Goal: Task Accomplishment & Management: Use online tool/utility

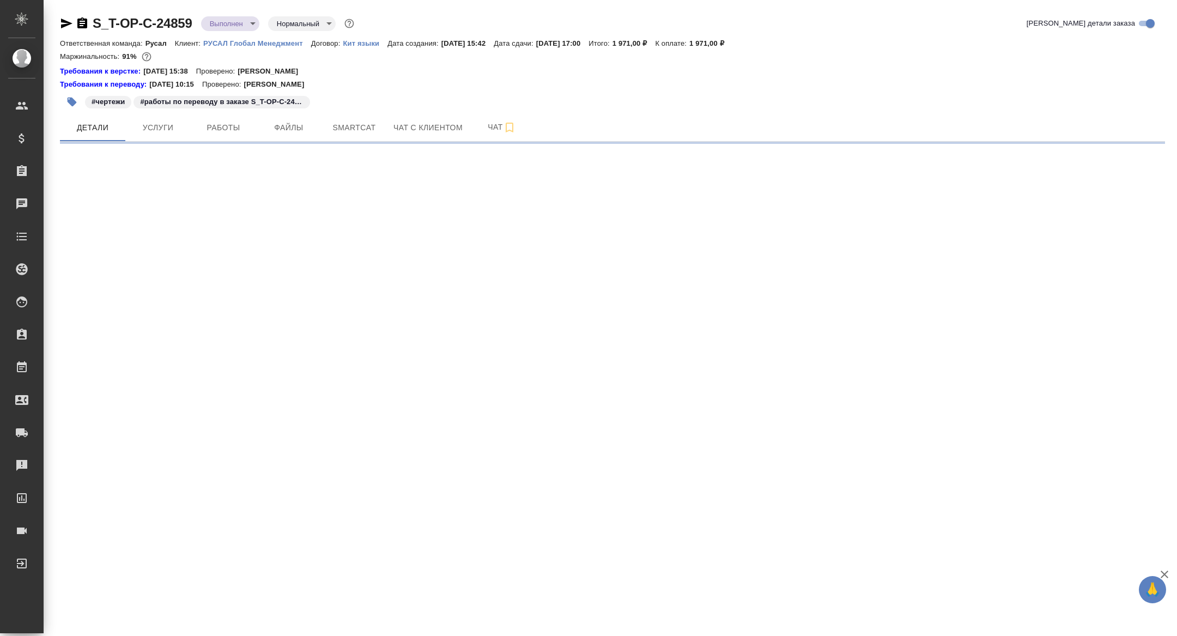
select select "RU"
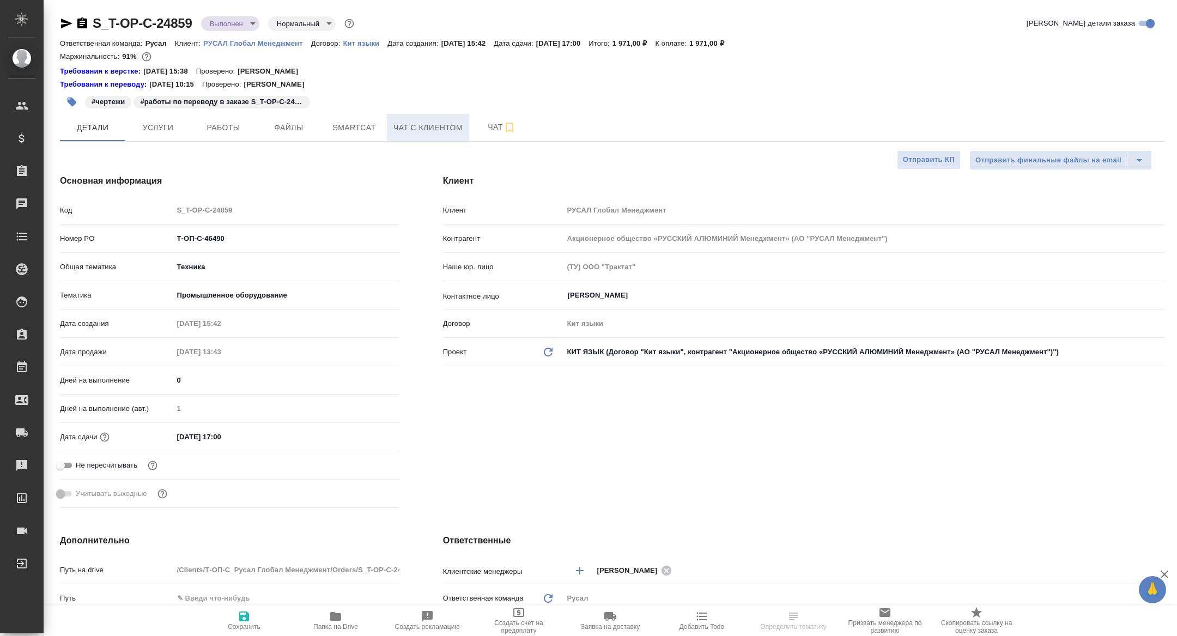
type textarea "x"
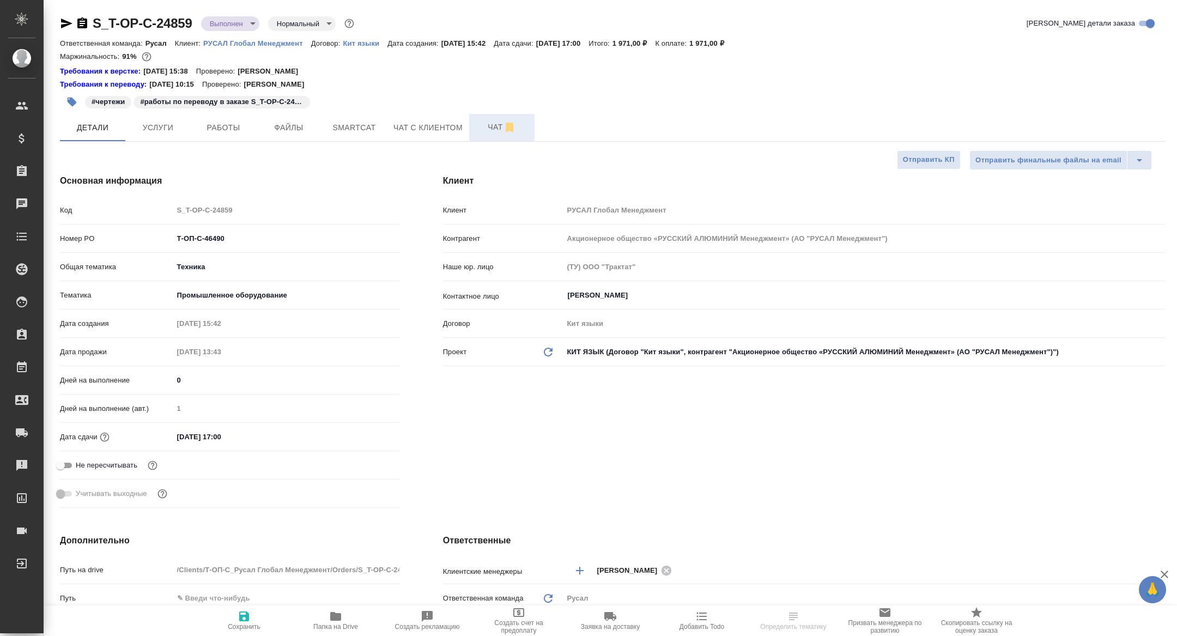
type textarea "x"
type input "Авдеенко Кирилл"
type input "[PERSON_NAME]"
click at [488, 129] on span "Чат" at bounding box center [502, 127] width 52 height 14
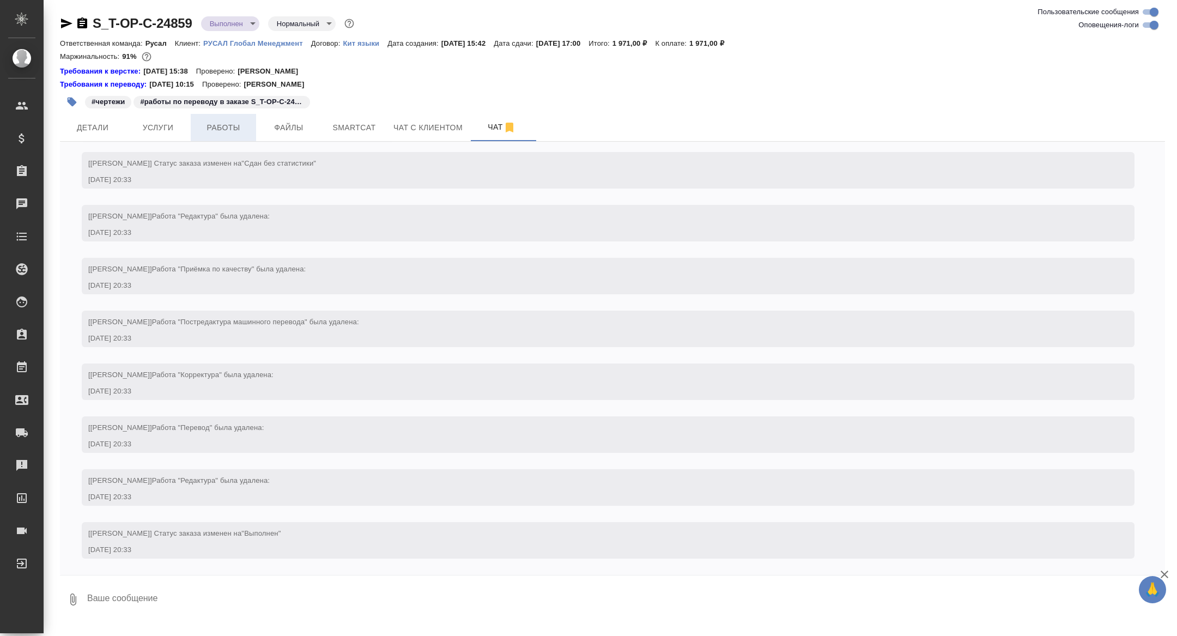
click at [227, 131] on span "Работы" at bounding box center [223, 128] width 52 height 14
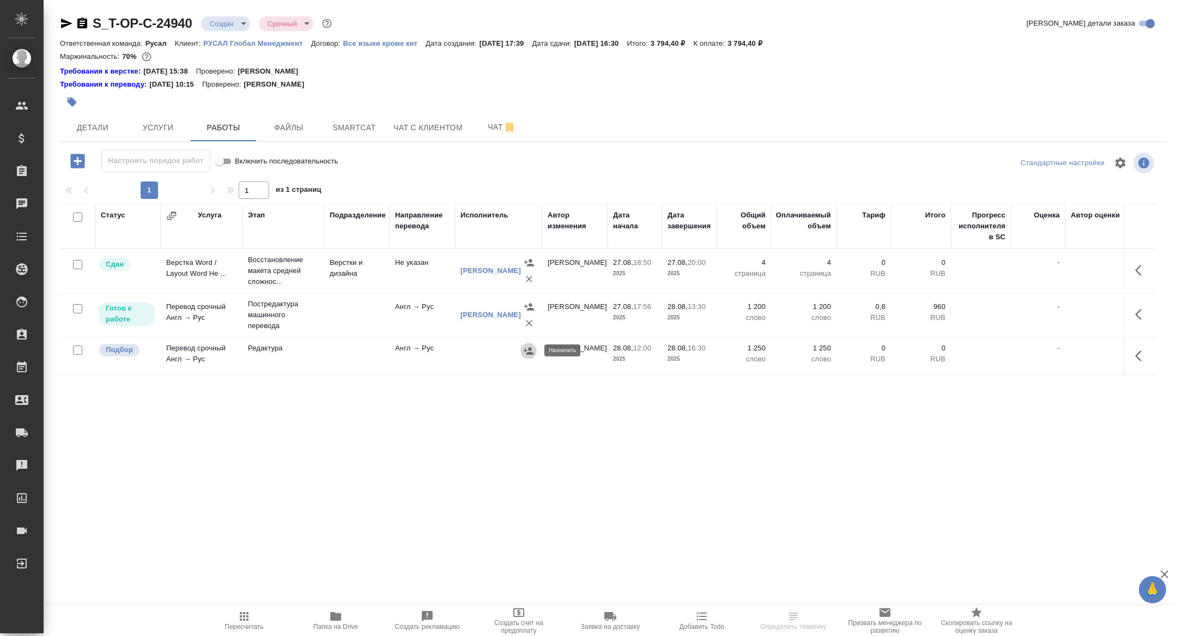
click at [528, 351] on icon "button" at bounding box center [528, 350] width 11 height 11
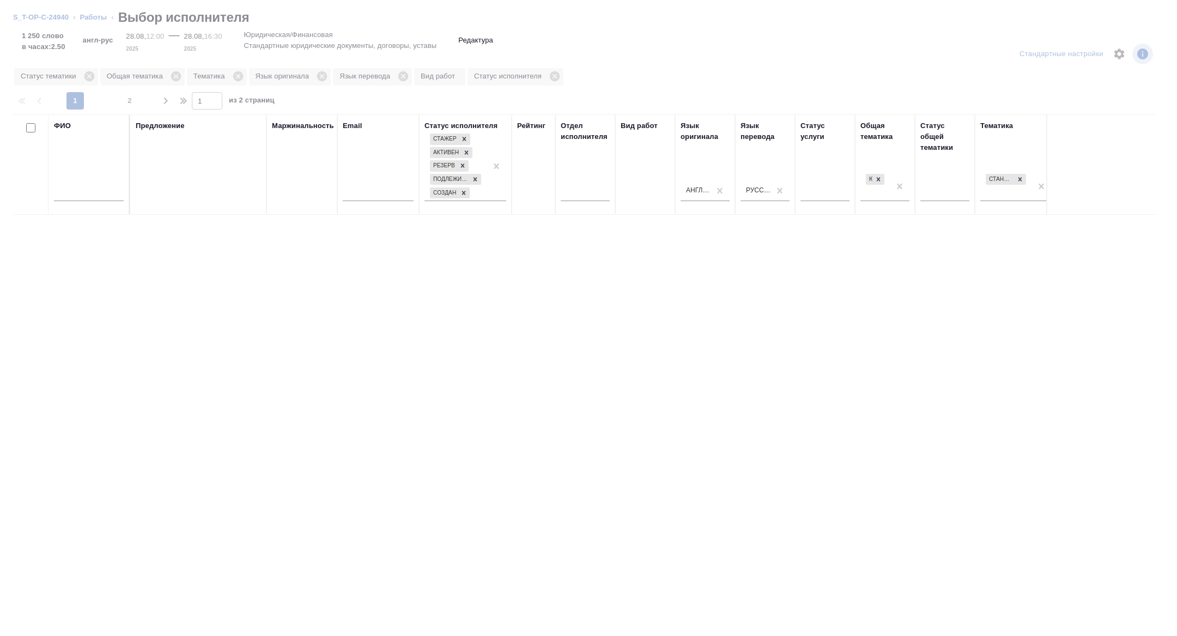
click at [72, 193] on input "text" at bounding box center [89, 194] width 70 height 14
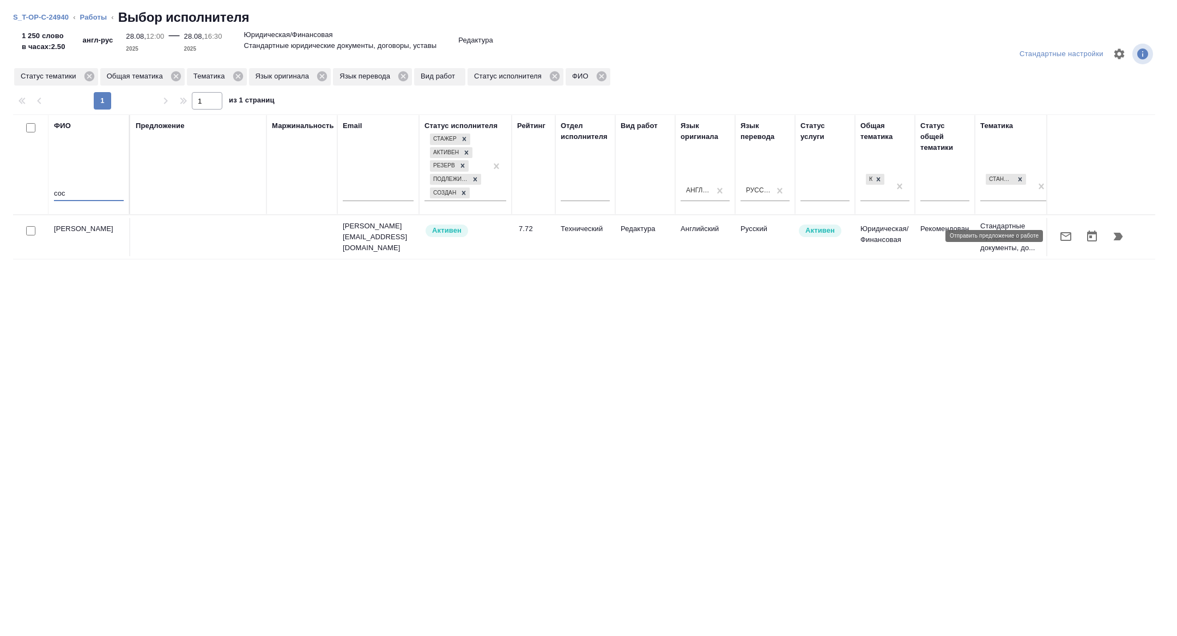
type input "сос"
click at [1063, 239] on icon "button" at bounding box center [1065, 236] width 11 height 9
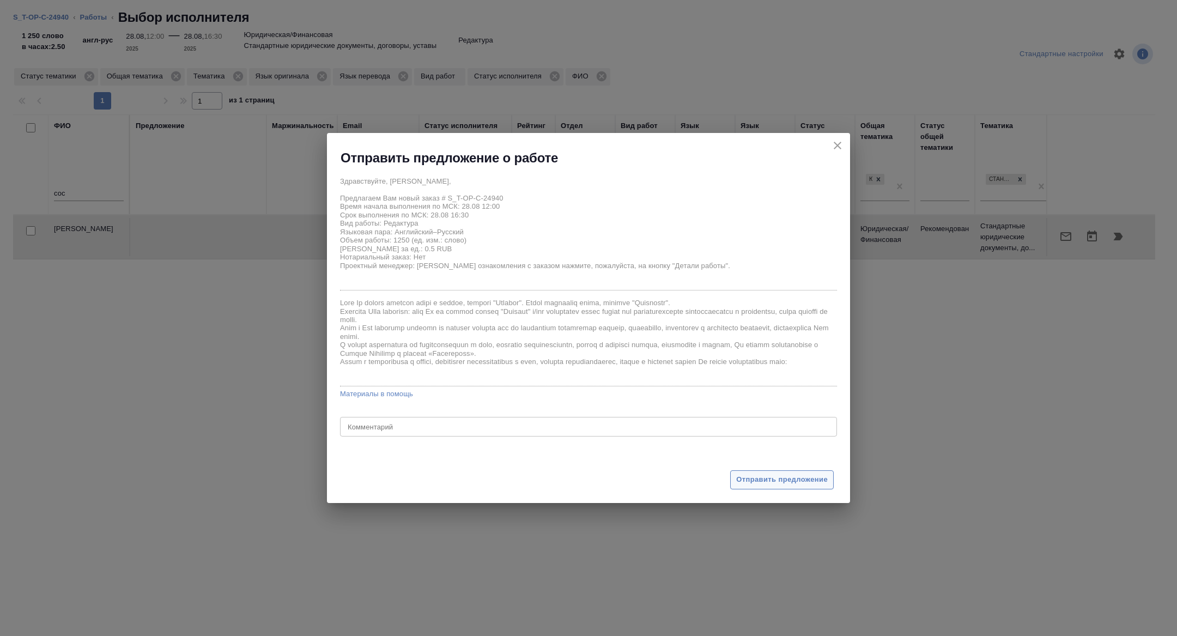
click at [801, 475] on span "Отправить предложение" at bounding box center [782, 479] width 92 height 13
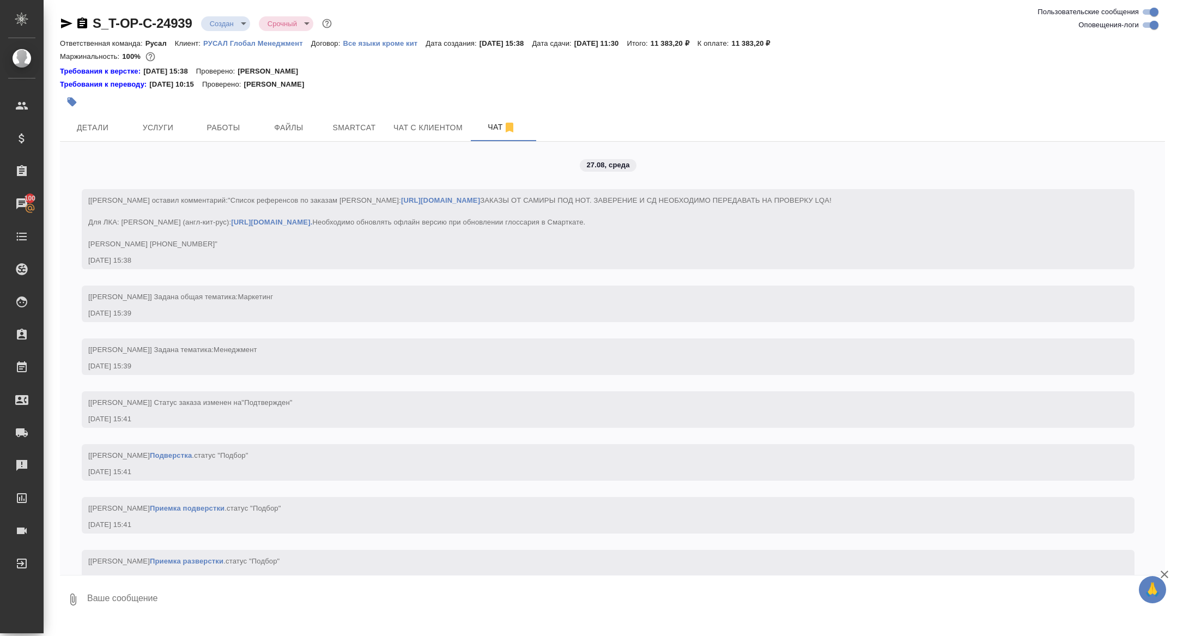
scroll to position [1664, 0]
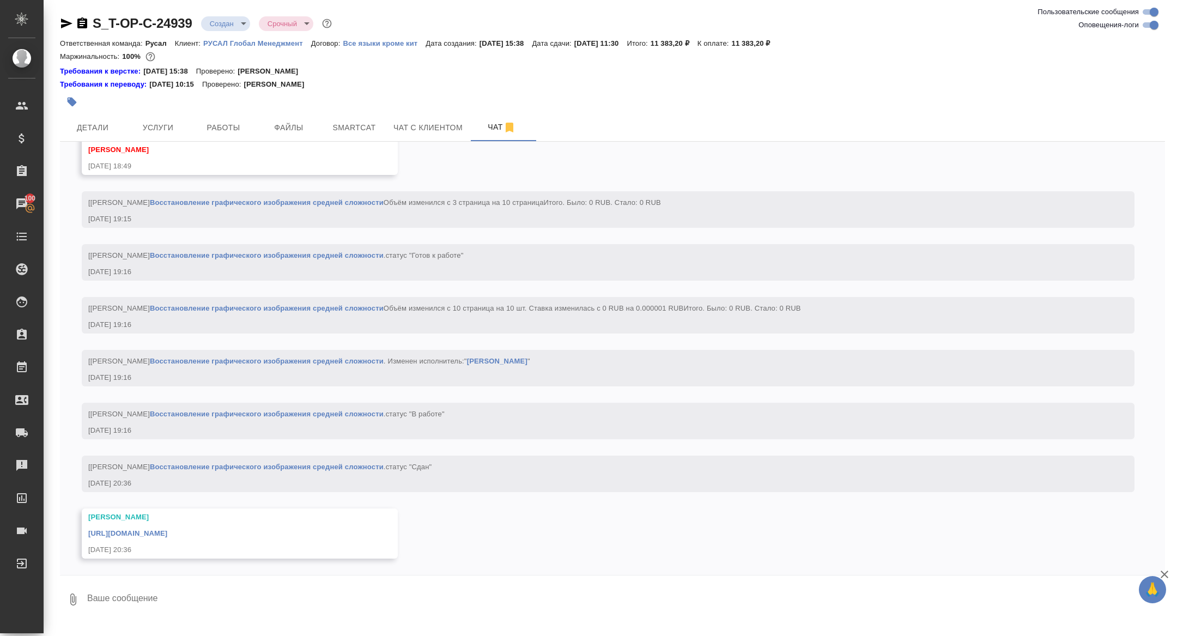
click at [167, 533] on link "https://drive.awatera.com/apps/files/files/10221057?dir=/Shares/%D0%A2-%D0%9E%D…" at bounding box center [127, 533] width 79 height 8
click at [109, 132] on span "Детали" at bounding box center [92, 128] width 52 height 14
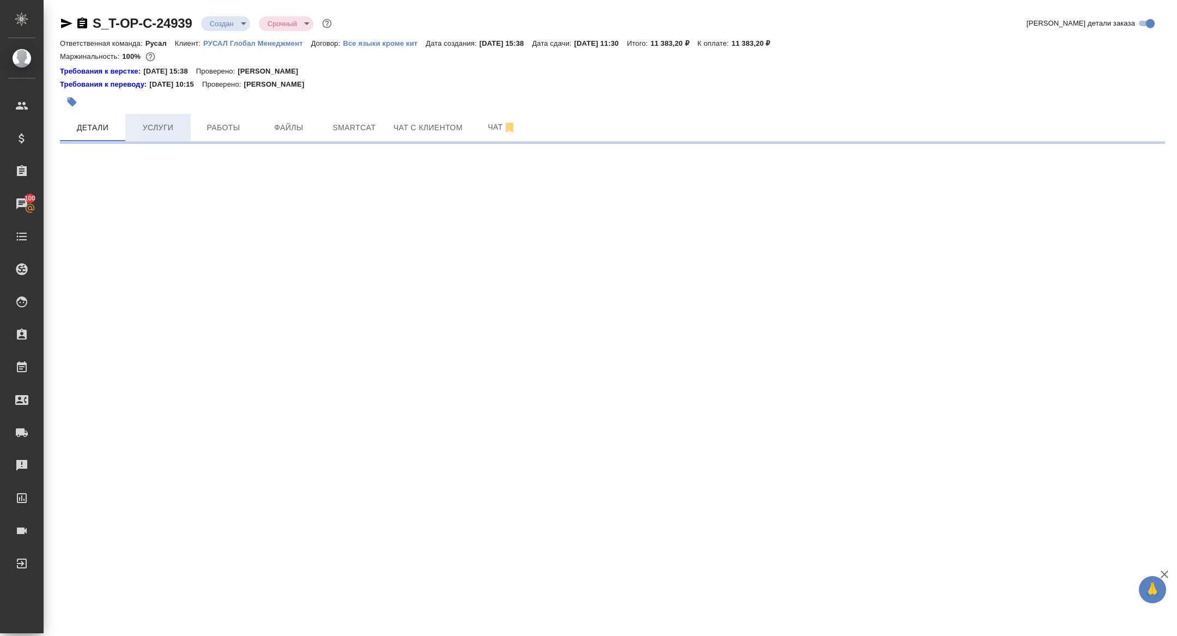
select select "RU"
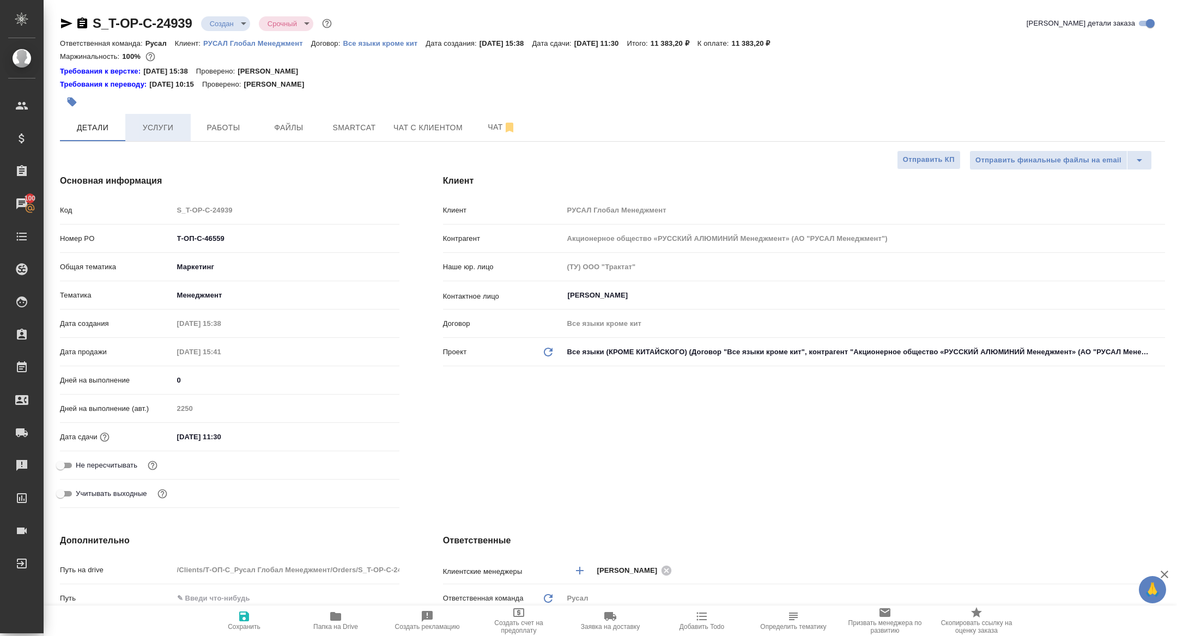
type textarea "x"
click at [144, 126] on span "Услуги" at bounding box center [158, 128] width 52 height 14
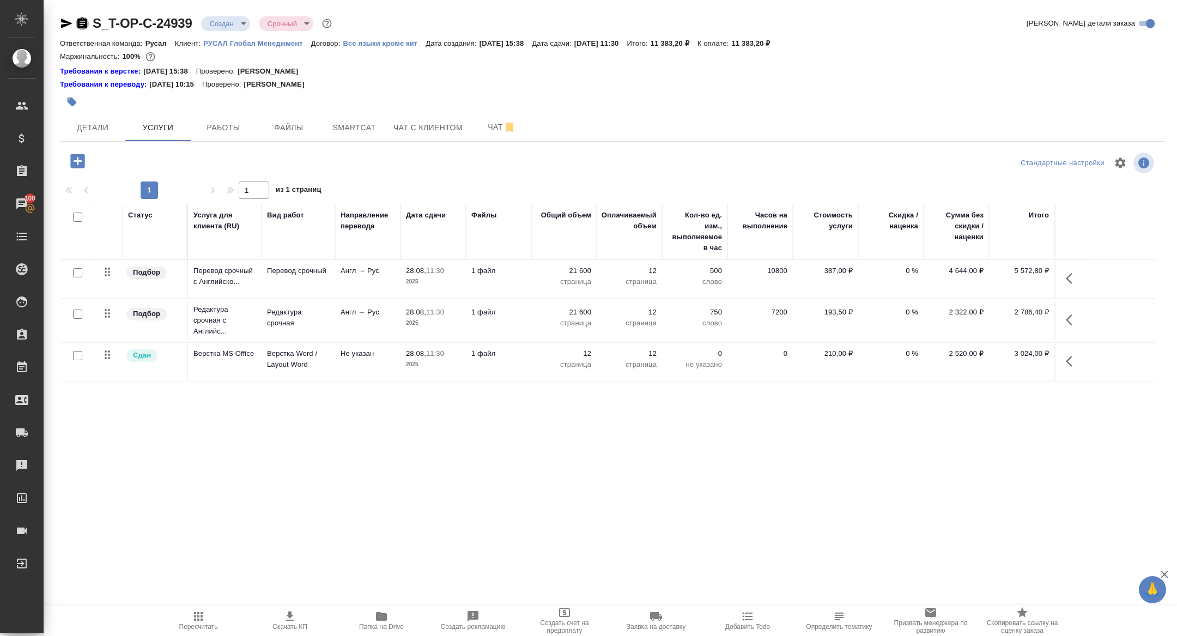
click at [82, 20] on icon "button" at bounding box center [82, 22] width 10 height 11
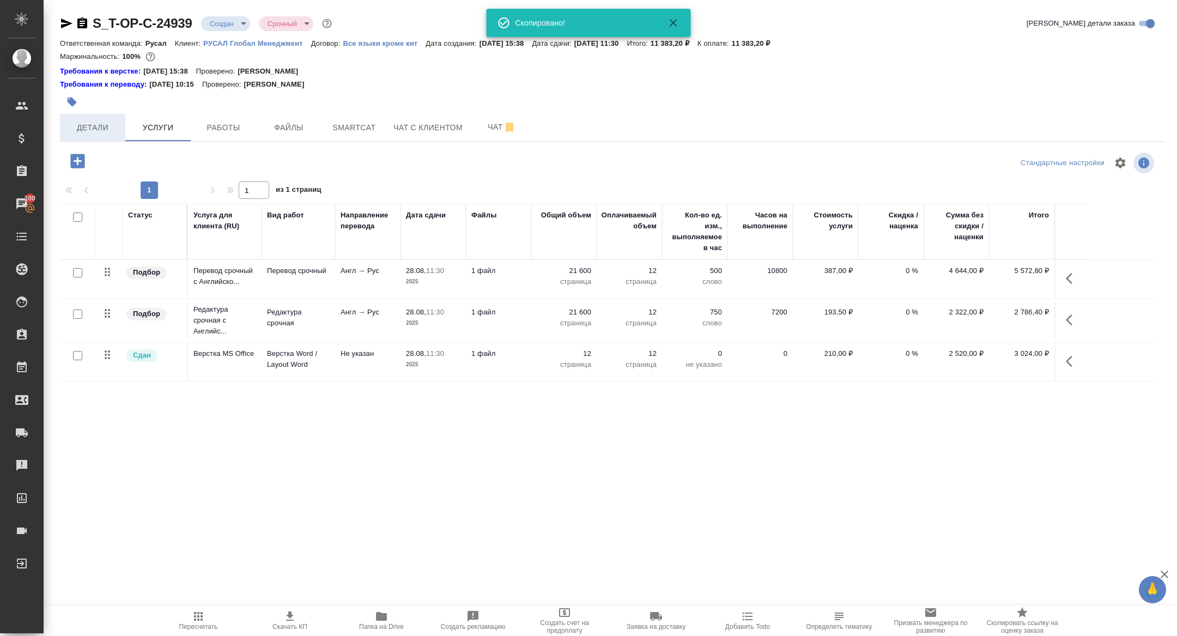
click at [84, 124] on span "Детали" at bounding box center [92, 128] width 52 height 14
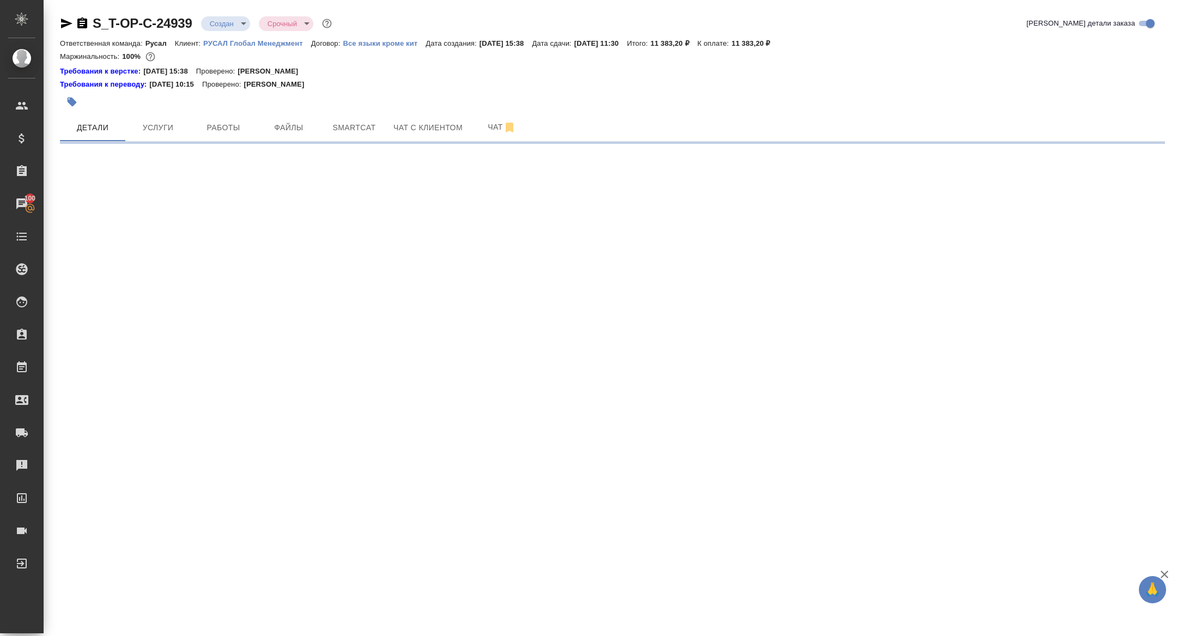
select select "RU"
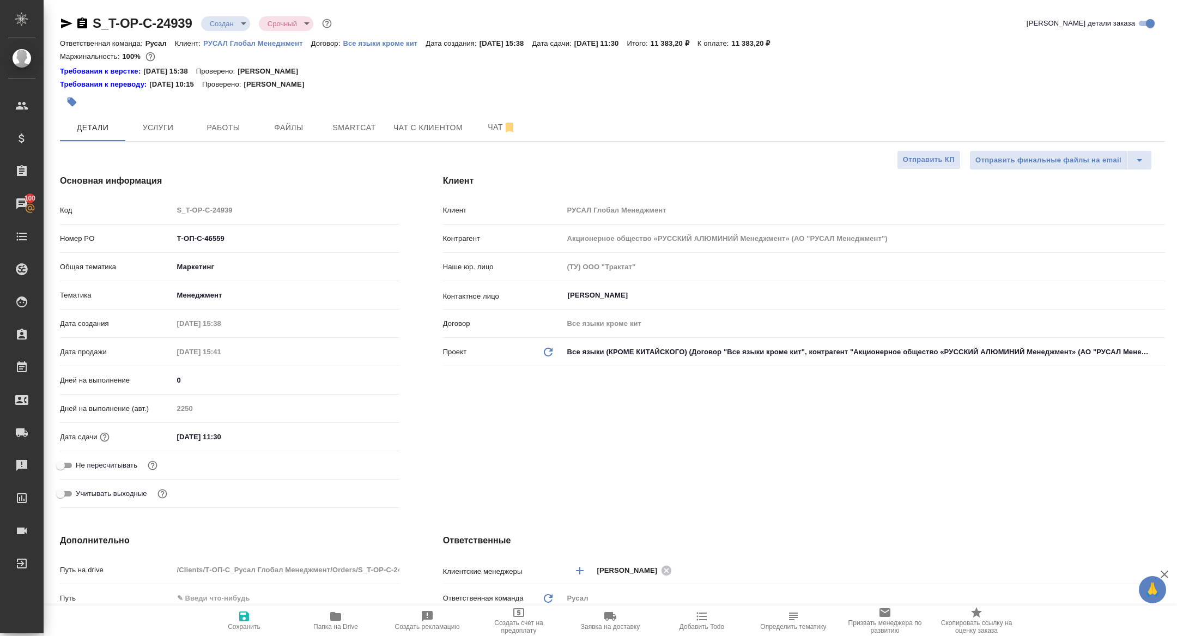
type textarea "x"
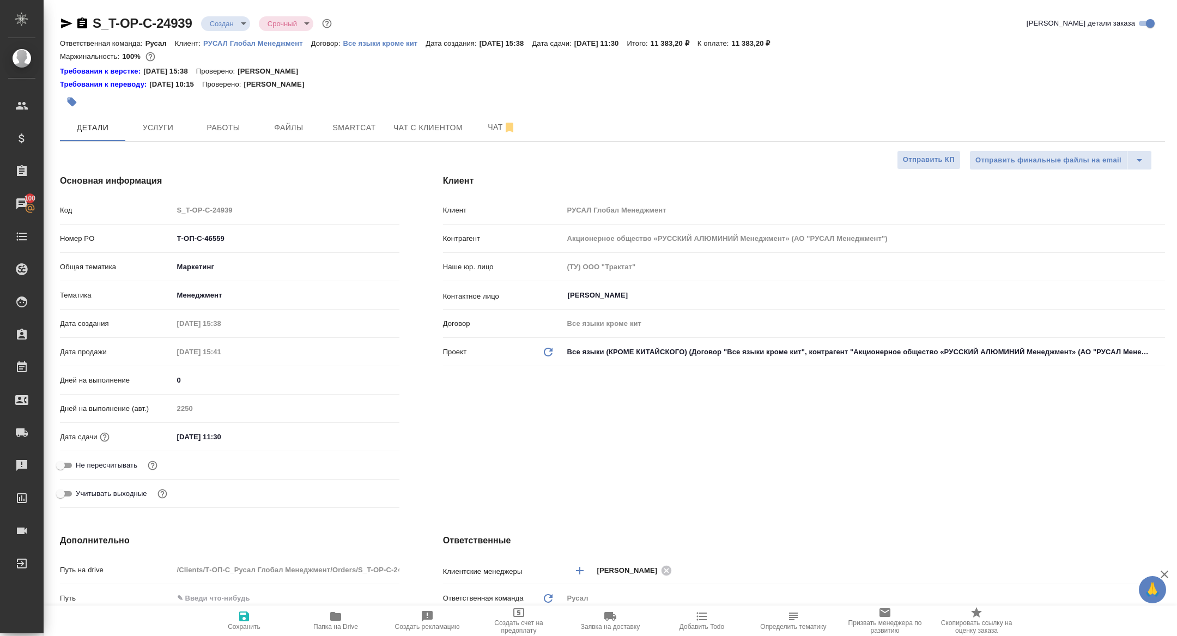
type textarea "x"
click at [221, 138] on button "Работы" at bounding box center [223, 127] width 65 height 27
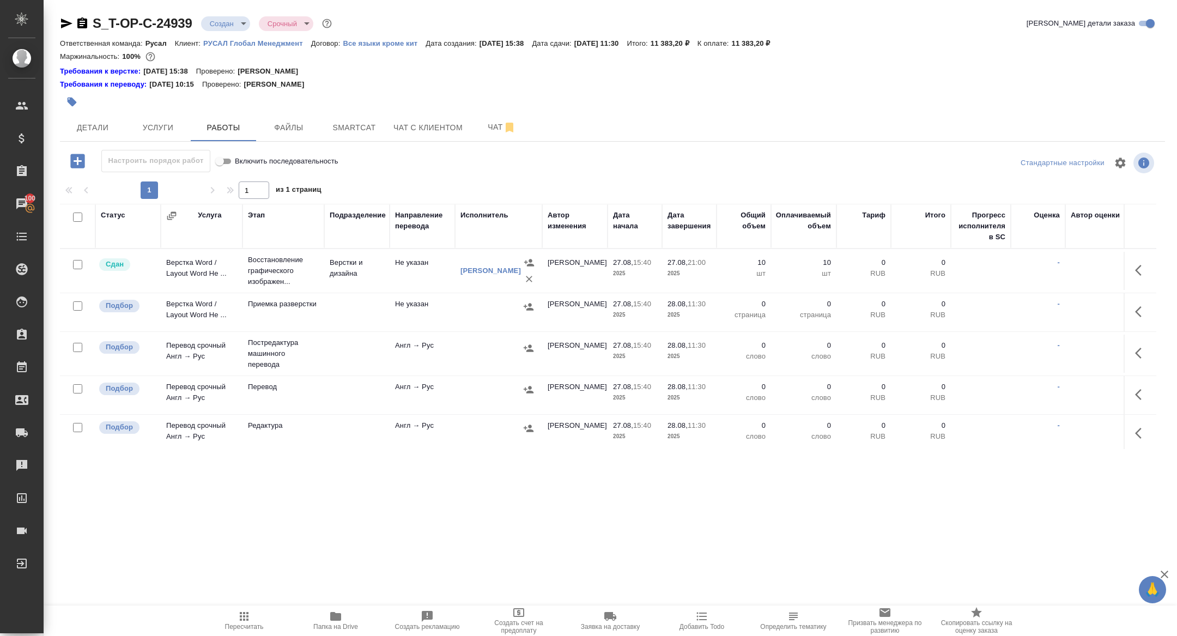
click at [71, 212] on div at bounding box center [74, 217] width 19 height 15
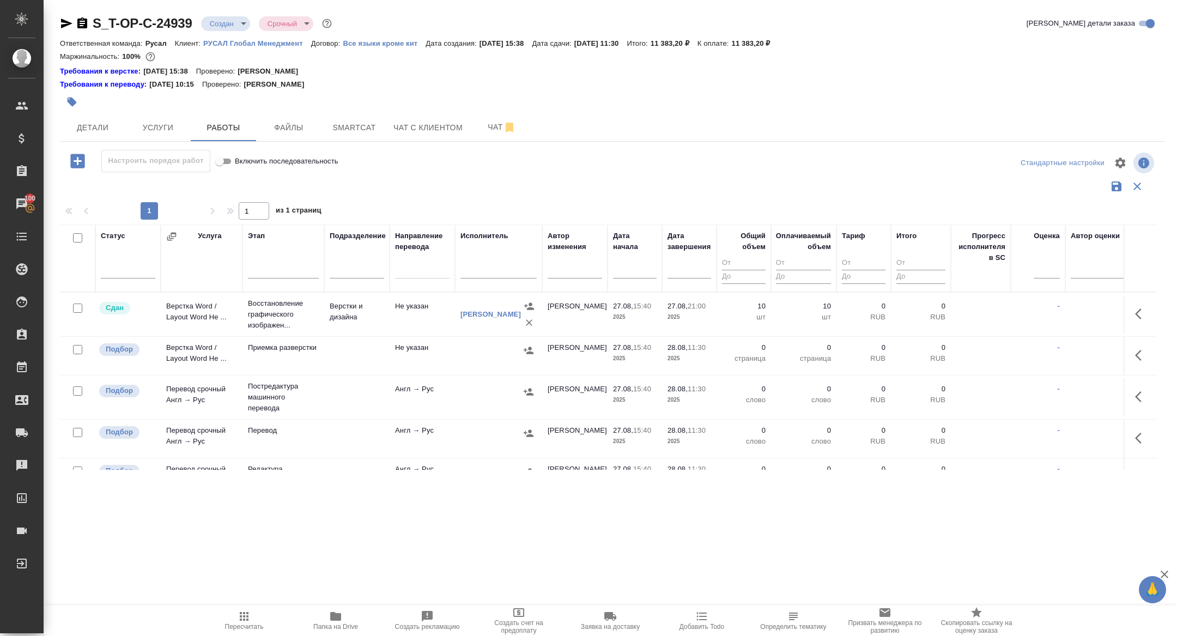
click at [78, 237] on input "checkbox" at bounding box center [77, 237] width 9 height 9
checkbox input "true"
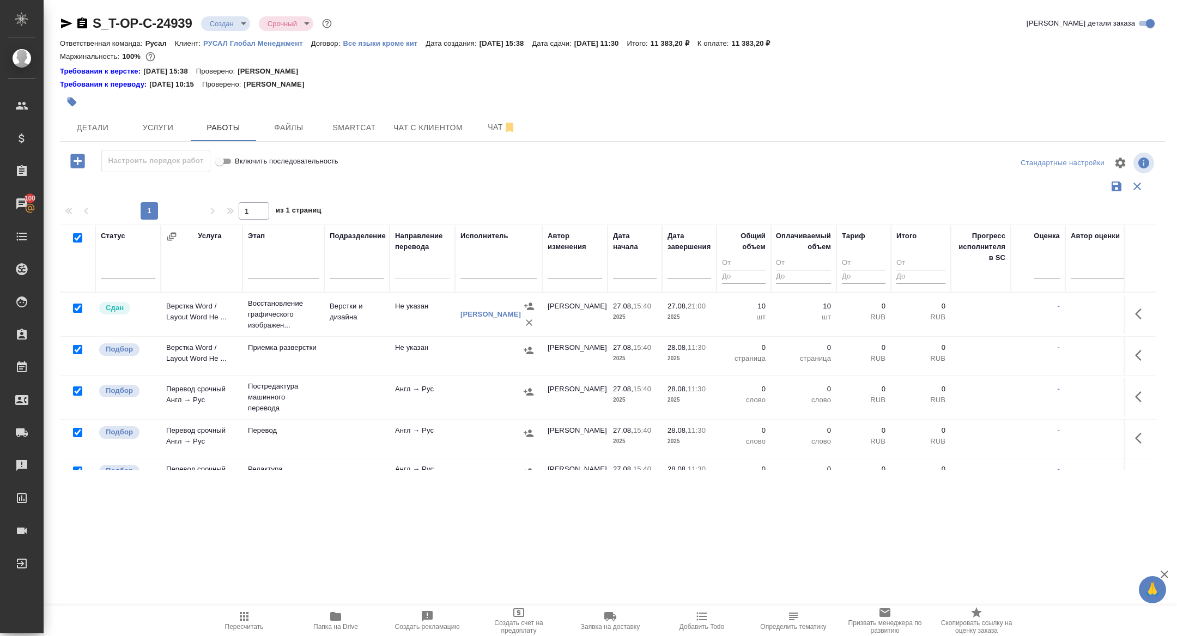
checkbox input "true"
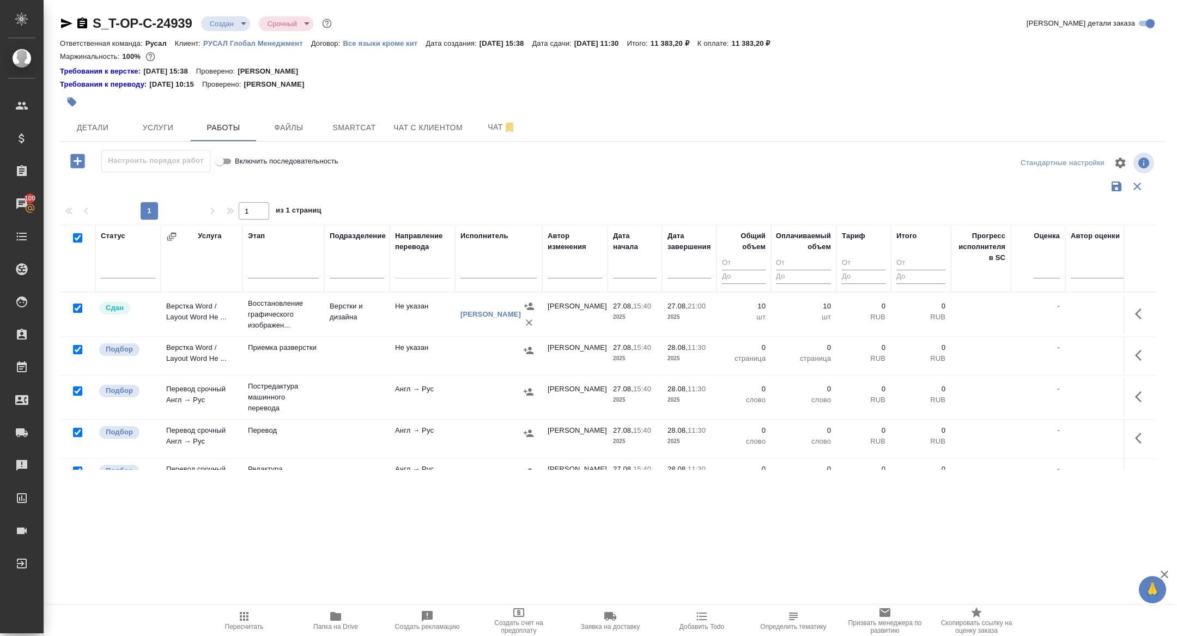
checkbox input "true"
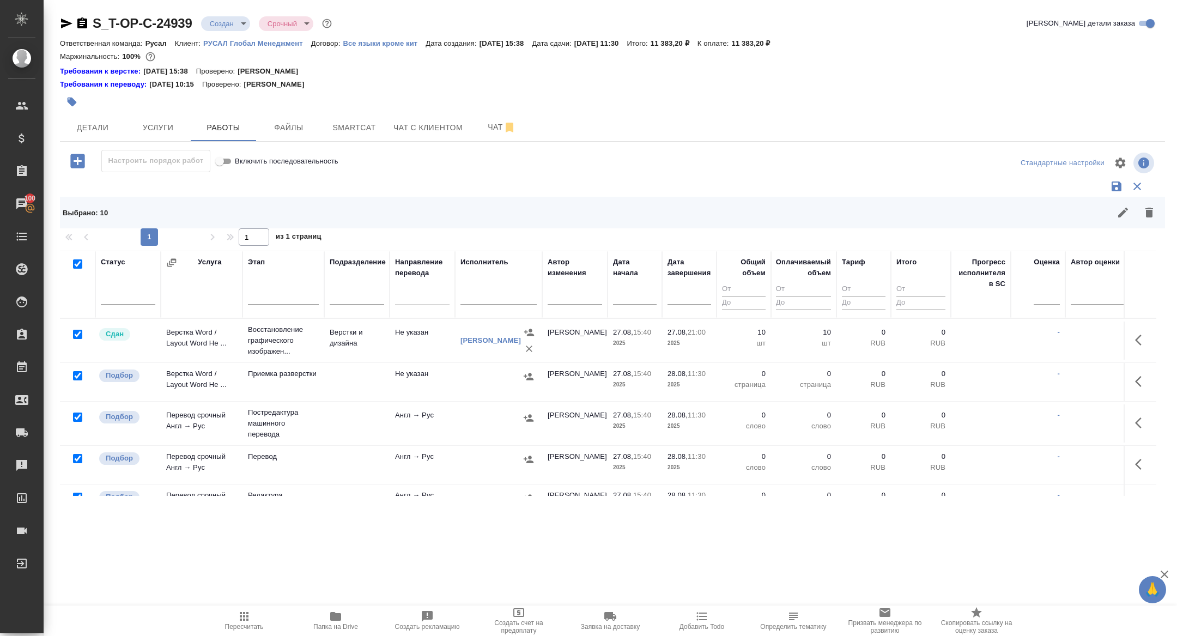
click at [78, 332] on input "checkbox" at bounding box center [77, 334] width 9 height 9
checkbox input "false"
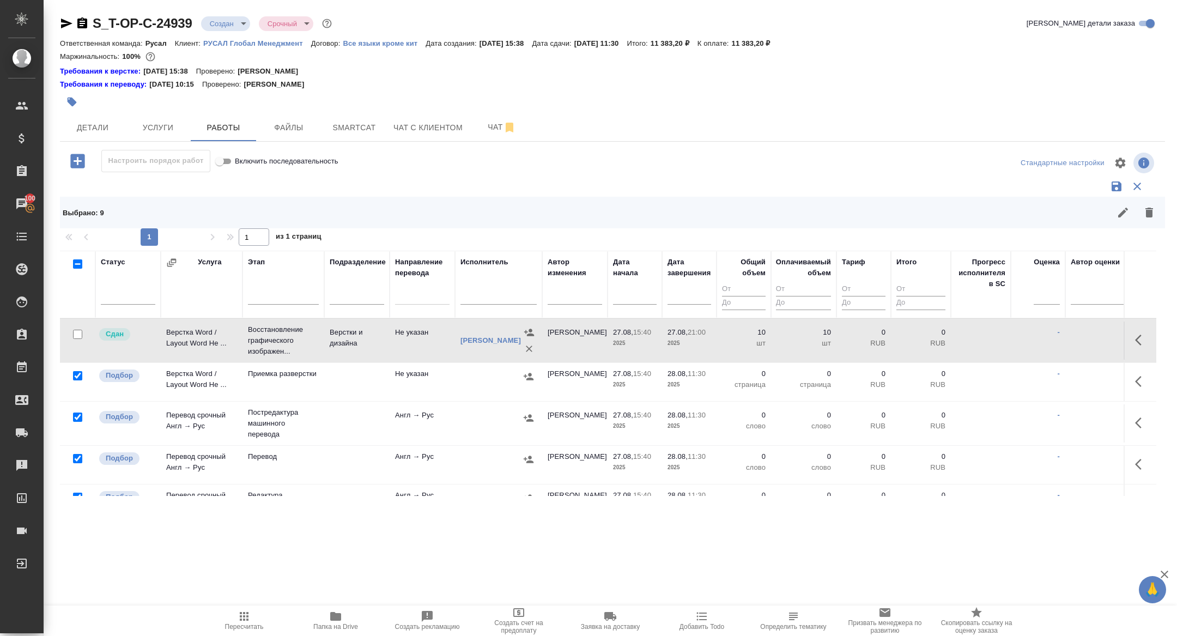
click at [78, 416] on input "checkbox" at bounding box center [77, 416] width 9 height 9
checkbox input "false"
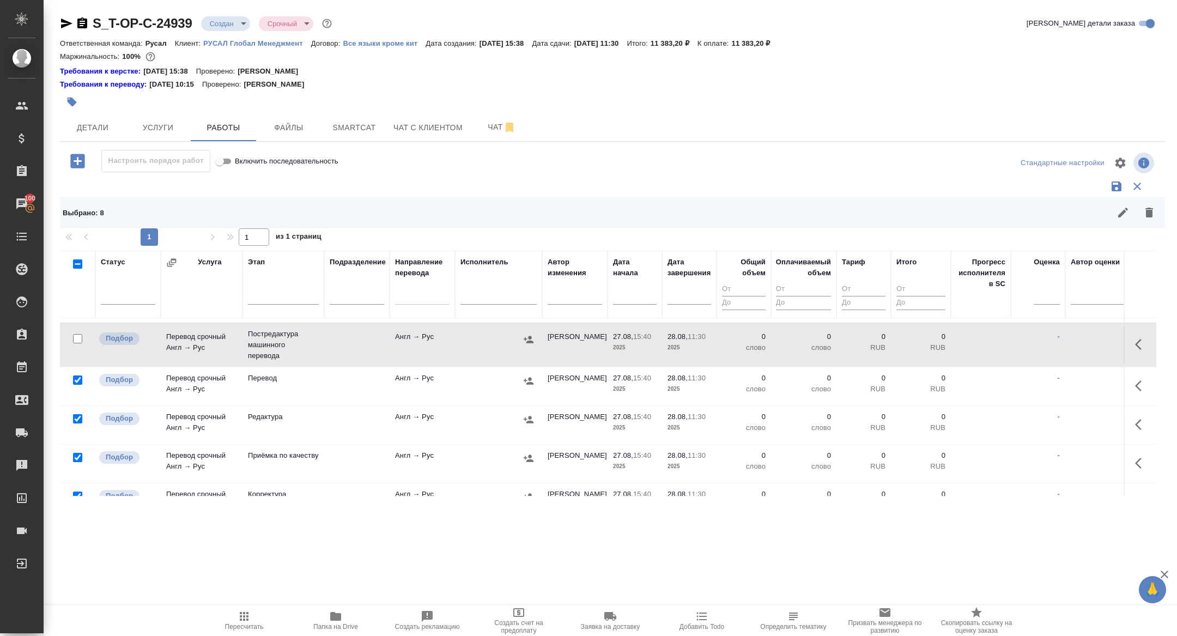
scroll to position [74, 0]
click at [77, 424] on input "checkbox" at bounding box center [77, 422] width 9 height 9
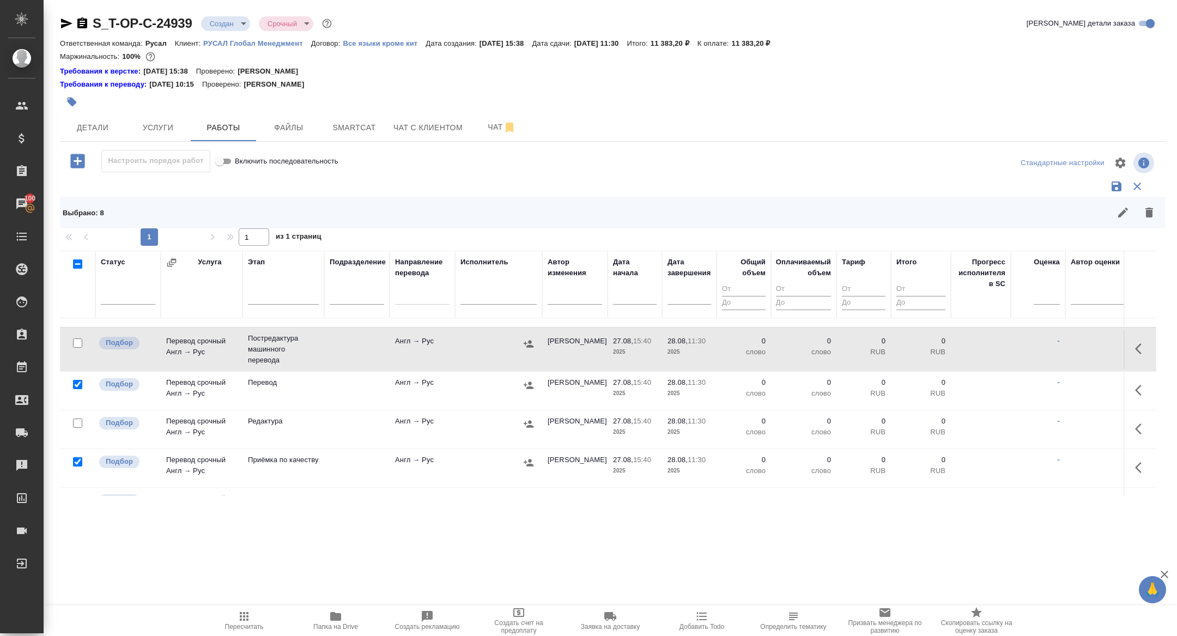
checkbox input "false"
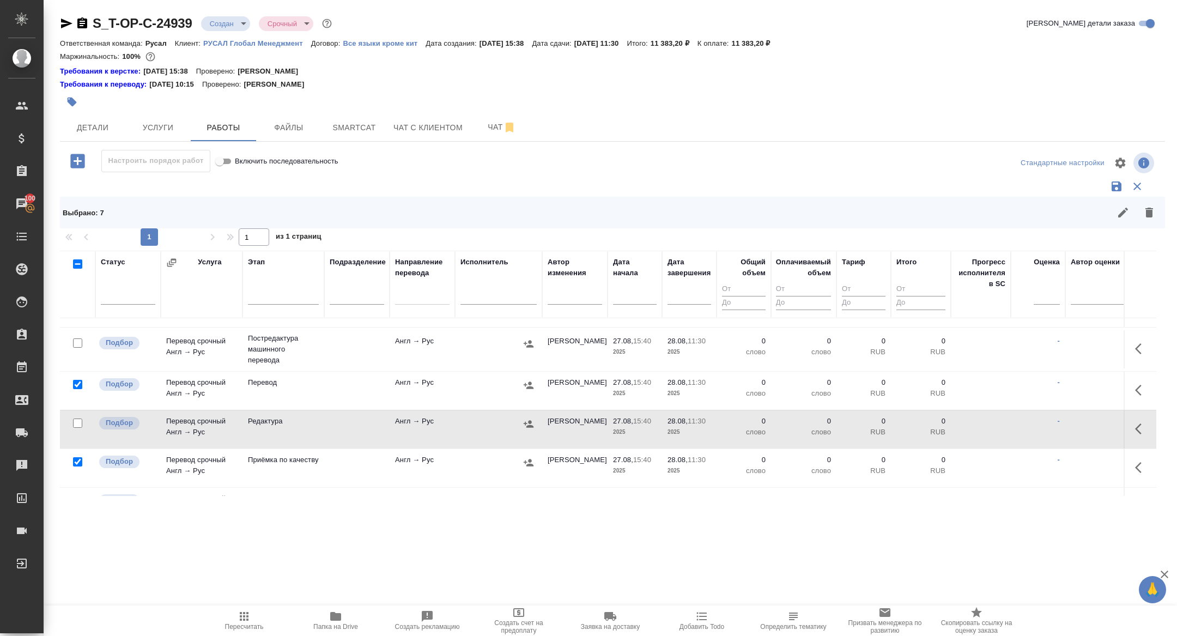
scroll to position [219, 0]
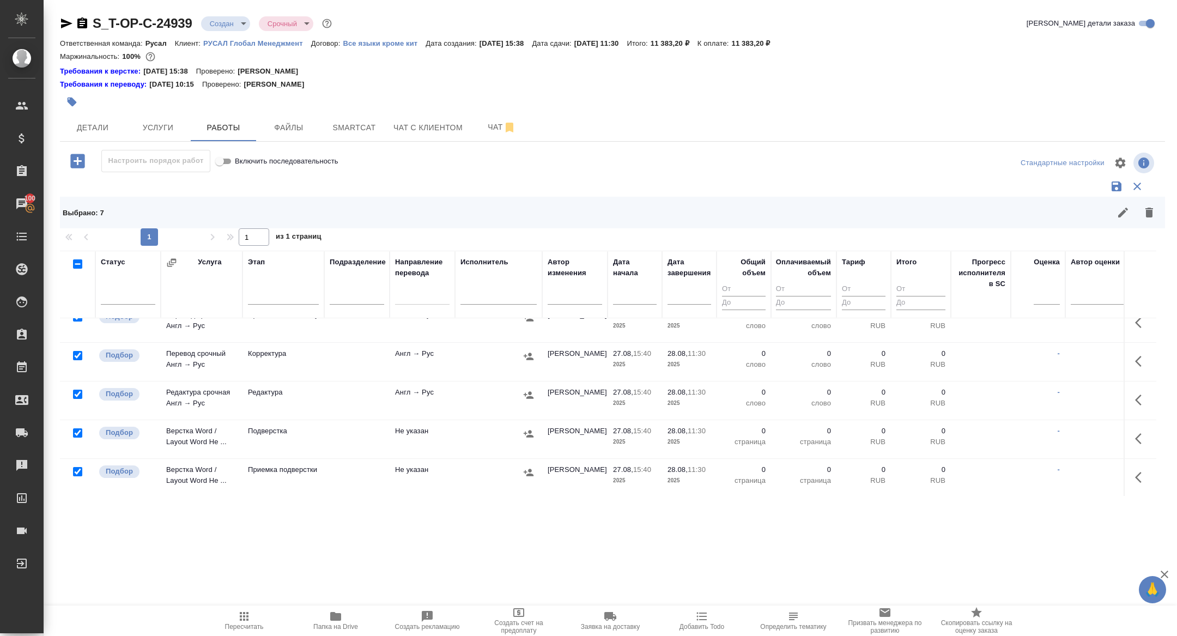
click at [81, 392] on input "checkbox" at bounding box center [77, 393] width 9 height 9
checkbox input "false"
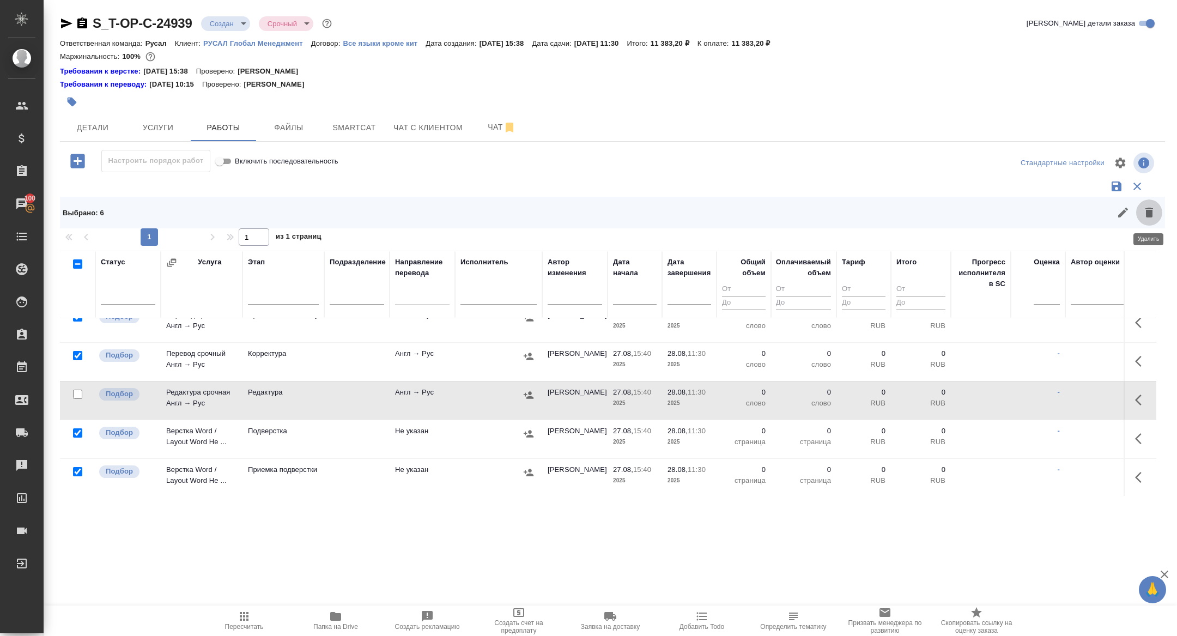
click at [1149, 211] on icon "button" at bounding box center [1149, 213] width 8 height 10
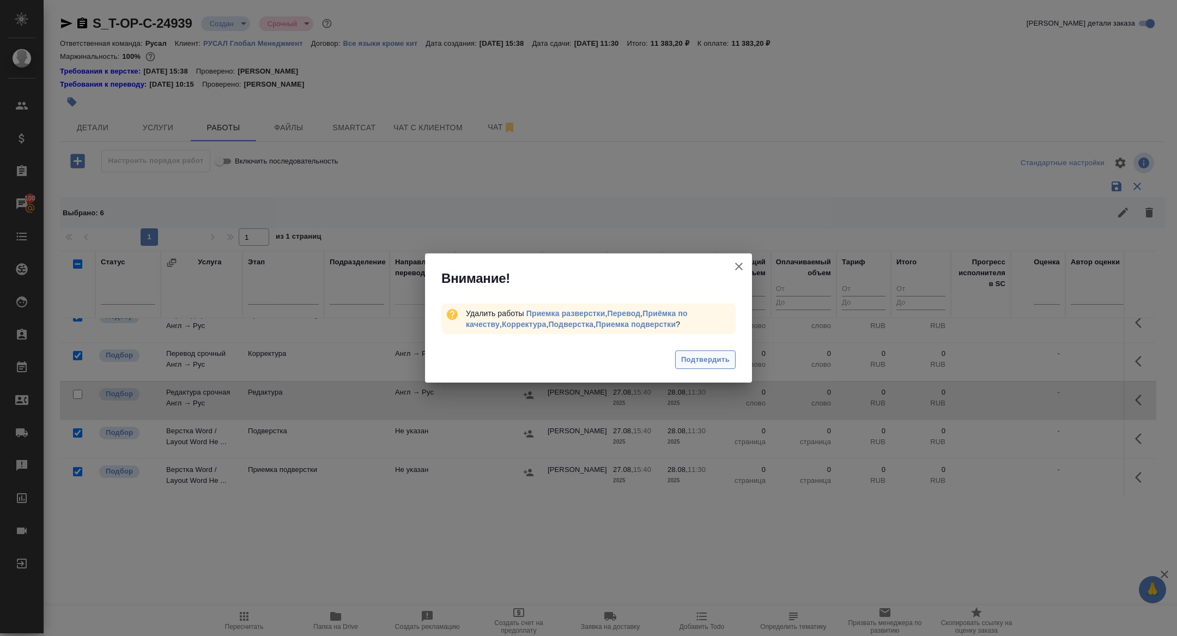
click at [712, 360] on span "Подтвердить" at bounding box center [705, 360] width 48 height 13
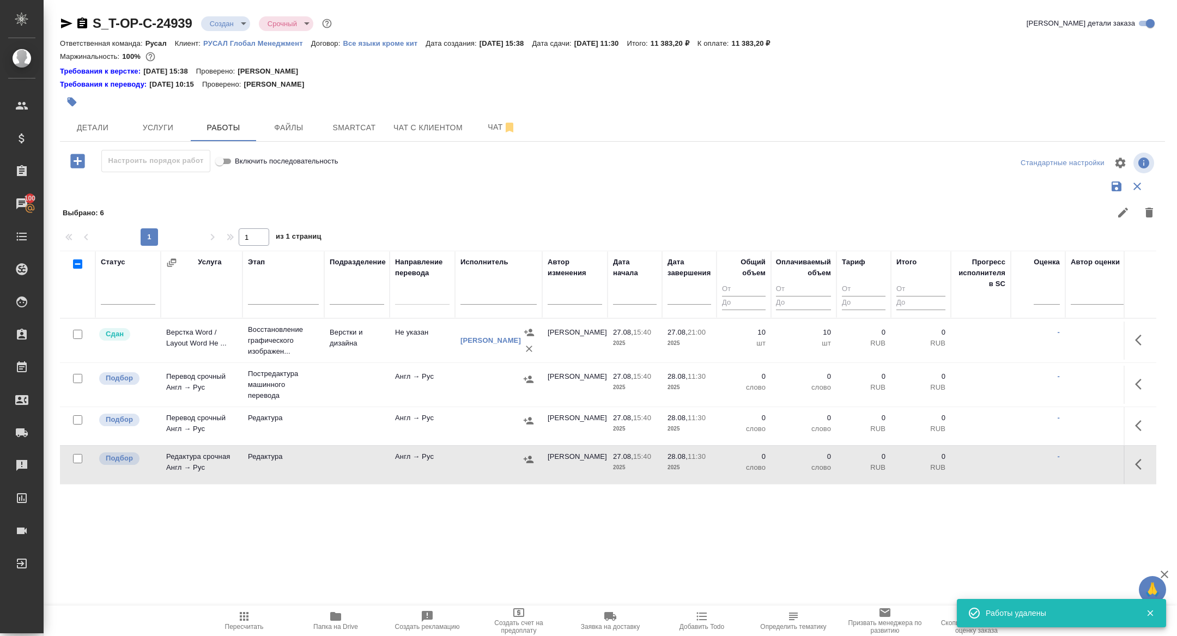
scroll to position [0, 0]
click at [1143, 382] on icon "button" at bounding box center [1141, 383] width 13 height 13
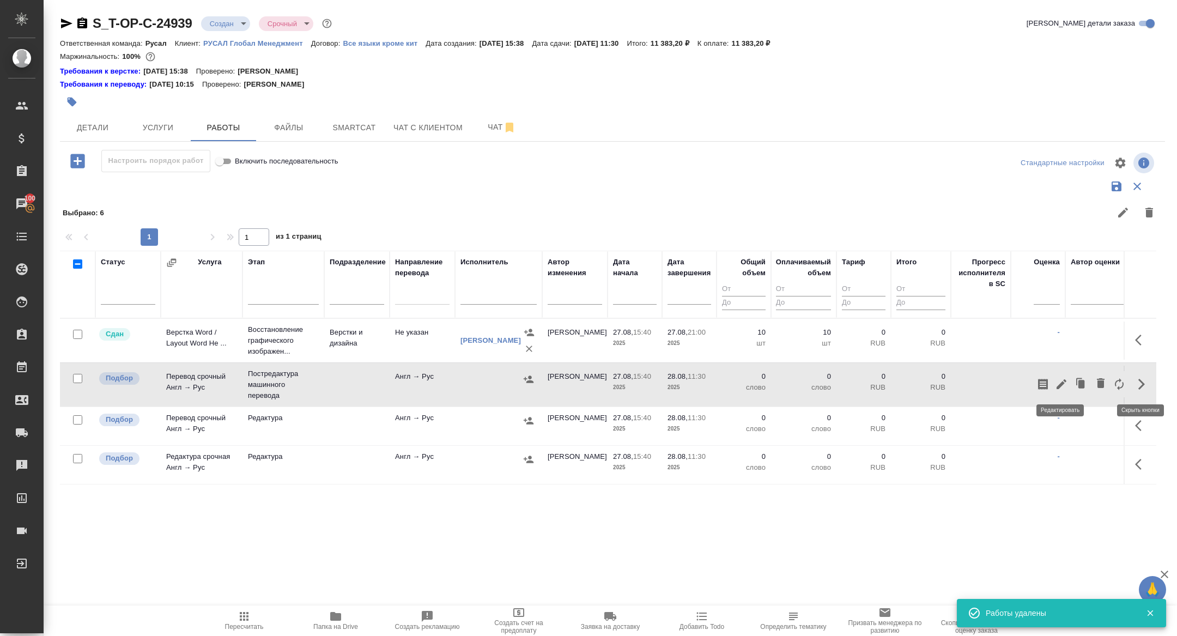
click at [1061, 380] on icon "button" at bounding box center [1061, 383] width 13 height 13
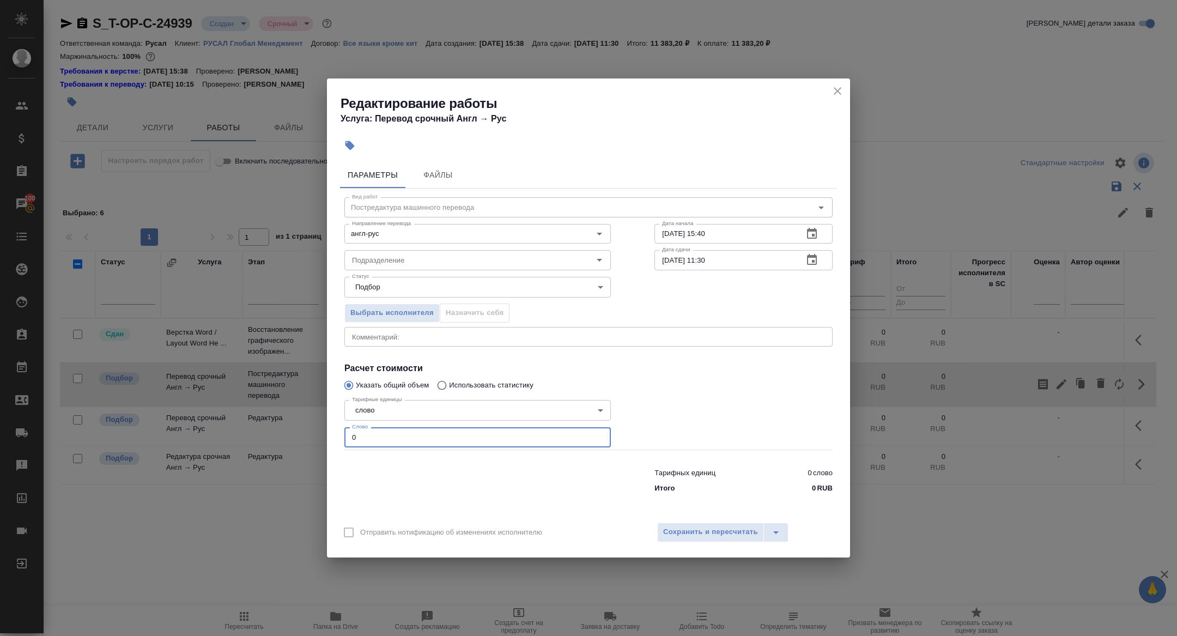
drag, startPoint x: 412, startPoint y: 436, endPoint x: 260, endPoint y: 434, distance: 152.0
click at [260, 434] on div "Редактирование работы Услуга: Перевод срочный Англ → Рус Параметры Файлы Вид ра…" at bounding box center [588, 318] width 1177 height 636
type input "1100"
click at [812, 255] on icon "button" at bounding box center [812, 259] width 10 height 11
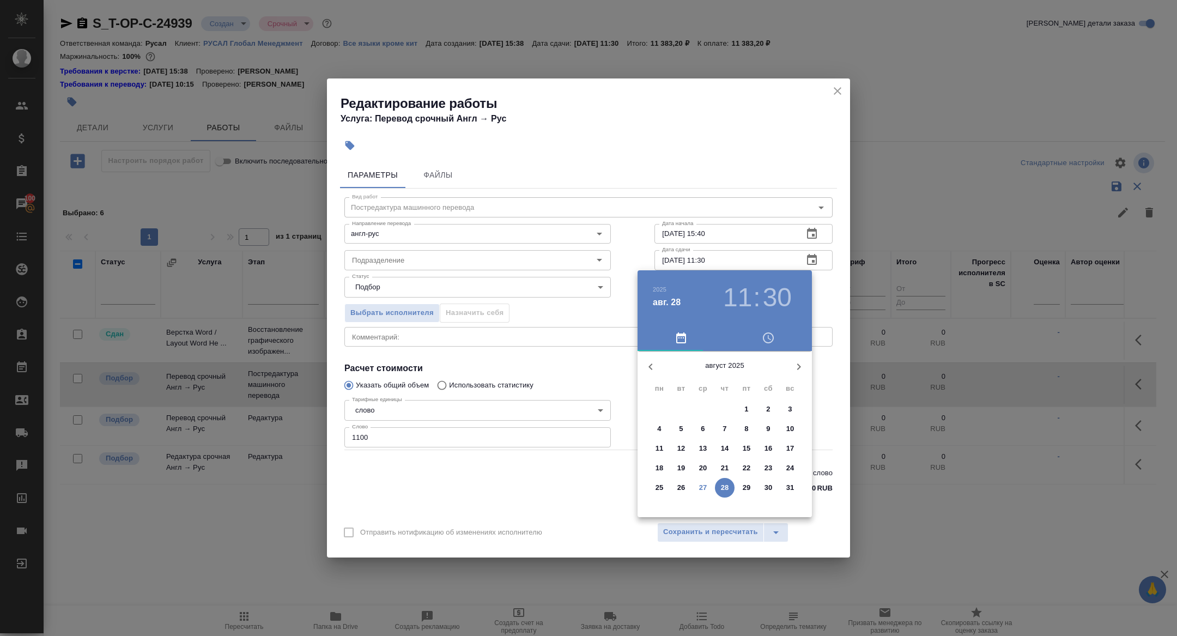
click at [722, 300] on div "11 : 30" at bounding box center [757, 297] width 78 height 31
click at [742, 300] on h3 "11" at bounding box center [737, 297] width 29 height 31
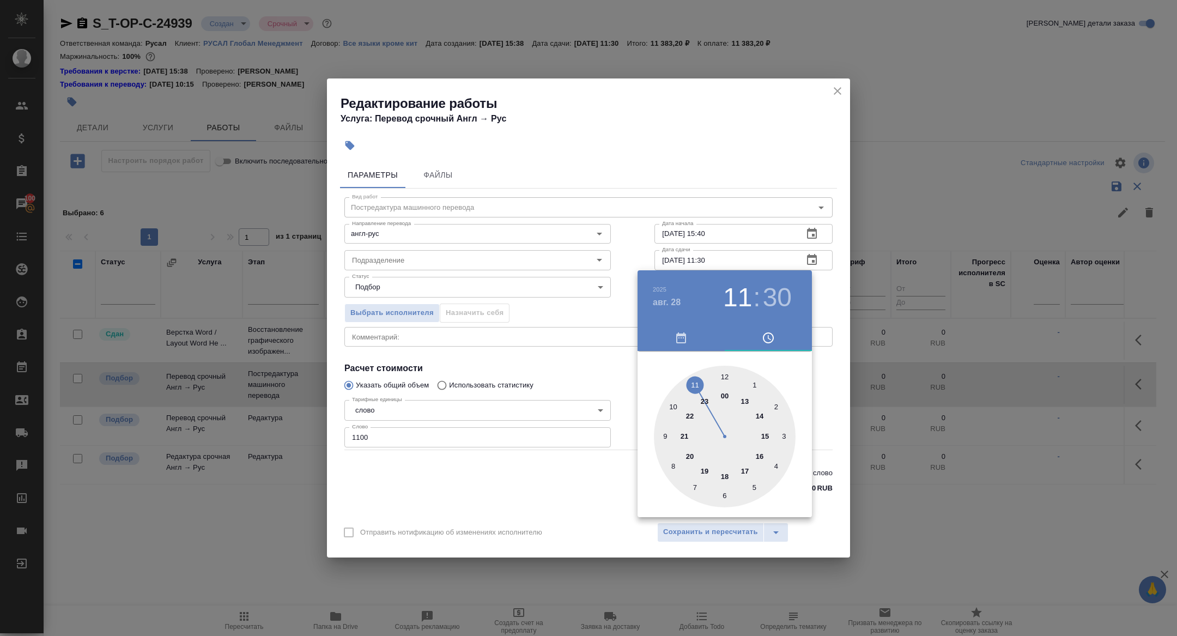
click at [661, 434] on div at bounding box center [725, 437] width 142 height 142
type input "28.08.2025 09:30"
click at [575, 345] on div at bounding box center [588, 318] width 1177 height 636
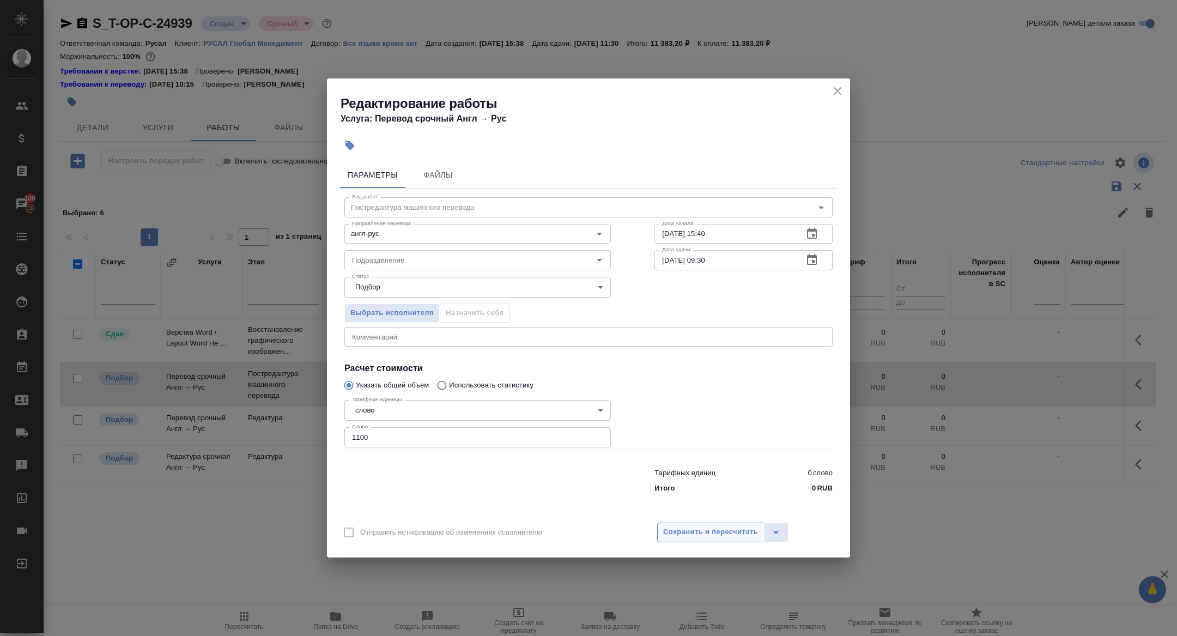
click at [696, 530] on span "Сохранить и пересчитать" at bounding box center [710, 532] width 95 height 13
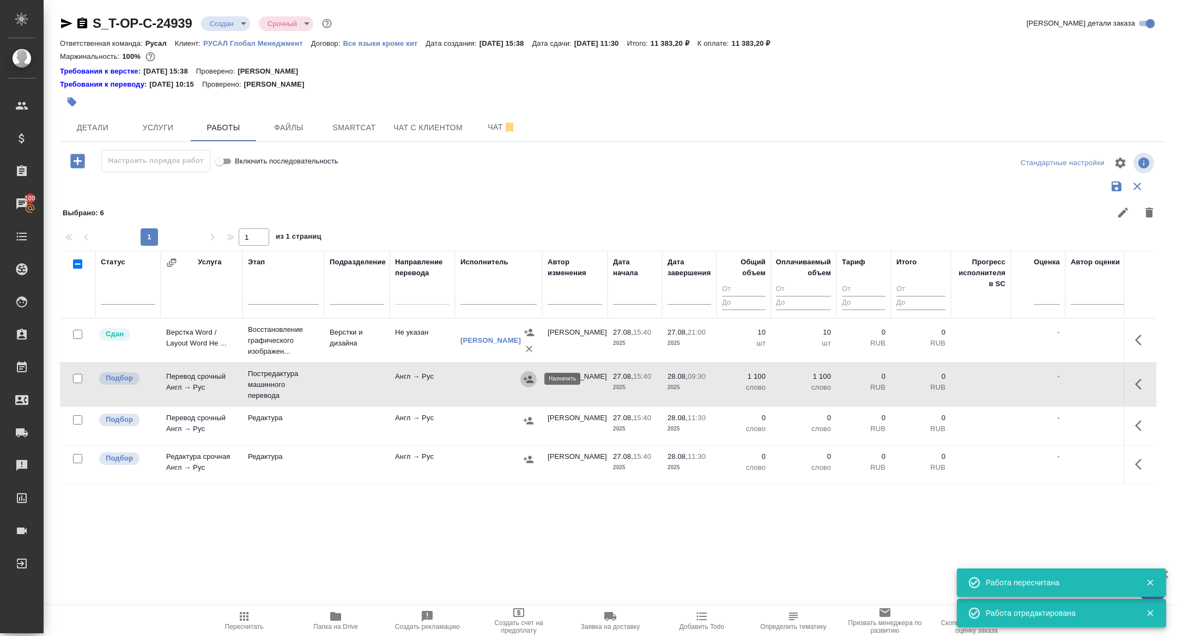
click at [526, 376] on icon "button" at bounding box center [528, 379] width 11 height 11
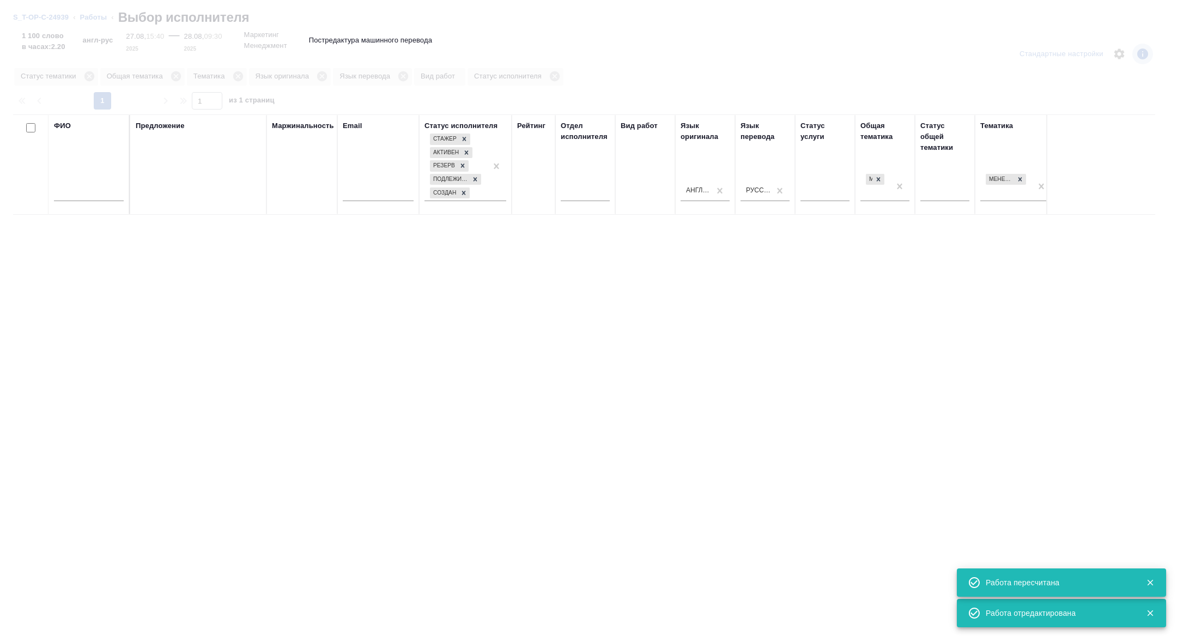
click at [100, 191] on input "text" at bounding box center [89, 194] width 70 height 14
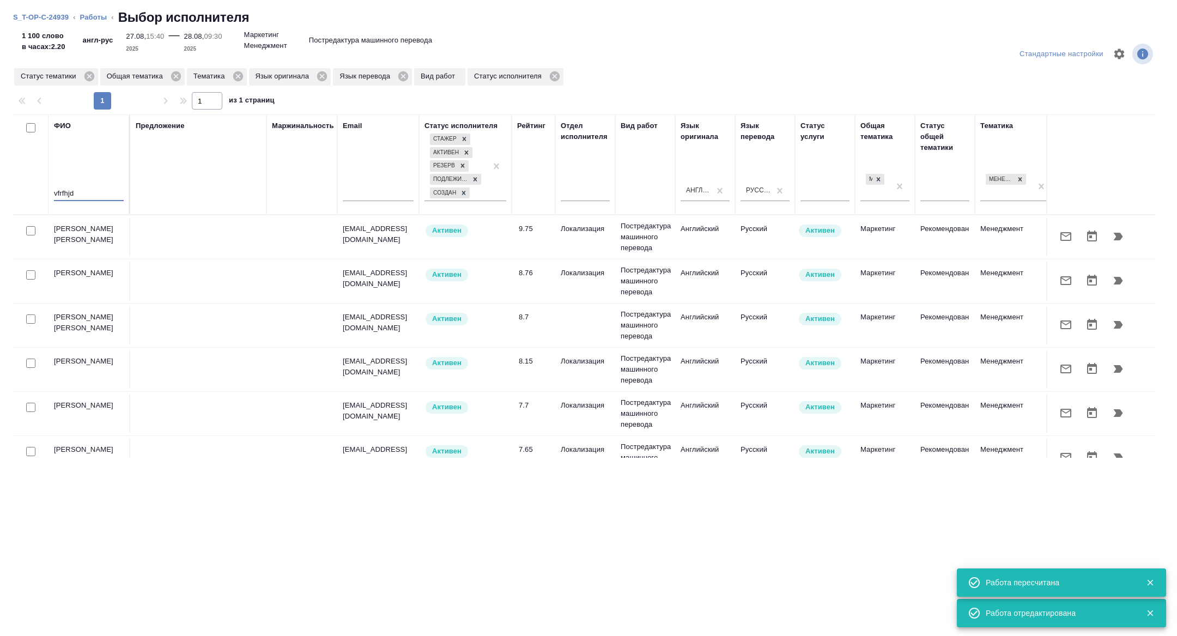
click at [118, 242] on td "Алексеев ФРИЛ Михаил Алексеевич" at bounding box center [89, 237] width 82 height 38
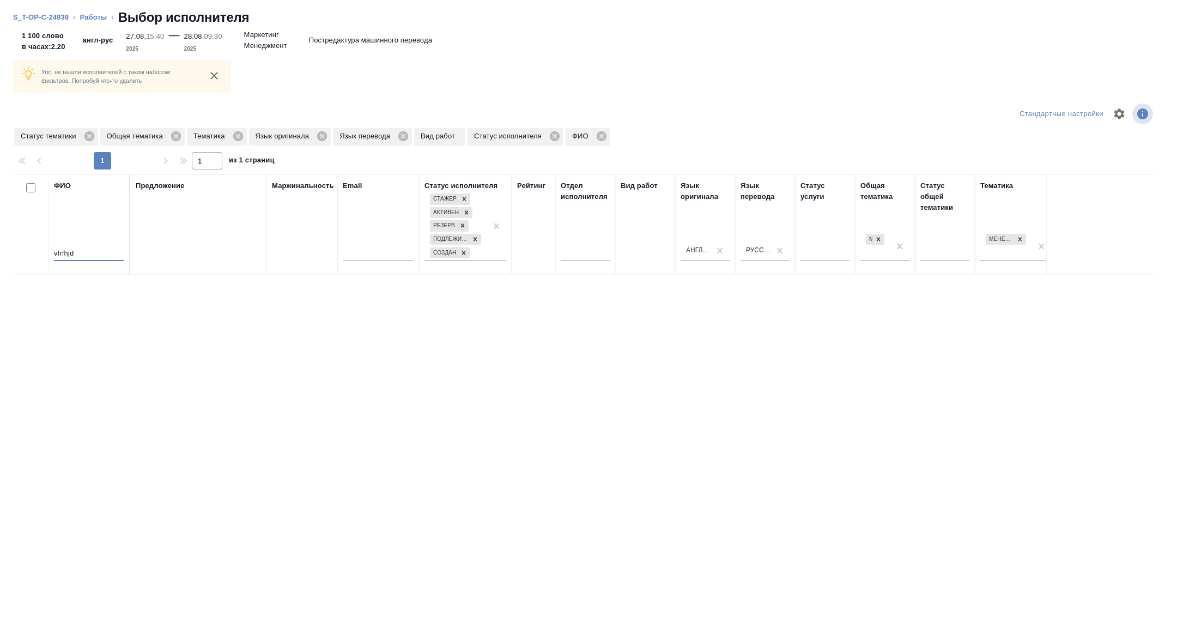
drag, startPoint x: 87, startPoint y: 255, endPoint x: 0, endPoint y: 236, distance: 89.2
click at [0, 236] on div "Упс, не нашли исполнителей с таким набором фильтров. Попробуй что-то удалить Ст…" at bounding box center [588, 334] width 1177 height 603
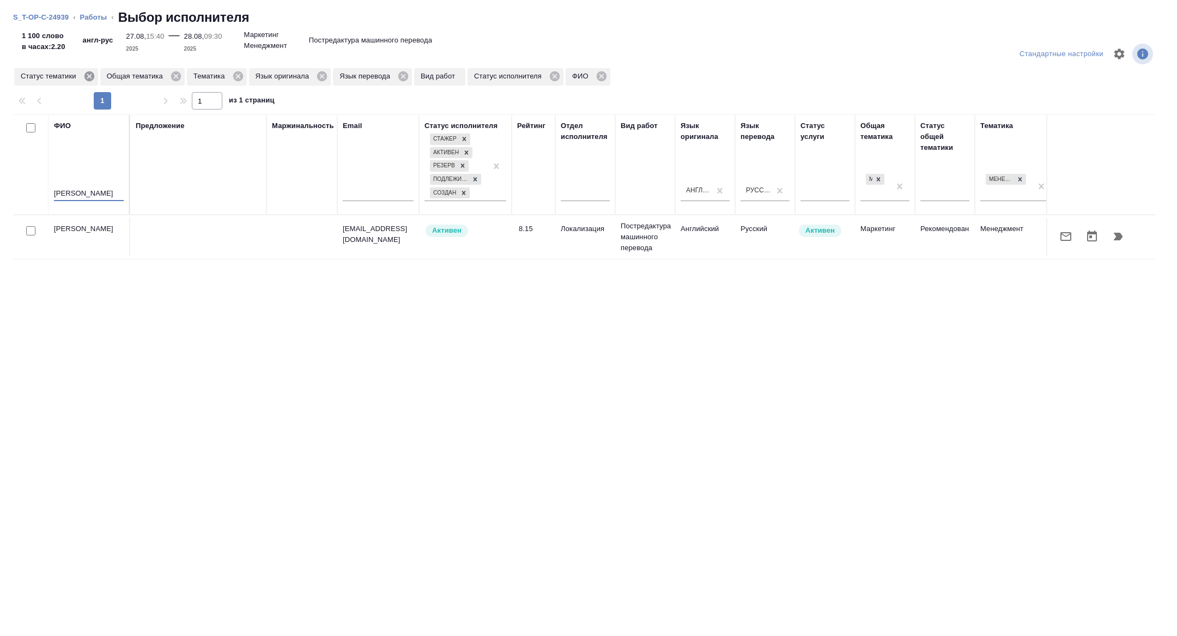
type input "макаров"
click at [94, 75] on icon at bounding box center [89, 76] width 10 height 10
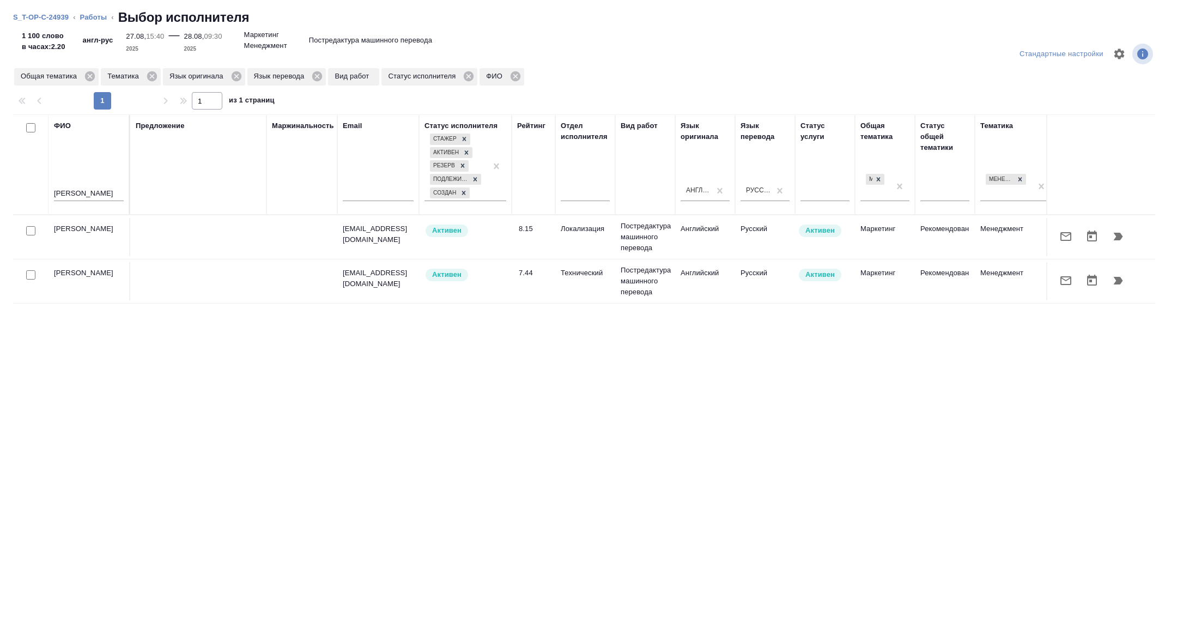
click at [1068, 275] on icon "button" at bounding box center [1065, 280] width 13 height 13
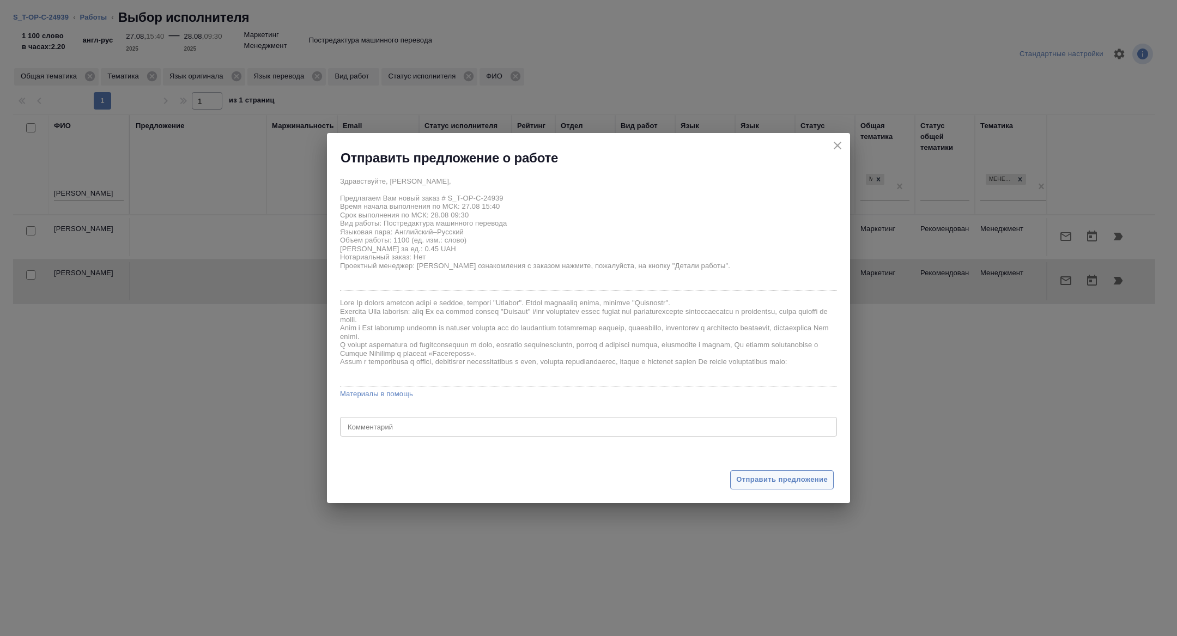
click at [773, 479] on span "Отправить предложение" at bounding box center [782, 479] width 92 height 13
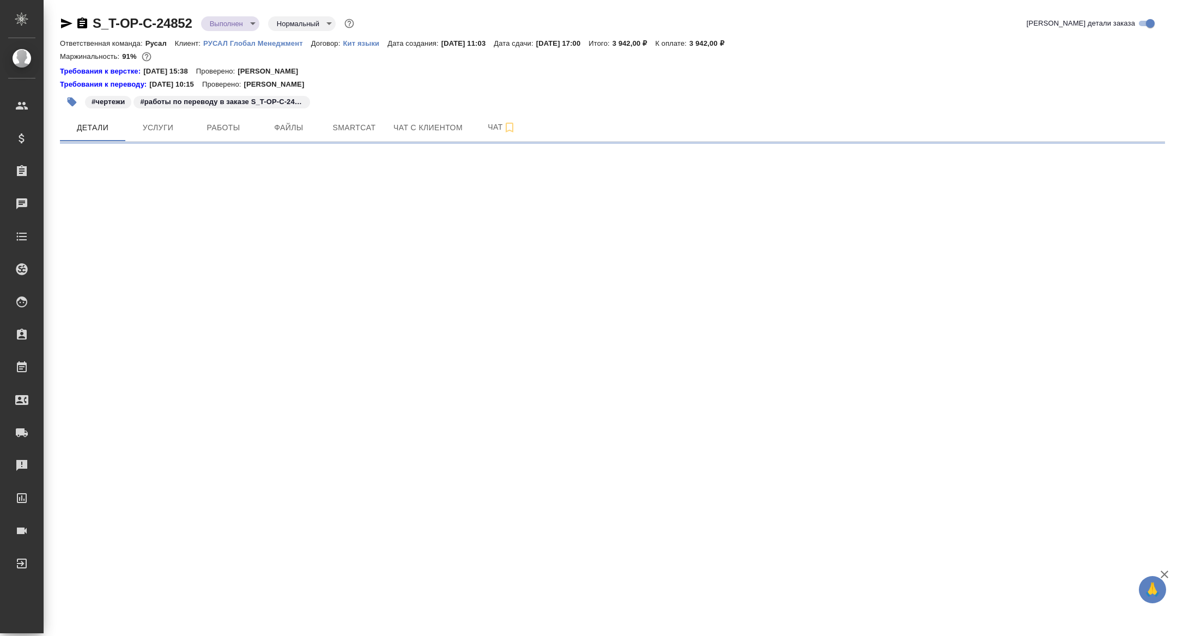
select select "RU"
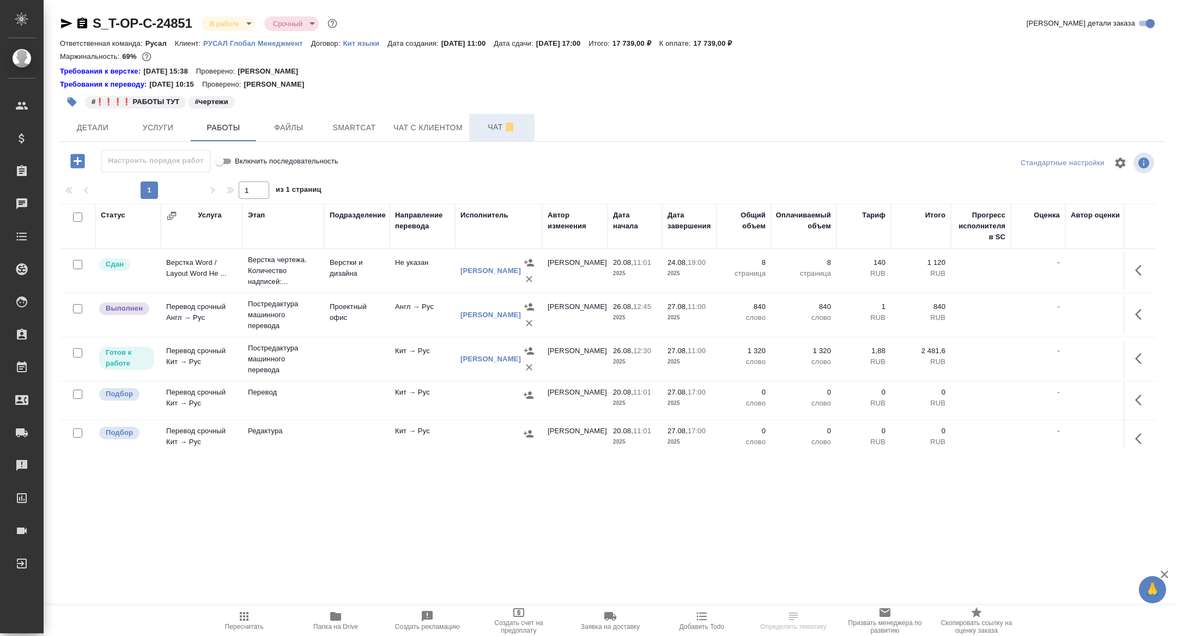
click at [496, 125] on span "Чат" at bounding box center [502, 127] width 52 height 14
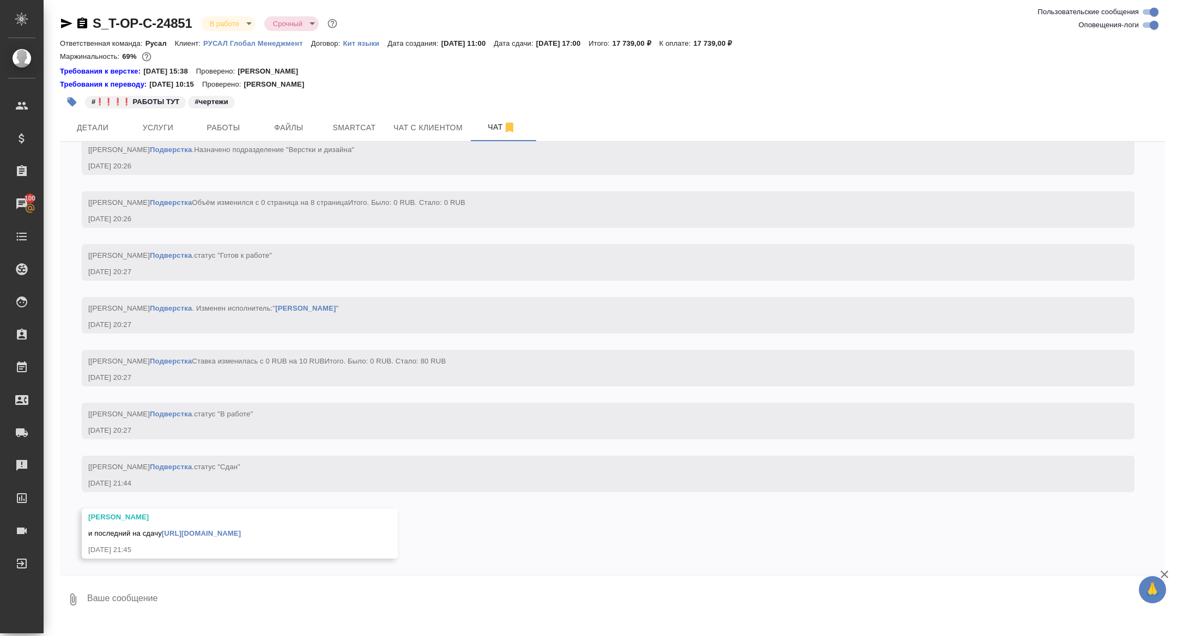
scroll to position [4174, 0]
click at [205, 537] on link "https://drive.awatera.com/f/10150718" at bounding box center [201, 533] width 79 height 8
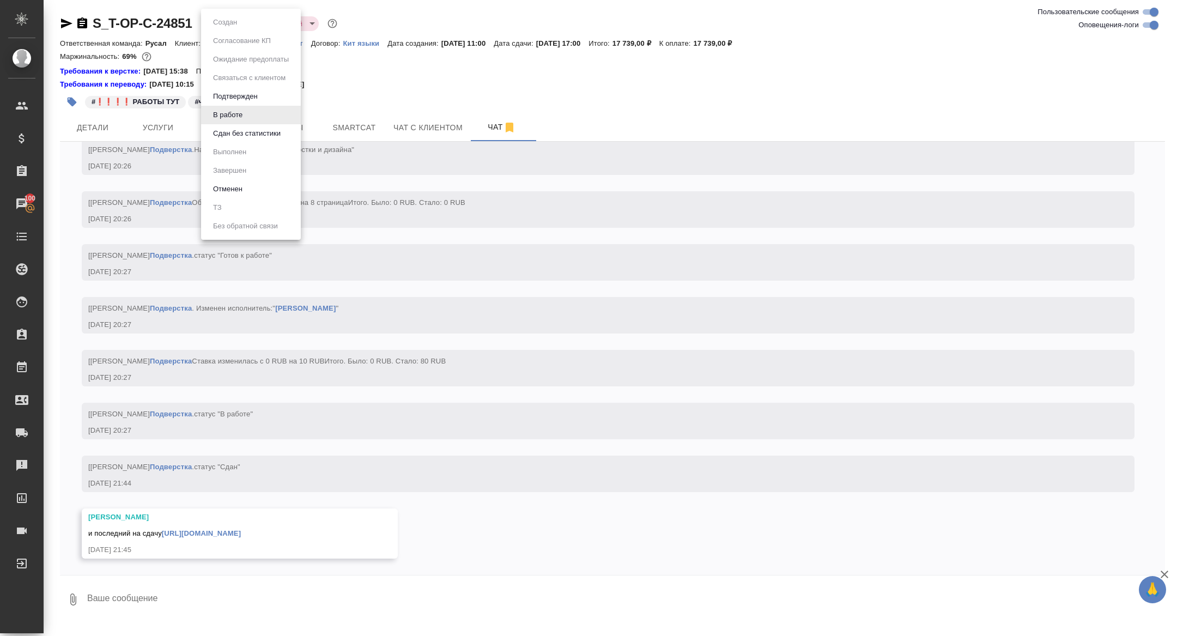
click at [224, 28] on body "🙏 .cls-1 fill:#fff; AWATERA Zhuravleva Alexandra Клиенты Спецификации Заказы 10…" at bounding box center [588, 318] width 1177 height 636
click at [244, 131] on button "Сдан без статистики" at bounding box center [247, 133] width 74 height 12
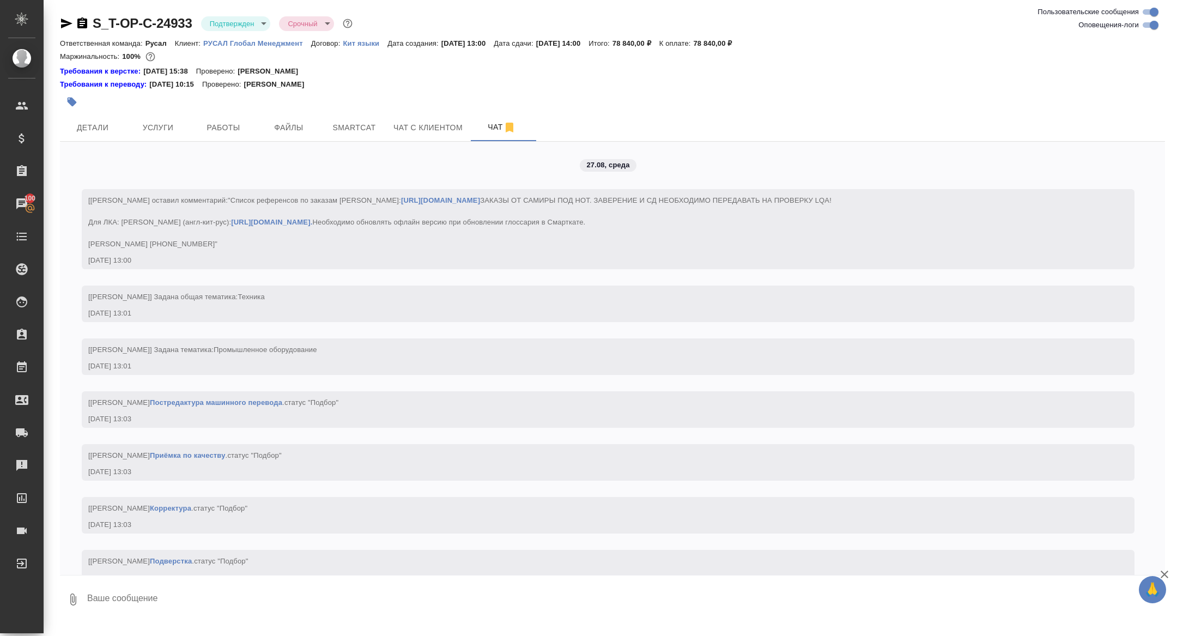
scroll to position [1318, 0]
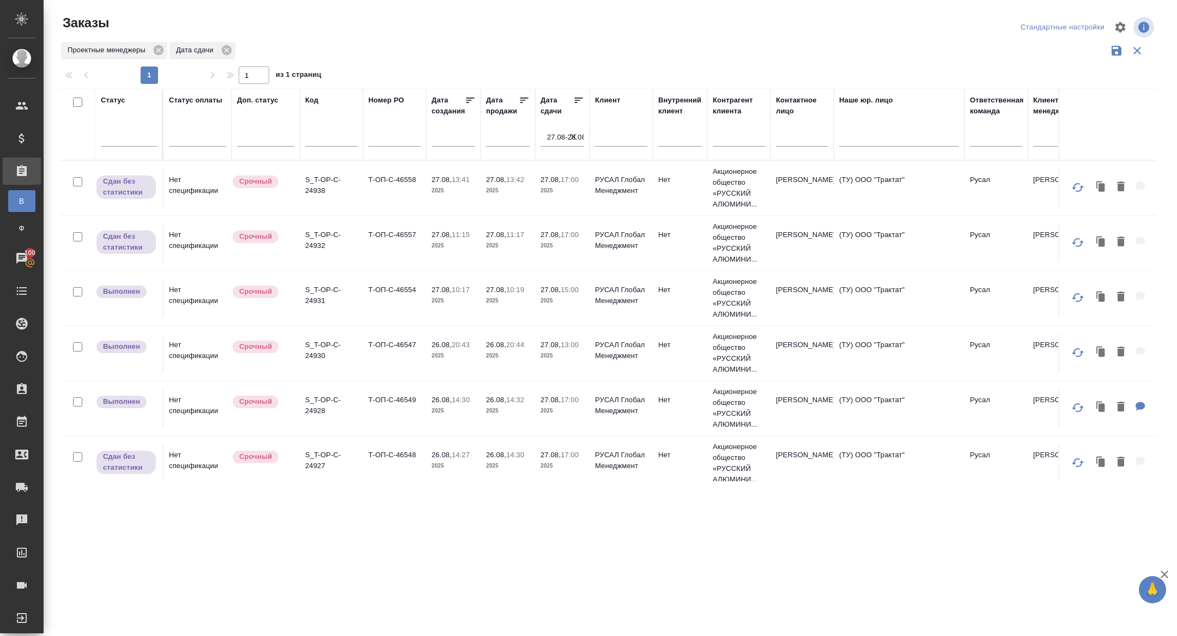
scroll to position [407, 0]
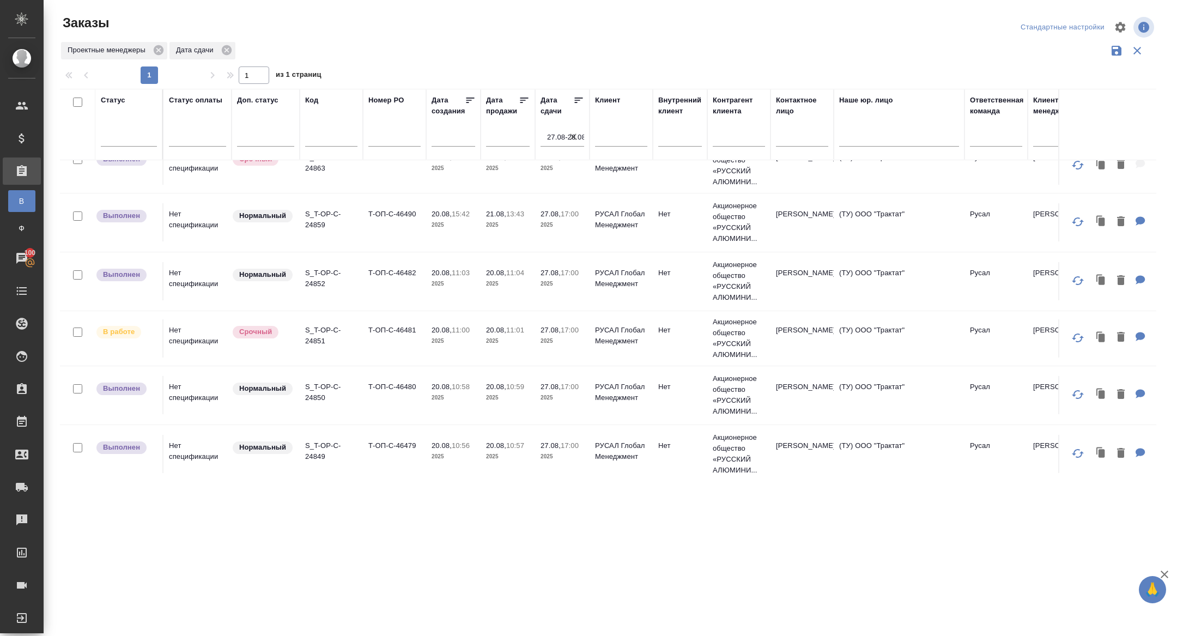
click at [324, 139] on input "text" at bounding box center [331, 139] width 52 height 14
paste input "S_T-OP-C-24660"
click at [572, 135] on icon "button" at bounding box center [573, 136] width 11 height 11
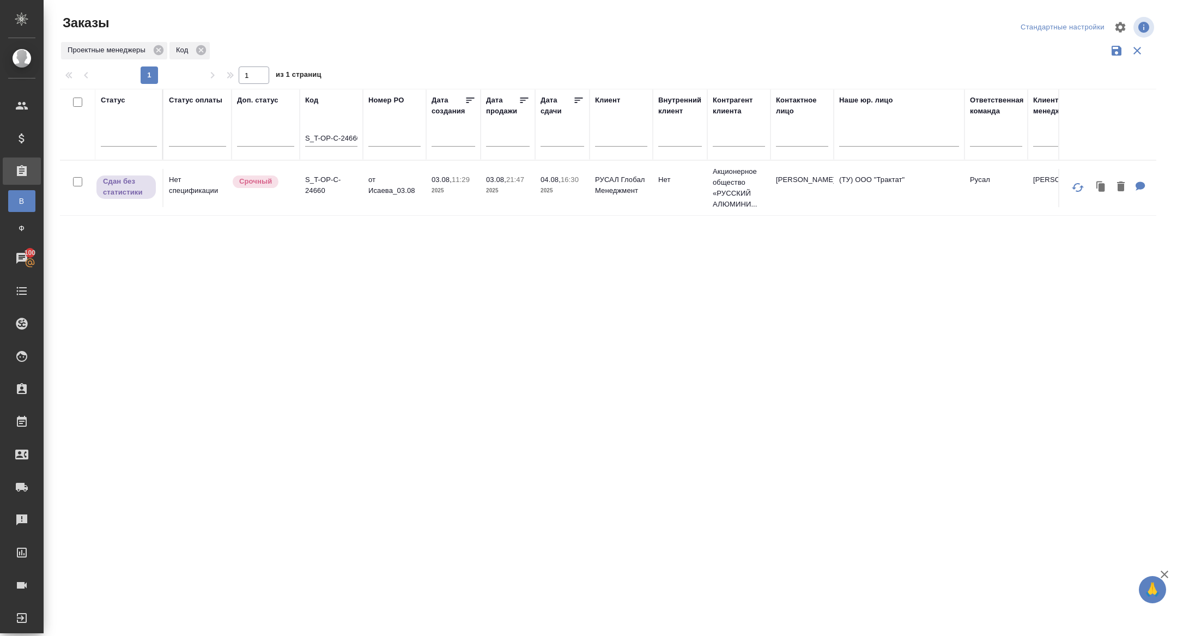
scroll to position [0, 0]
click at [328, 188] on p "S_T-OP-C-24660" at bounding box center [331, 185] width 52 height 22
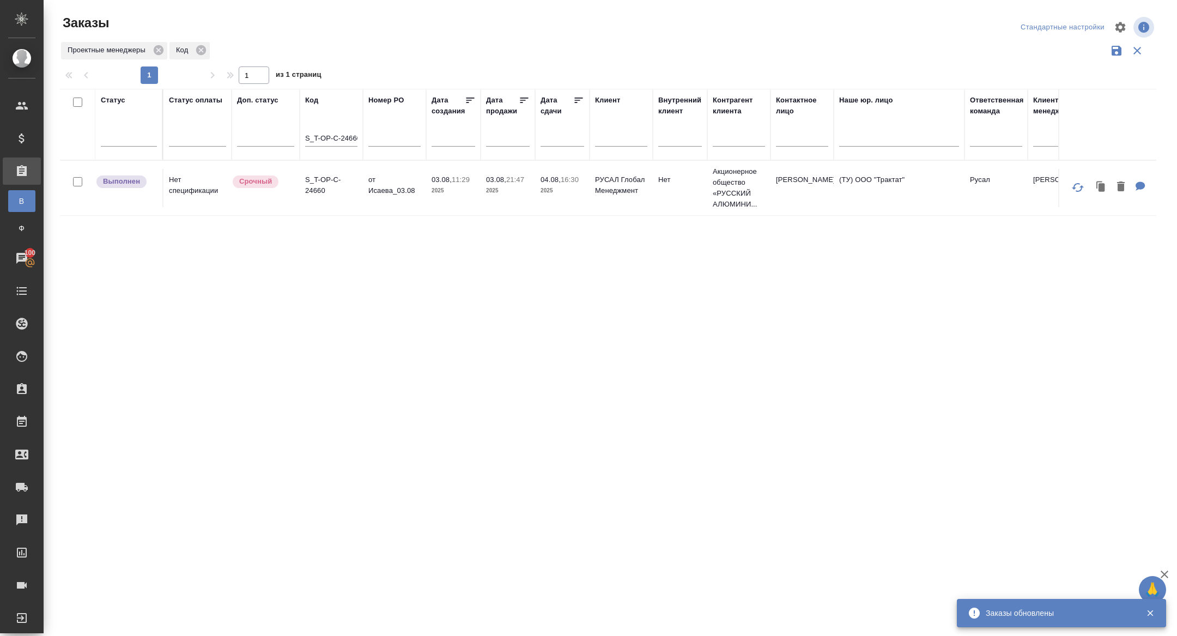
click at [334, 138] on input "S_T-OP-C-24660" at bounding box center [331, 139] width 52 height 14
paste input "2"
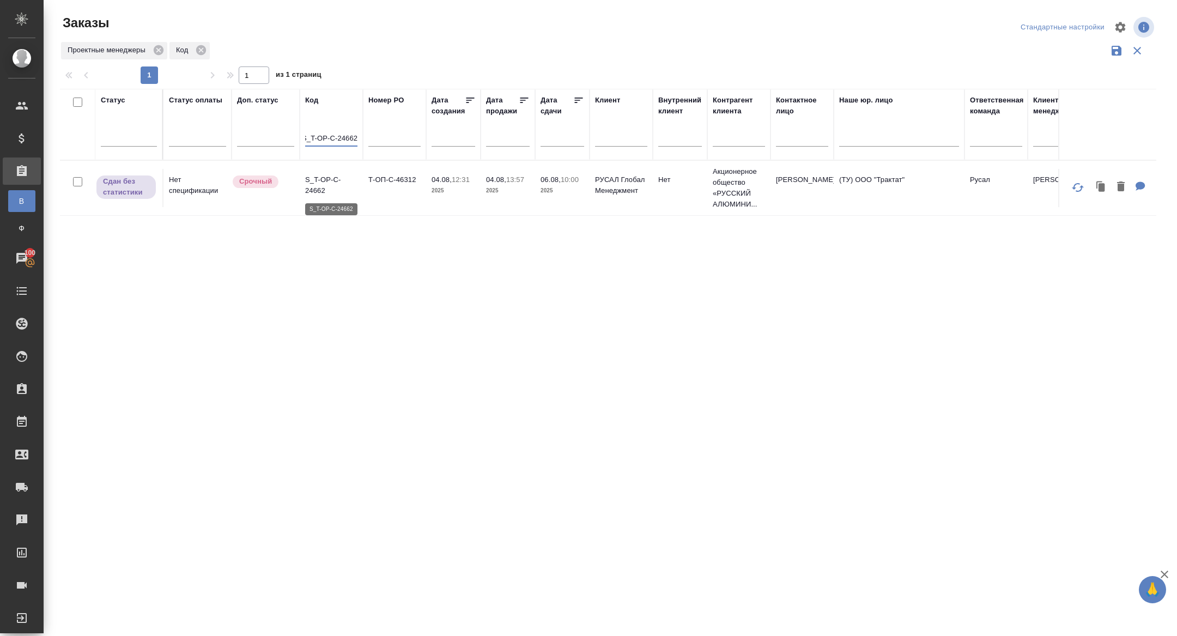
click at [315, 190] on p "S_T-OP-C-24662" at bounding box center [331, 185] width 52 height 22
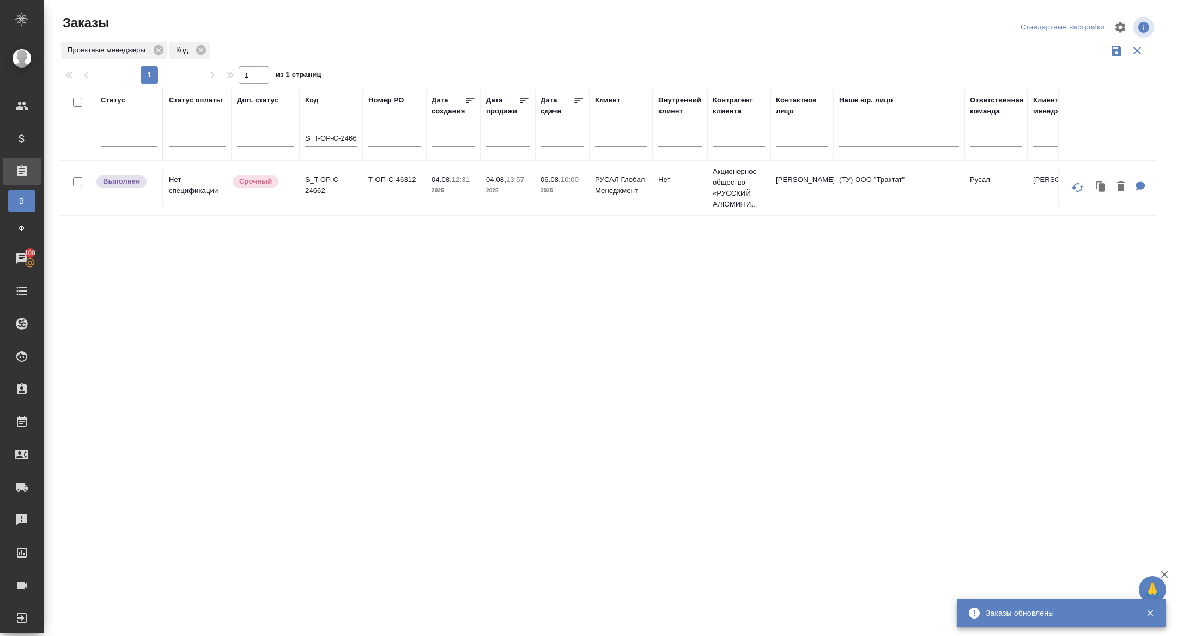
click at [337, 136] on input "S_T-OP-C-24662" at bounding box center [331, 139] width 52 height 14
paste input "770"
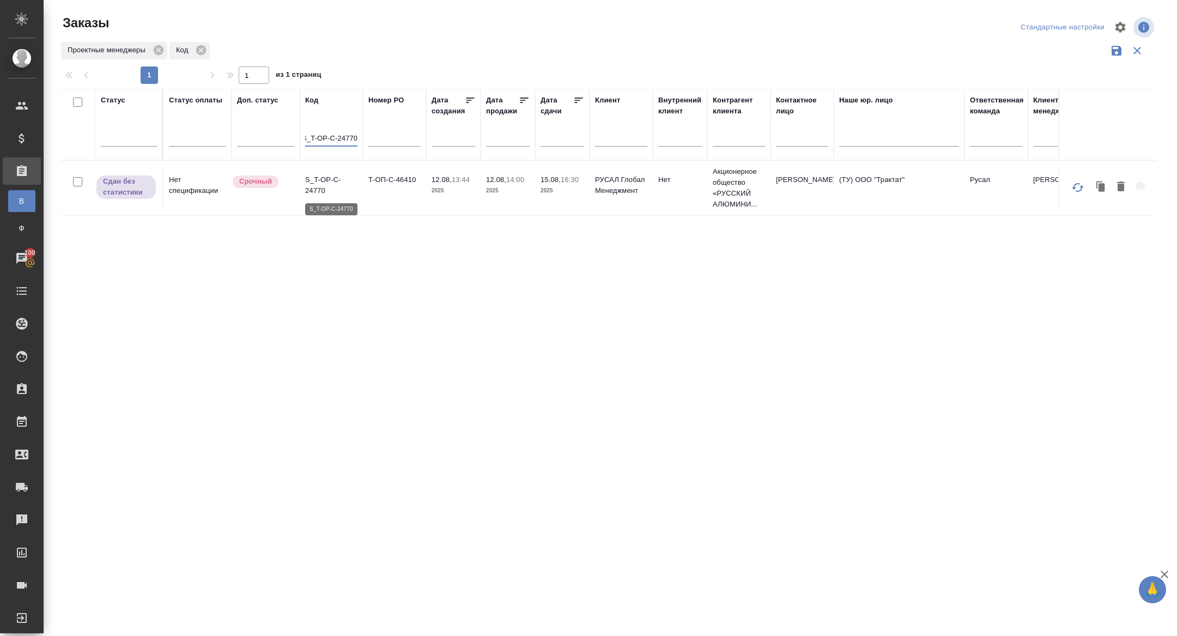
click at [317, 189] on p "S_T-OP-C-24770" at bounding box center [331, 185] width 52 height 22
click at [339, 139] on input "S_T-OP-C-24770" at bounding box center [331, 139] width 52 height 14
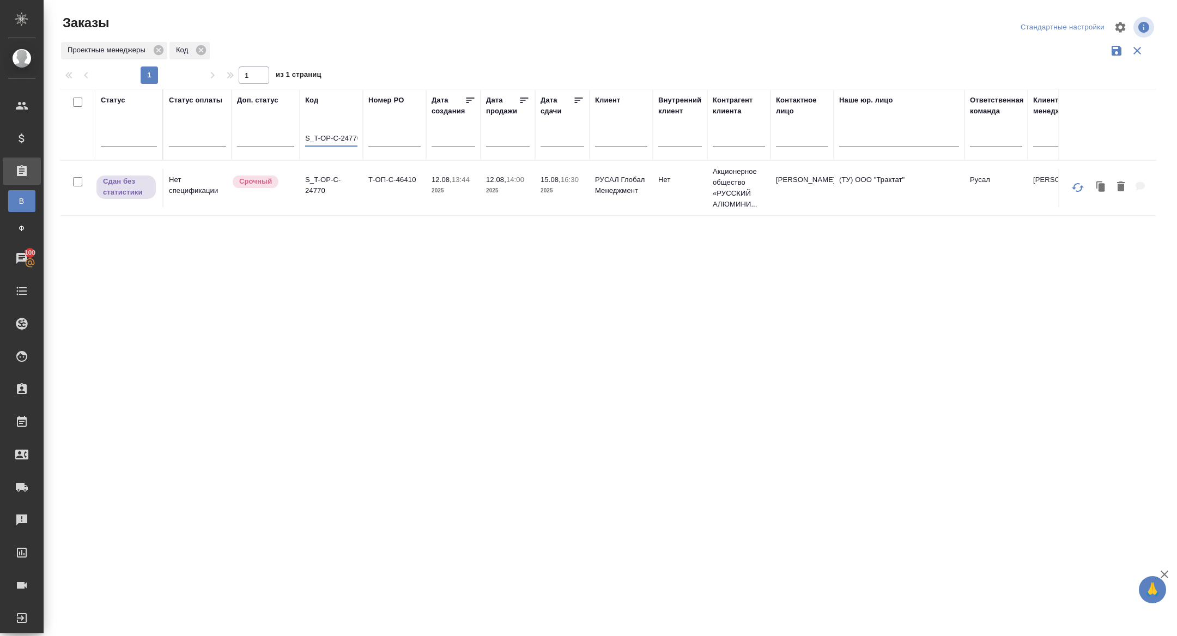
paste input "847"
click at [315, 190] on p "S_T-OP-C-24847" at bounding box center [331, 185] width 52 height 22
click at [332, 143] on input "S_T-OP-C-24847" at bounding box center [331, 139] width 52 height 14
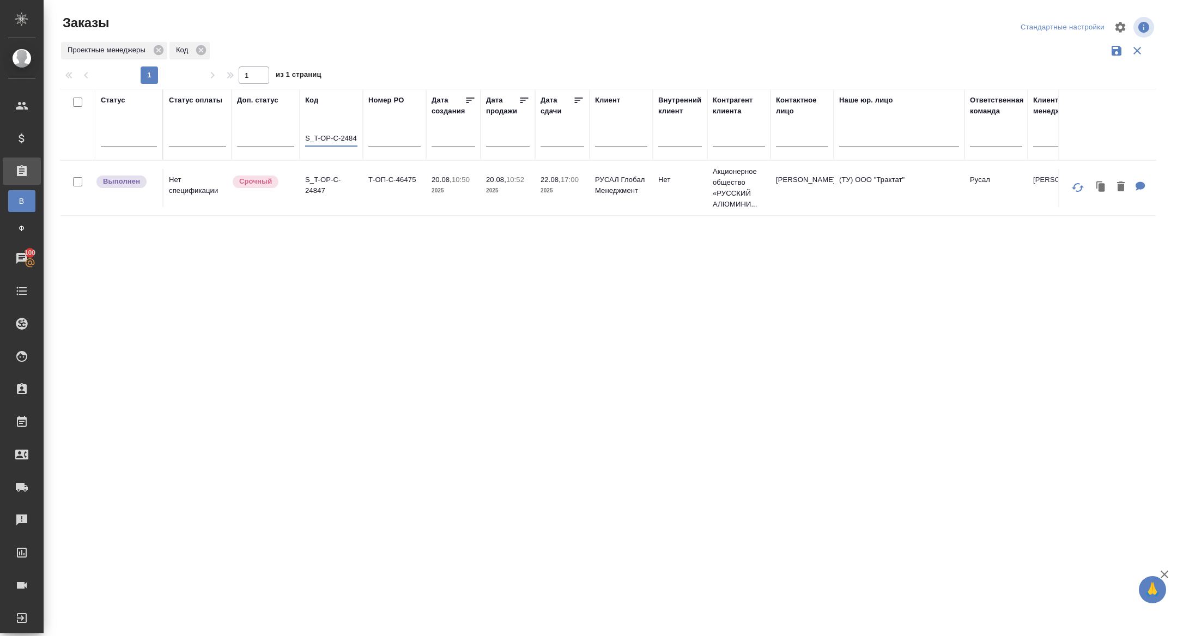
paste input "939"
click at [162, 47] on icon at bounding box center [159, 50] width 12 height 12
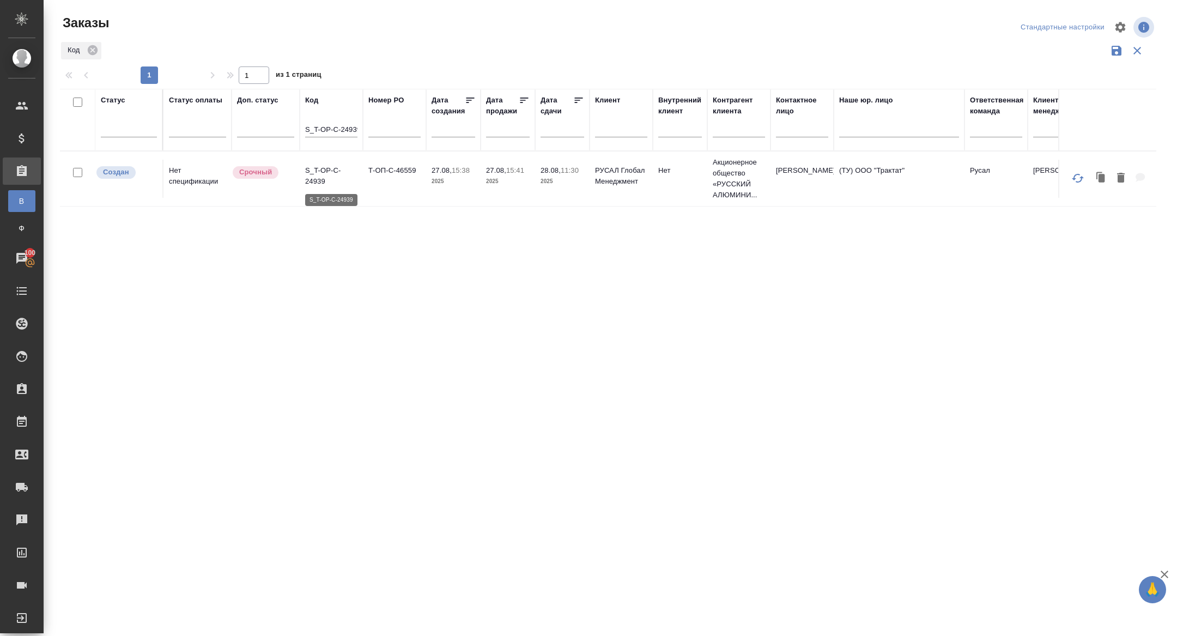
click at [319, 181] on p "S_T-OP-C-24939" at bounding box center [331, 176] width 52 height 22
click at [322, 113] on div "Код S_T-OP-C-24939" at bounding box center [331, 120] width 52 height 50
click at [321, 130] on input "S_T-OP-C-24939" at bounding box center [331, 131] width 52 height 14
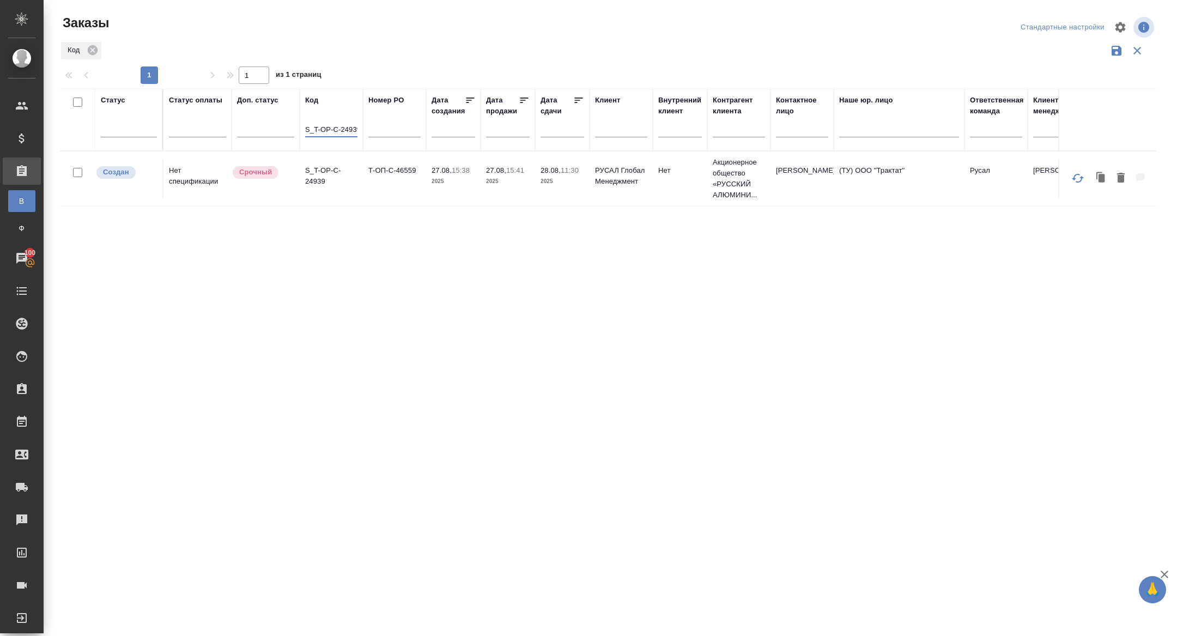
click at [321, 130] on input "S_T-OP-C-24939" at bounding box center [331, 131] width 52 height 14
paste input "C3_AIPM-212"
type input "C3_AIPM-212"
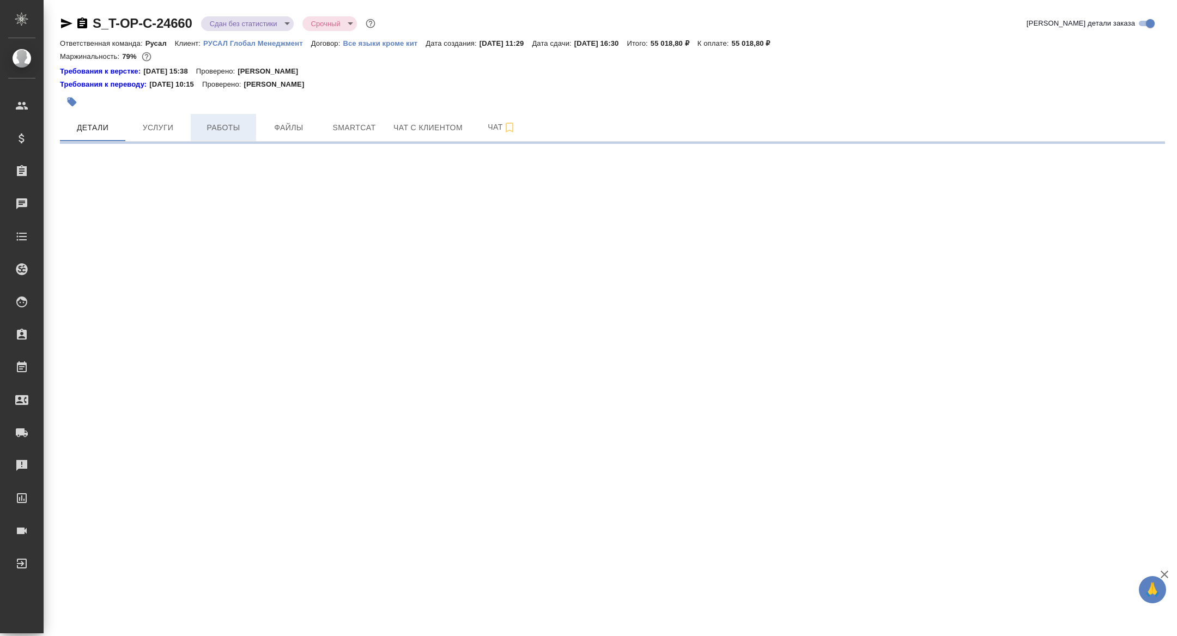
click at [216, 114] on button "Работы" at bounding box center [223, 127] width 65 height 27
select select "RU"
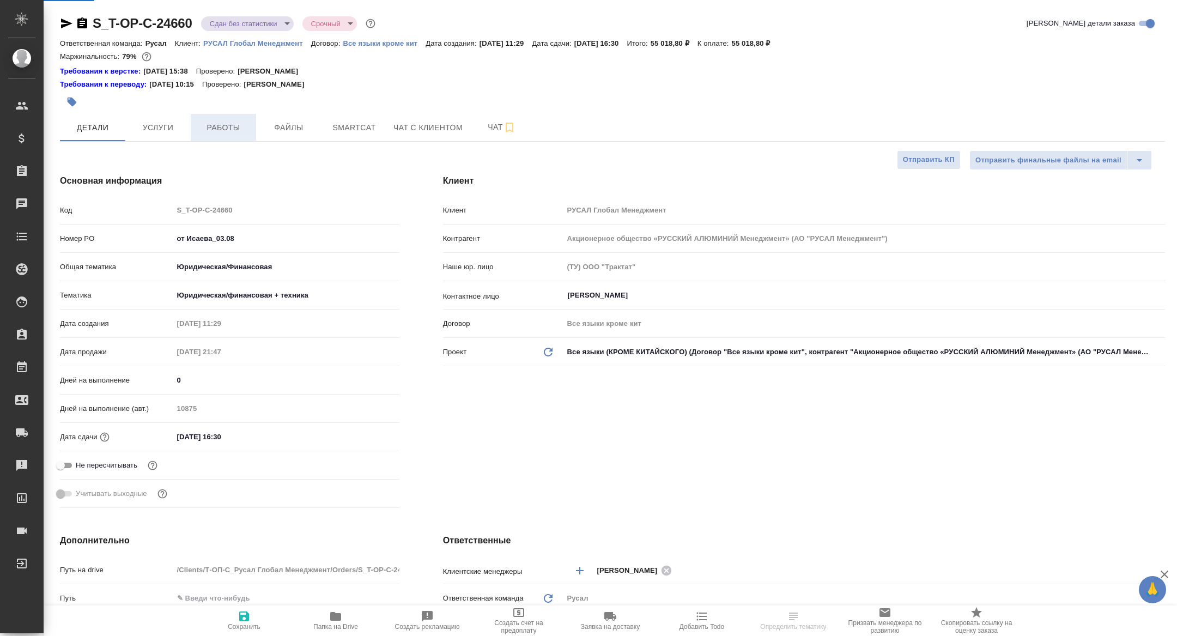
type textarea "x"
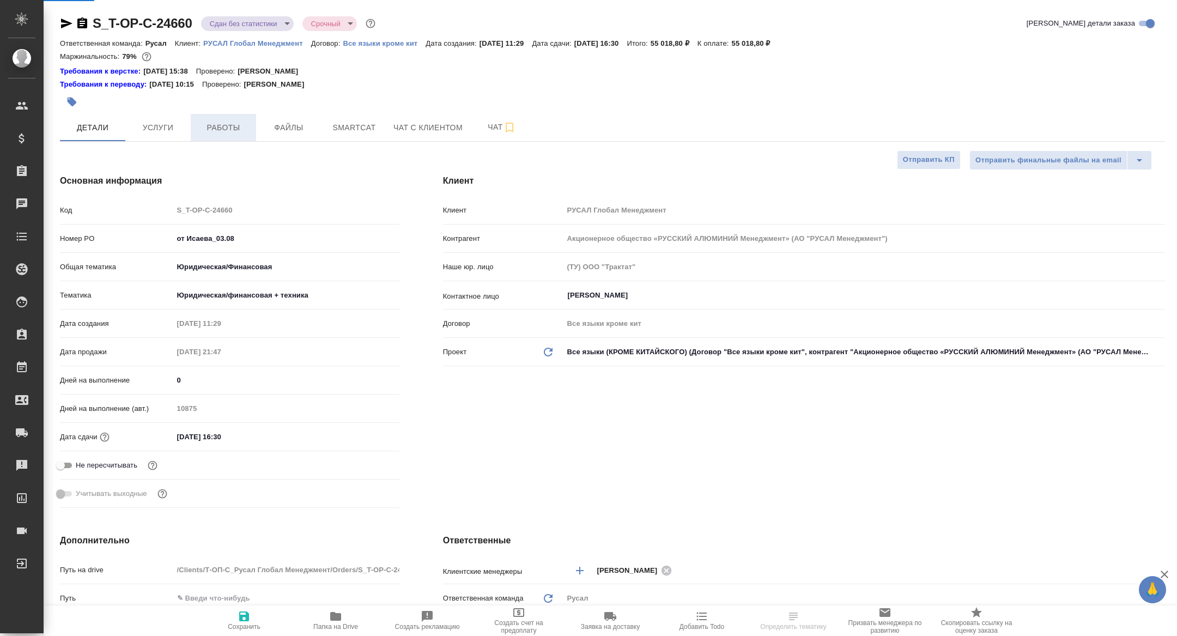
type textarea "x"
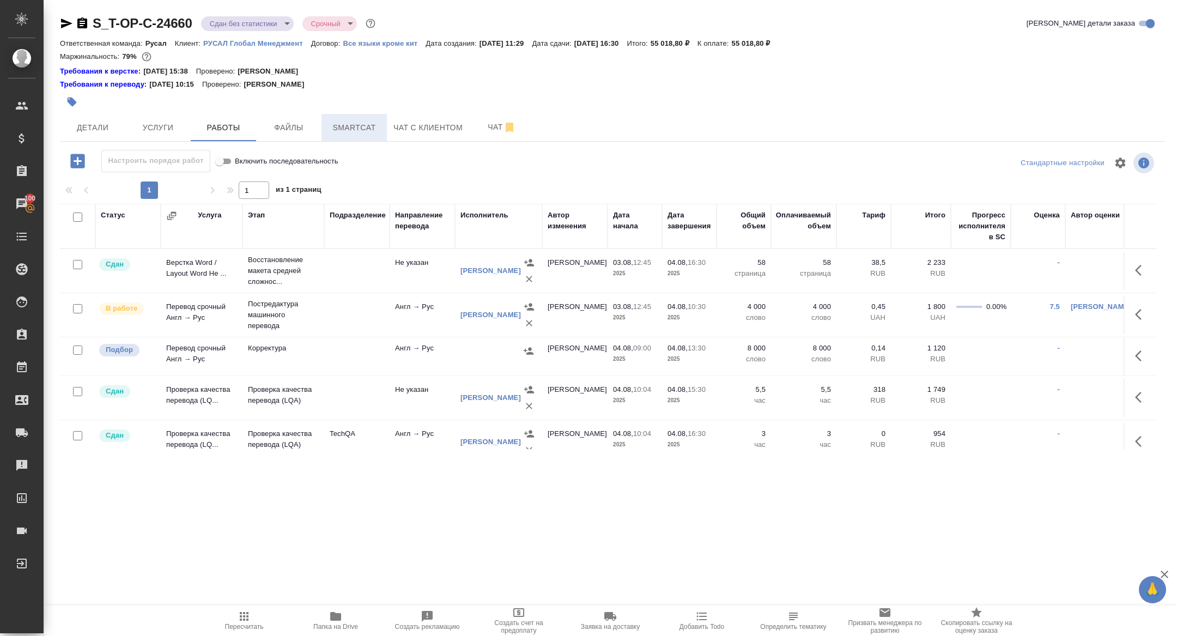
click at [340, 136] on button "Smartcat" at bounding box center [353, 127] width 65 height 27
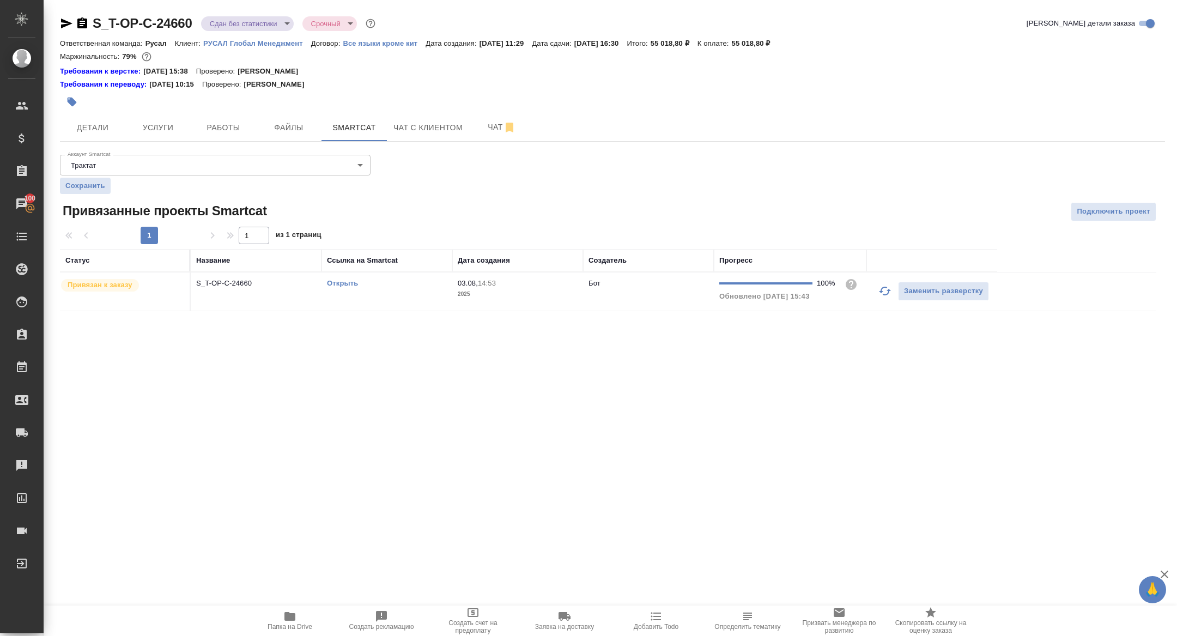
click at [346, 281] on link "Открыть" at bounding box center [342, 283] width 31 height 8
click at [231, 129] on span "Работы" at bounding box center [223, 128] width 52 height 14
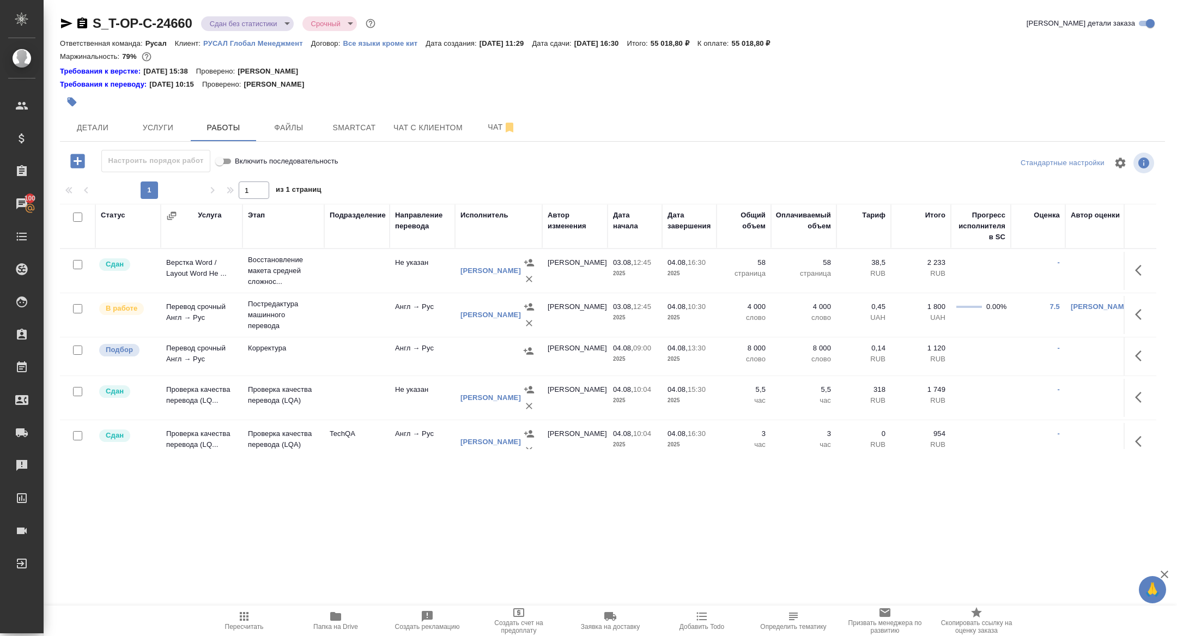
click at [1141, 310] on icon "button" at bounding box center [1141, 314] width 13 height 13
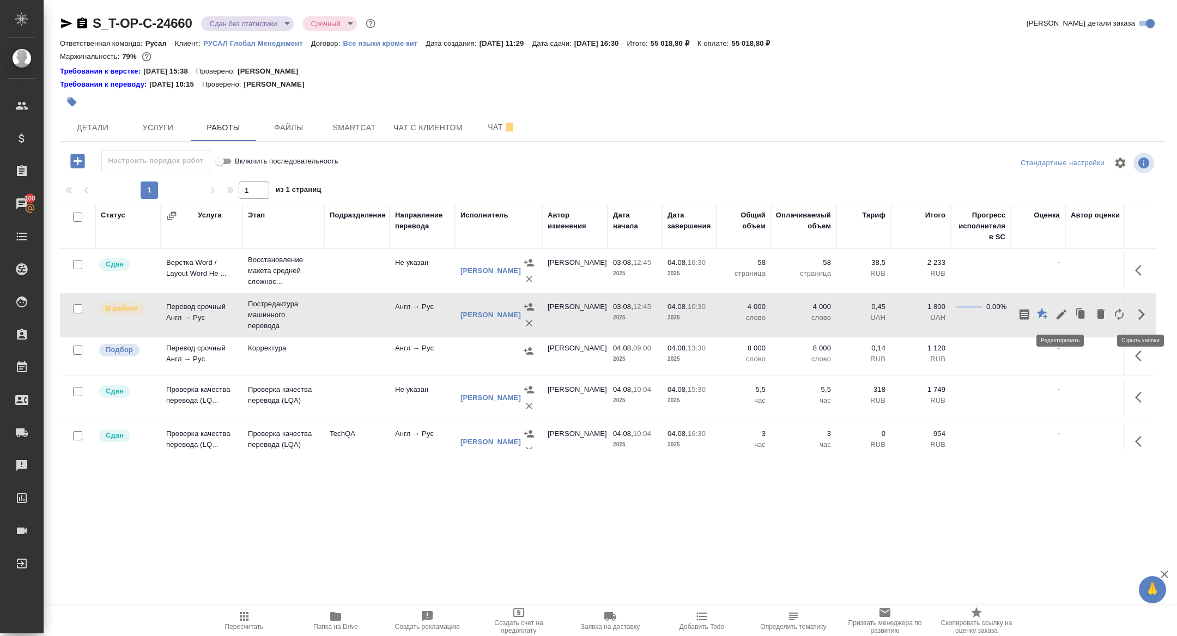
click at [1059, 314] on icon "button" at bounding box center [1061, 314] width 10 height 10
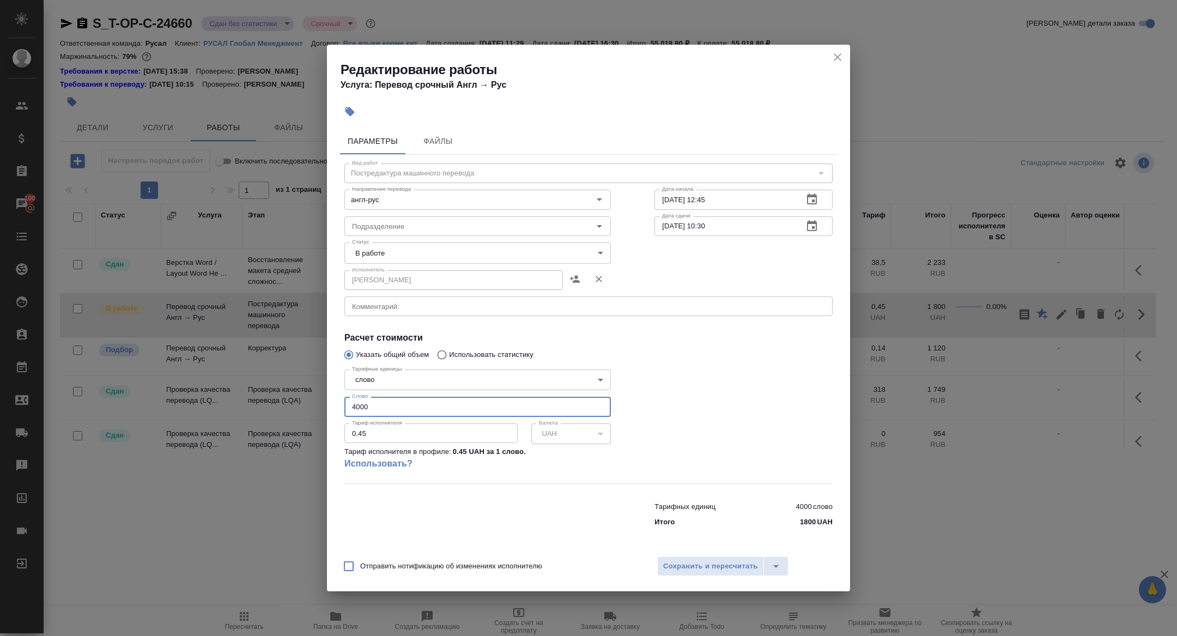
drag, startPoint x: 374, startPoint y: 414, endPoint x: 284, endPoint y: 403, distance: 91.1
click at [284, 404] on div "Редактирование работы Услуга: Перевод срочный Англ → Рус Параметры Файлы Вид ра…" at bounding box center [588, 318] width 1177 height 636
type input "7000"
click at [399, 260] on body "🙏 .cls-1 fill:#fff; AWATERA Zhuravleva Alexandra Клиенты Спецификации Заказы 10…" at bounding box center [588, 318] width 1177 height 636
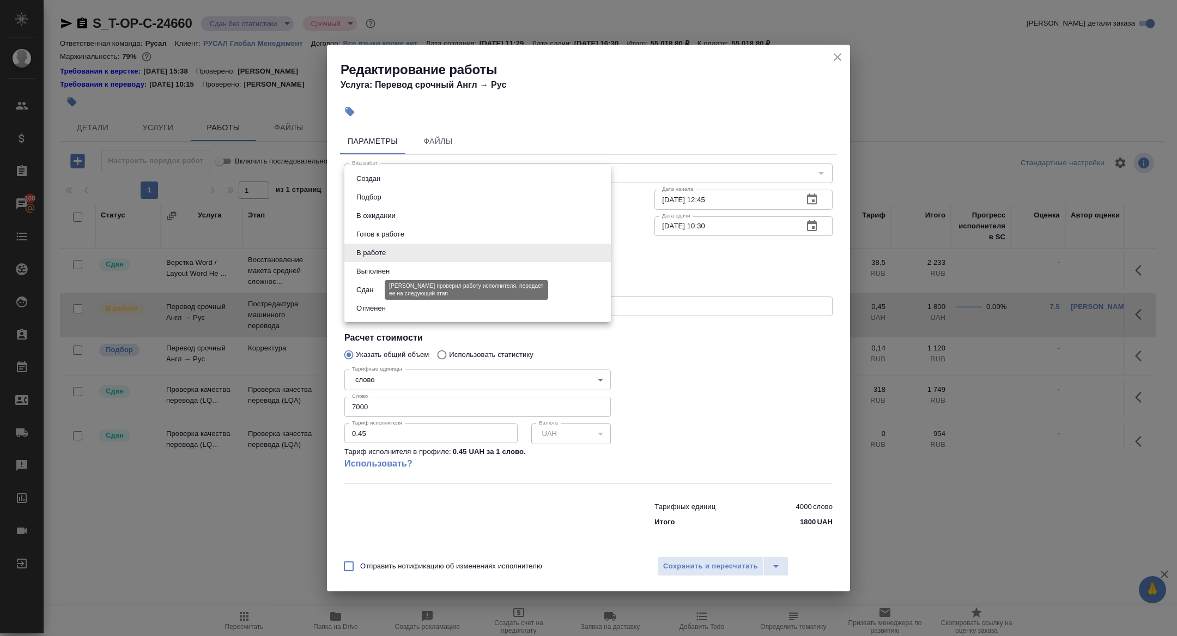
click at [370, 294] on button "Сдан" at bounding box center [364, 290] width 23 height 12
type input "closed"
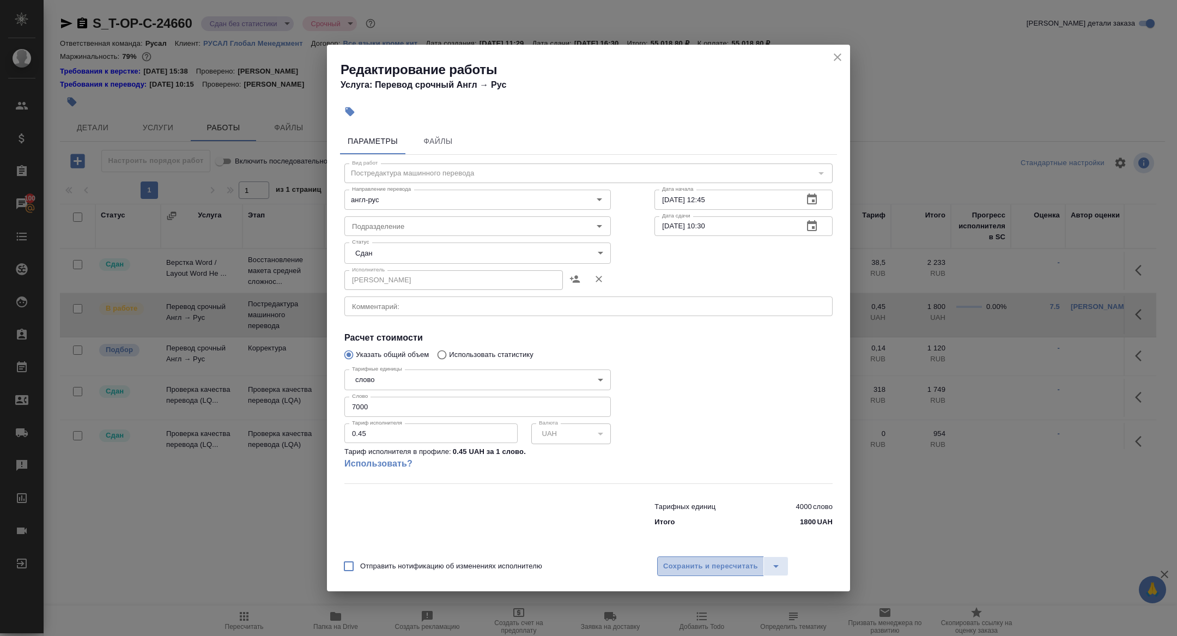
click at [715, 571] on span "Сохранить и пересчитать" at bounding box center [710, 566] width 95 height 13
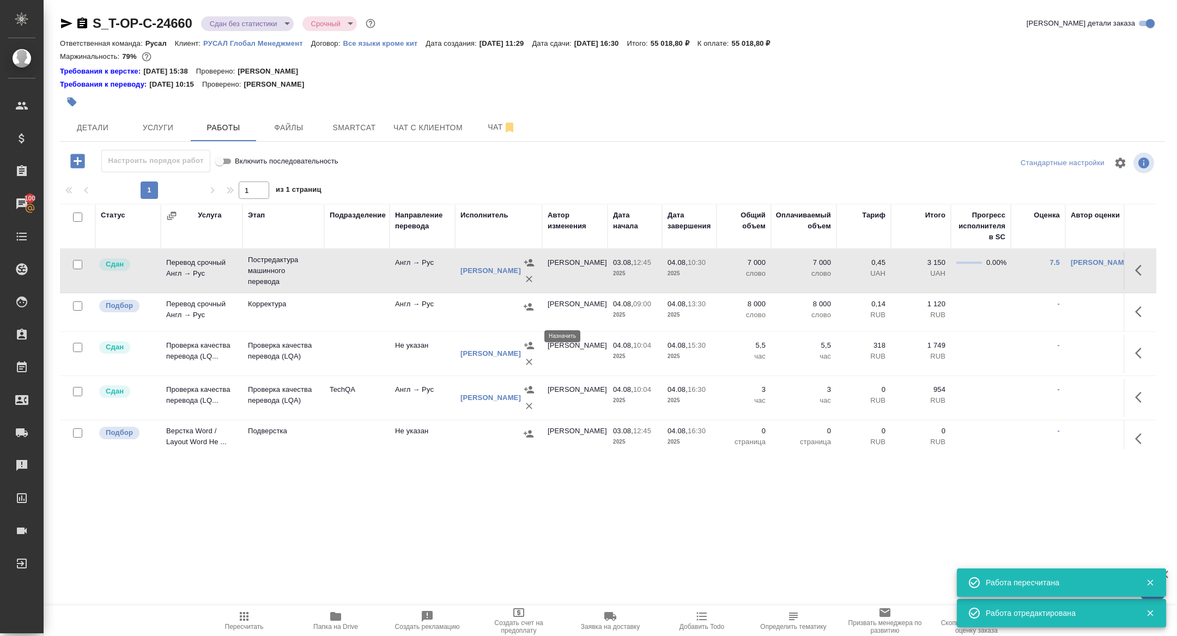
scroll to position [52, 0]
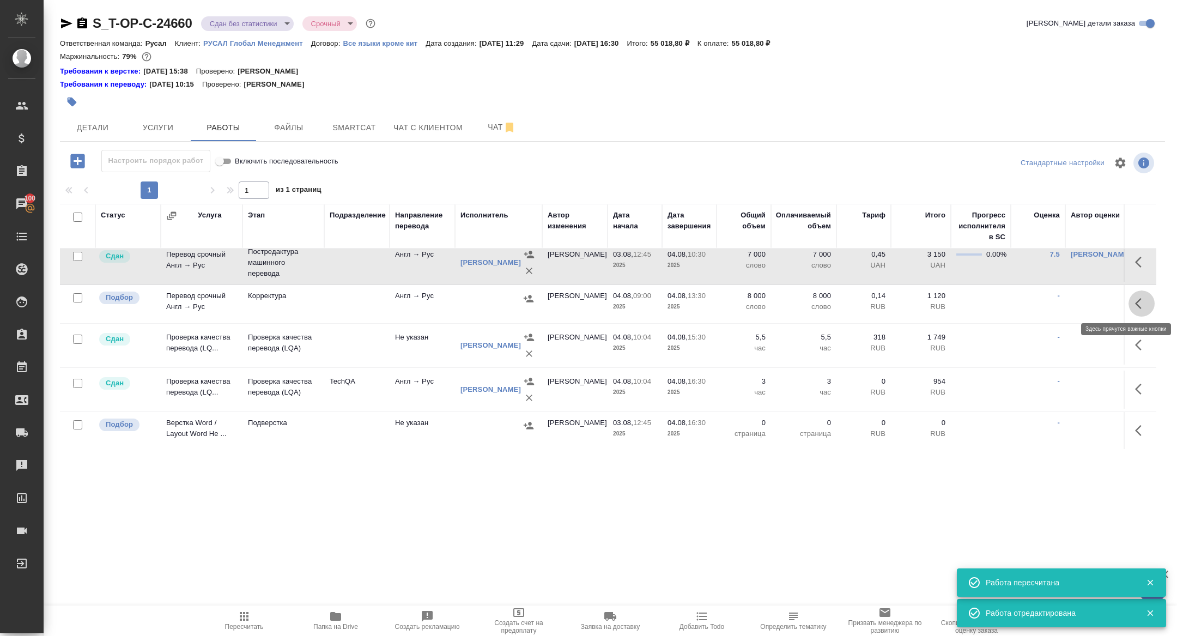
click at [1135, 305] on icon "button" at bounding box center [1141, 303] width 13 height 13
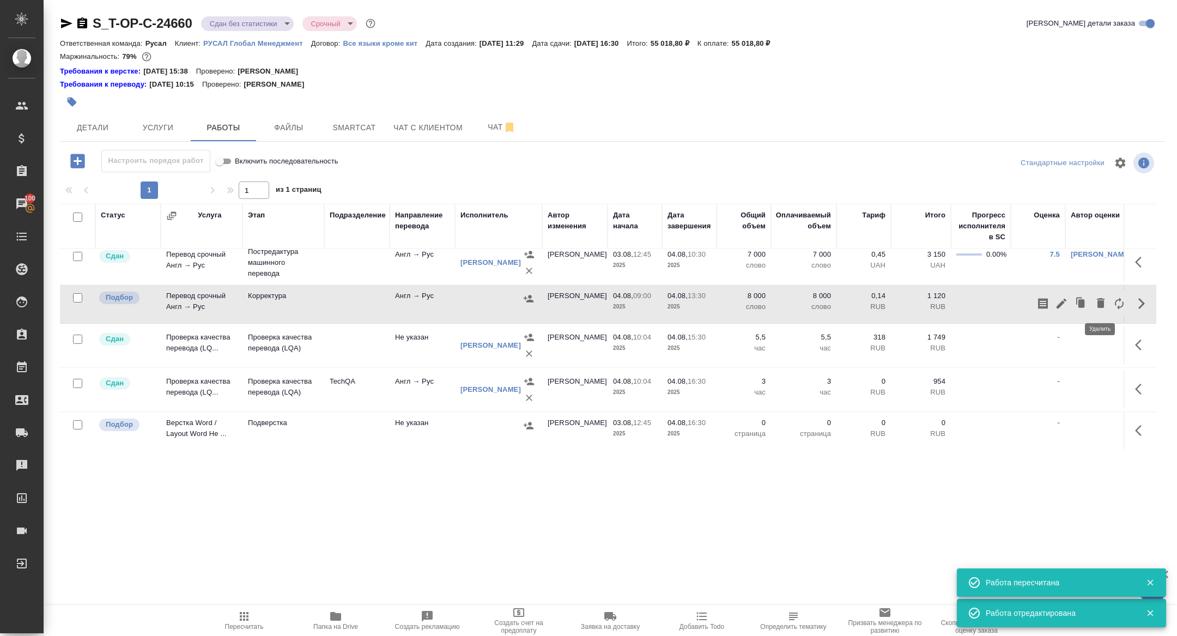
click at [1096, 303] on icon "button" at bounding box center [1100, 302] width 13 height 13
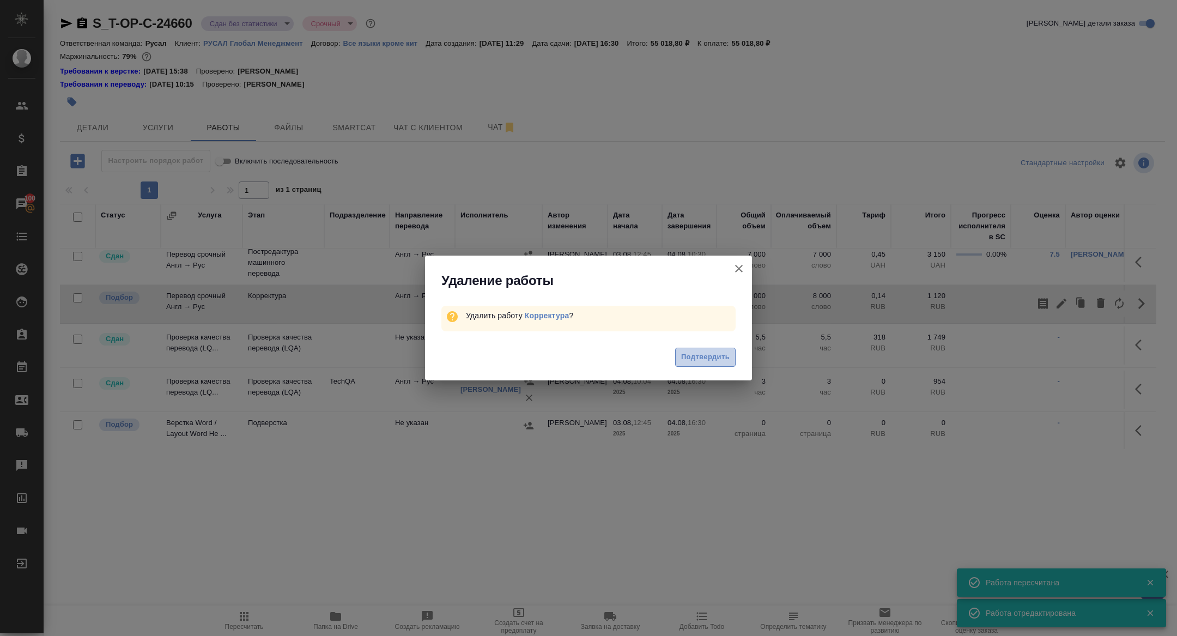
click at [699, 355] on span "Подтвердить" at bounding box center [705, 357] width 48 height 13
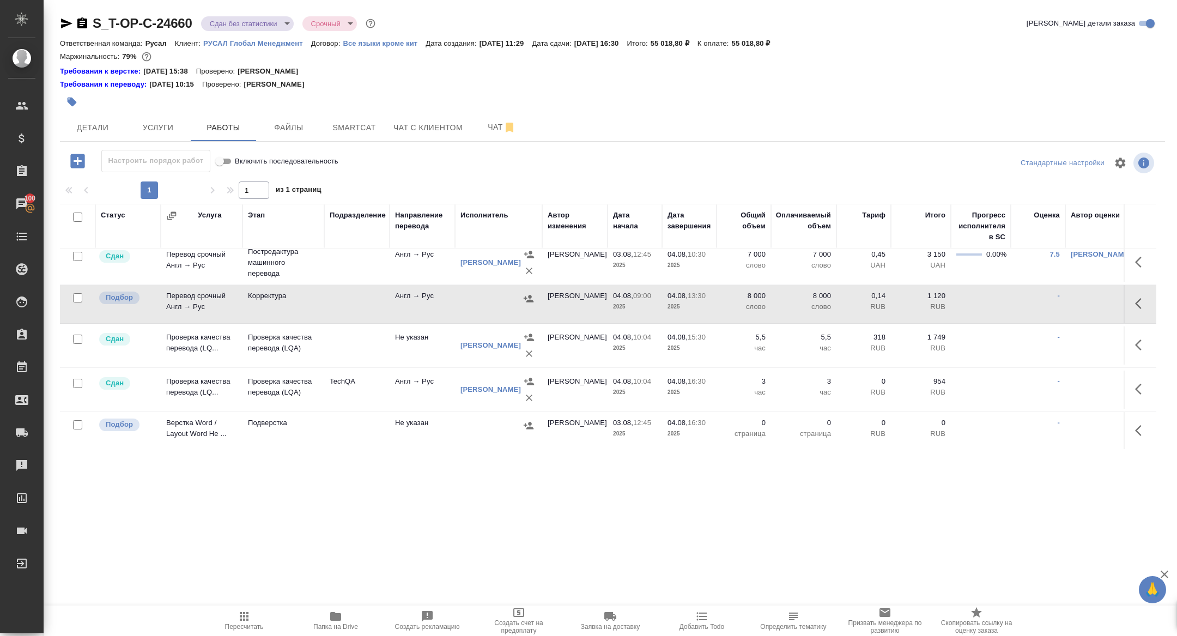
click at [1142, 428] on icon "button" at bounding box center [1141, 430] width 13 height 13
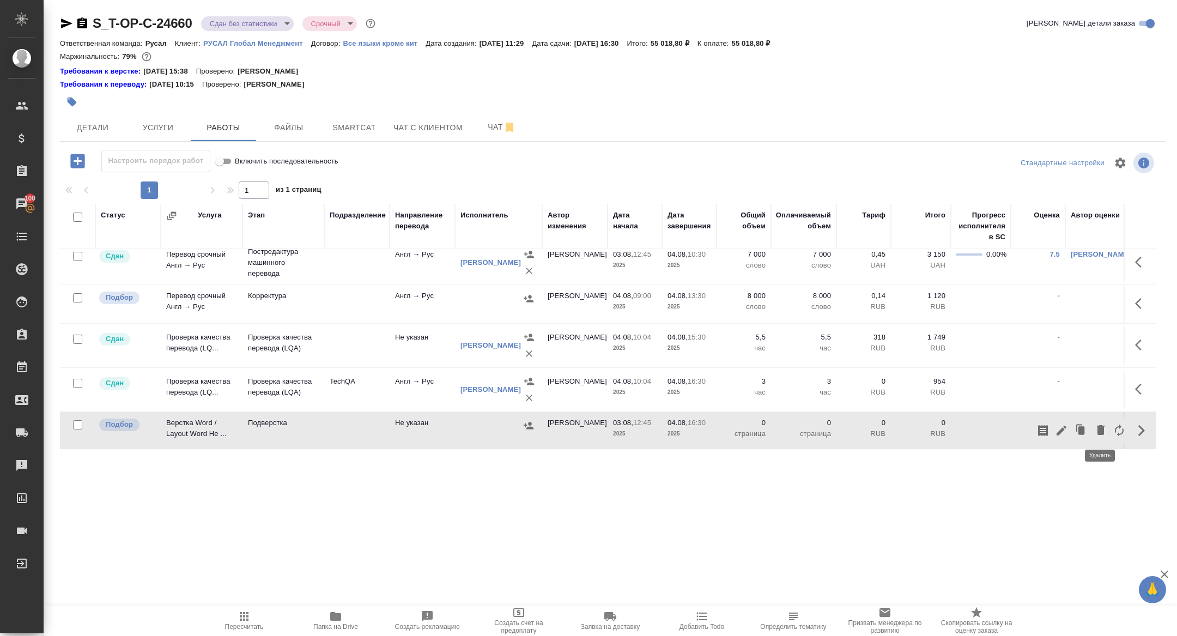
click at [1098, 429] on icon "button" at bounding box center [1101, 430] width 8 height 10
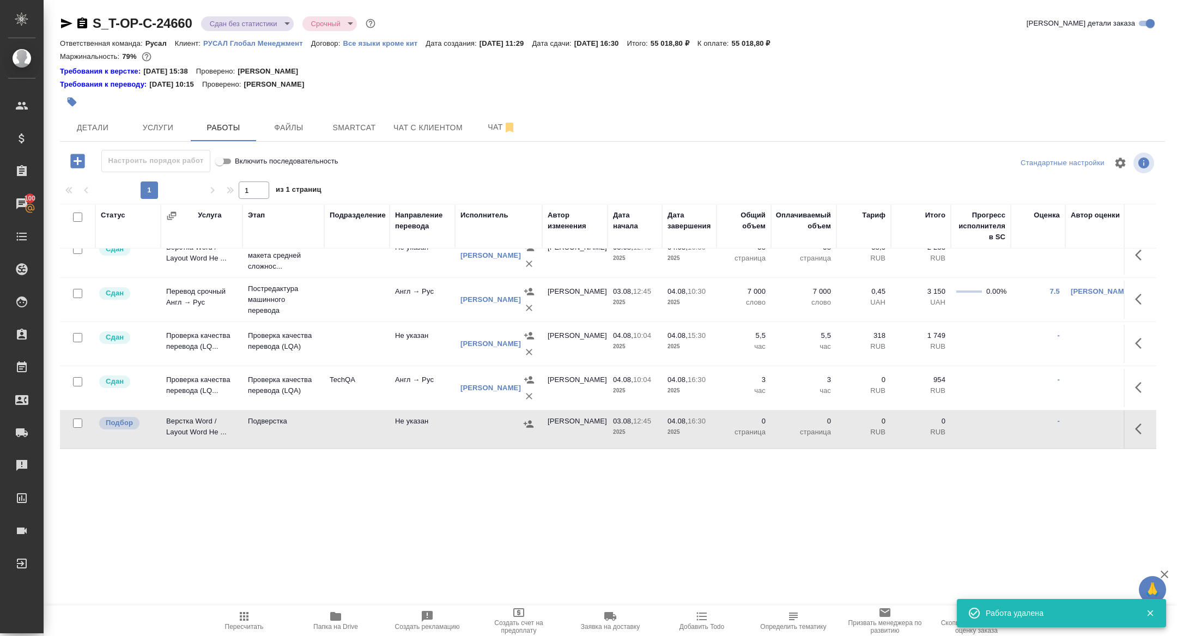
scroll to position [14, 0]
click at [1138, 425] on icon "button" at bounding box center [1138, 429] width 7 height 11
click at [1090, 430] on button "button" at bounding box center [1080, 430] width 21 height 26
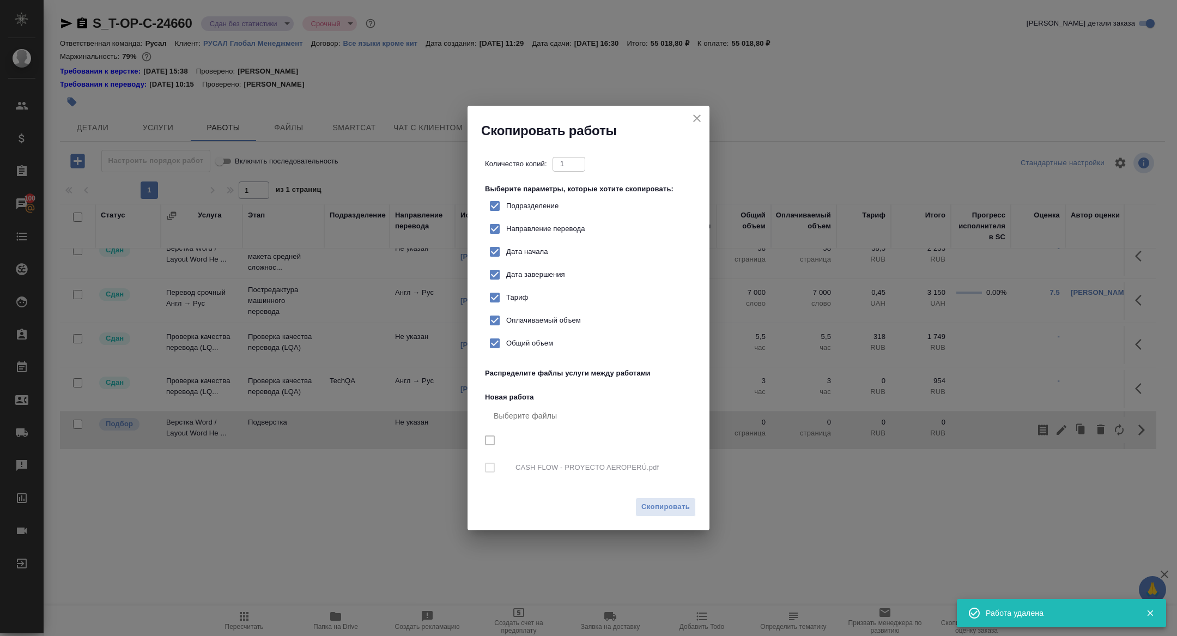
checkbox input "true"
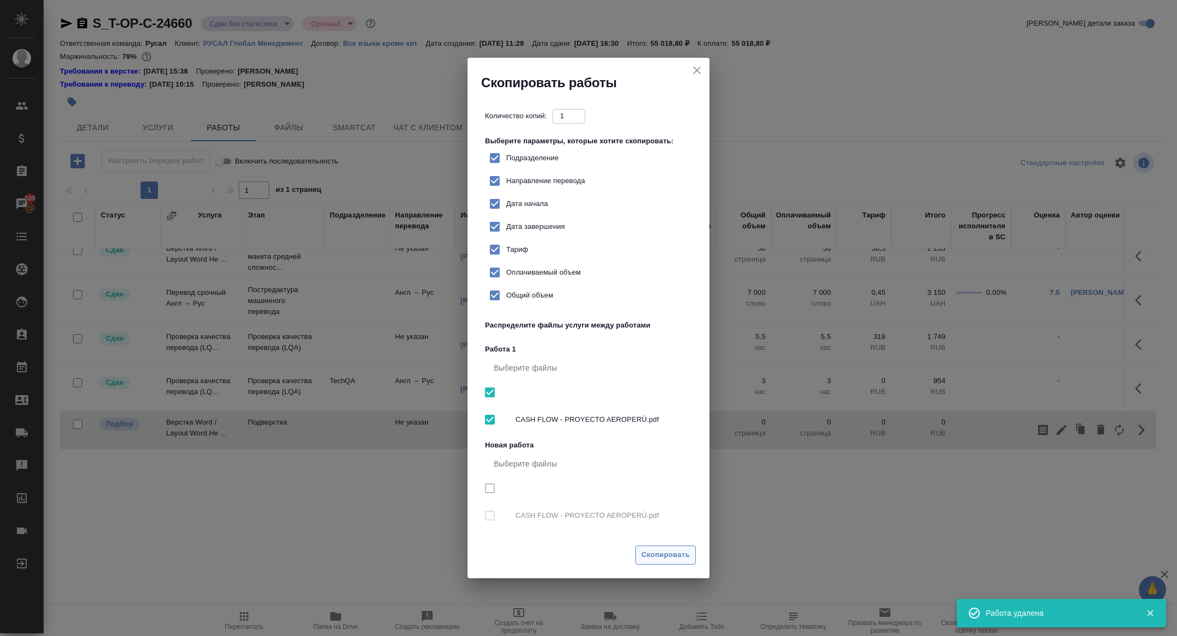
click at [665, 547] on button "Скопировать" at bounding box center [665, 554] width 60 height 19
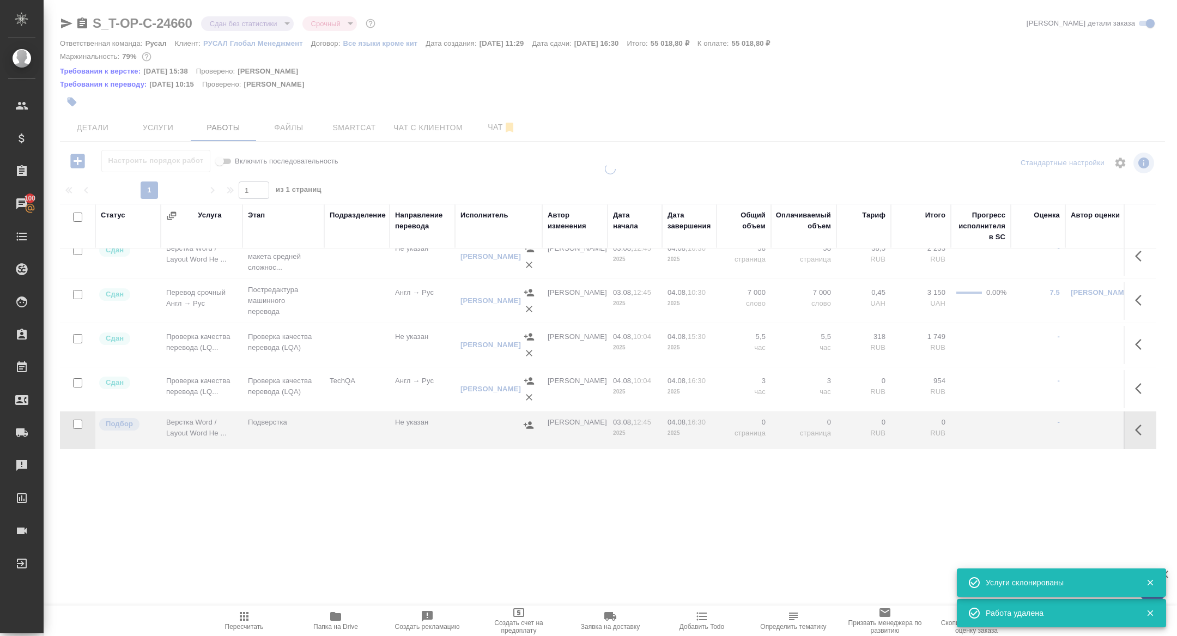
click at [1136, 428] on icon "button" at bounding box center [1138, 429] width 7 height 11
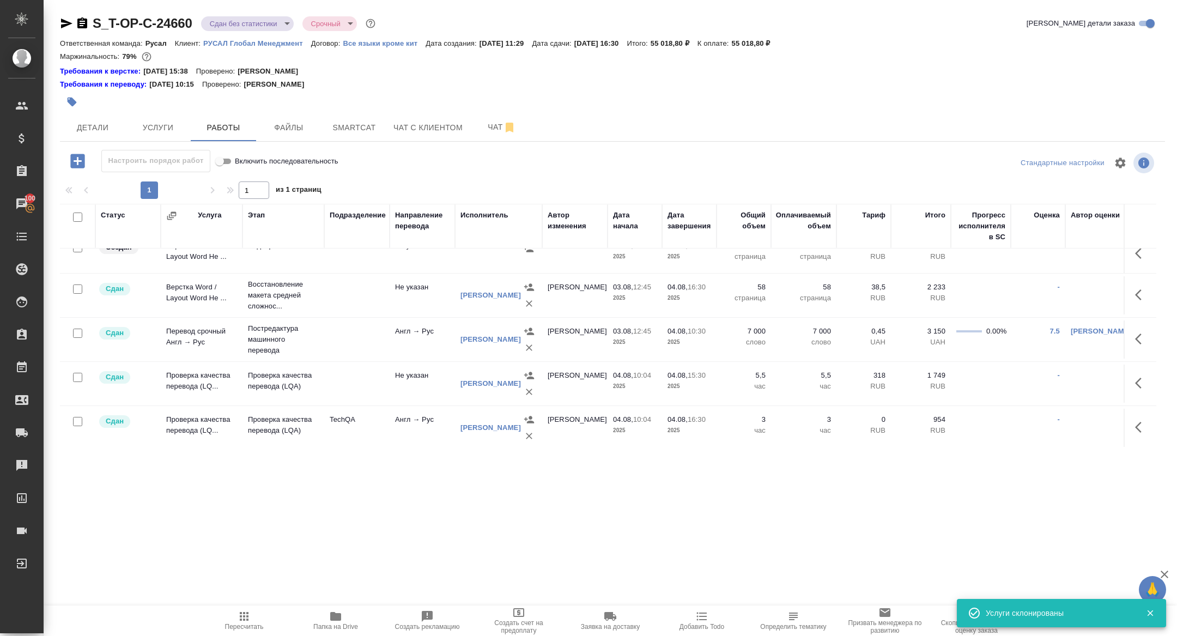
scroll to position [0, 0]
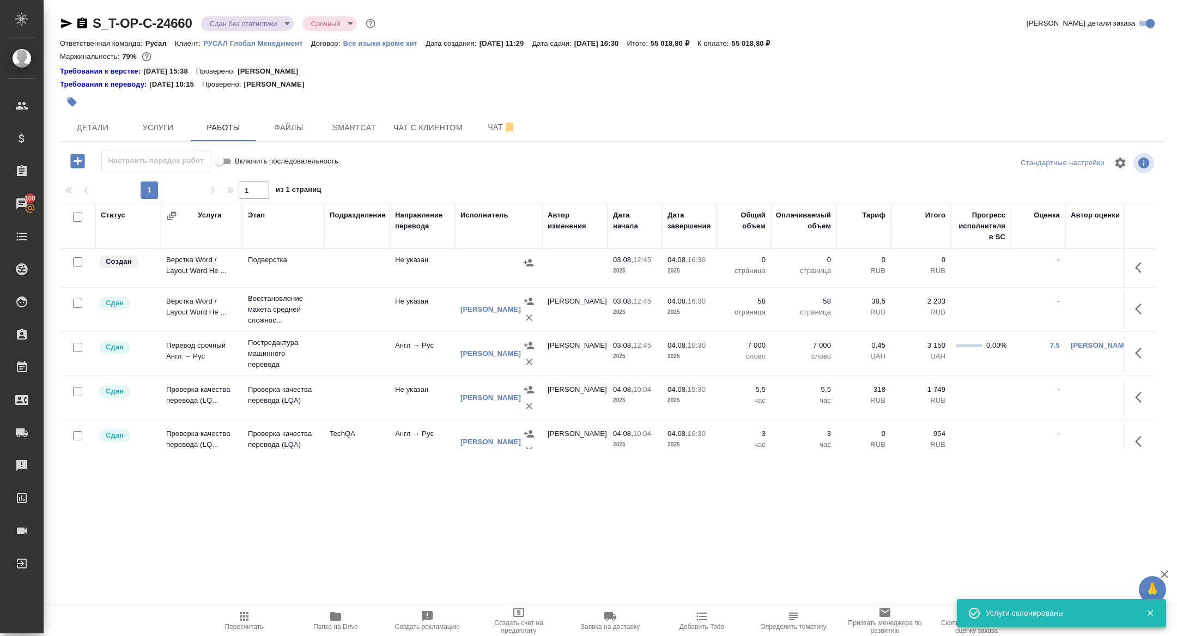
click at [1102, 429] on td at bounding box center [1097, 442] width 65 height 38
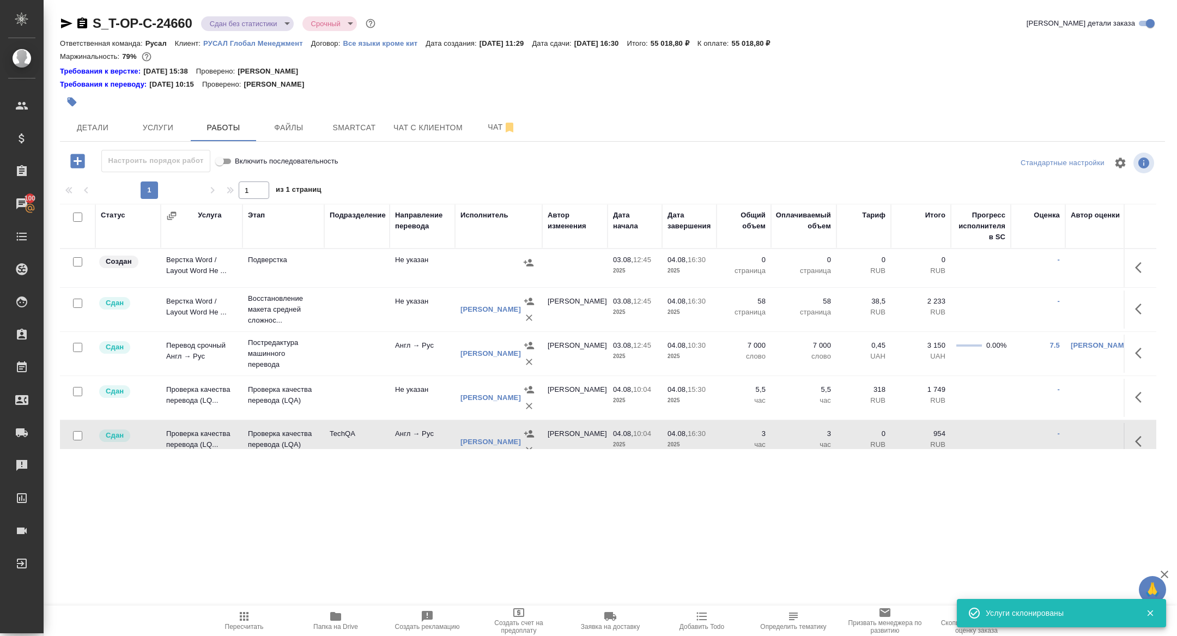
scroll to position [52, 0]
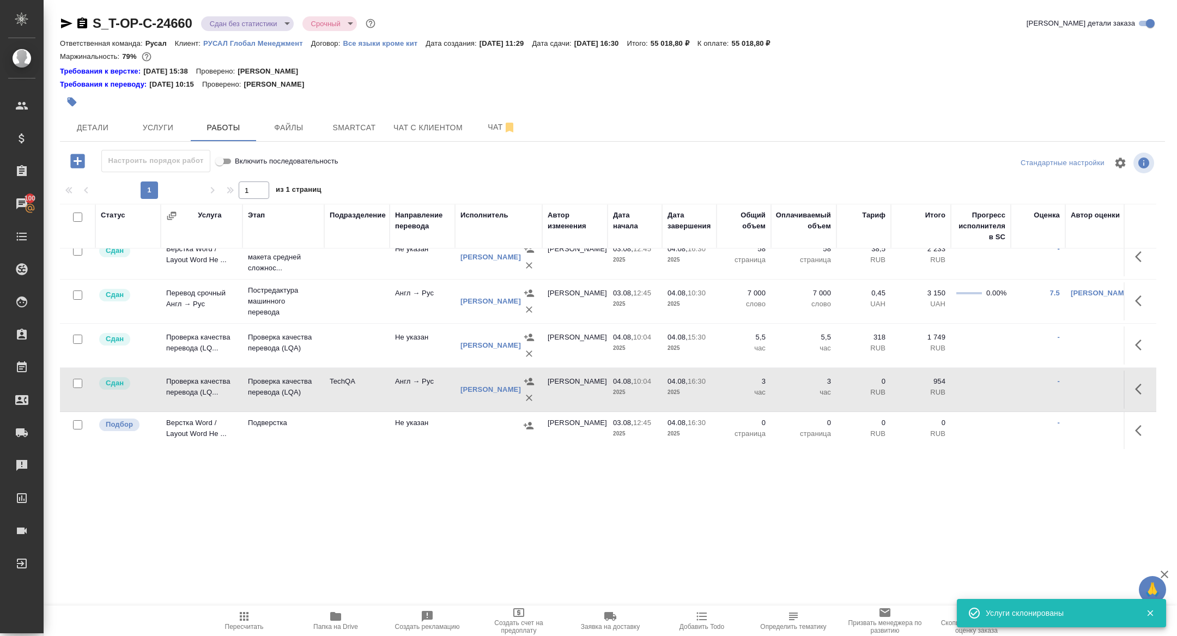
click at [1135, 418] on button "button" at bounding box center [1141, 430] width 26 height 26
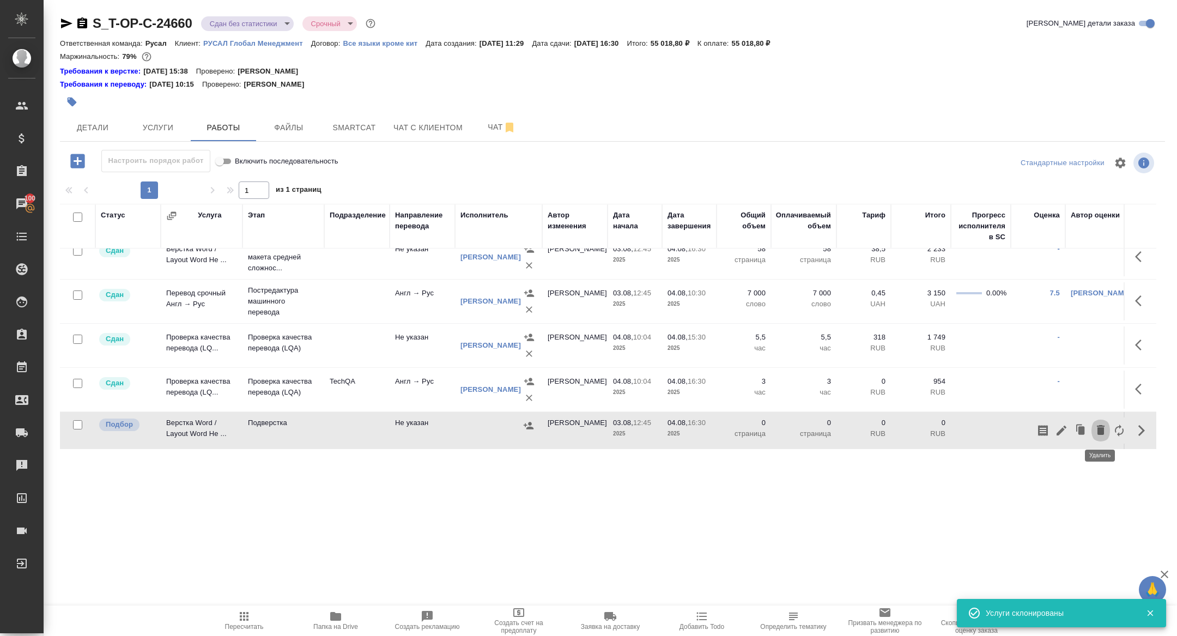
click at [1098, 425] on icon "button" at bounding box center [1101, 430] width 8 height 10
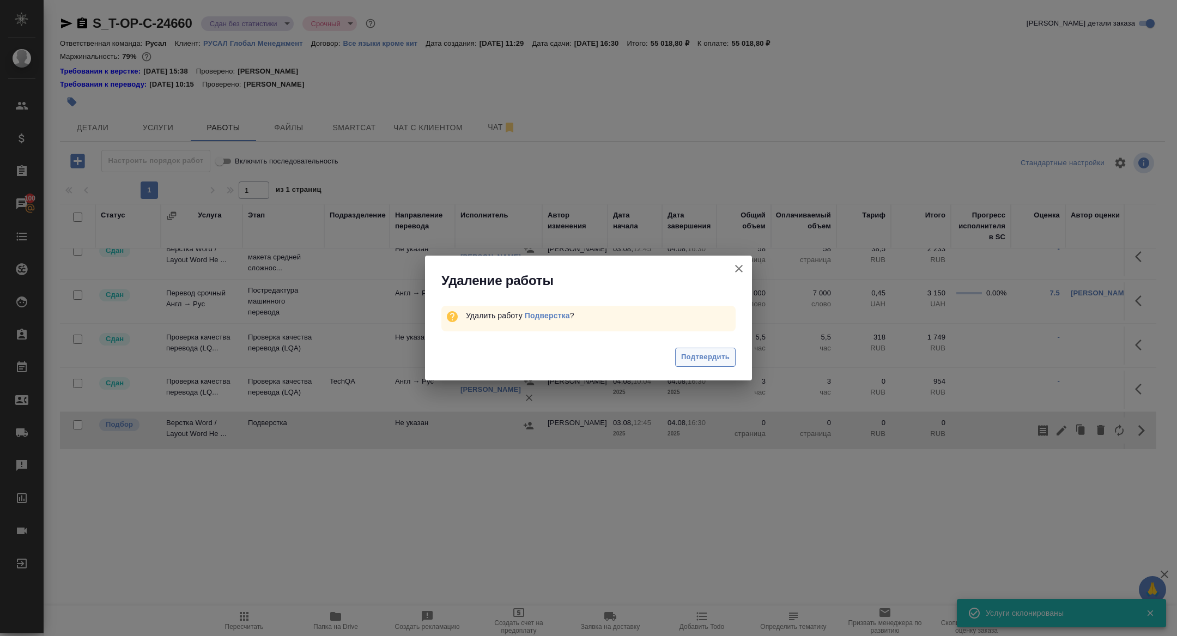
click at [720, 352] on span "Подтвердить" at bounding box center [705, 357] width 48 height 13
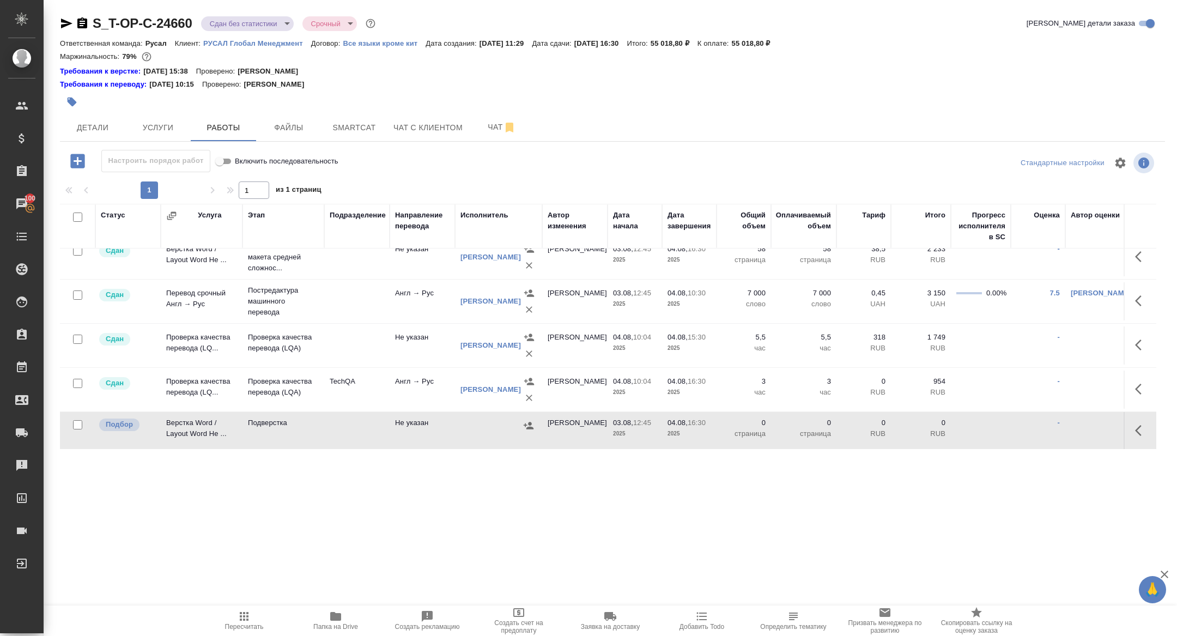
scroll to position [0, 0]
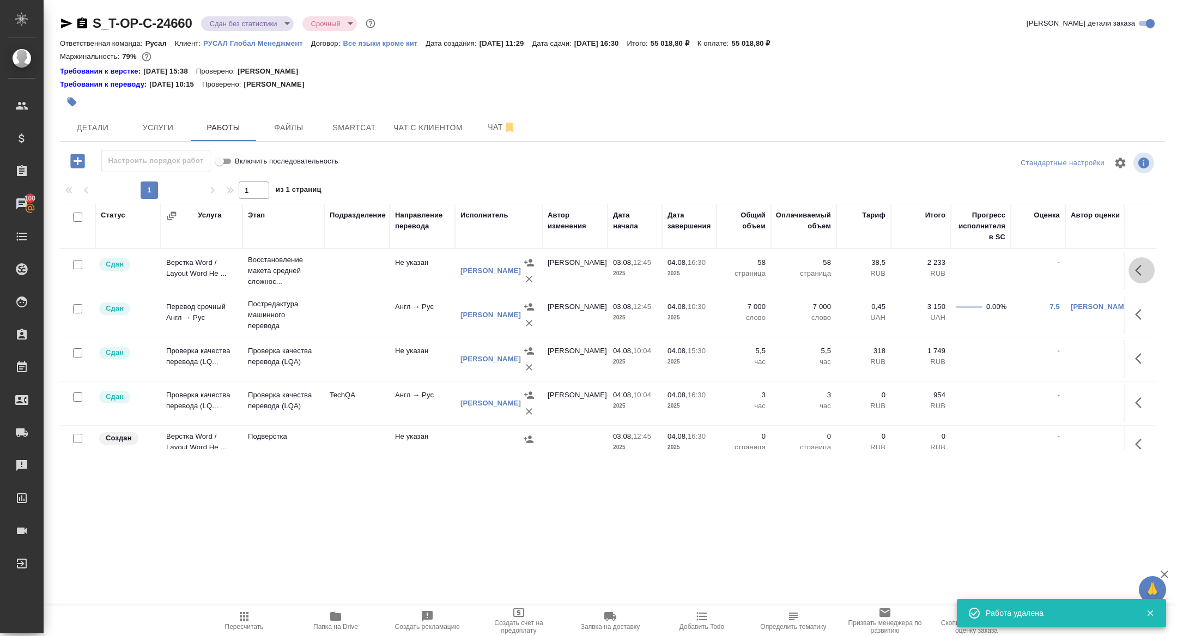
click at [1145, 269] on icon "button" at bounding box center [1141, 270] width 13 height 13
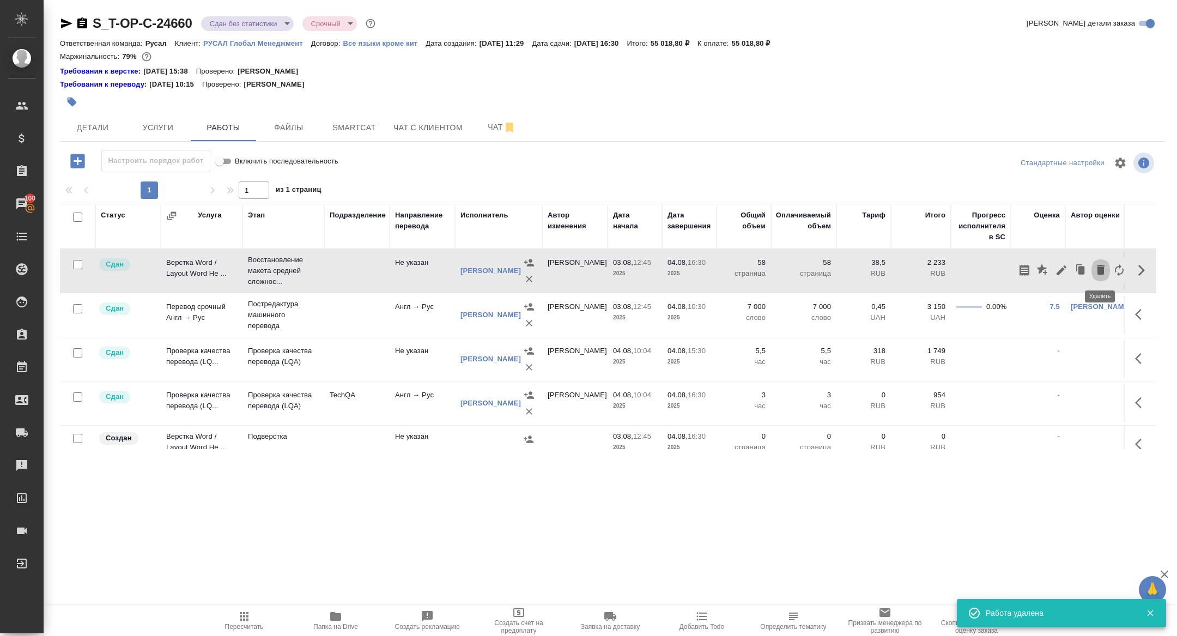
click at [1104, 266] on icon "button" at bounding box center [1100, 269] width 13 height 13
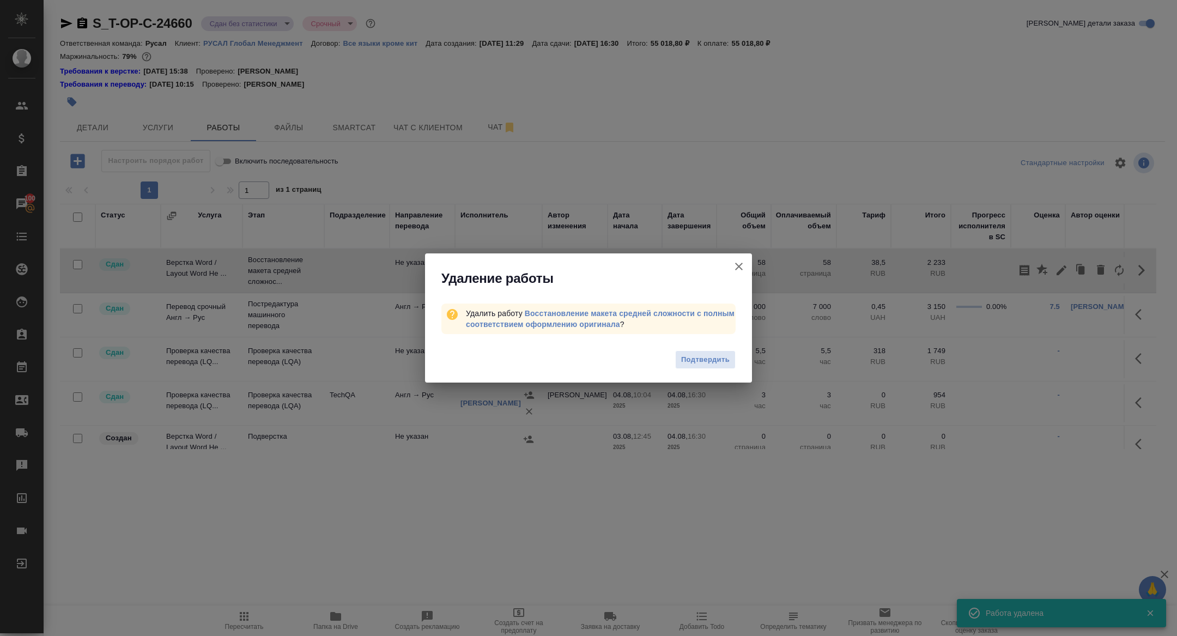
click at [736, 270] on icon "button" at bounding box center [738, 266] width 13 height 13
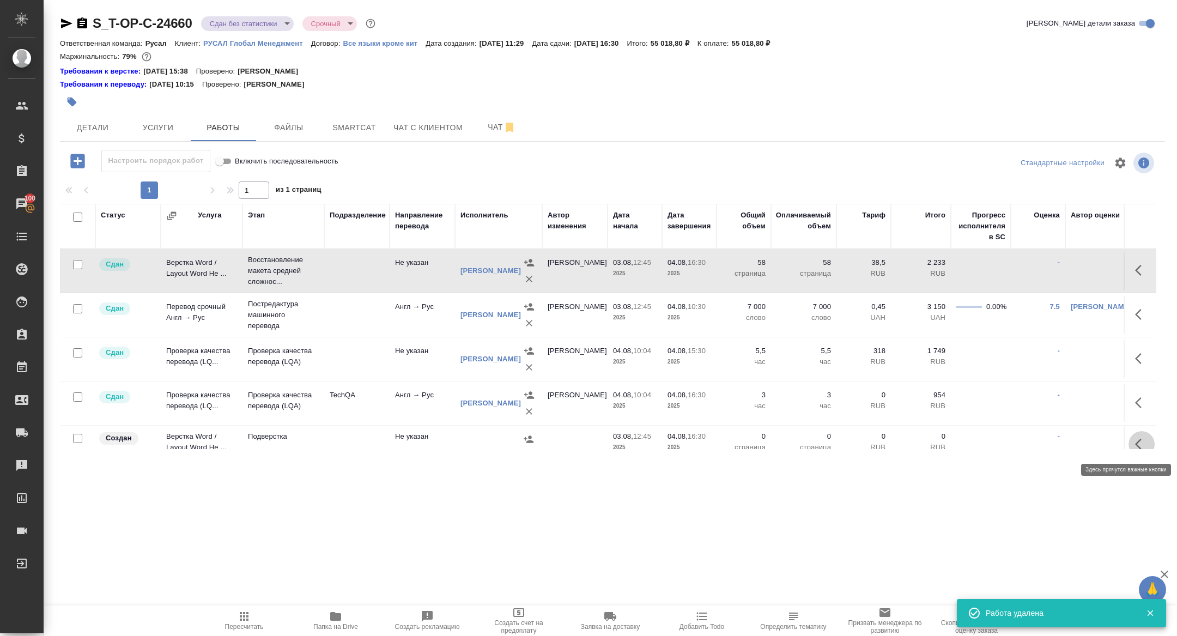
click at [1143, 441] on icon "button" at bounding box center [1141, 443] width 13 height 13
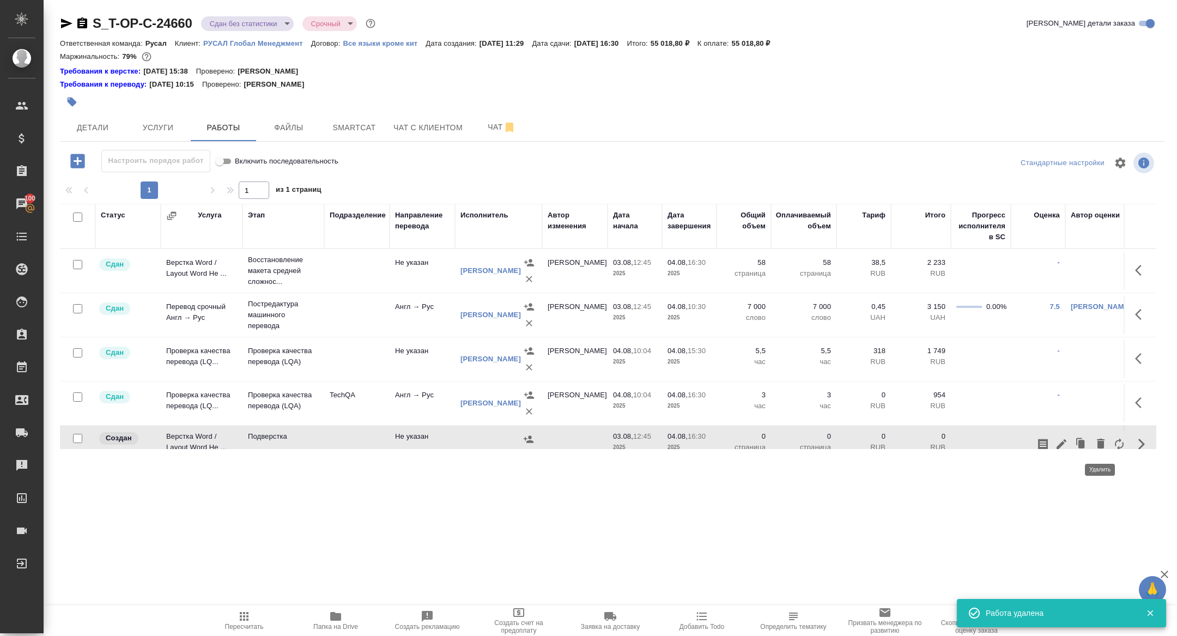
click at [1098, 440] on icon "button" at bounding box center [1101, 443] width 8 height 10
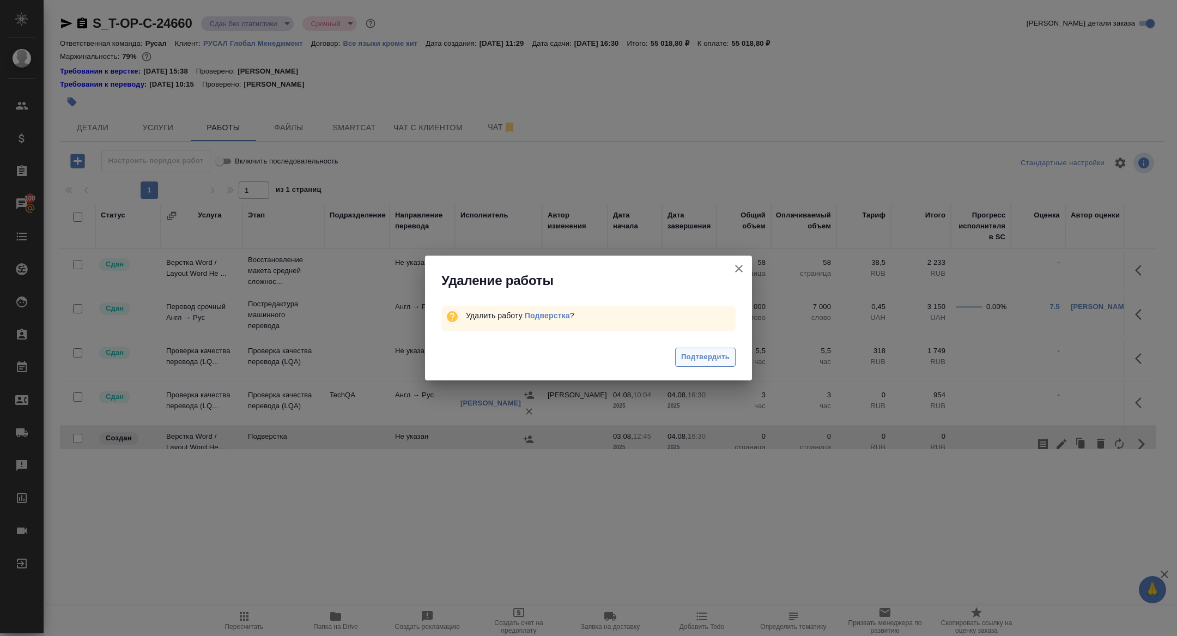
click at [721, 349] on button "Подтвердить" at bounding box center [705, 357] width 60 height 19
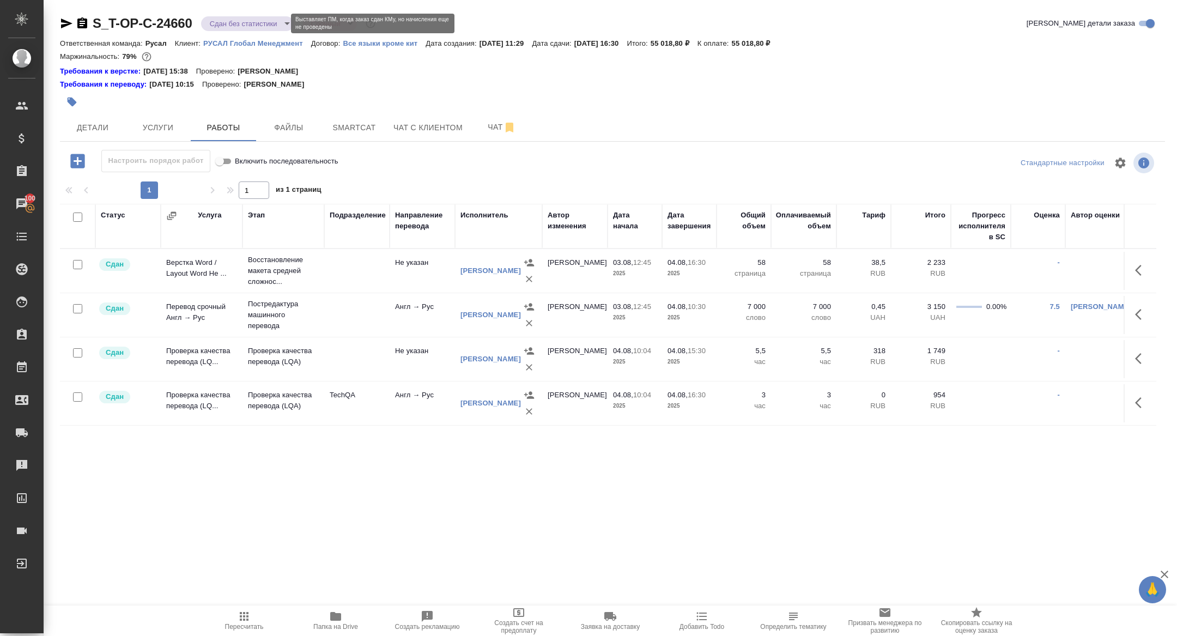
click at [223, 22] on body "🙏 .cls-1 fill:#fff; AWATERA Zhuravleva Alexandra Клиенты Спецификации Заказы 10…" at bounding box center [588, 318] width 1177 height 636
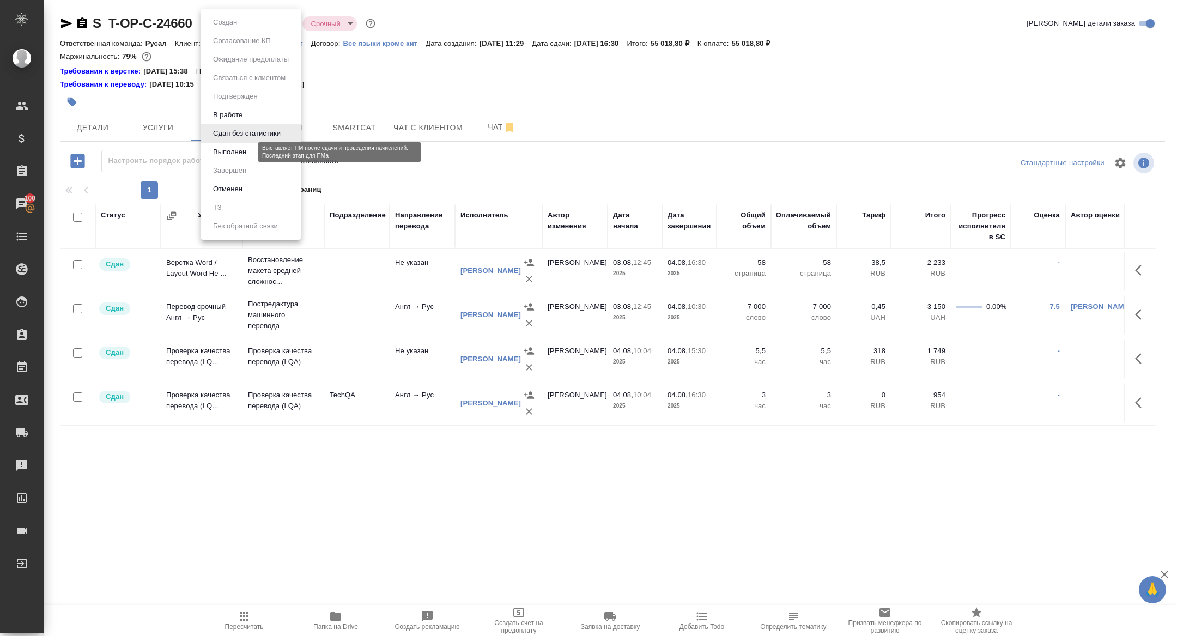
click at [245, 155] on button "Выполнен" at bounding box center [230, 152] width 40 height 12
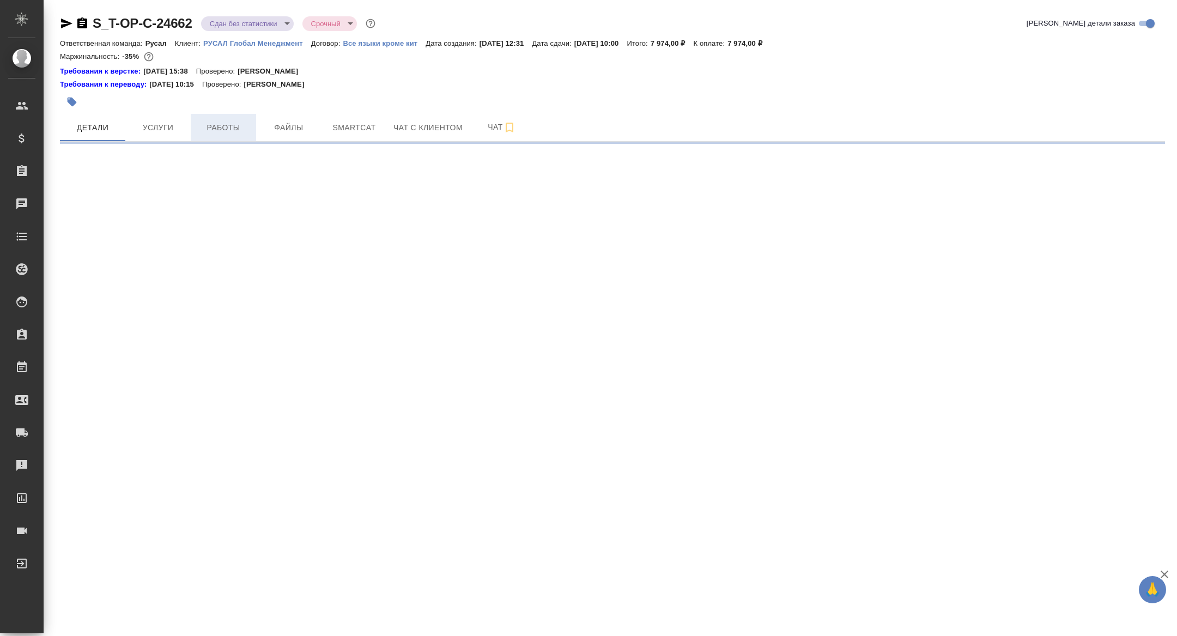
click at [216, 124] on span "Работы" at bounding box center [223, 128] width 52 height 14
select select "RU"
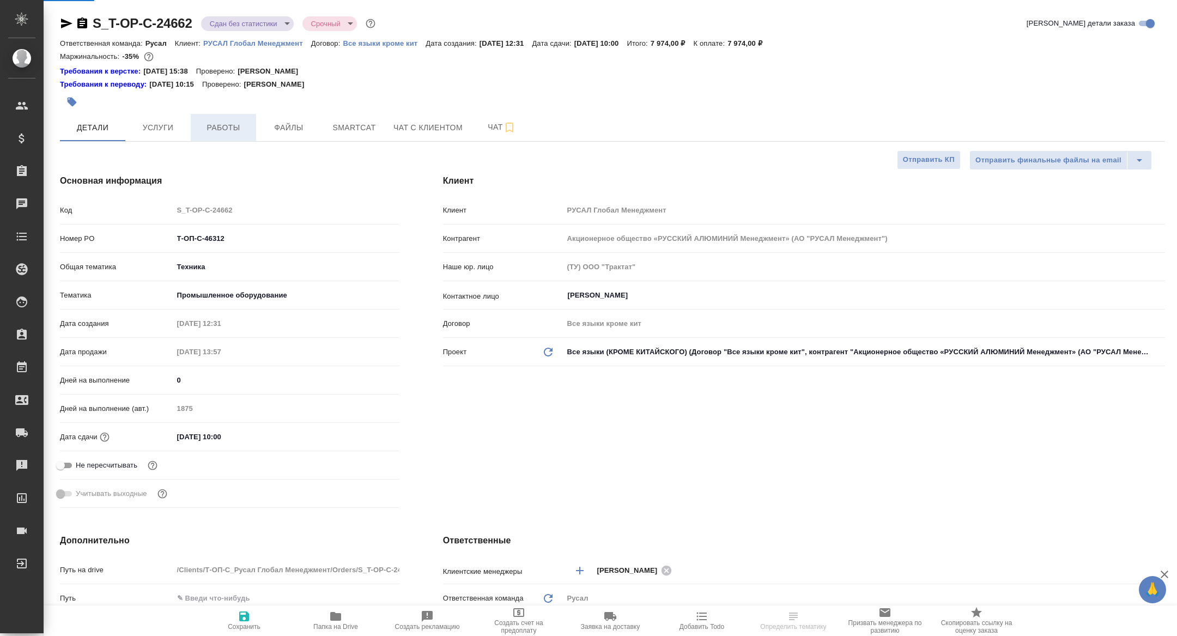
type textarea "x"
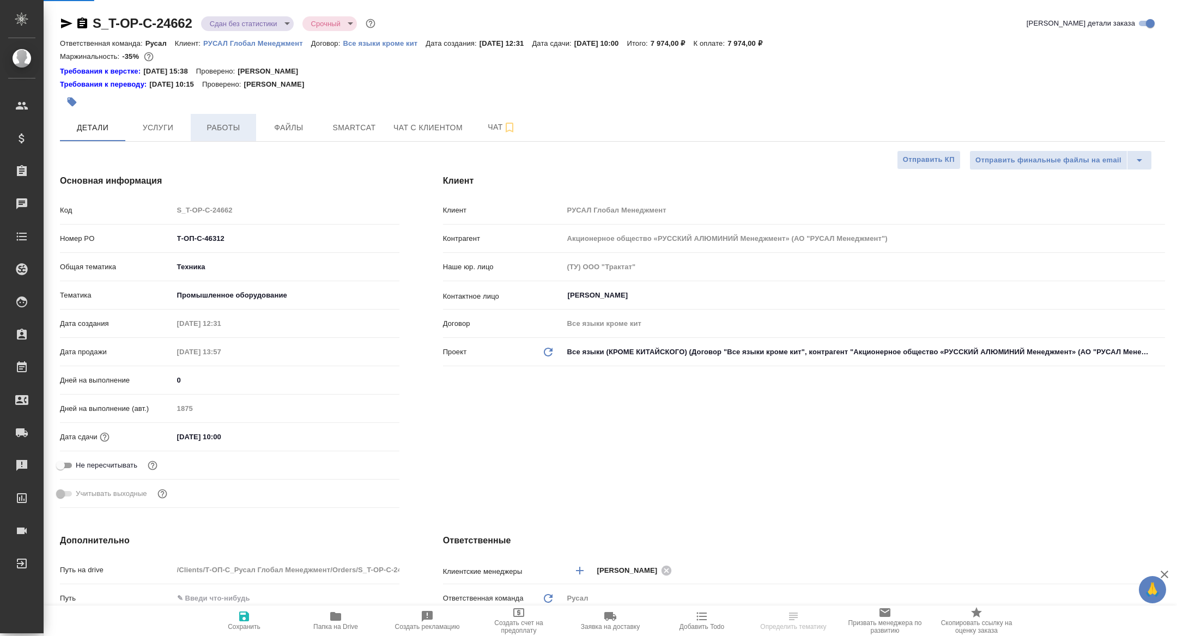
type textarea "x"
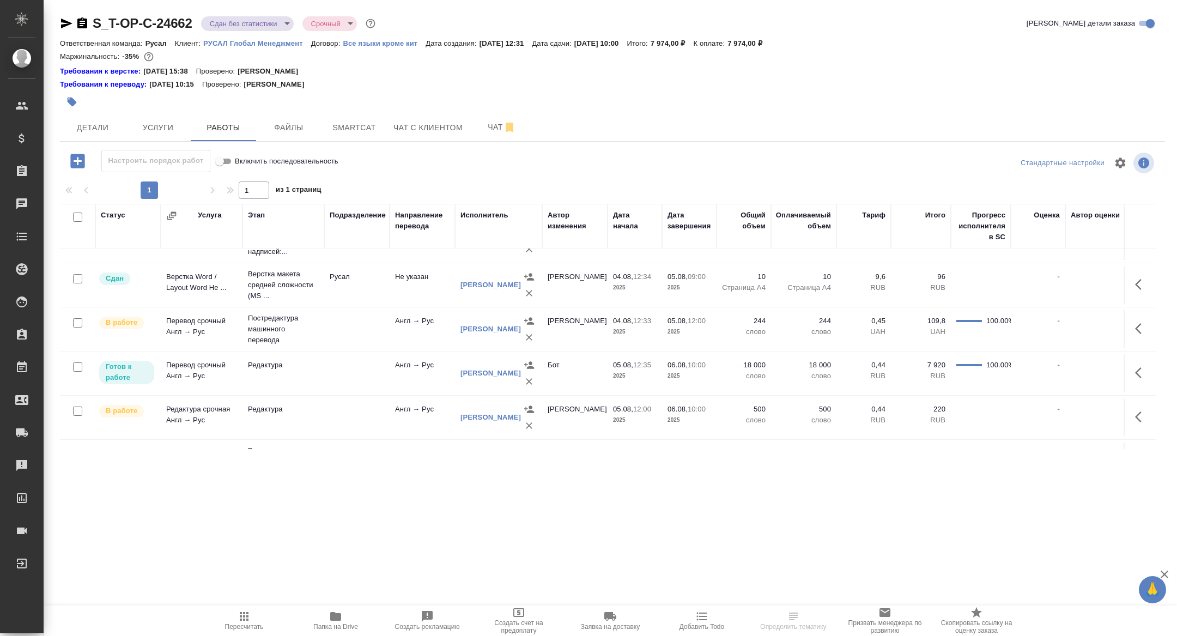
scroll to position [34, 0]
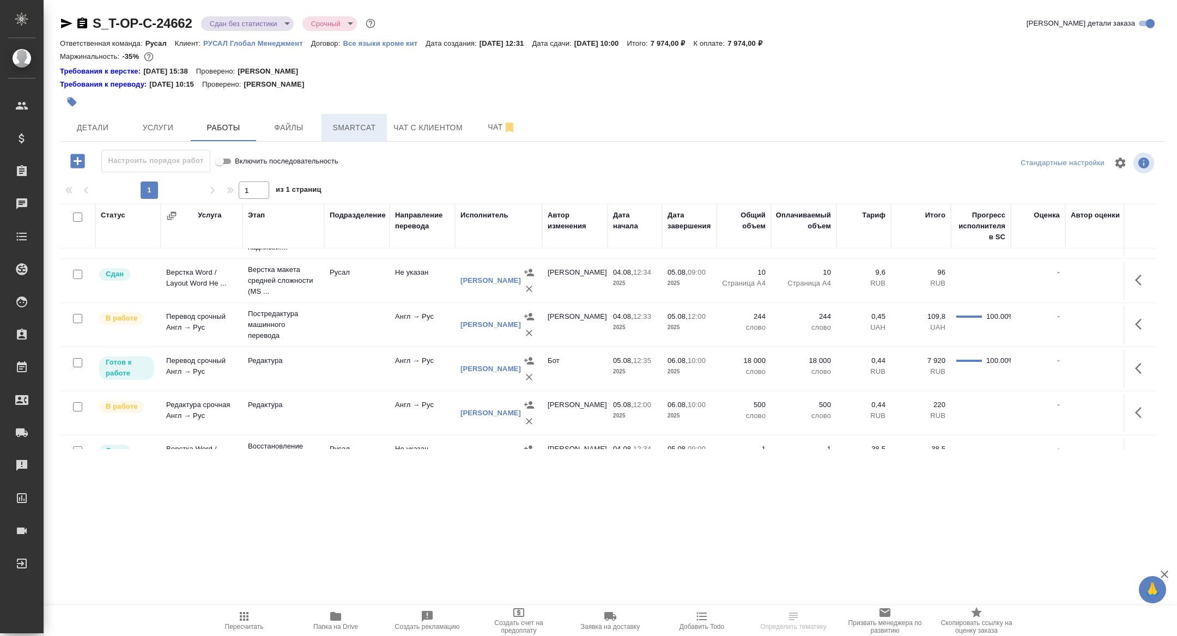
click at [364, 135] on button "Smartcat" at bounding box center [353, 127] width 65 height 27
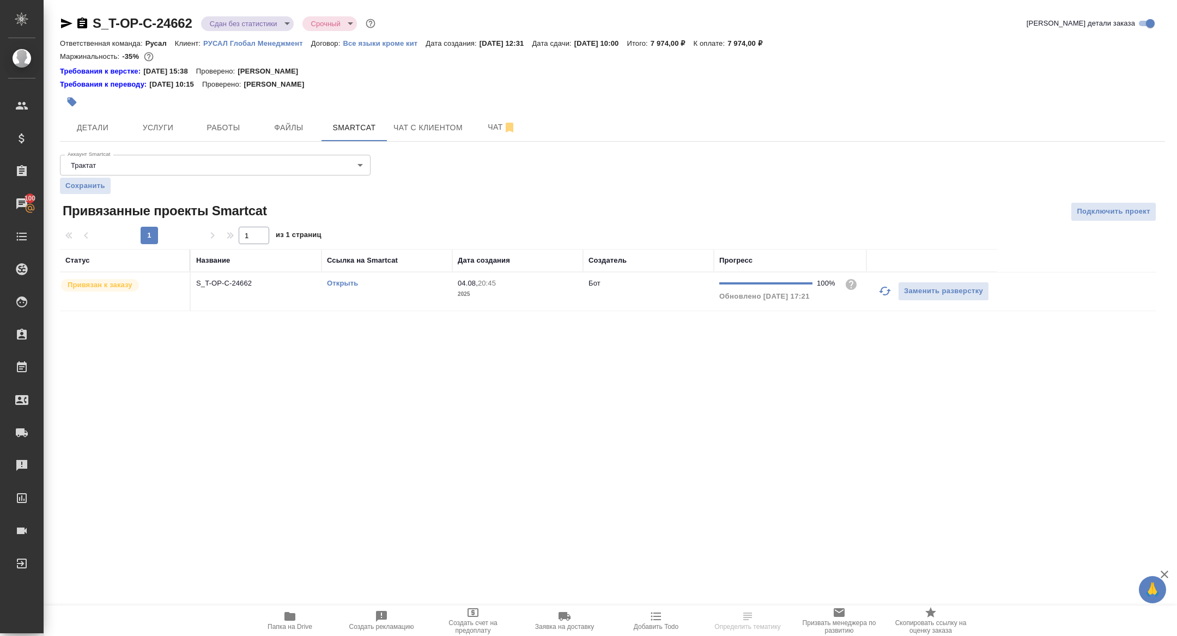
click at [205, 290] on td "S_T-OP-C-24662" at bounding box center [256, 291] width 131 height 38
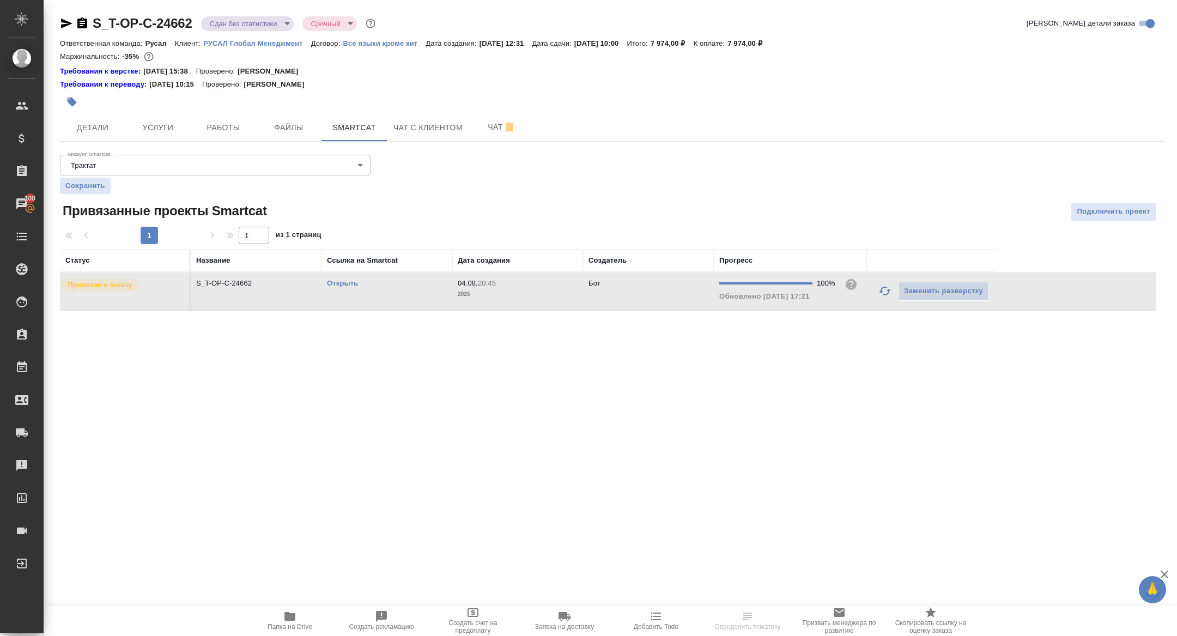
click at [205, 290] on td "S_T-OP-C-24662" at bounding box center [256, 291] width 131 height 38
click at [220, 135] on button "Работы" at bounding box center [223, 127] width 65 height 27
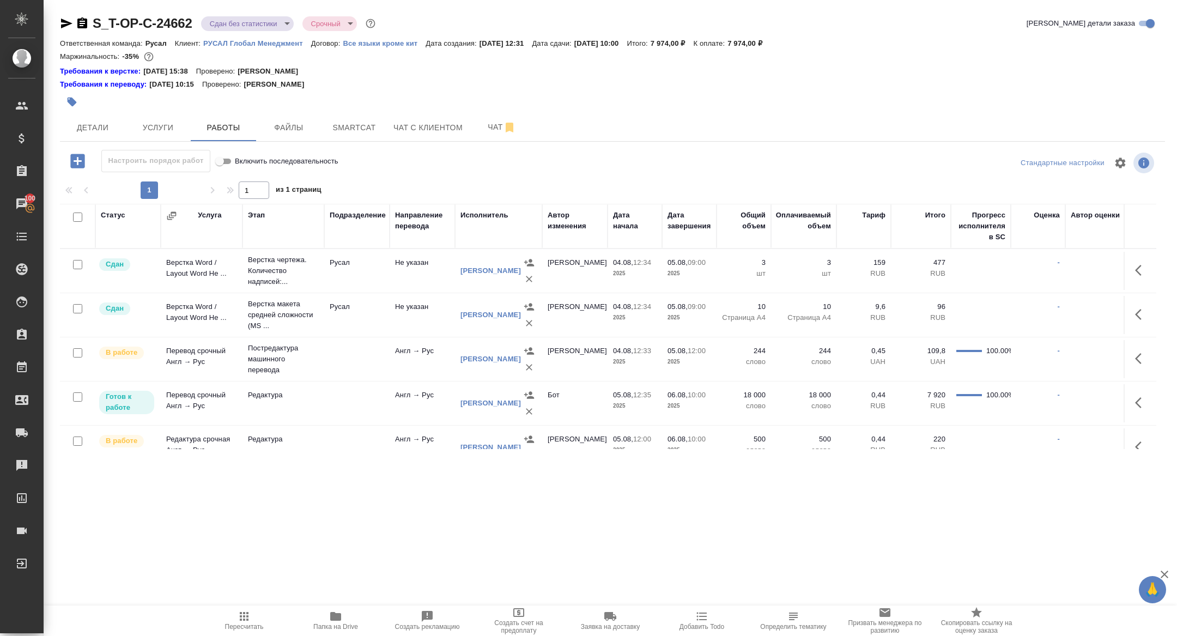
scroll to position [63, 0]
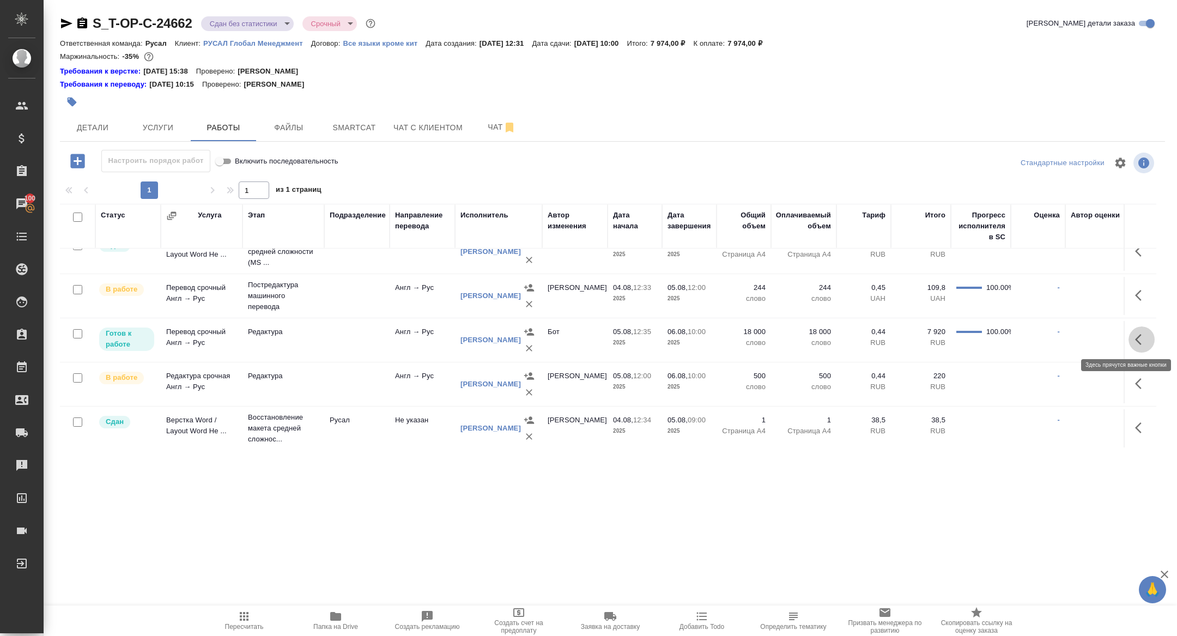
click at [1143, 342] on icon "button" at bounding box center [1141, 339] width 13 height 13
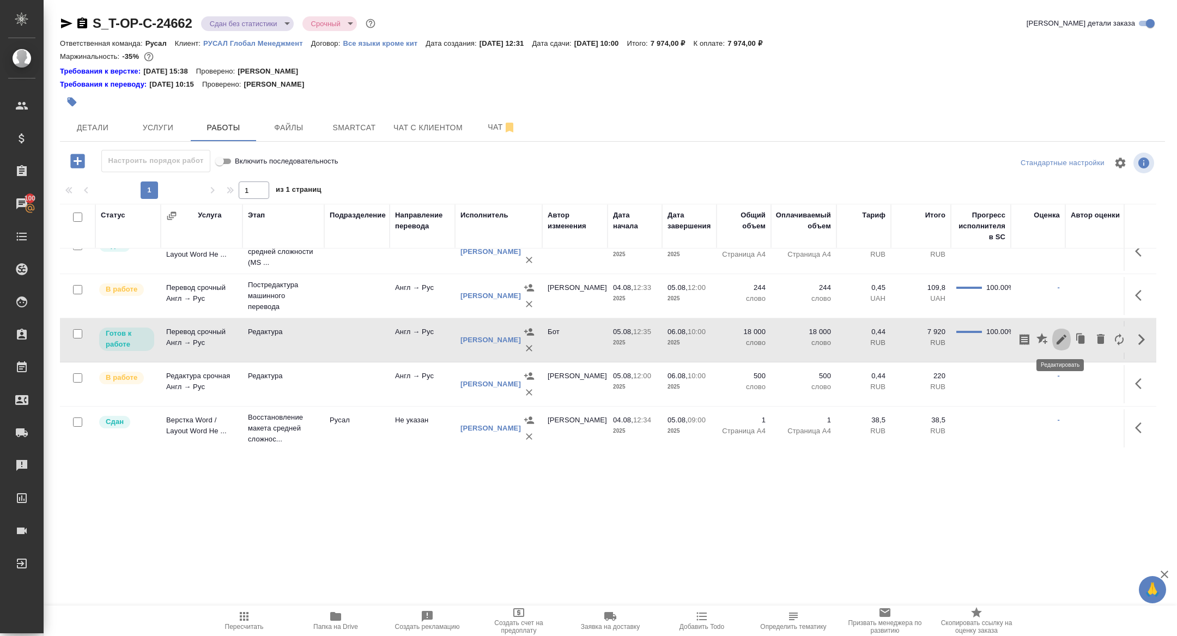
click at [1053, 336] on button "button" at bounding box center [1061, 339] width 19 height 26
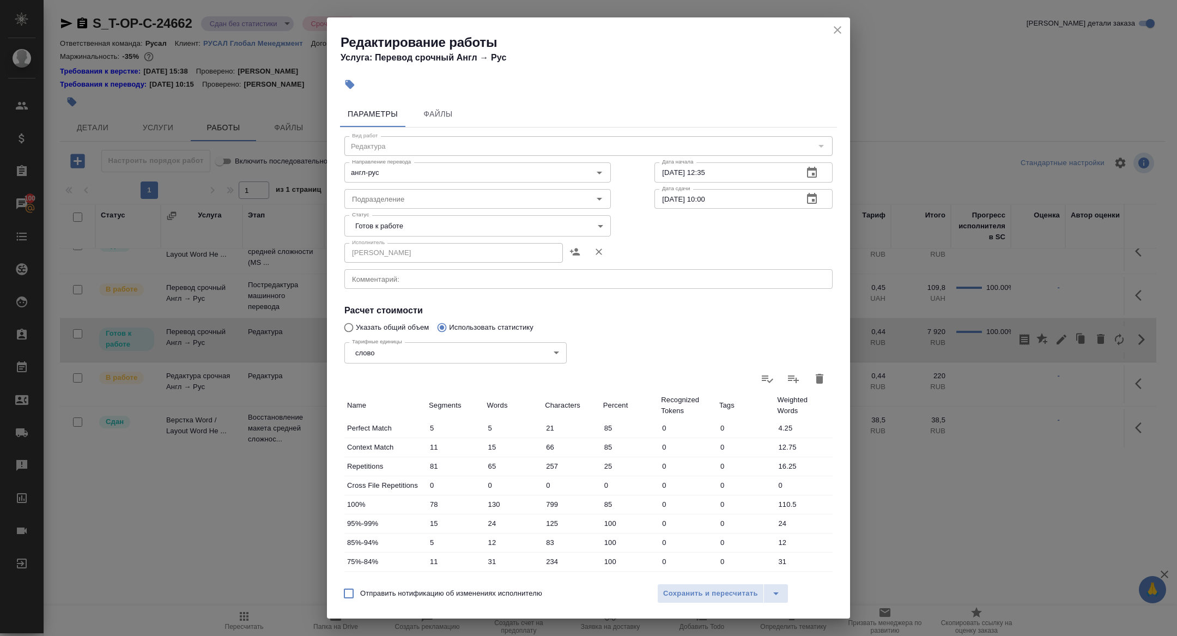
click at [394, 226] on body "🙏 .cls-1 fill:#fff; AWATERA [PERSON_NAME] Спецификации Заказы 100 Чаты Todo Про…" at bounding box center [588, 318] width 1177 height 636
click at [386, 276] on li "Сдан" at bounding box center [477, 281] width 266 height 19
type input "closed"
click at [703, 583] on button "Сохранить и пересчитать" at bounding box center [710, 593] width 107 height 20
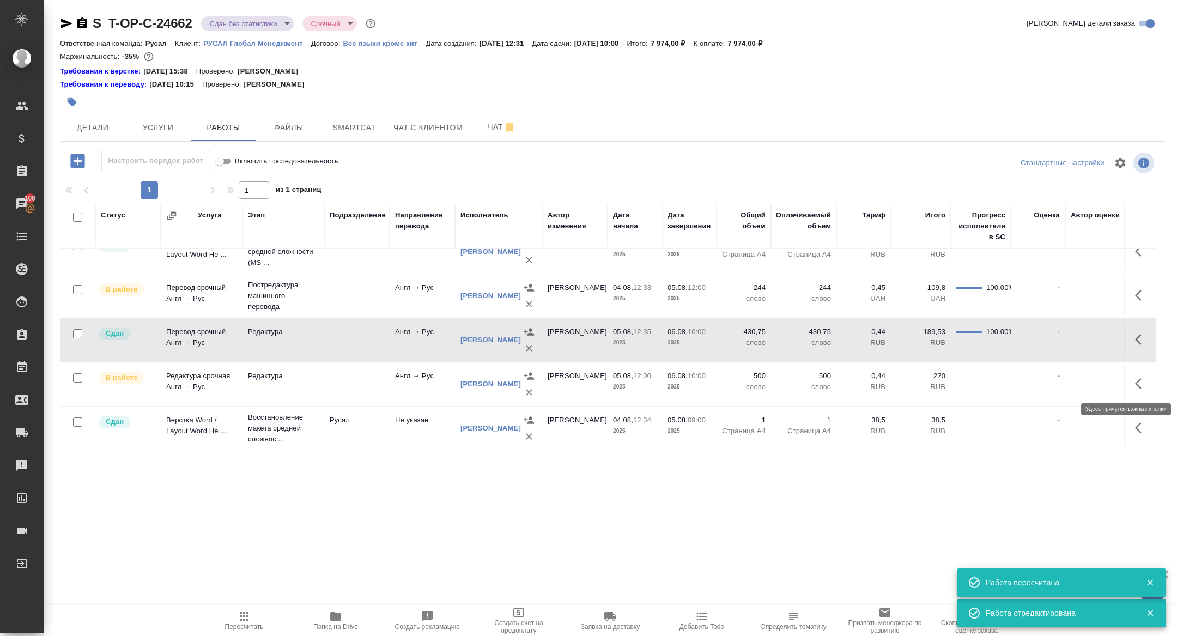
click at [1137, 379] on icon "button" at bounding box center [1141, 383] width 13 height 13
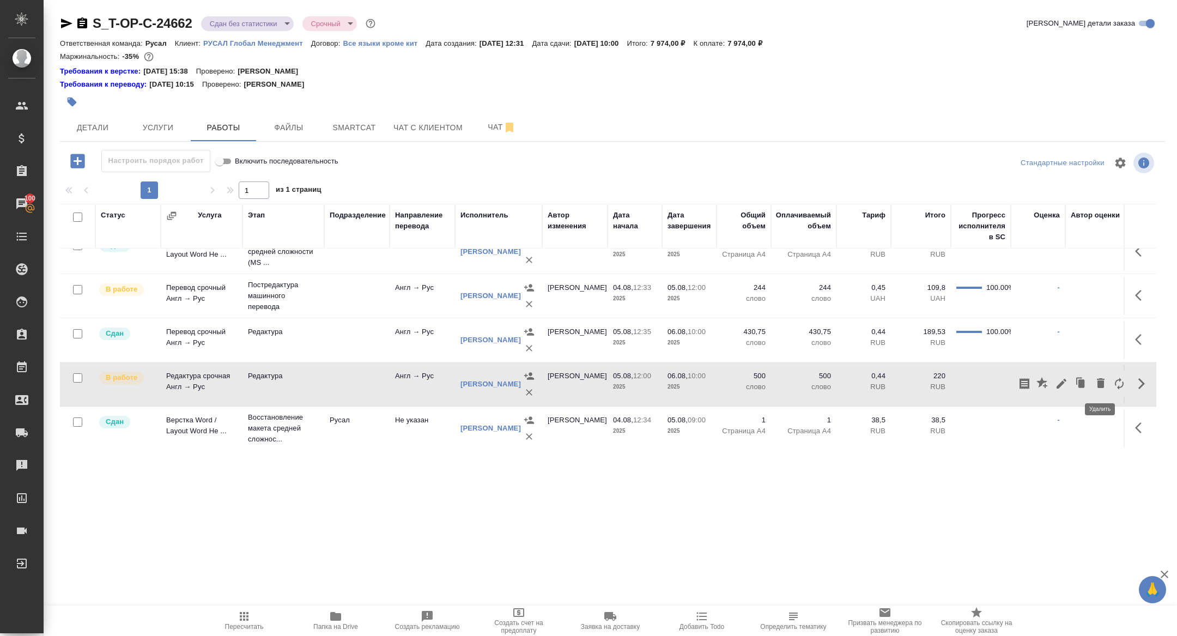
click at [1097, 378] on icon "button" at bounding box center [1101, 383] width 8 height 10
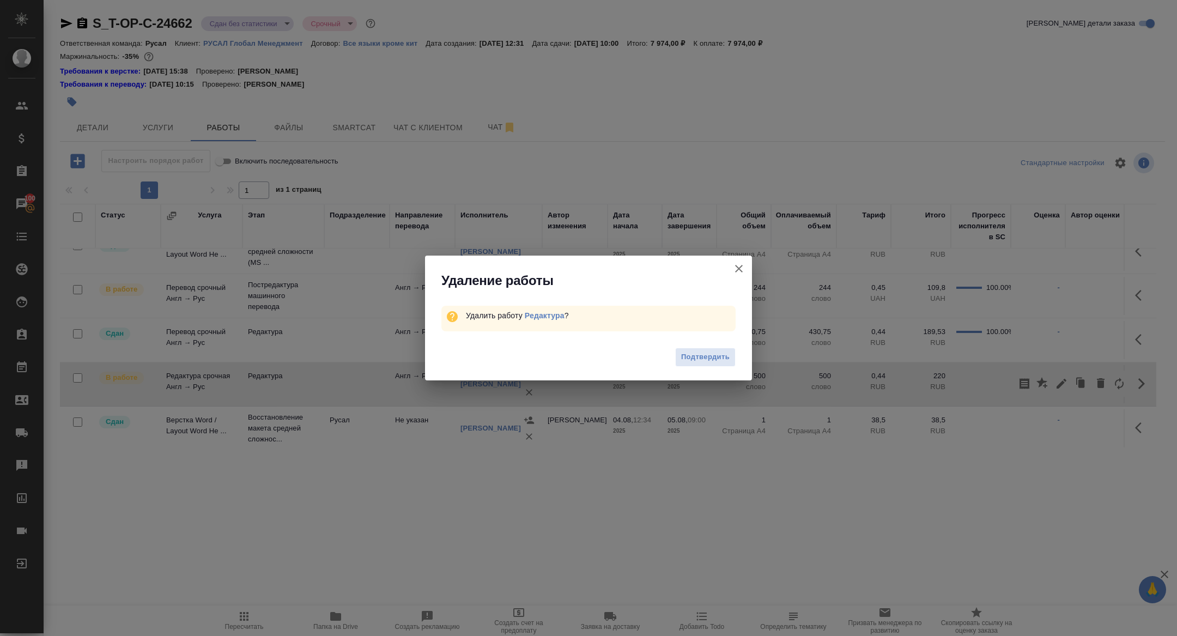
click at [742, 265] on icon "button" at bounding box center [738, 268] width 13 height 13
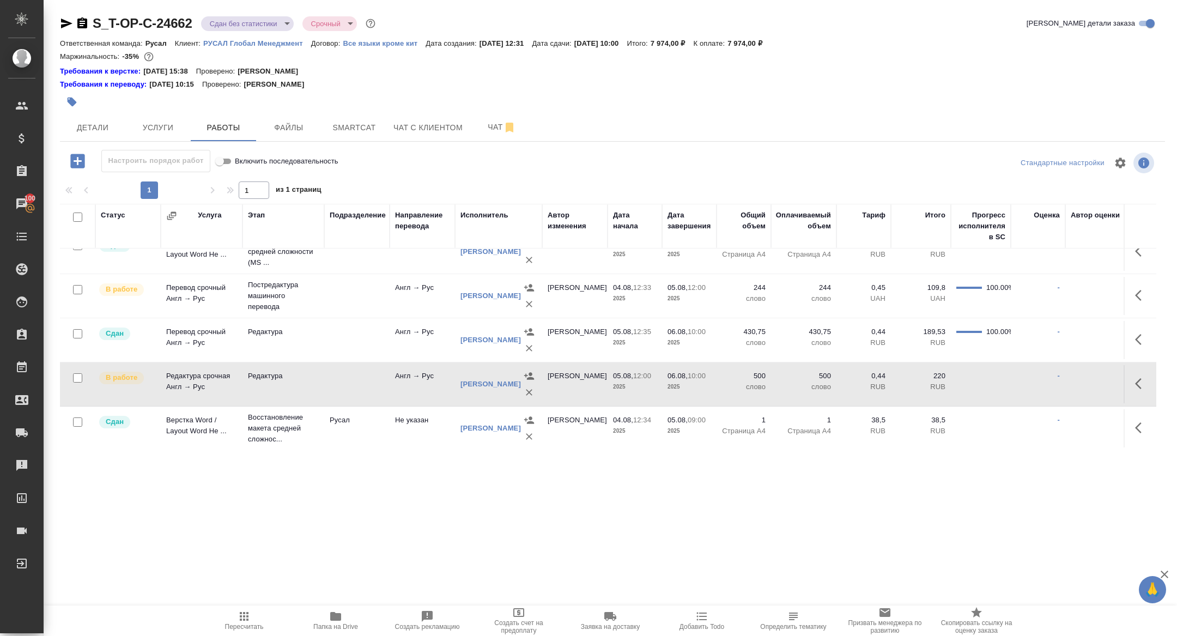
click at [530, 389] on icon "button" at bounding box center [529, 392] width 7 height 7
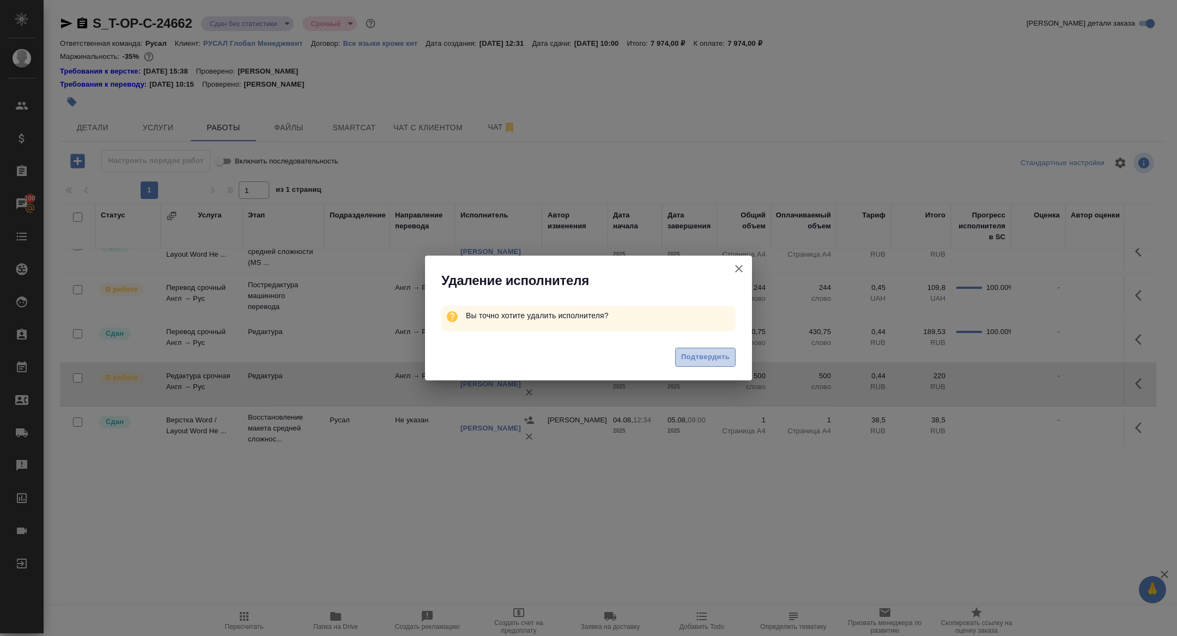
click at [714, 354] on span "Подтвердить" at bounding box center [705, 357] width 48 height 13
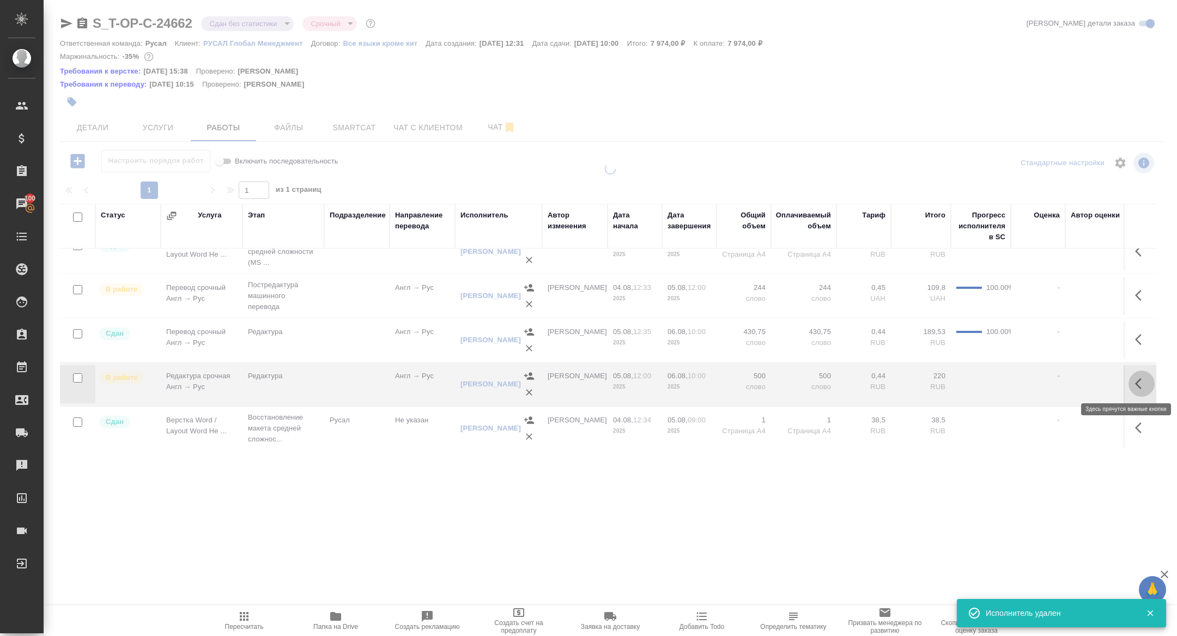
click at [1143, 385] on icon "button" at bounding box center [1141, 383] width 13 height 13
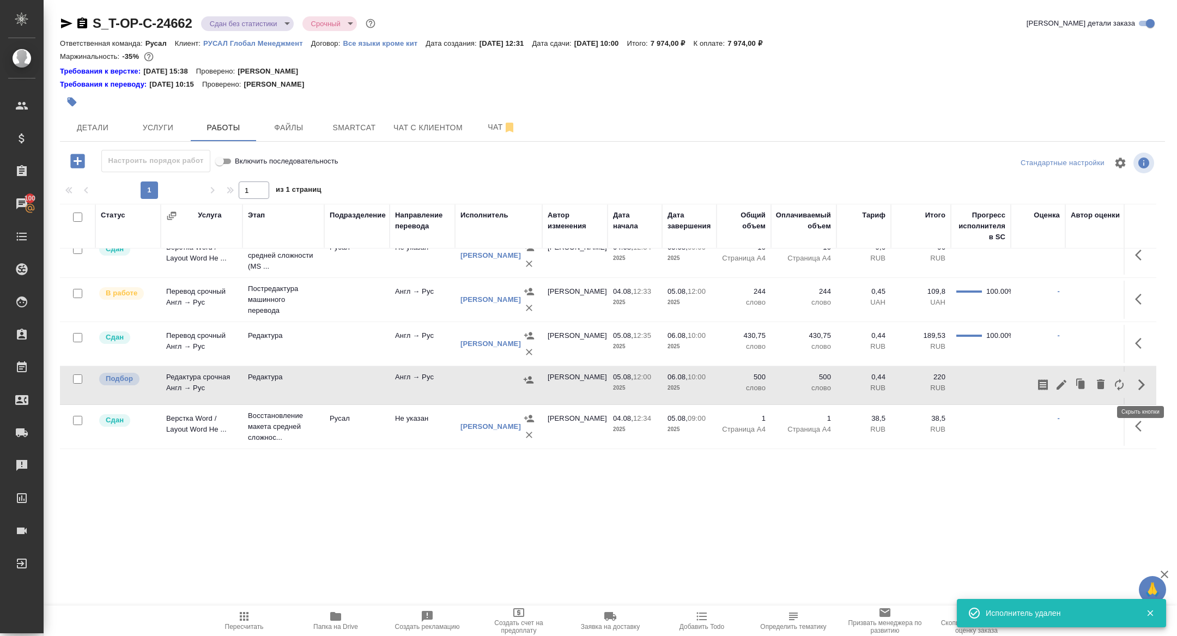
scroll to position [58, 0]
click at [1096, 383] on icon "button" at bounding box center [1100, 385] width 13 height 13
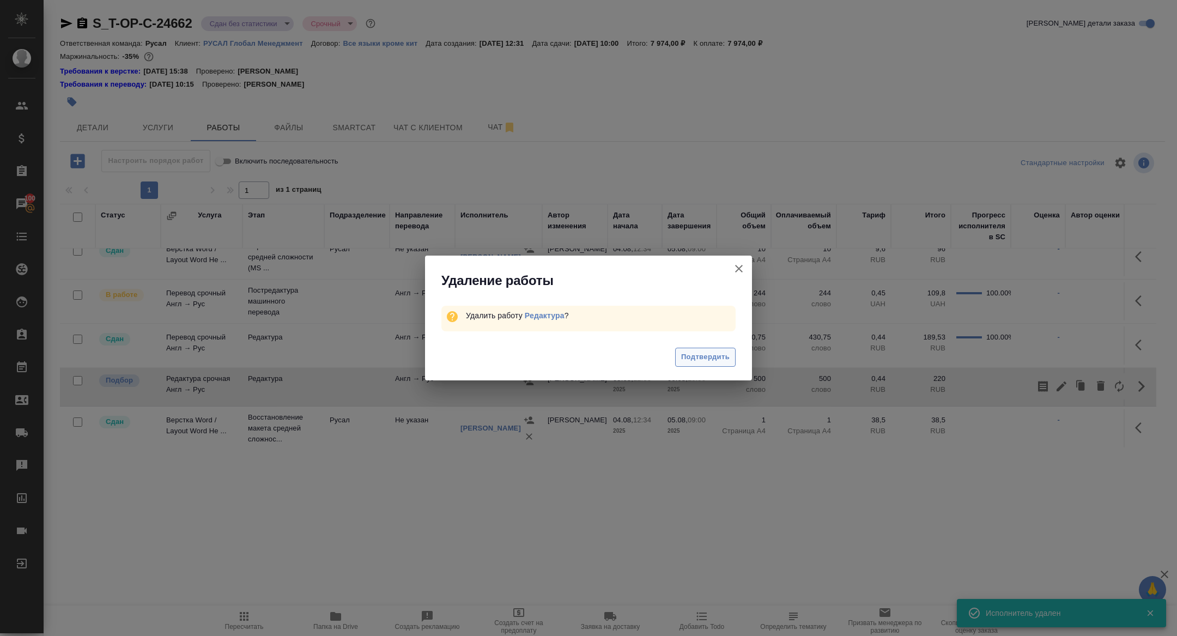
click at [699, 352] on span "Подтвердить" at bounding box center [705, 357] width 48 height 13
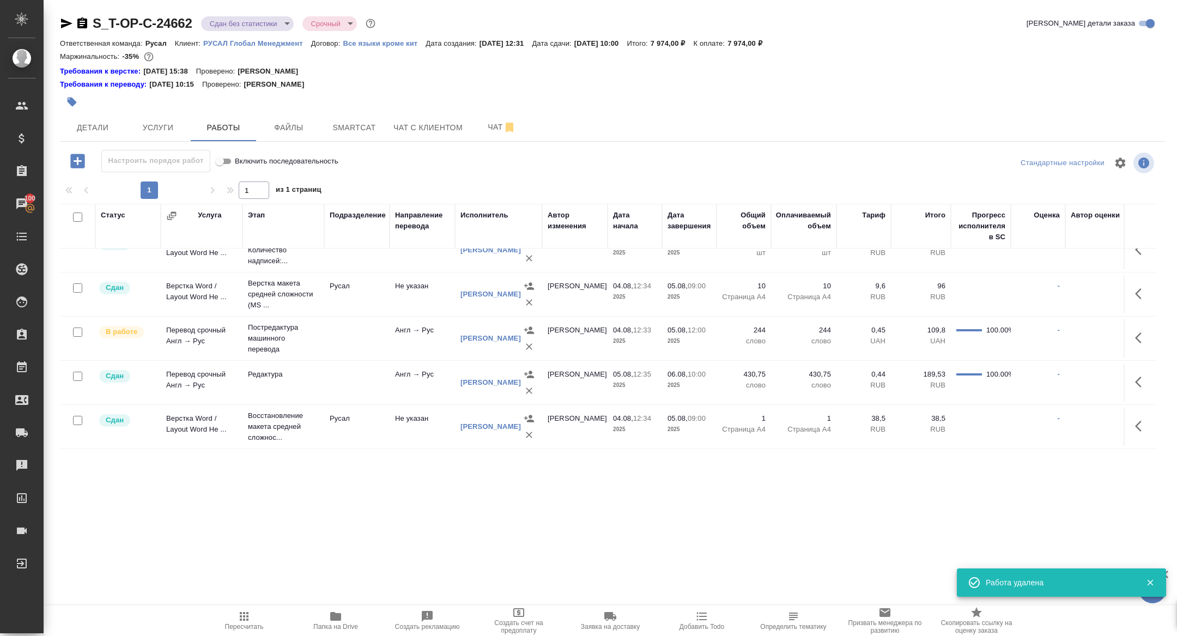
scroll to position [20, 0]
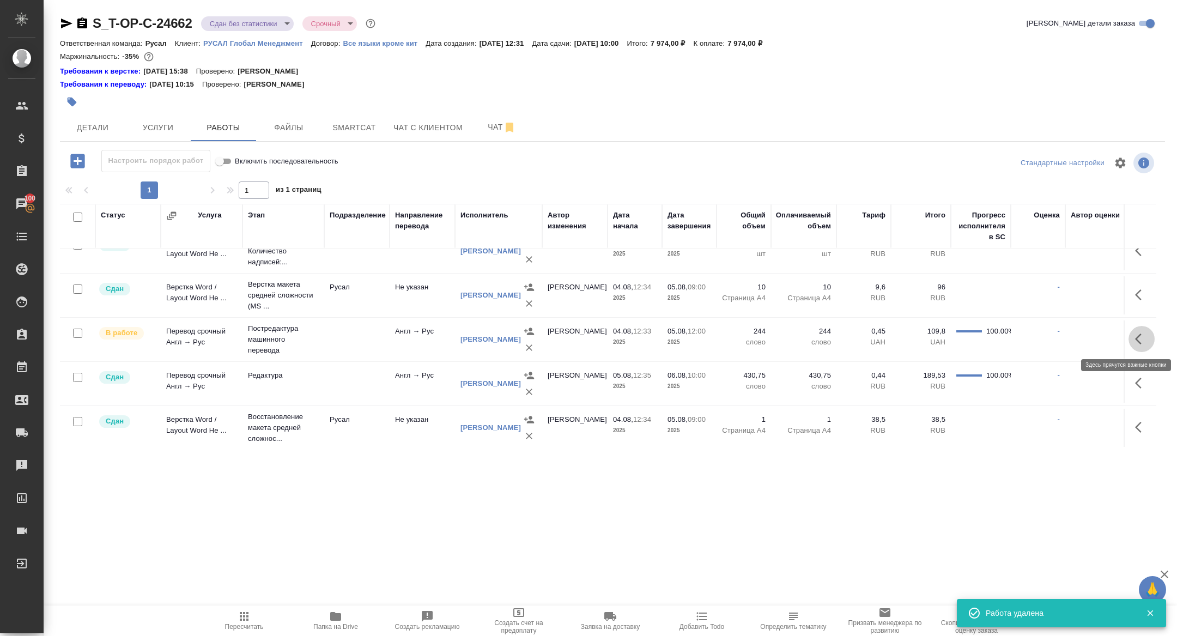
click at [1135, 335] on icon "button" at bounding box center [1141, 338] width 13 height 13
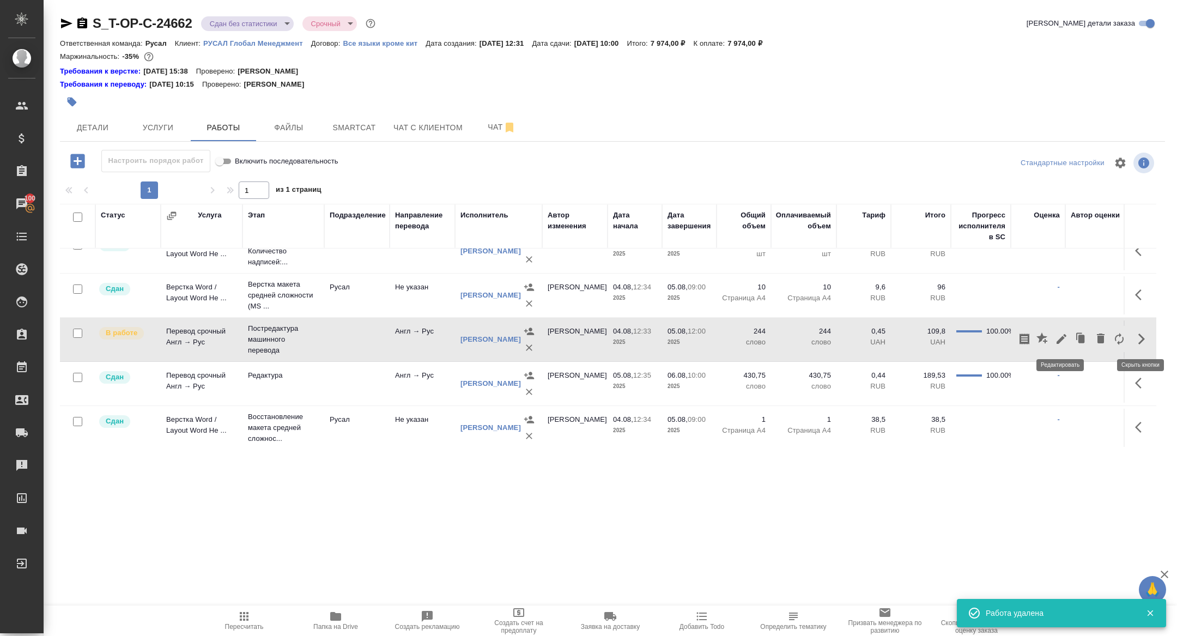
click at [1057, 337] on icon "button" at bounding box center [1061, 338] width 13 height 13
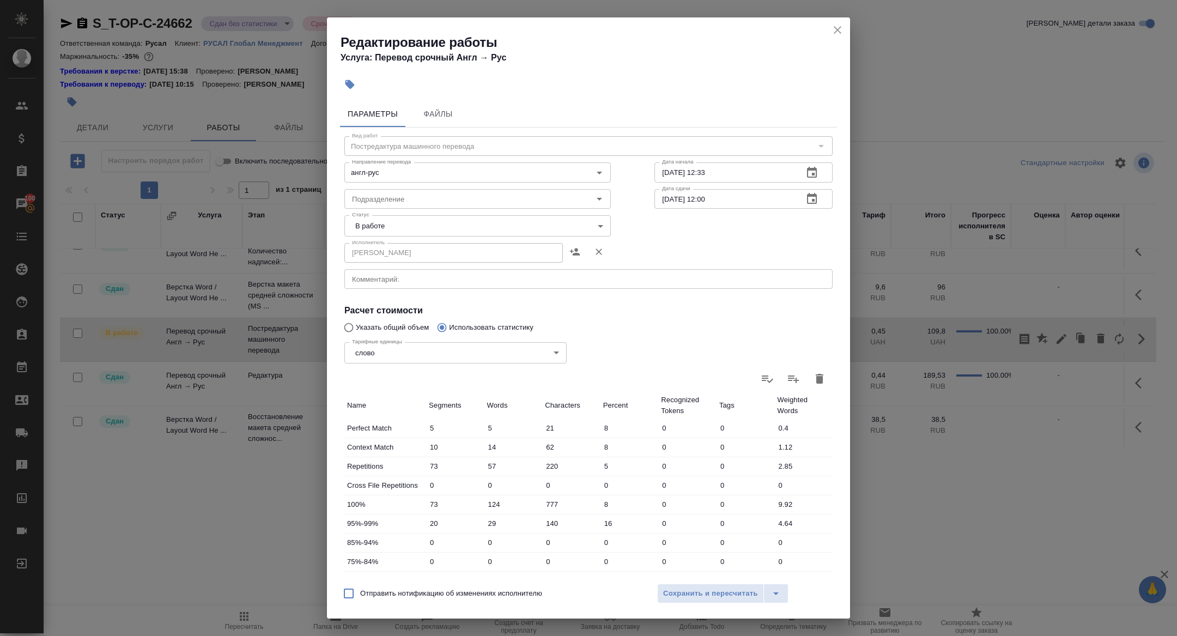
click at [415, 228] on body "🙏 .cls-1 fill:#fff; AWATERA [PERSON_NAME] Спецификации Заказы 100 Чаты Todo Про…" at bounding box center [588, 318] width 1177 height 636
drag, startPoint x: 381, startPoint y: 266, endPoint x: 450, endPoint y: 351, distance: 109.2
click at [381, 266] on li "Сдан" at bounding box center [477, 262] width 266 height 19
type input "closed"
click at [690, 593] on span "Сохранить и пересчитать" at bounding box center [710, 593] width 95 height 13
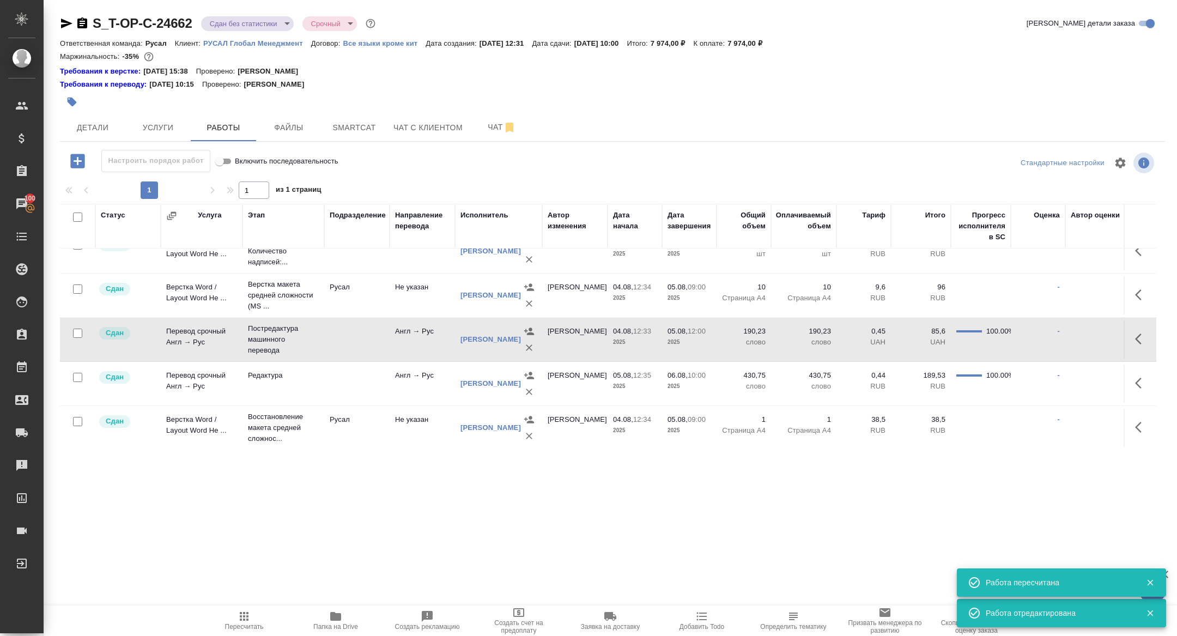
scroll to position [0, 0]
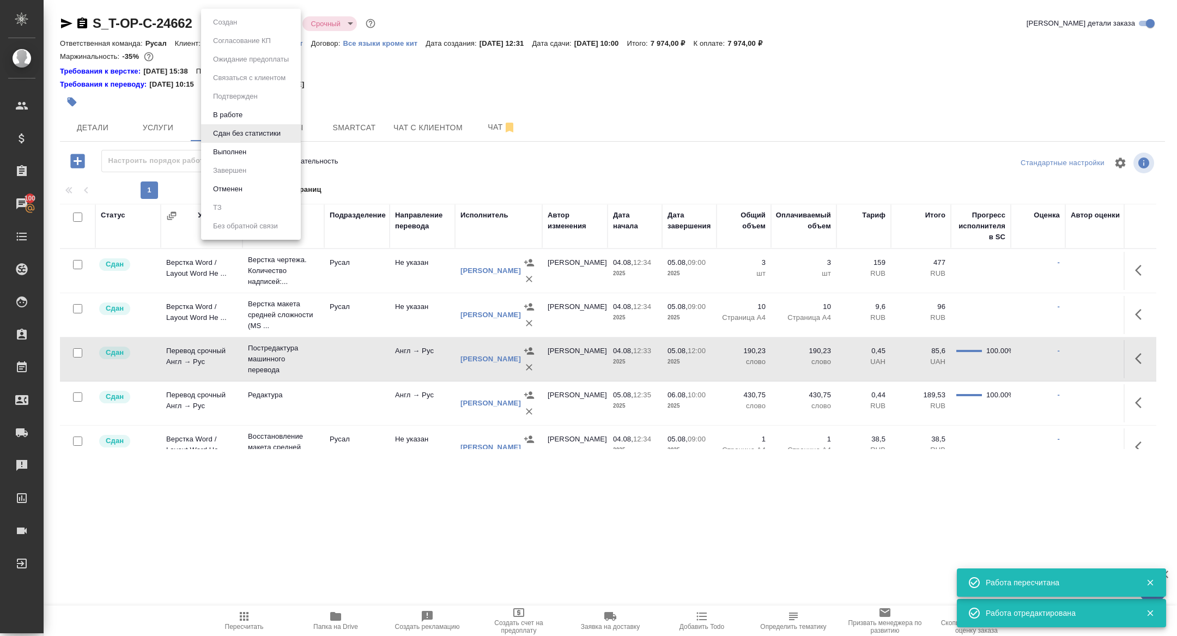
click at [224, 22] on body "🙏 .cls-1 fill:#fff; AWATERA [PERSON_NAME] Спецификации Заказы 100 Чаты Todo Про…" at bounding box center [588, 318] width 1177 height 636
click at [232, 149] on button "Выполнен" at bounding box center [230, 152] width 40 height 12
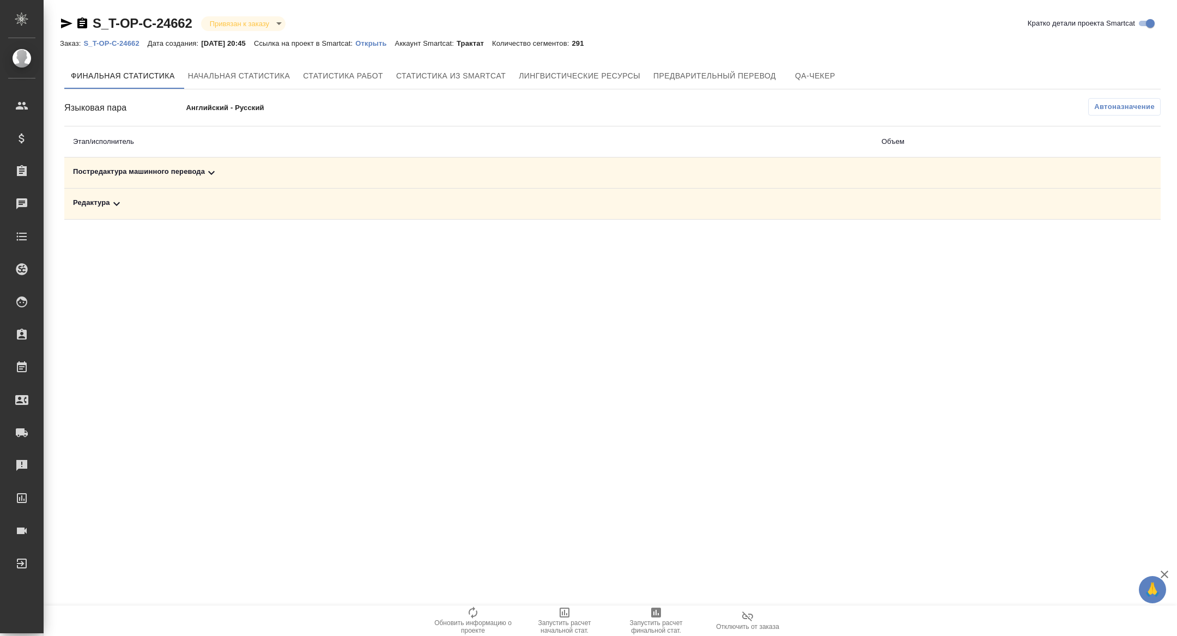
click at [192, 178] on div "Постредактура машинного перевода" at bounding box center [468, 172] width 791 height 13
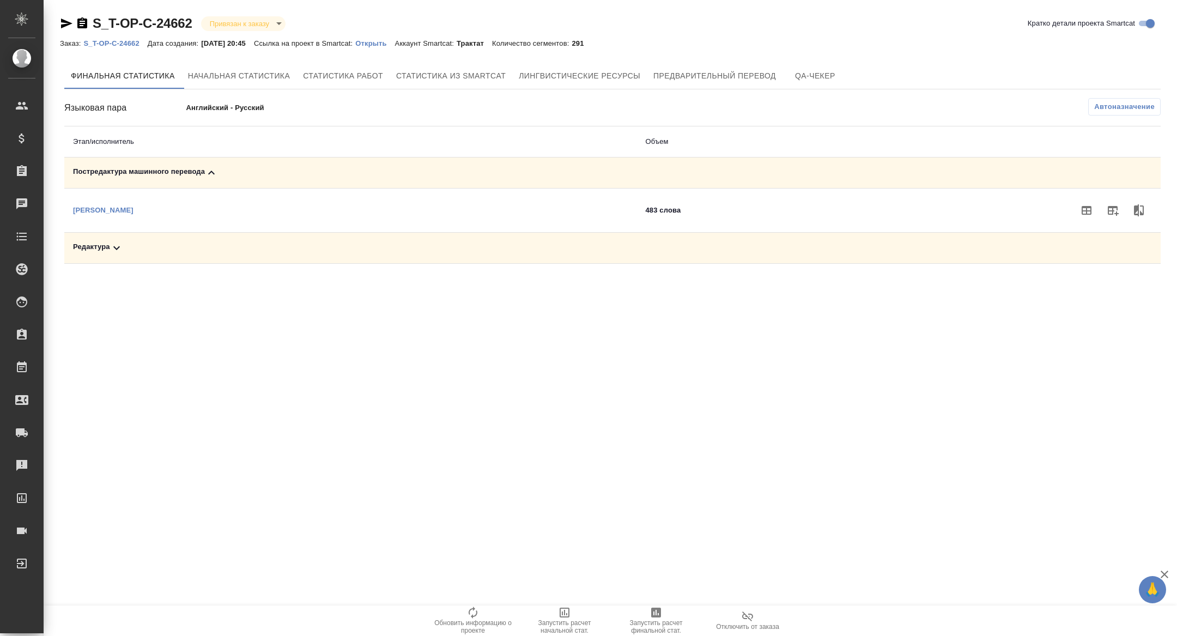
click at [192, 245] on div "Редактура" at bounding box center [350, 247] width 555 height 13
click at [1109, 208] on icon "button" at bounding box center [1112, 210] width 13 height 13
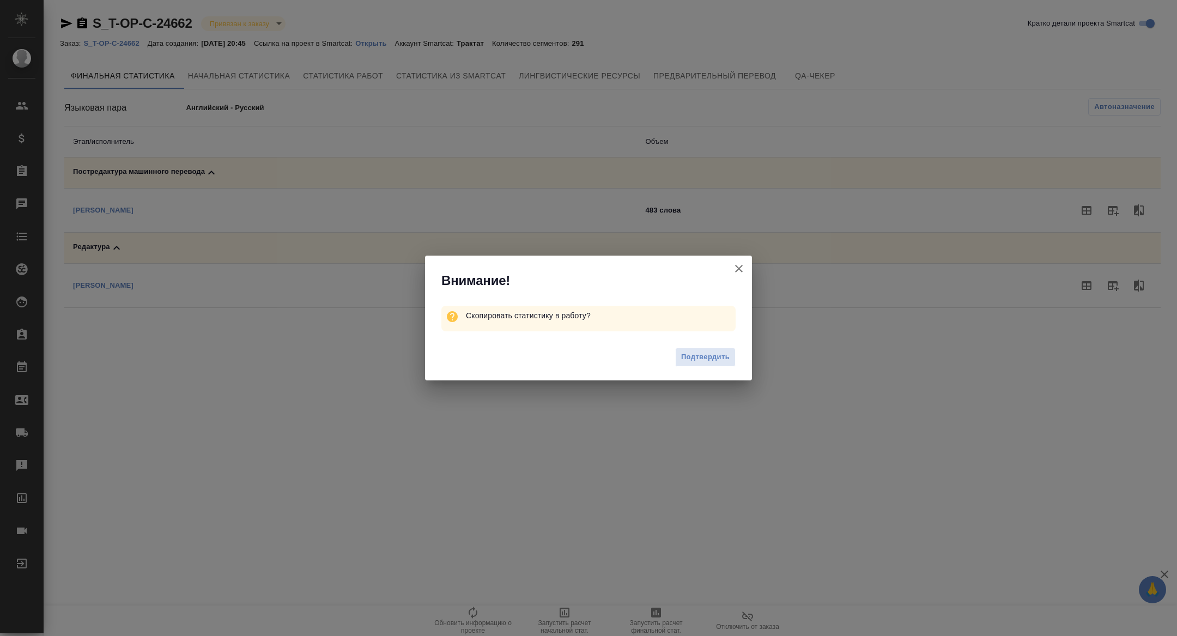
click at [690, 369] on div "Подтвердить" at bounding box center [588, 359] width 327 height 44
click at [690, 357] on span "Подтвердить" at bounding box center [705, 357] width 48 height 13
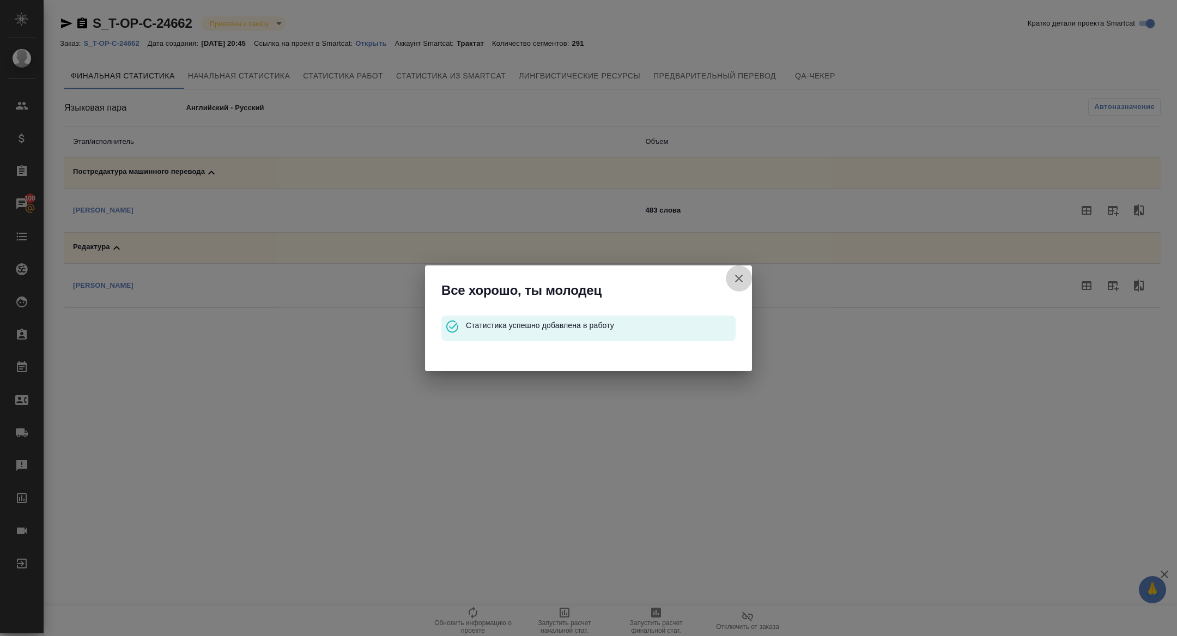
click at [738, 283] on icon "button" at bounding box center [738, 278] width 13 height 13
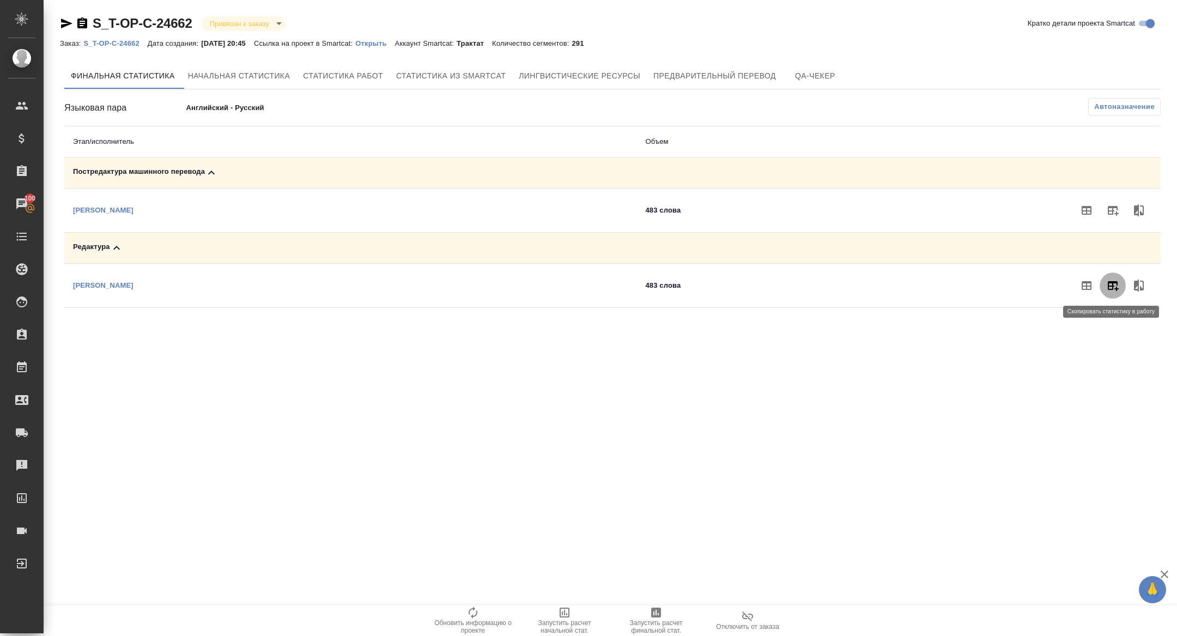
click at [1122, 280] on button "button" at bounding box center [1112, 285] width 26 height 26
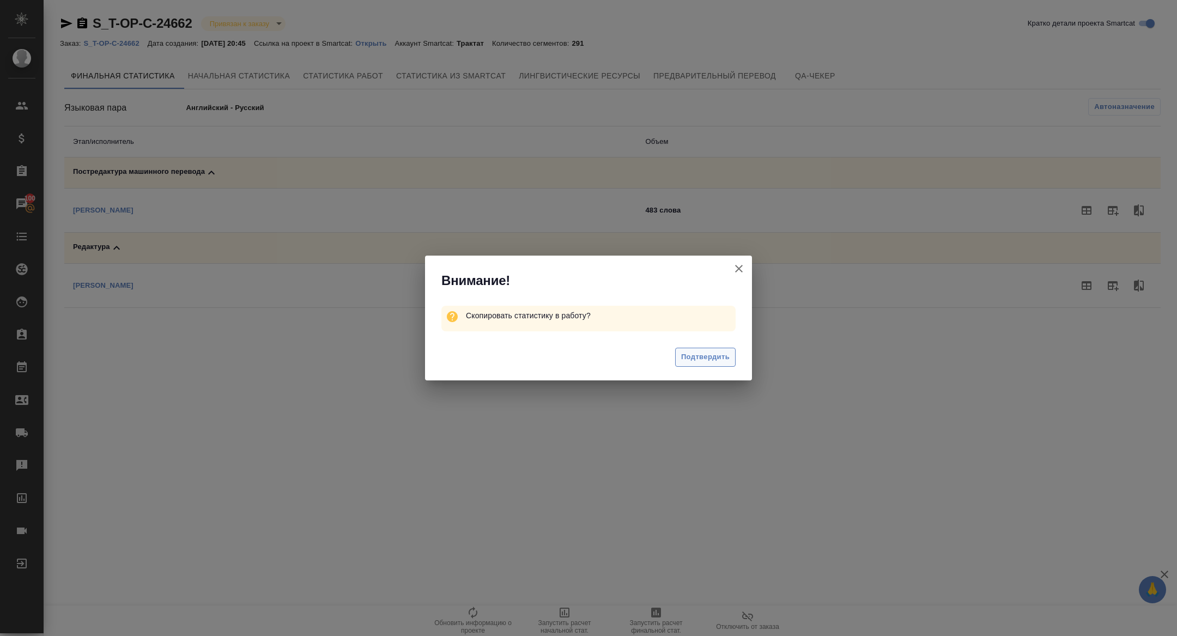
click at [721, 351] on span "Подтвердить" at bounding box center [705, 357] width 48 height 13
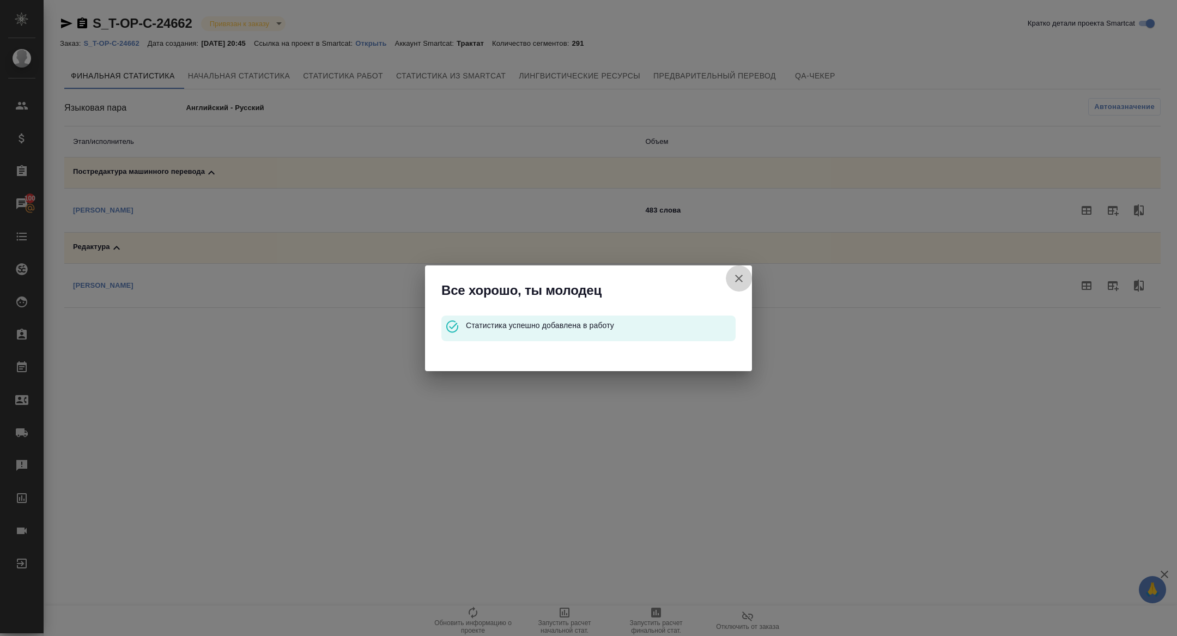
click at [732, 277] on icon "button" at bounding box center [738, 278] width 13 height 13
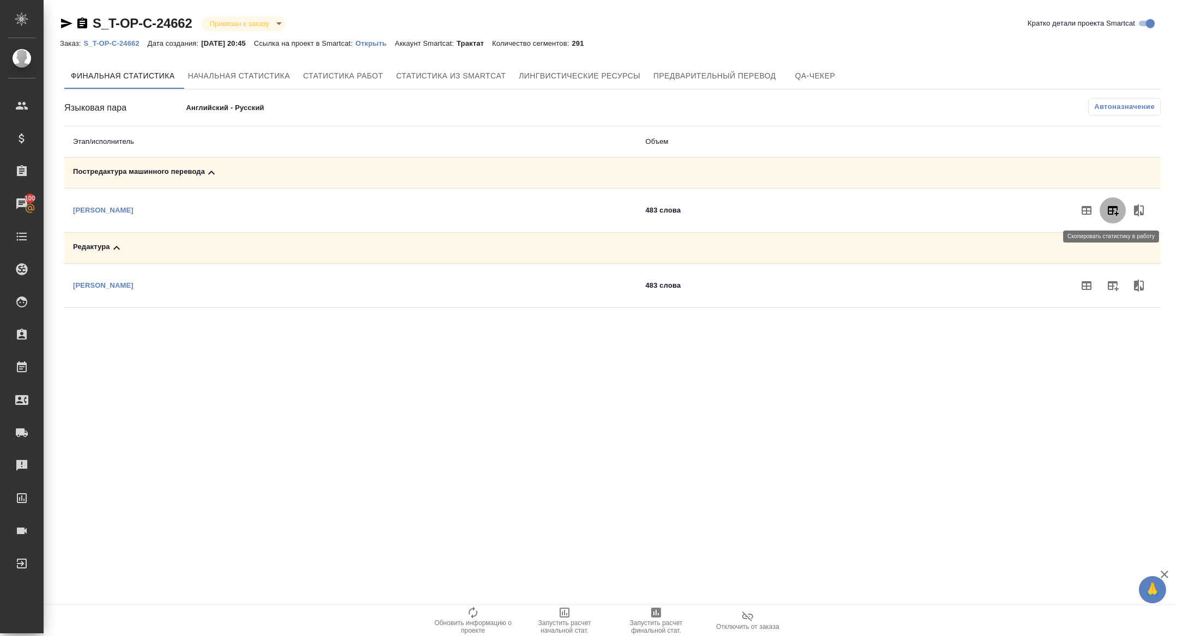
click at [1120, 207] on button "button" at bounding box center [1112, 210] width 26 height 26
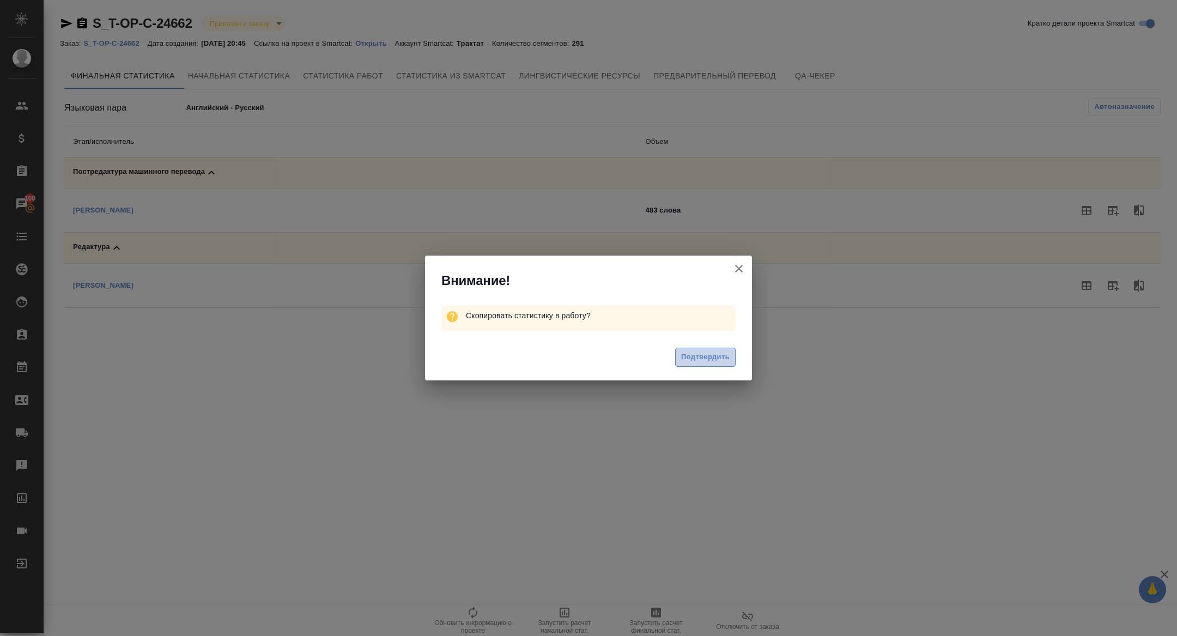
click at [709, 353] on span "Подтвердить" at bounding box center [705, 357] width 48 height 13
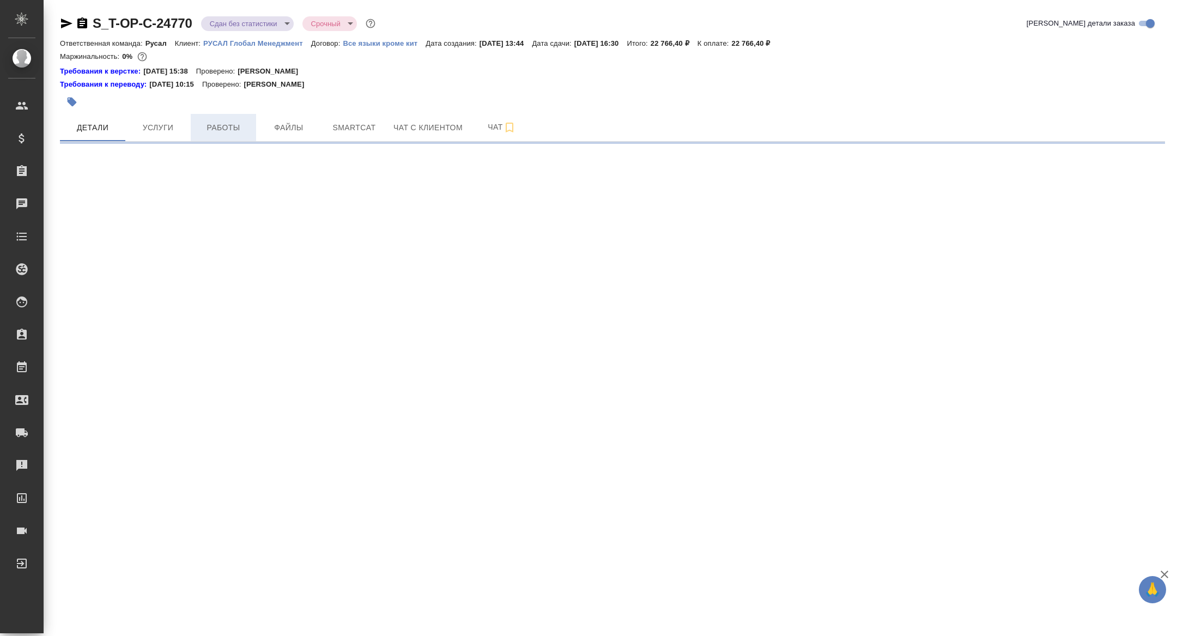
click at [218, 123] on span "Работы" at bounding box center [223, 128] width 52 height 14
select select "RU"
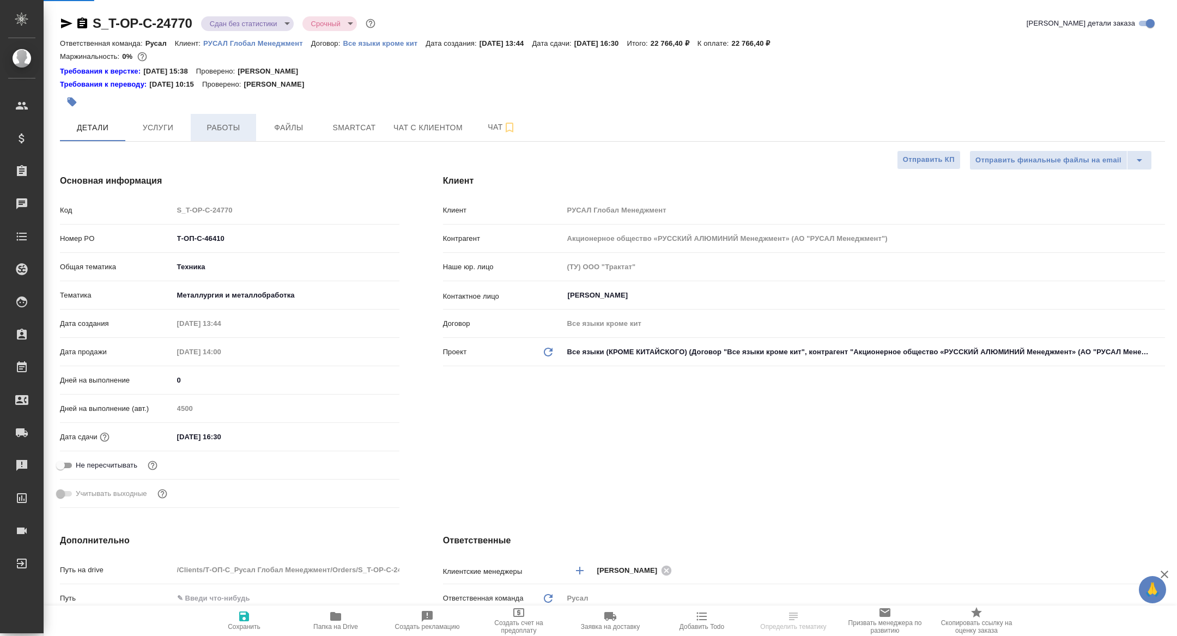
type textarea "x"
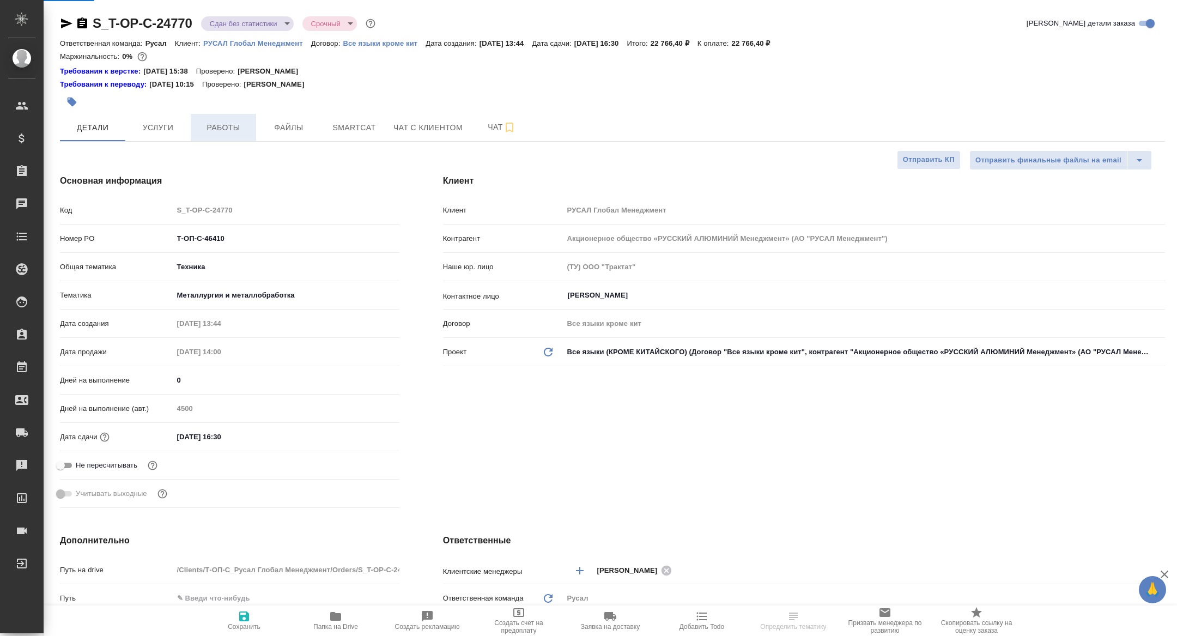
type textarea "x"
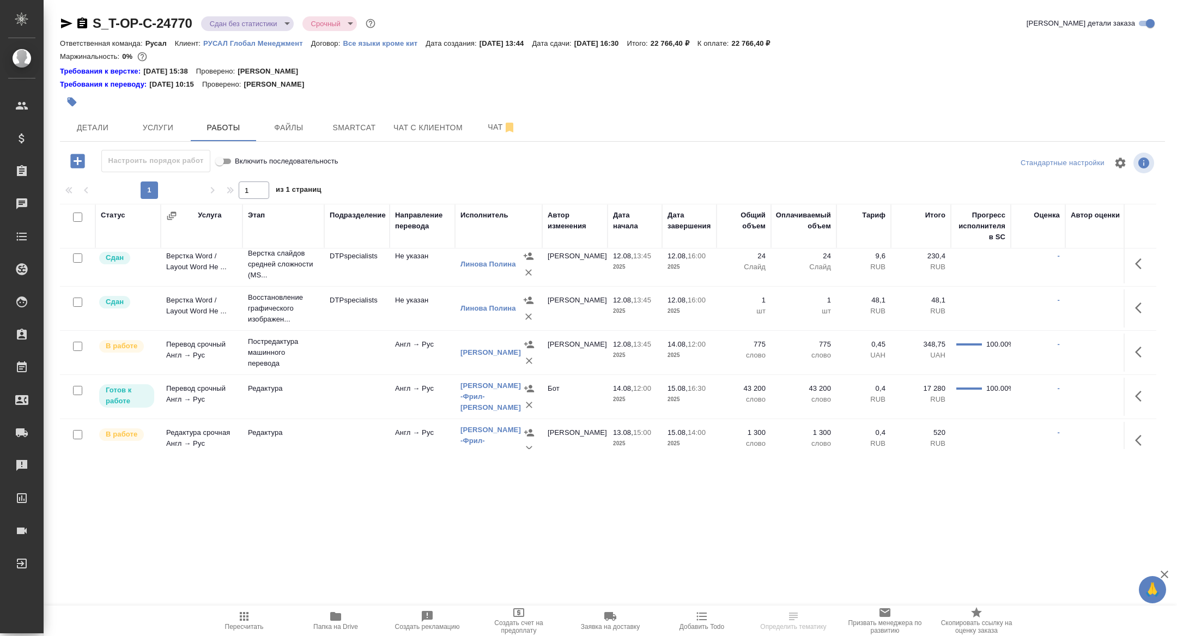
scroll to position [63, 0]
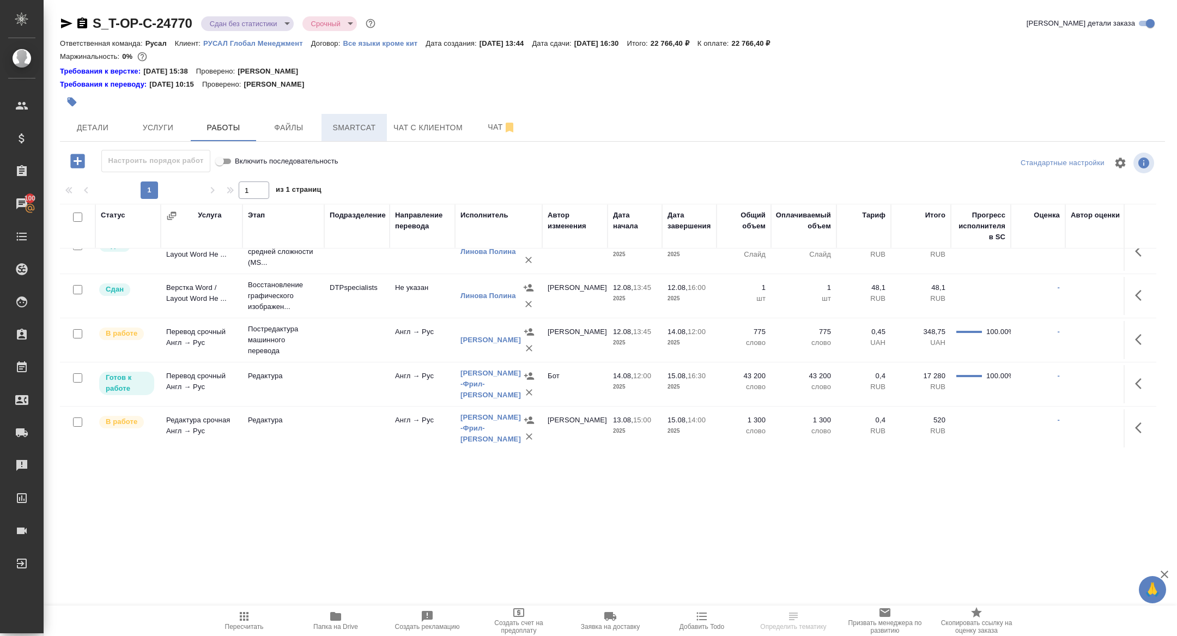
click at [365, 133] on span "Smartcat" at bounding box center [354, 128] width 52 height 14
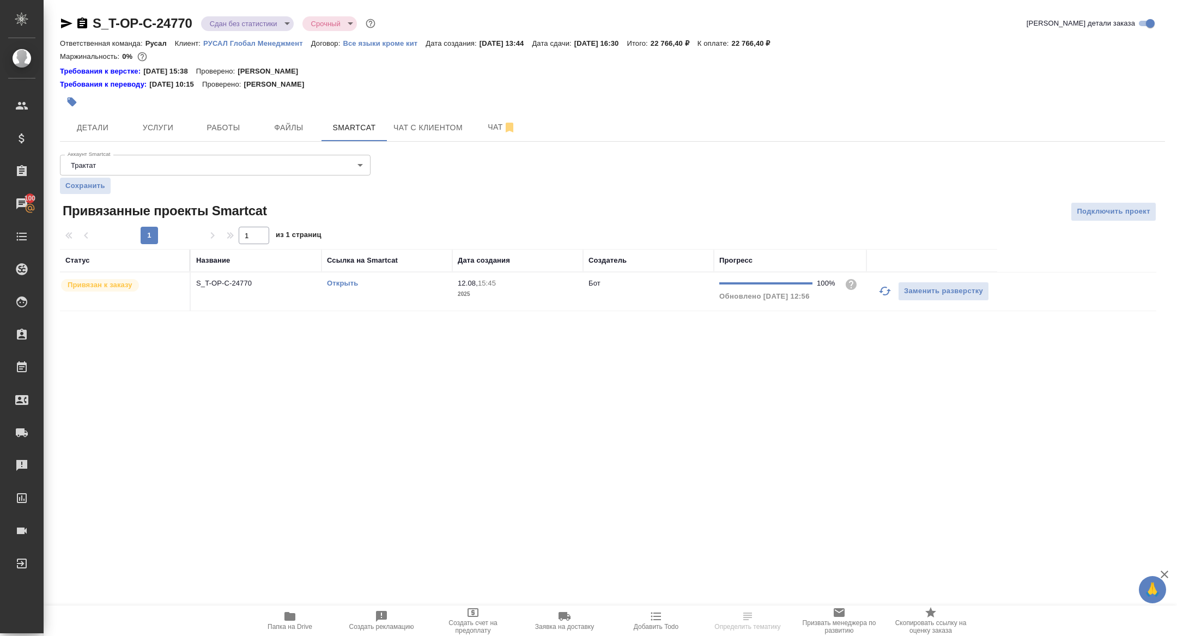
click at [224, 286] on p "S_T-OP-C-24770" at bounding box center [256, 283] width 120 height 11
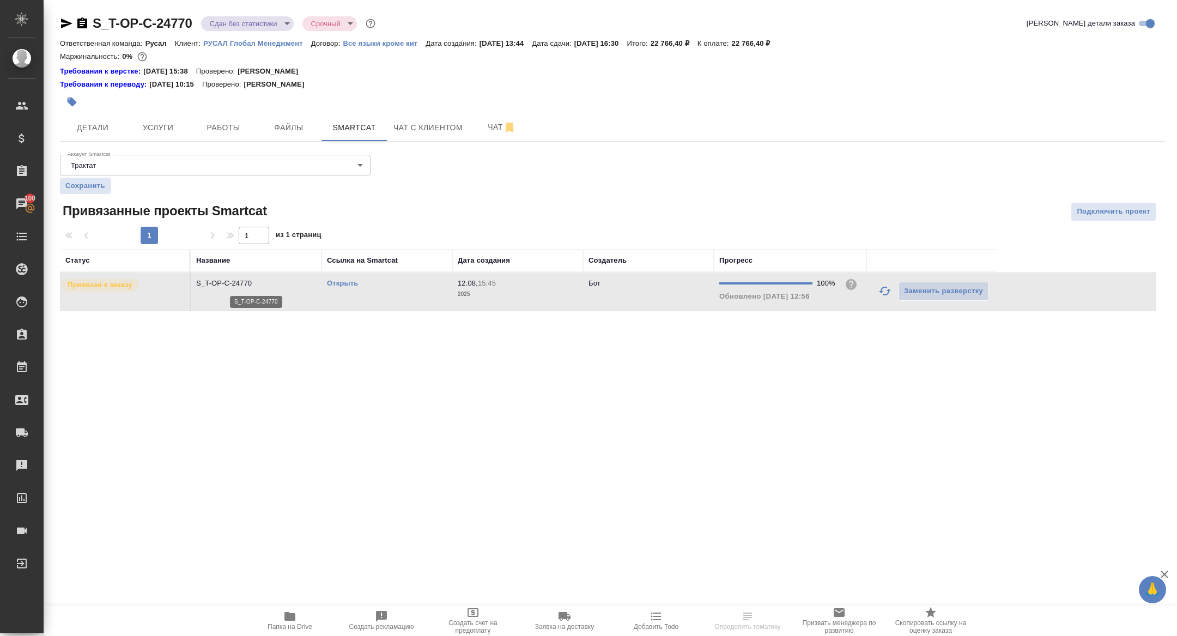
click at [224, 286] on p "S_T-OP-C-24770" at bounding box center [256, 283] width 120 height 11
click at [191, 125] on button "Работы" at bounding box center [223, 127] width 65 height 27
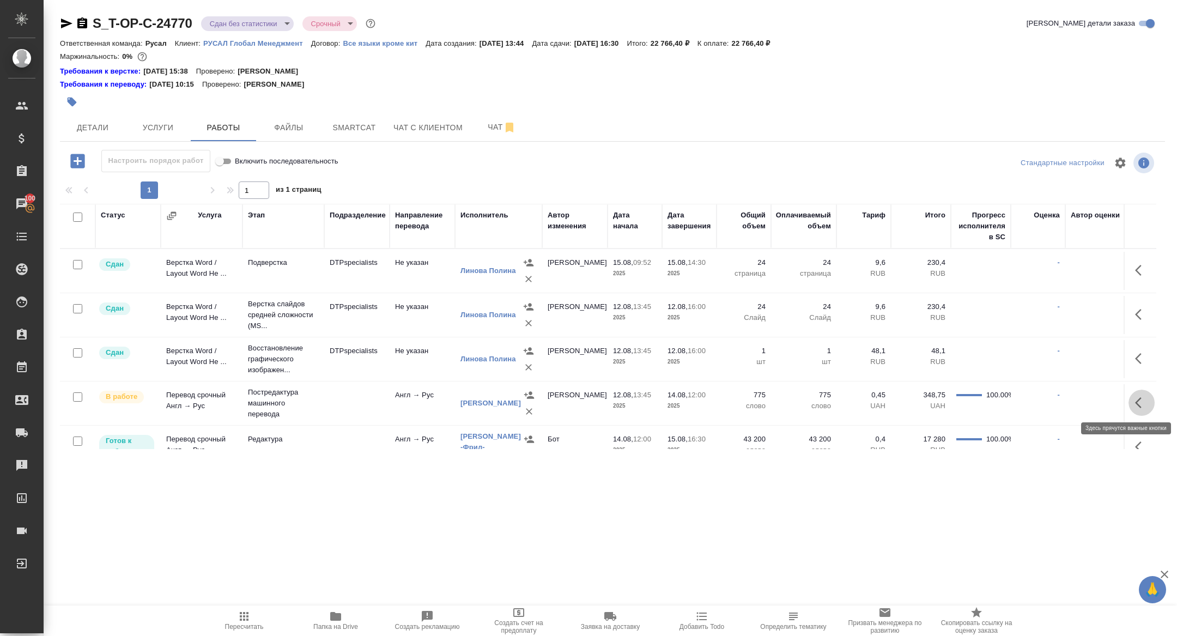
click at [1145, 398] on icon "button" at bounding box center [1141, 402] width 13 height 13
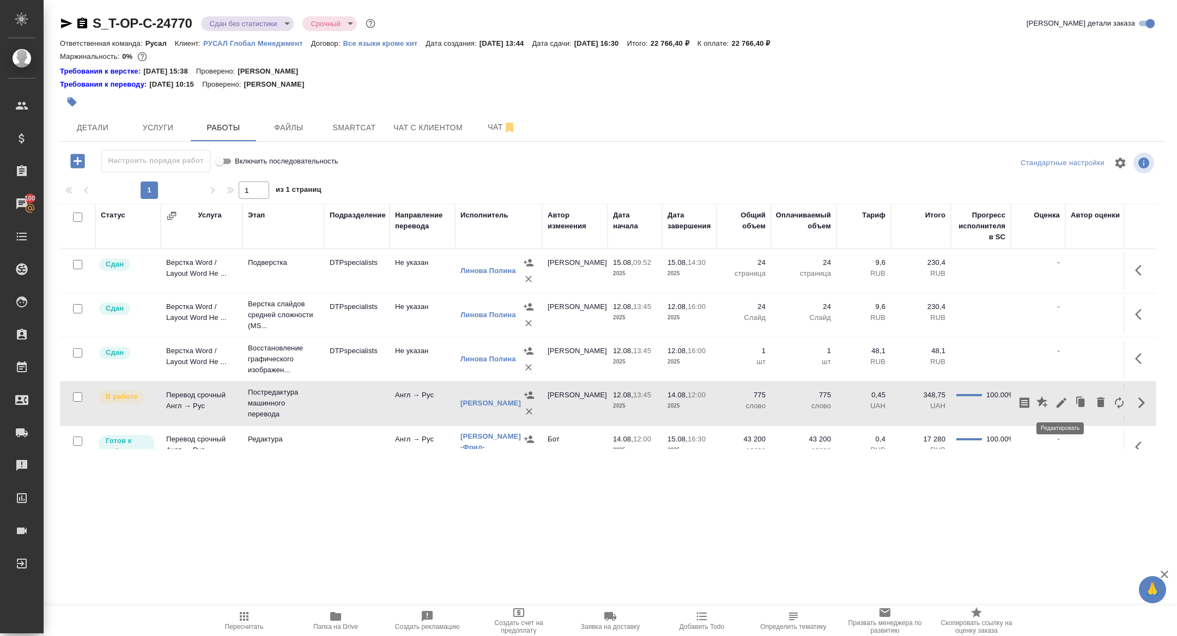
click at [1053, 407] on button "button" at bounding box center [1061, 402] width 19 height 26
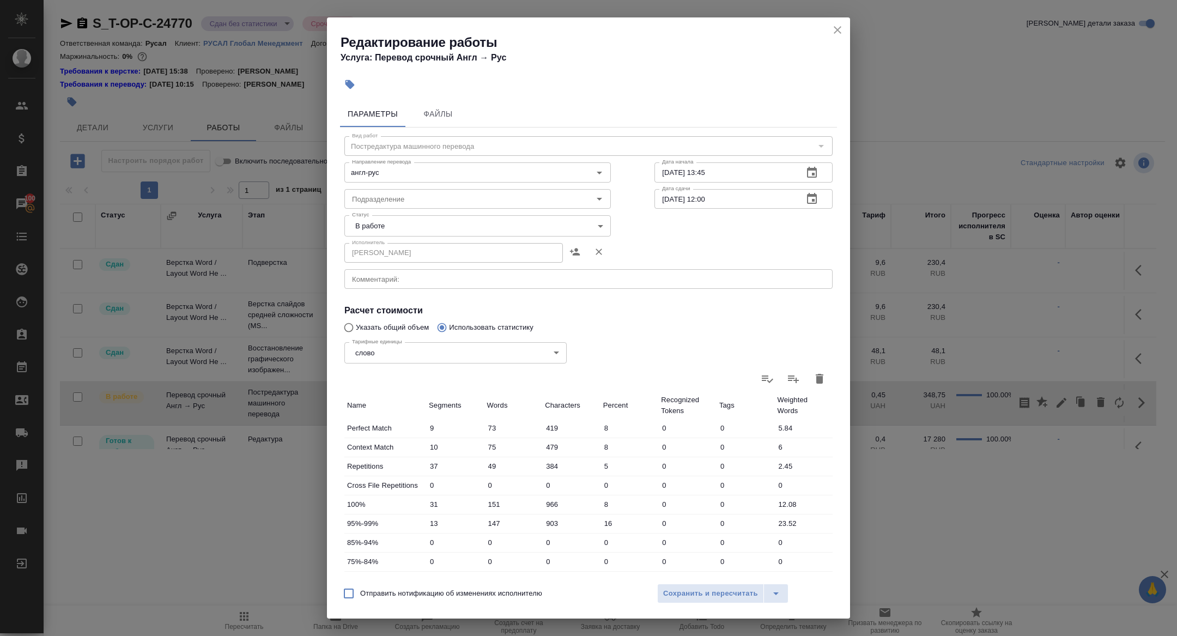
click at [389, 228] on body "🙏 .cls-1 fill:#fff; AWATERA [PERSON_NAME] Спецификации Заказы 100 Чаты Todo Про…" at bounding box center [588, 318] width 1177 height 636
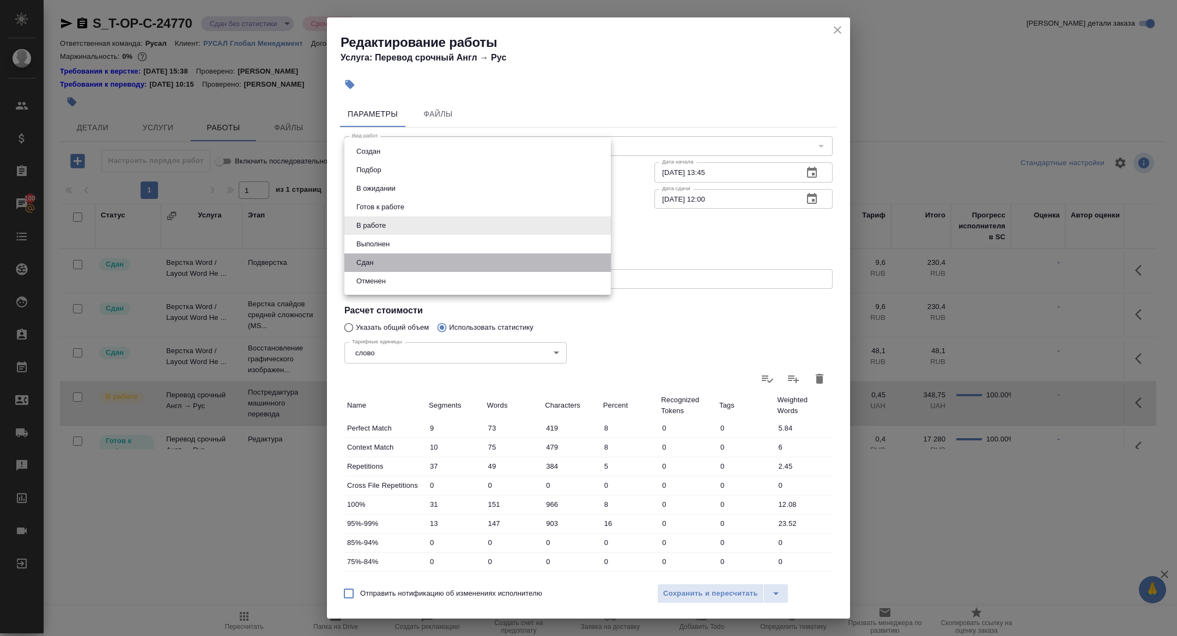
click at [382, 260] on li "Сдан" at bounding box center [477, 262] width 266 height 19
type input "closed"
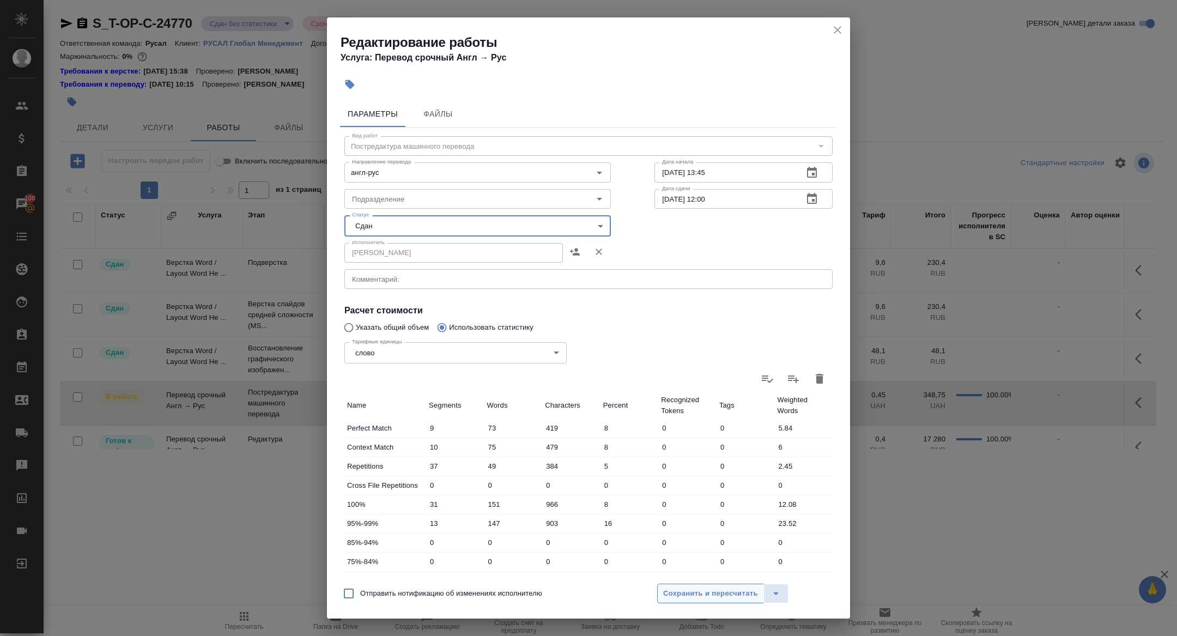
click at [675, 599] on span "Сохранить и пересчитать" at bounding box center [710, 593] width 95 height 13
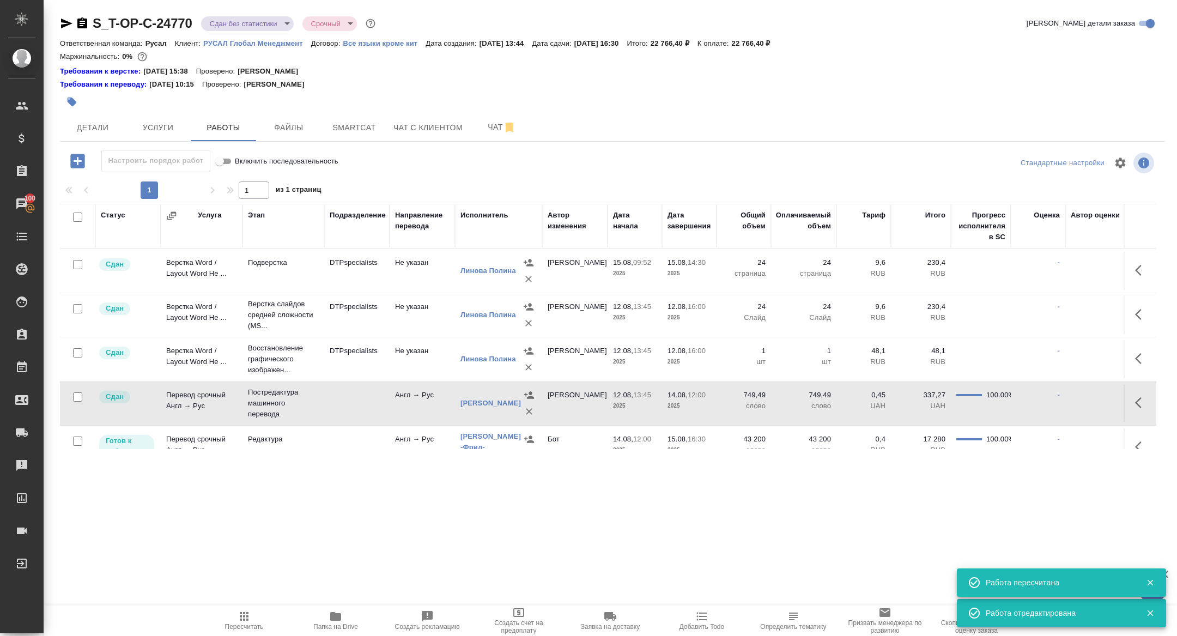
scroll to position [63, 0]
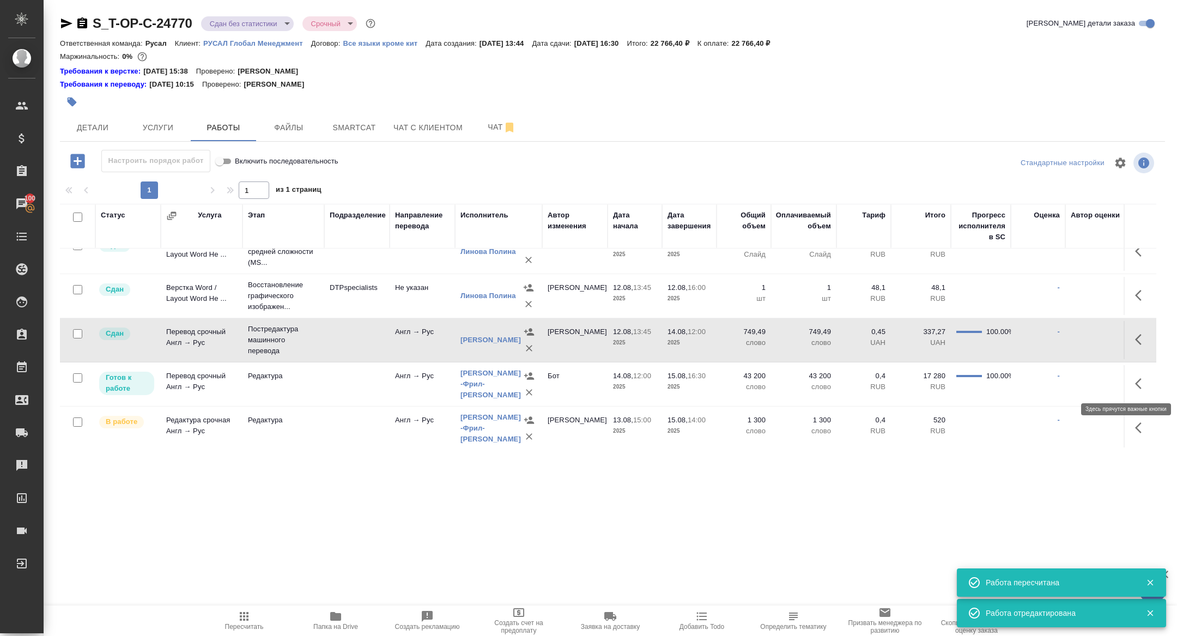
click at [1135, 377] on icon "button" at bounding box center [1141, 383] width 13 height 13
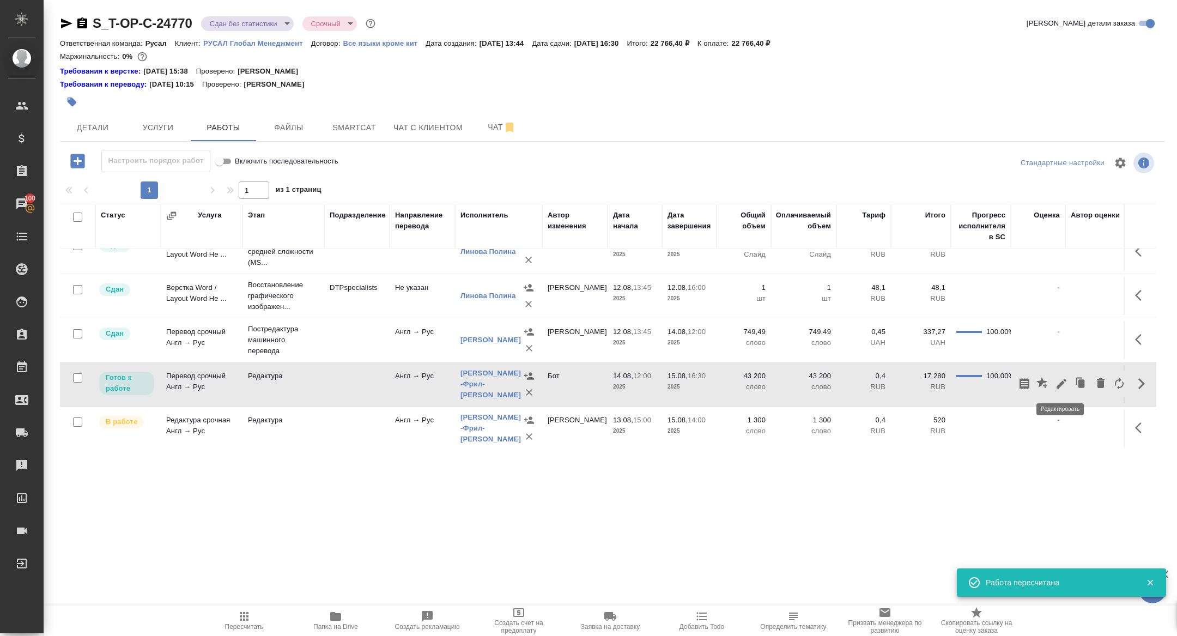
click at [1057, 383] on icon "button" at bounding box center [1061, 383] width 13 height 13
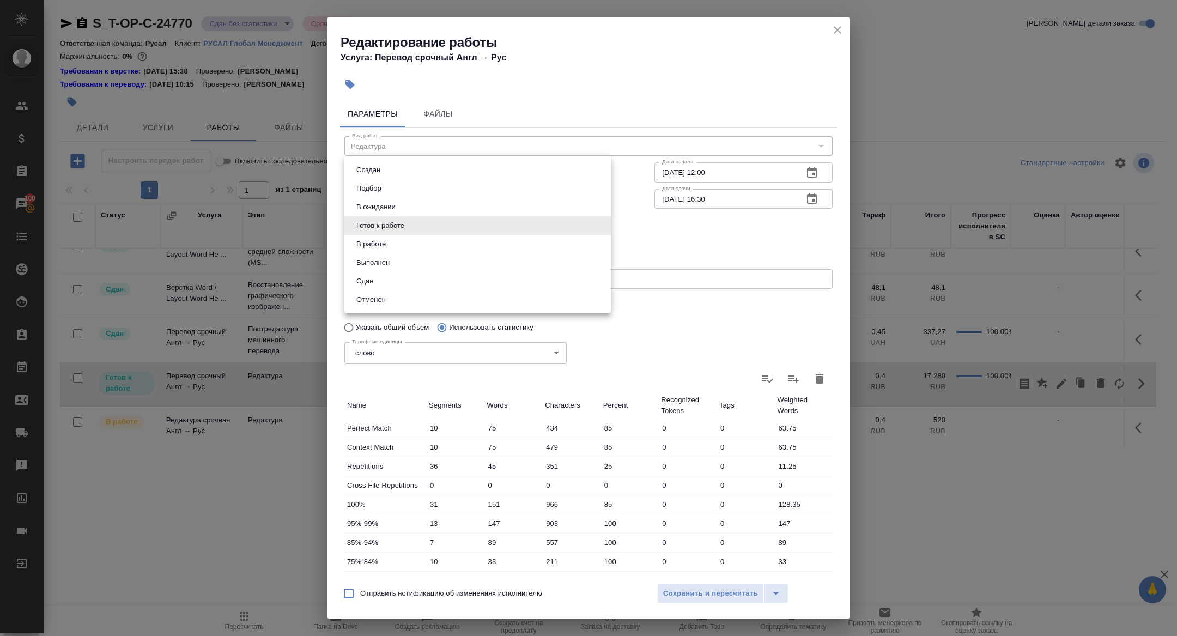
click at [425, 234] on body "🙏 .cls-1 fill:#fff; AWATERA [PERSON_NAME] Спецификации Заказы 100 Чаты Todo Про…" at bounding box center [588, 318] width 1177 height 636
click at [388, 277] on li "Сдан" at bounding box center [477, 281] width 266 height 19
type input "closed"
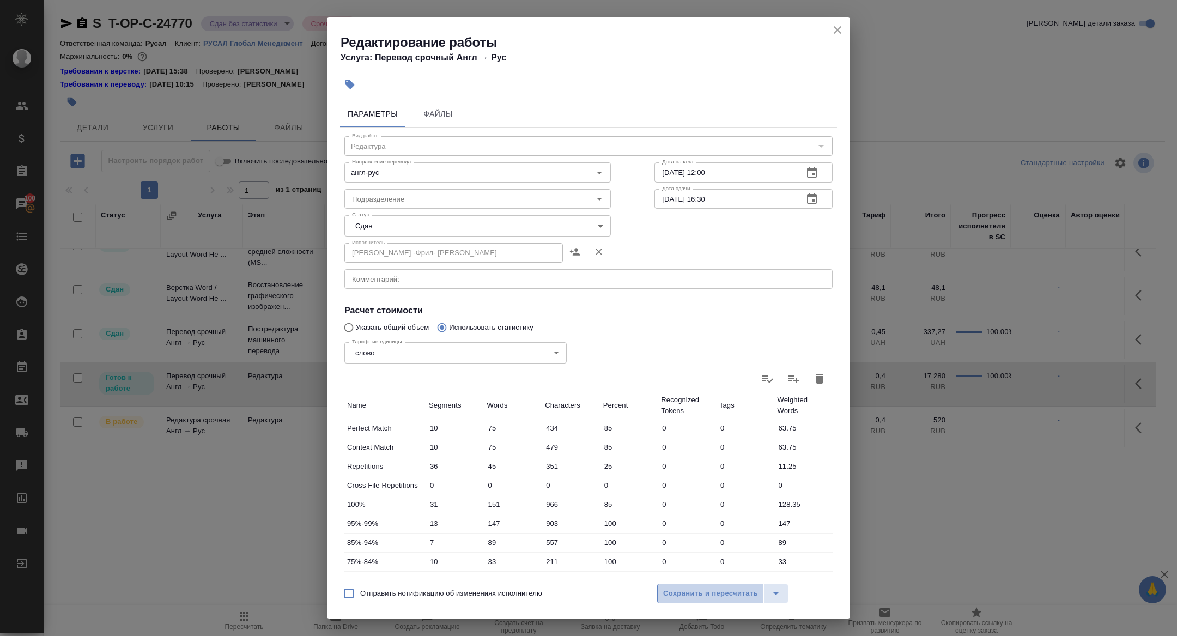
click at [731, 590] on span "Сохранить и пересчитать" at bounding box center [710, 593] width 95 height 13
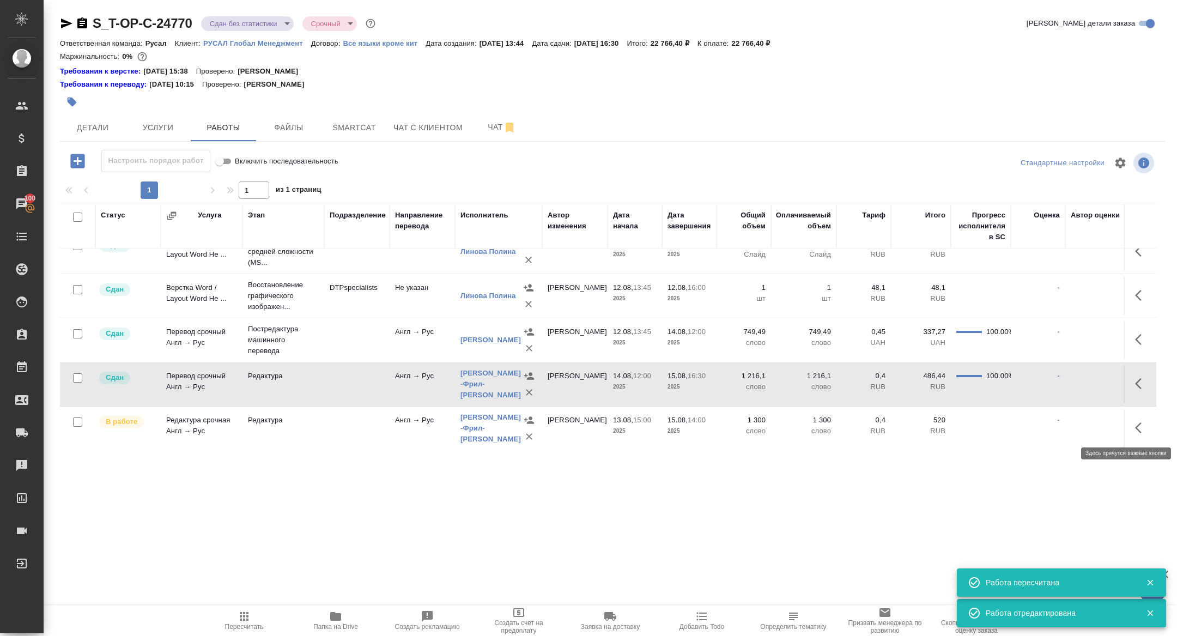
click at [1136, 425] on icon "button" at bounding box center [1138, 427] width 7 height 11
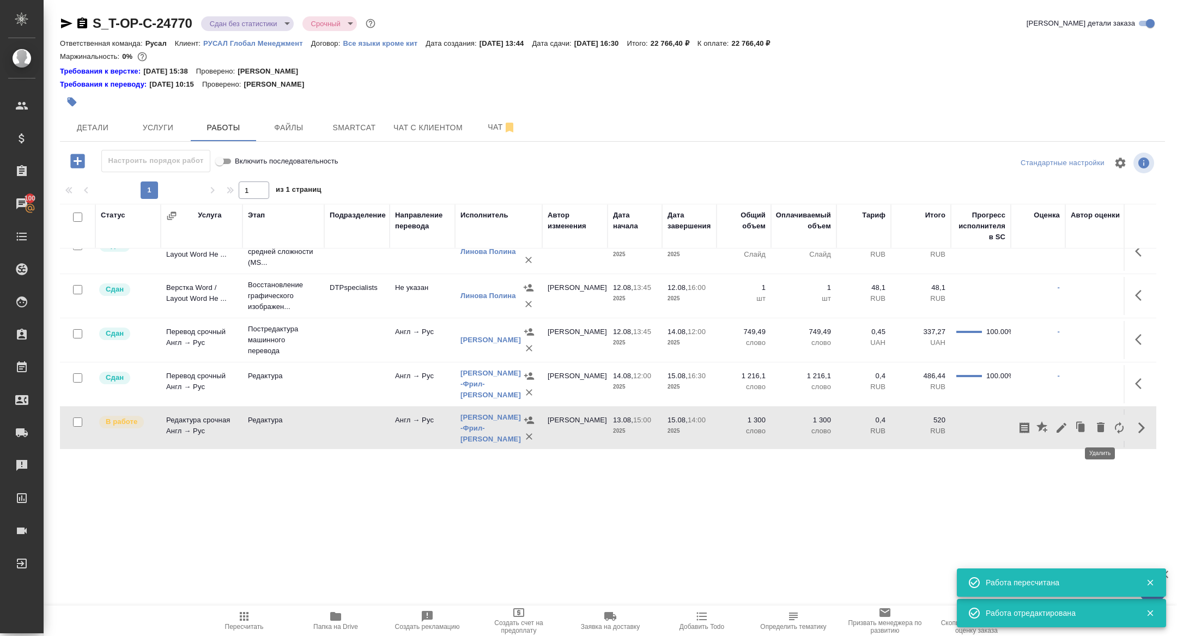
click at [1103, 427] on icon "button" at bounding box center [1101, 427] width 8 height 10
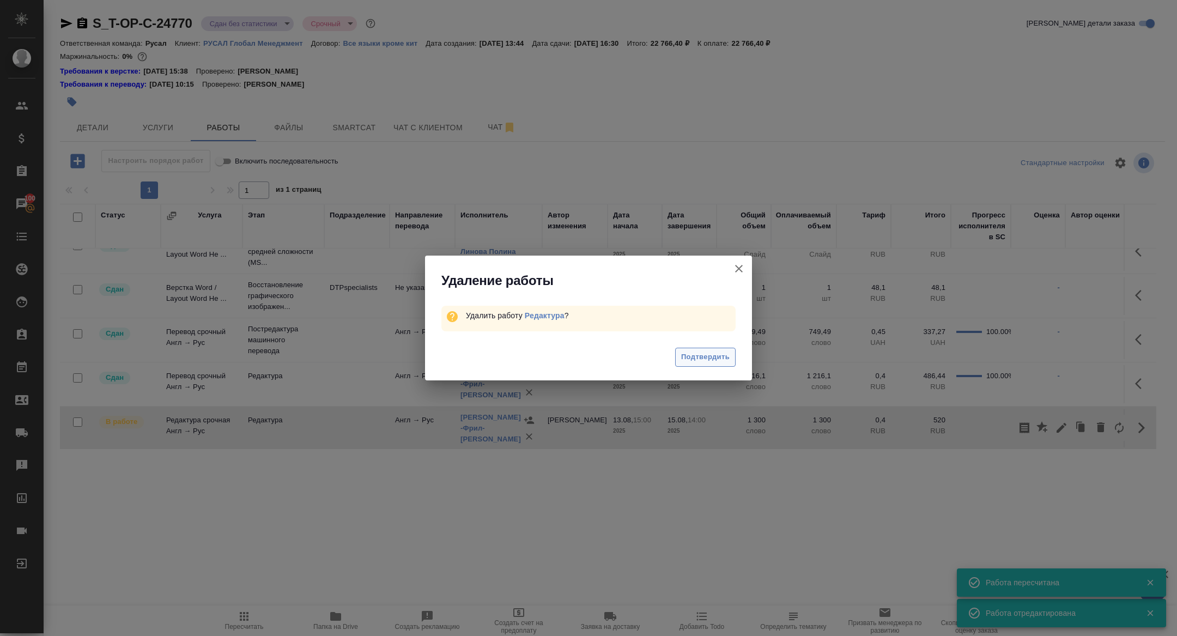
click at [699, 355] on span "Подтвердить" at bounding box center [705, 357] width 48 height 13
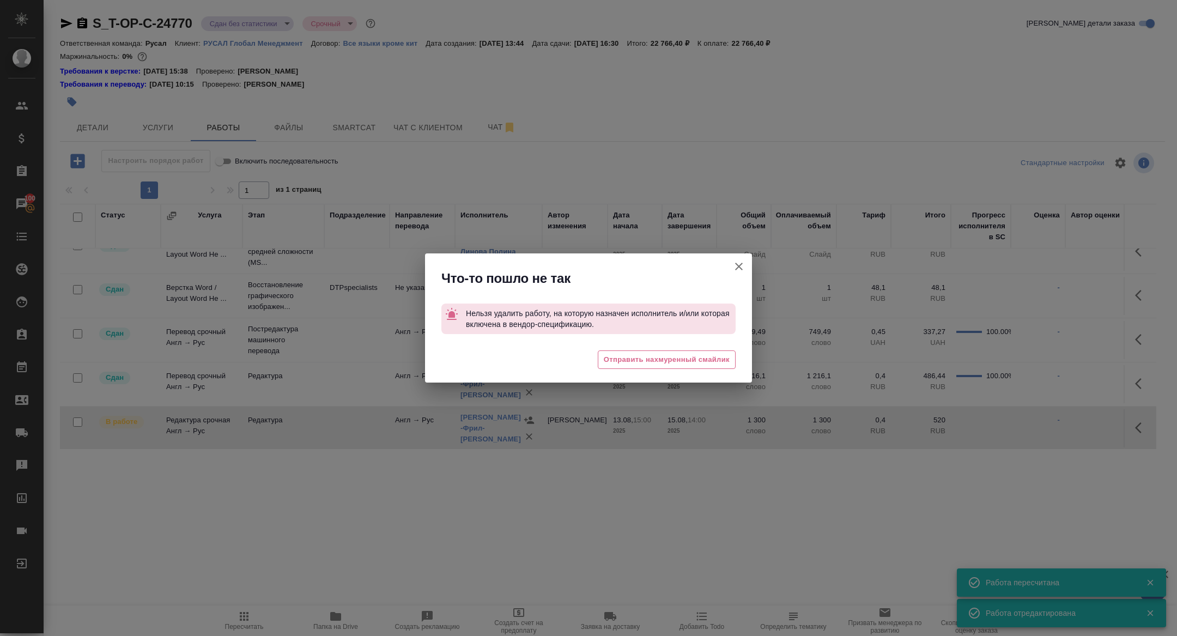
click at [739, 269] on icon "button" at bounding box center [738, 266] width 13 height 13
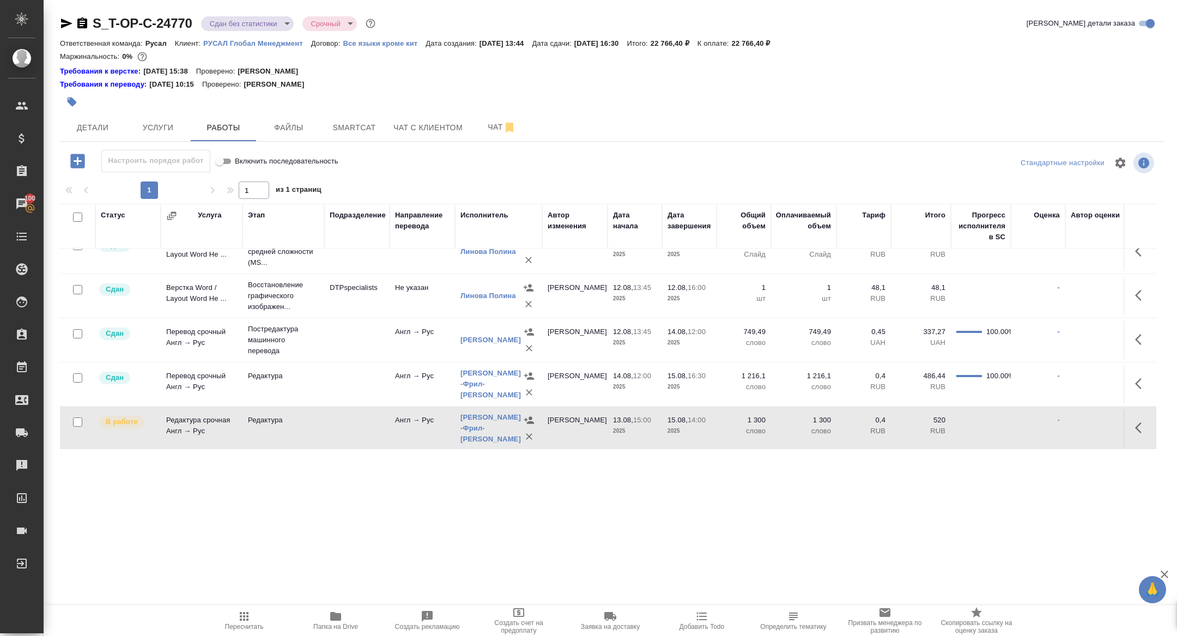
click at [527, 434] on icon "button" at bounding box center [528, 436] width 11 height 11
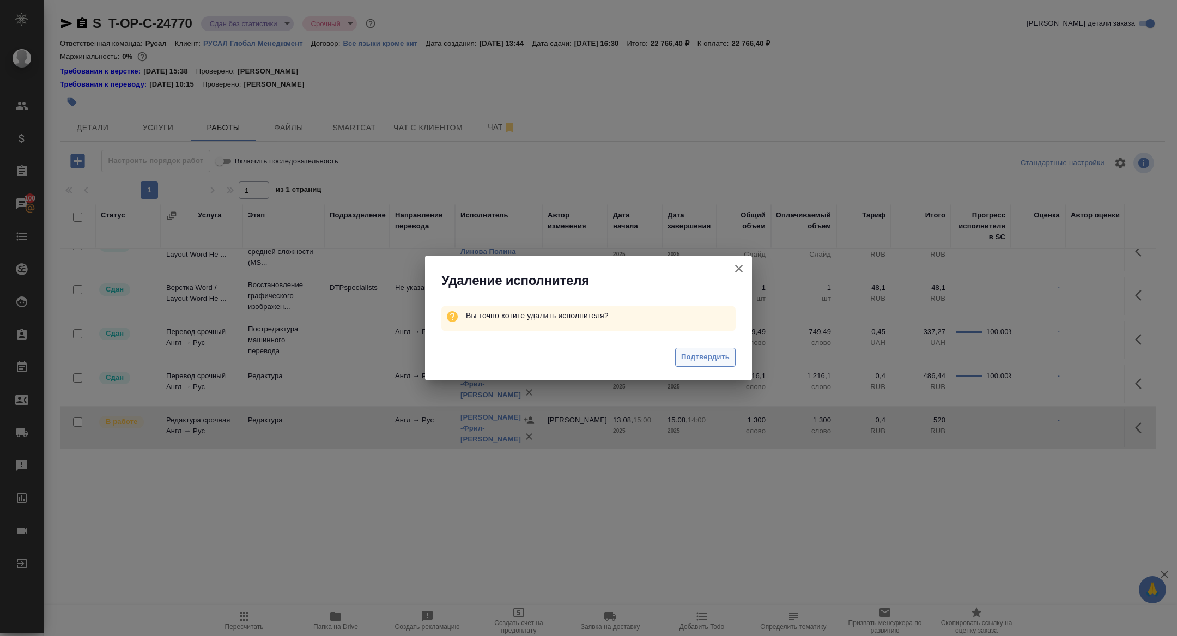
click at [715, 363] on button "Подтвердить" at bounding box center [705, 357] width 60 height 19
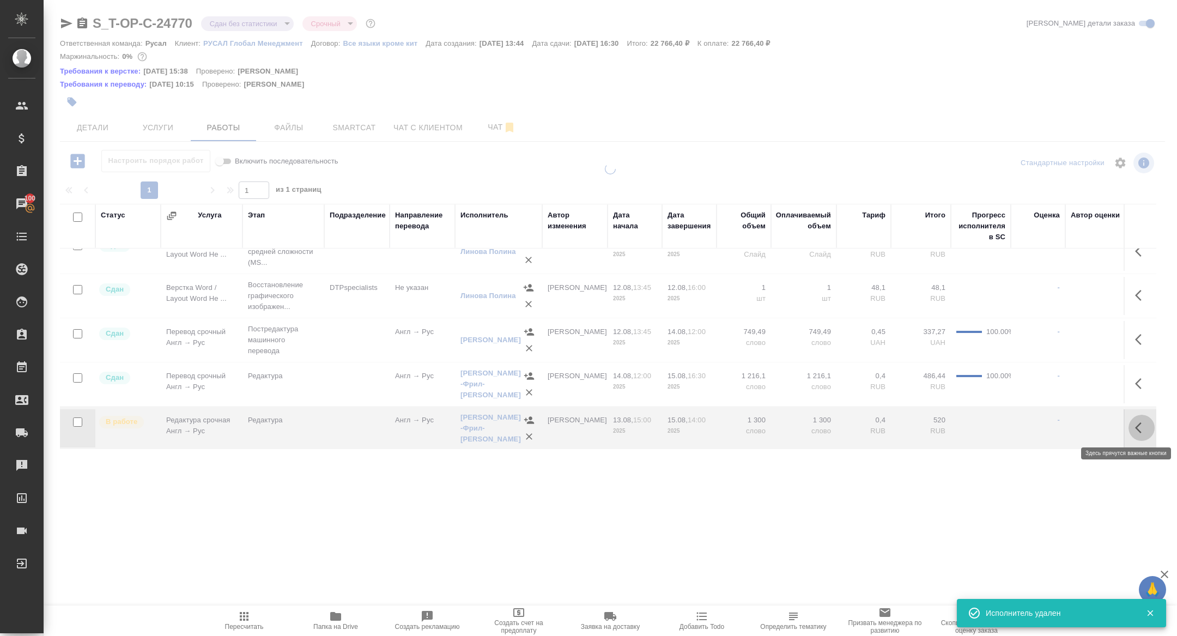
click at [1136, 430] on icon "button" at bounding box center [1141, 427] width 13 height 13
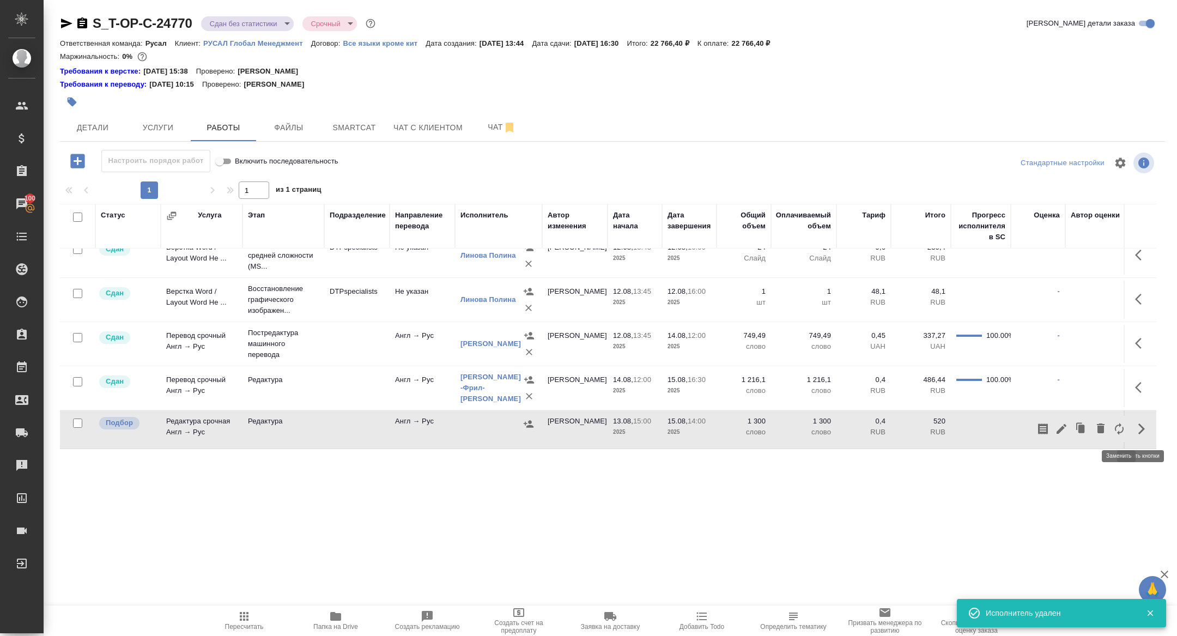
scroll to position [58, 0]
click at [1097, 427] on icon "button" at bounding box center [1100, 429] width 13 height 13
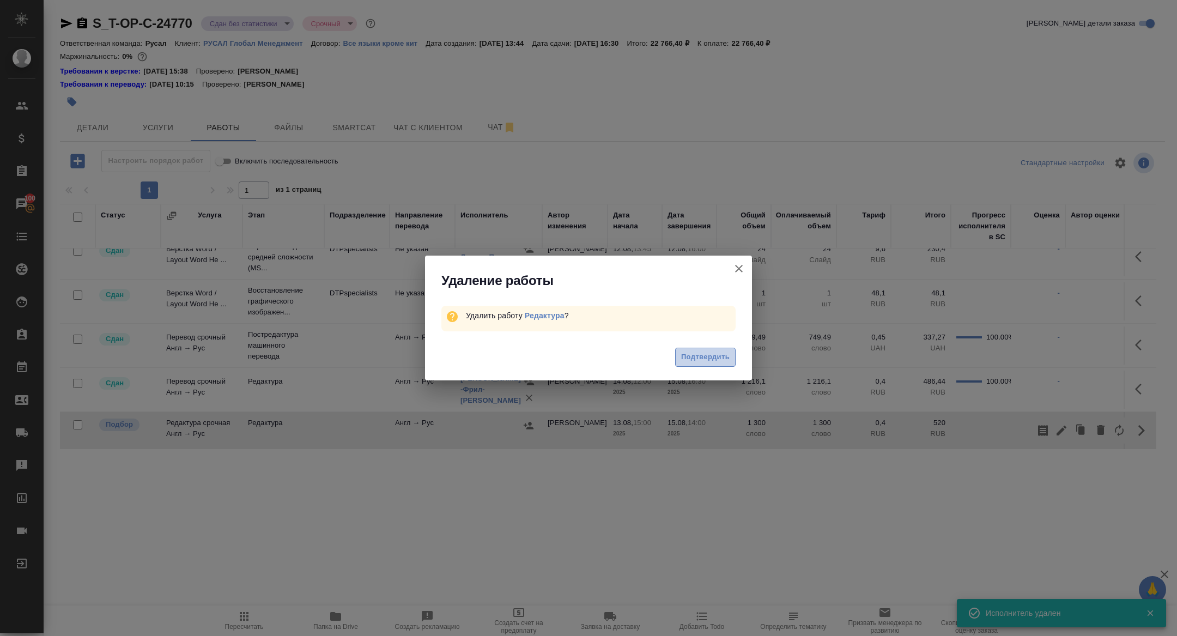
click at [693, 363] on span "Подтвердить" at bounding box center [705, 357] width 48 height 13
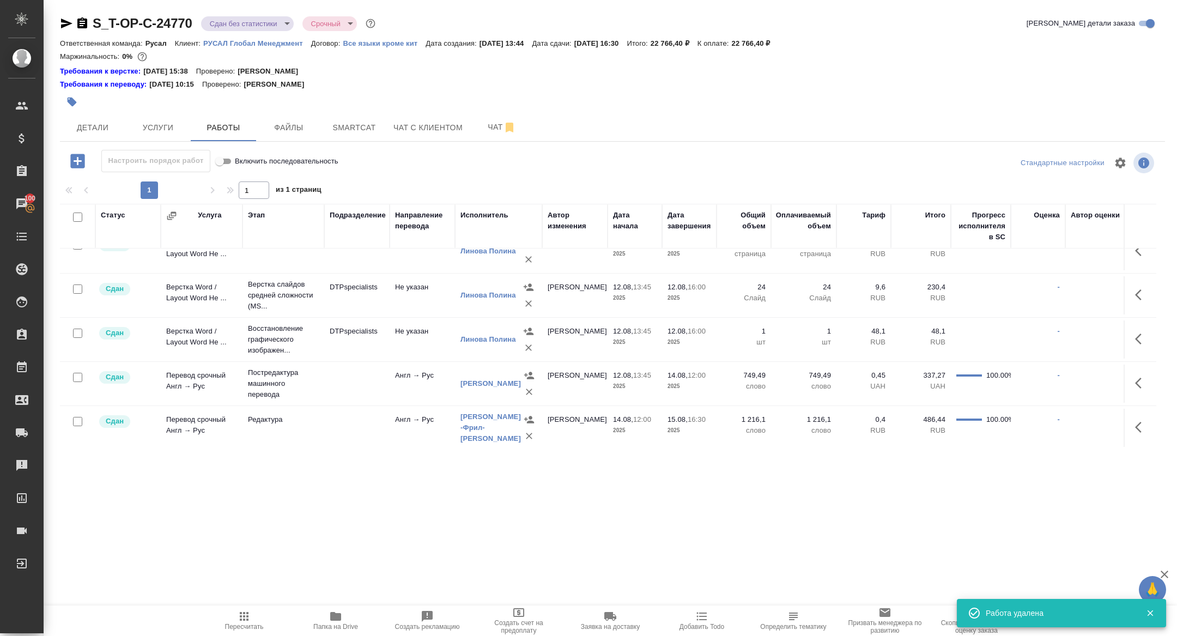
scroll to position [0, 0]
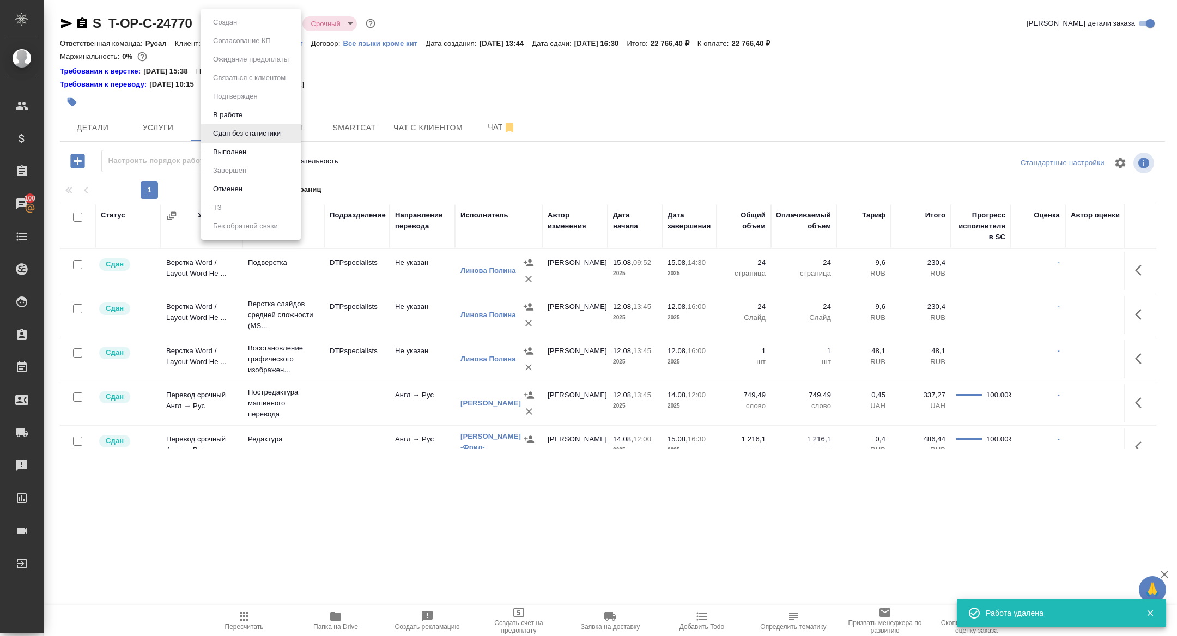
click at [245, 19] on body "🙏 .cls-1 fill:#fff; AWATERA Zhuravleva Alexandra Клиенты Спецификации Заказы 10…" at bounding box center [588, 318] width 1177 height 636
click at [242, 147] on button "Выполнен" at bounding box center [230, 152] width 40 height 12
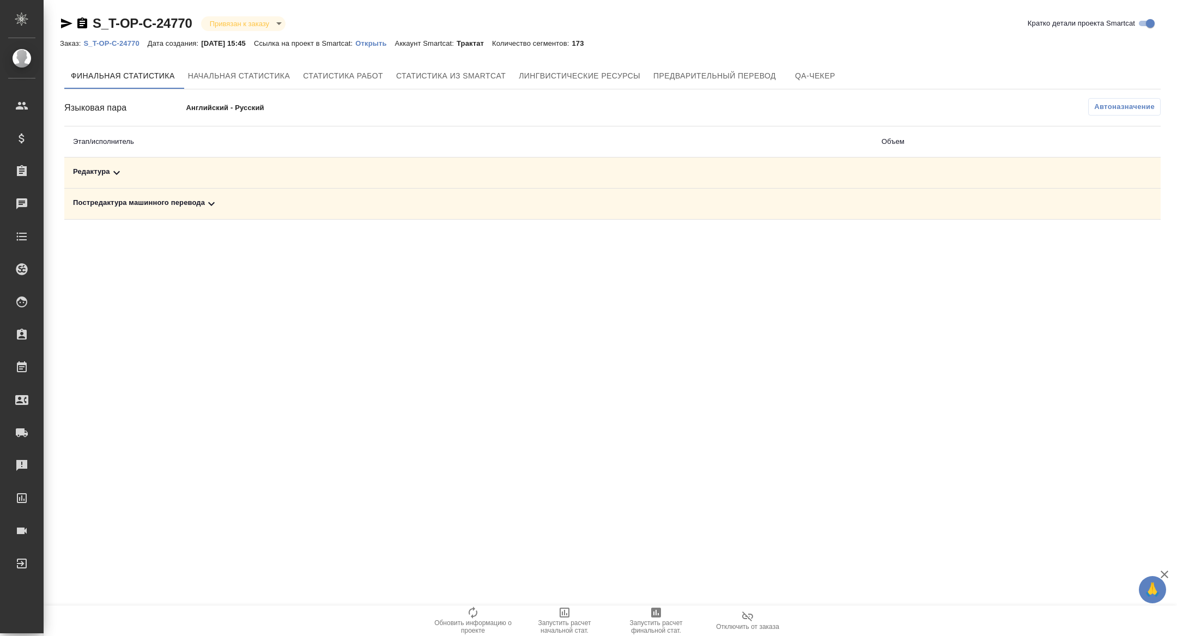
click at [218, 185] on td "Редактура" at bounding box center [468, 172] width 808 height 31
click at [218, 210] on td "Постредактура машинного перевода" at bounding box center [468, 203] width 808 height 31
click at [218, 205] on icon at bounding box center [211, 203] width 13 height 13
click at [217, 181] on td "Редактура" at bounding box center [350, 172] width 572 height 31
click at [218, 170] on div "Редактура" at bounding box center [350, 172] width 555 height 13
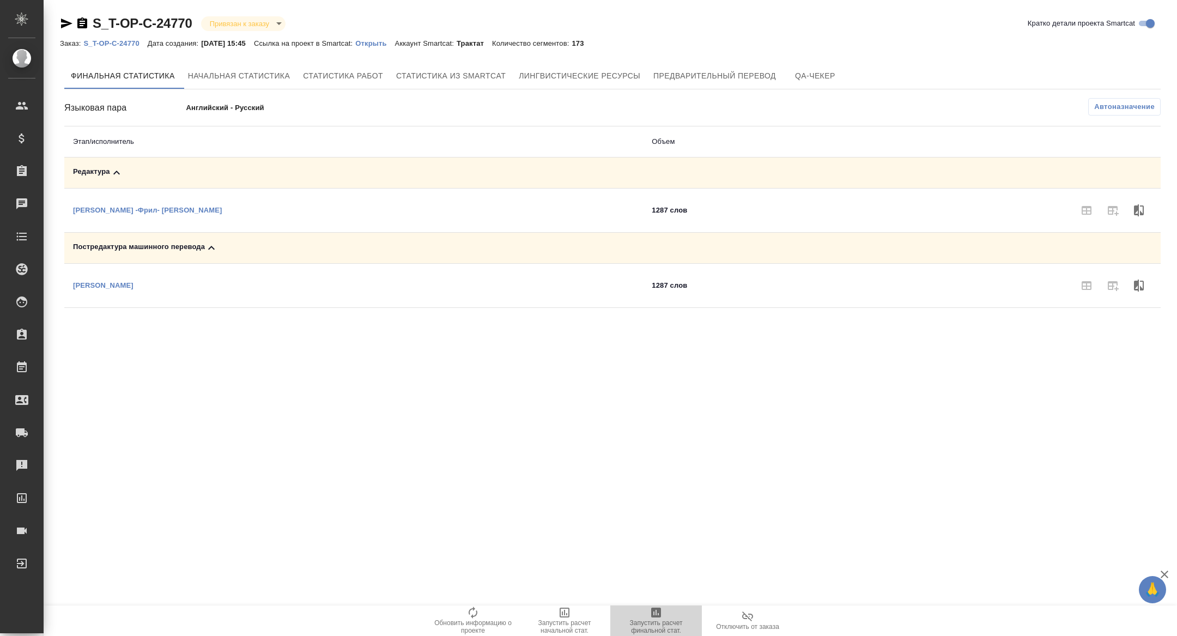
click at [663, 624] on span "Запустить расчет финальной стат." at bounding box center [656, 626] width 78 height 15
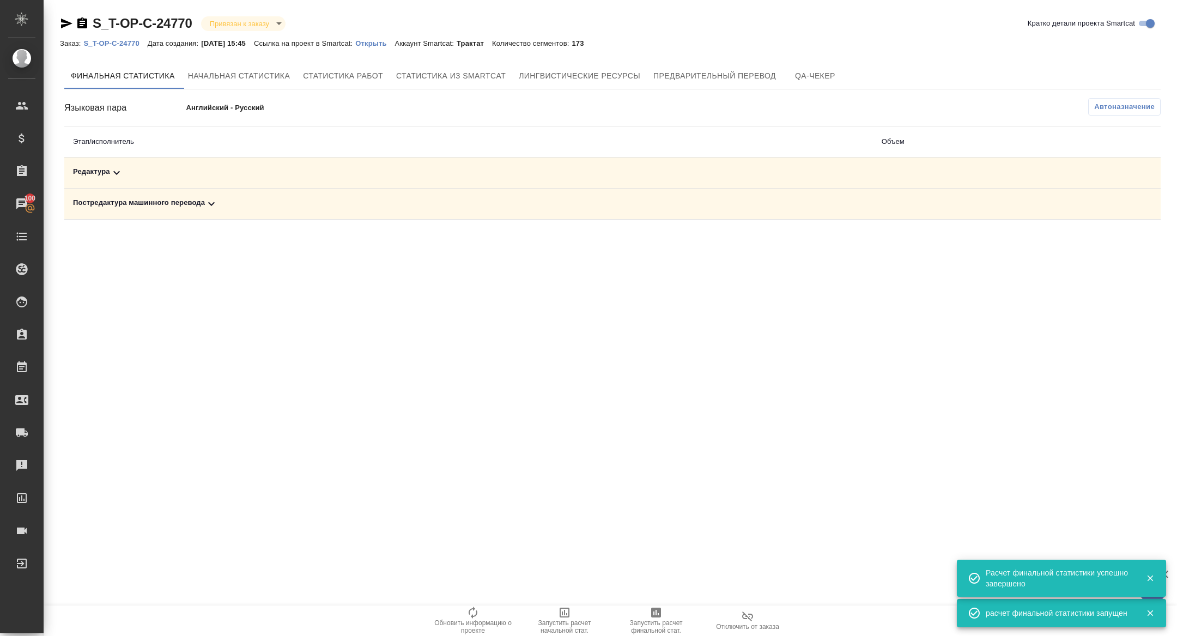
click at [202, 179] on div "Редактура" at bounding box center [468, 172] width 791 height 13
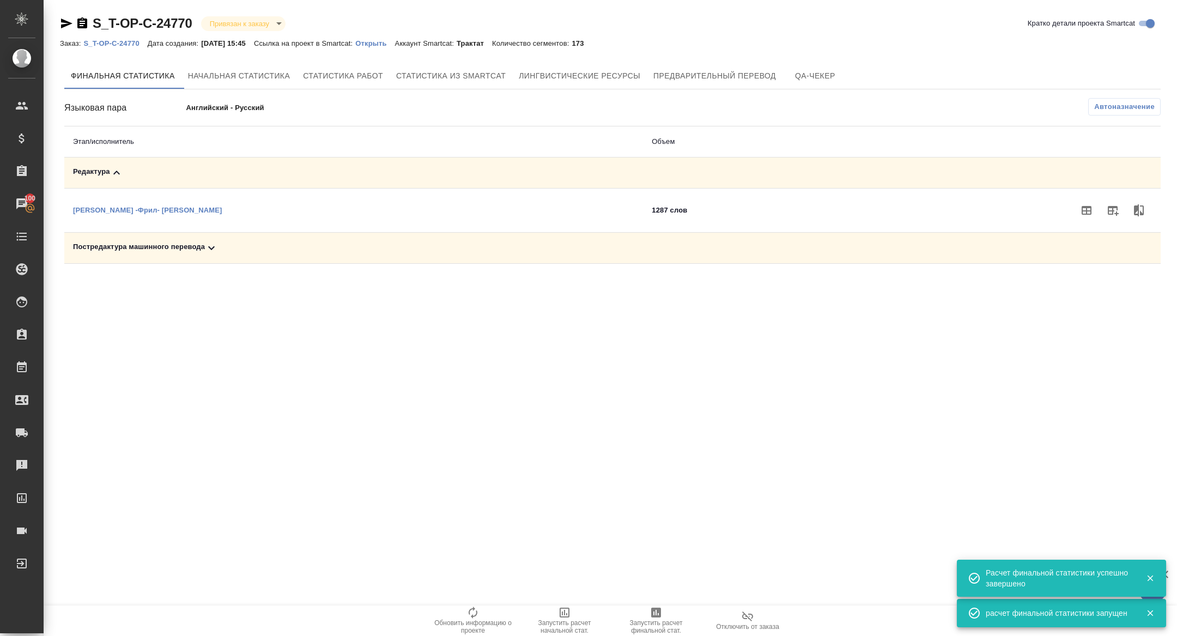
click at [235, 252] on div "Постредактура машинного перевода" at bounding box center [353, 247] width 561 height 13
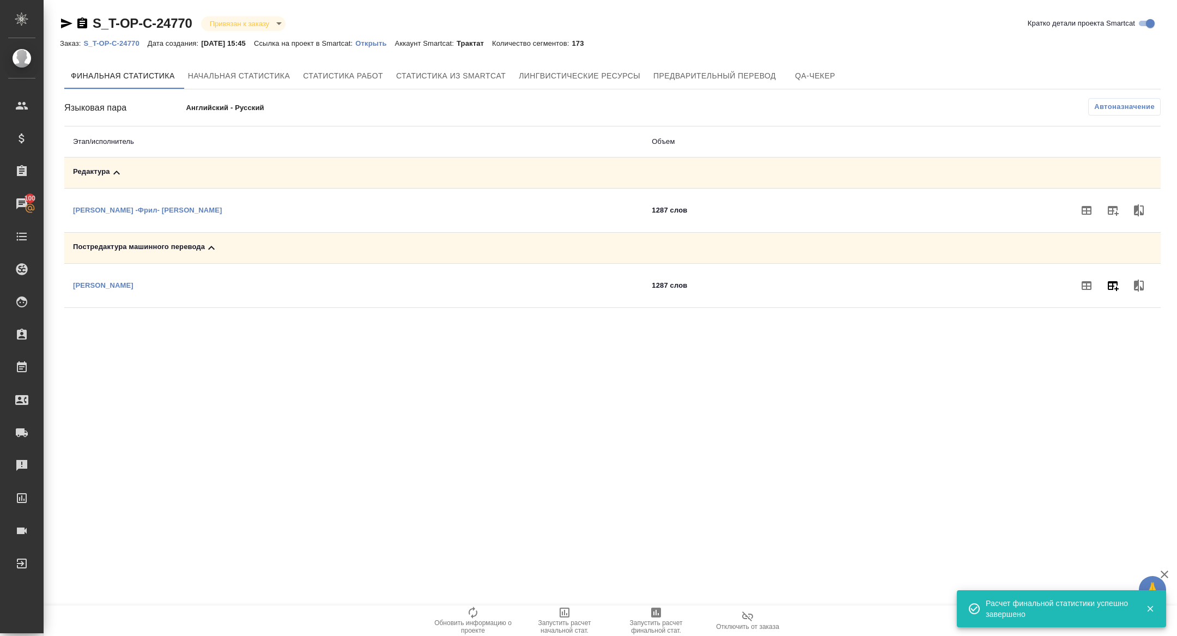
click at [1114, 279] on icon "button" at bounding box center [1112, 285] width 13 height 13
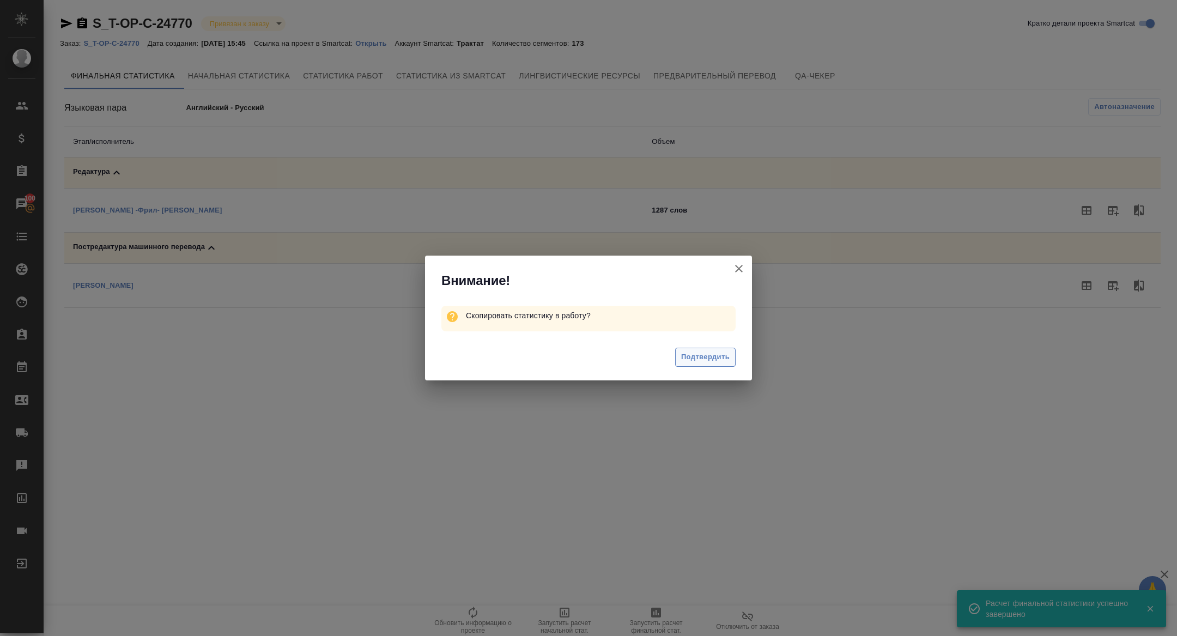
click at [722, 351] on span "Подтвердить" at bounding box center [705, 357] width 48 height 13
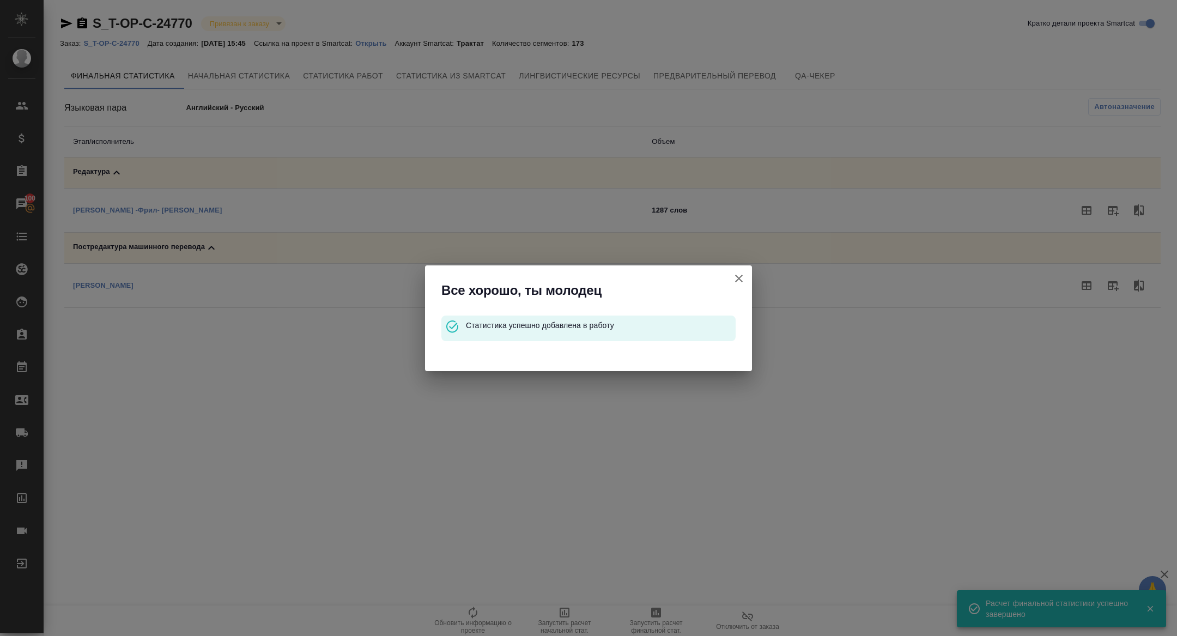
click at [1117, 209] on div "Все хорошо, ты молодец Статистика успешно добавлена в работу" at bounding box center [588, 318] width 1177 height 636
click at [732, 274] on button "Кратко детали проекта Smartcat" at bounding box center [739, 278] width 26 height 26
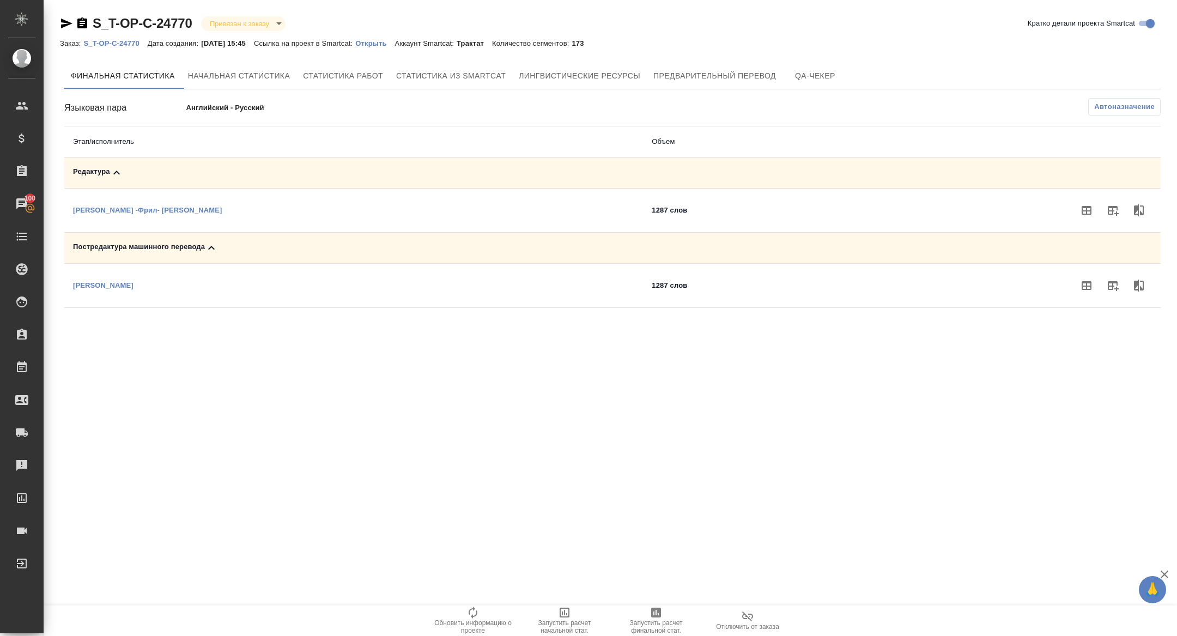
click at [1116, 227] on td at bounding box center [993, 210] width 333 height 44
click at [1112, 222] on button "button" at bounding box center [1112, 210] width 26 height 26
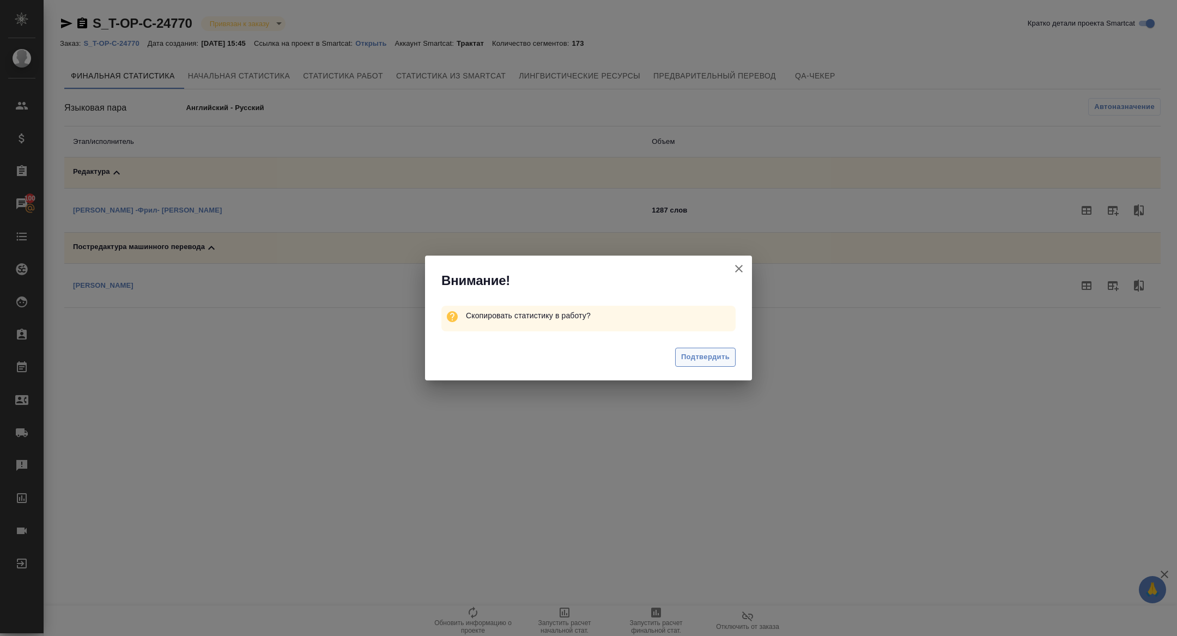
click at [710, 359] on span "Подтвердить" at bounding box center [705, 357] width 48 height 13
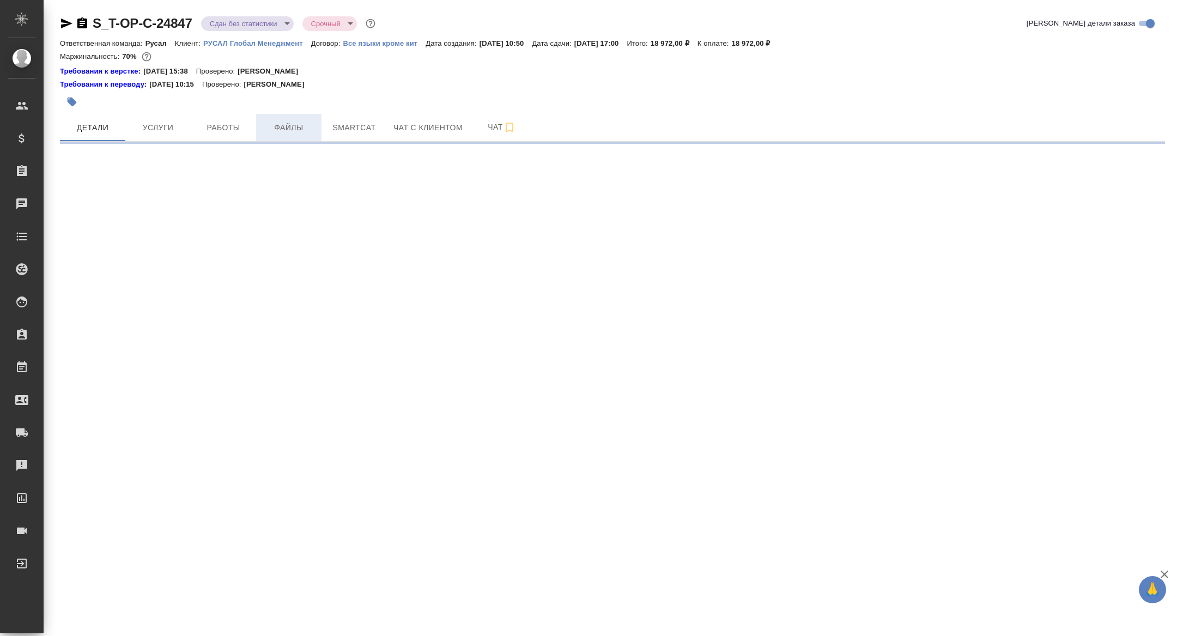
select select "RU"
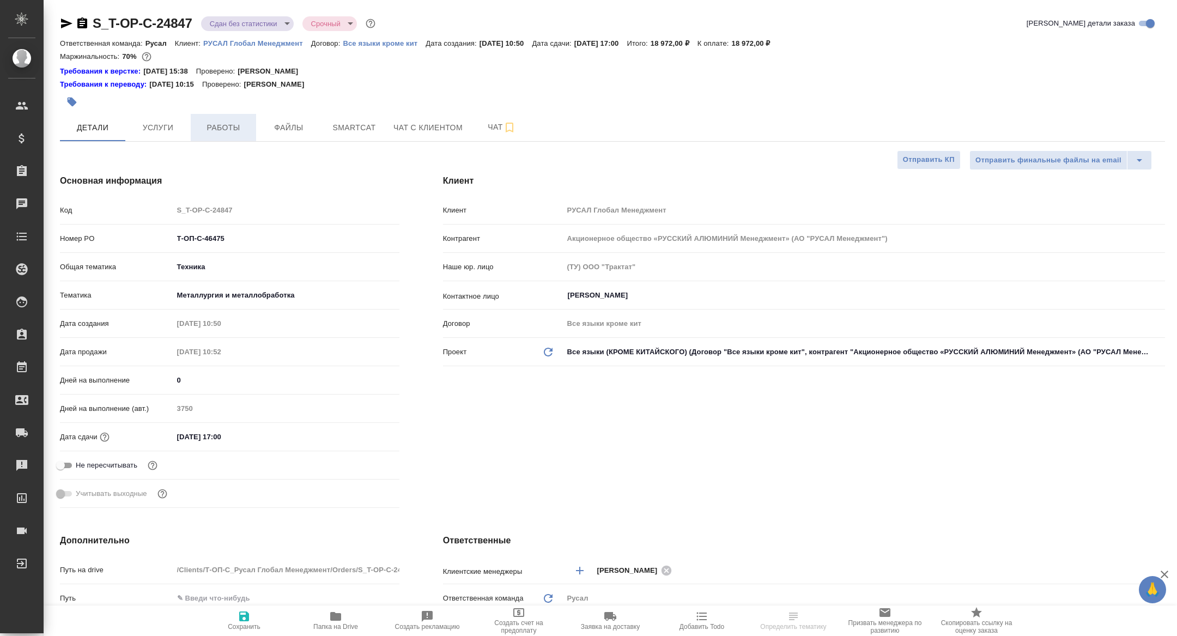
type textarea "x"
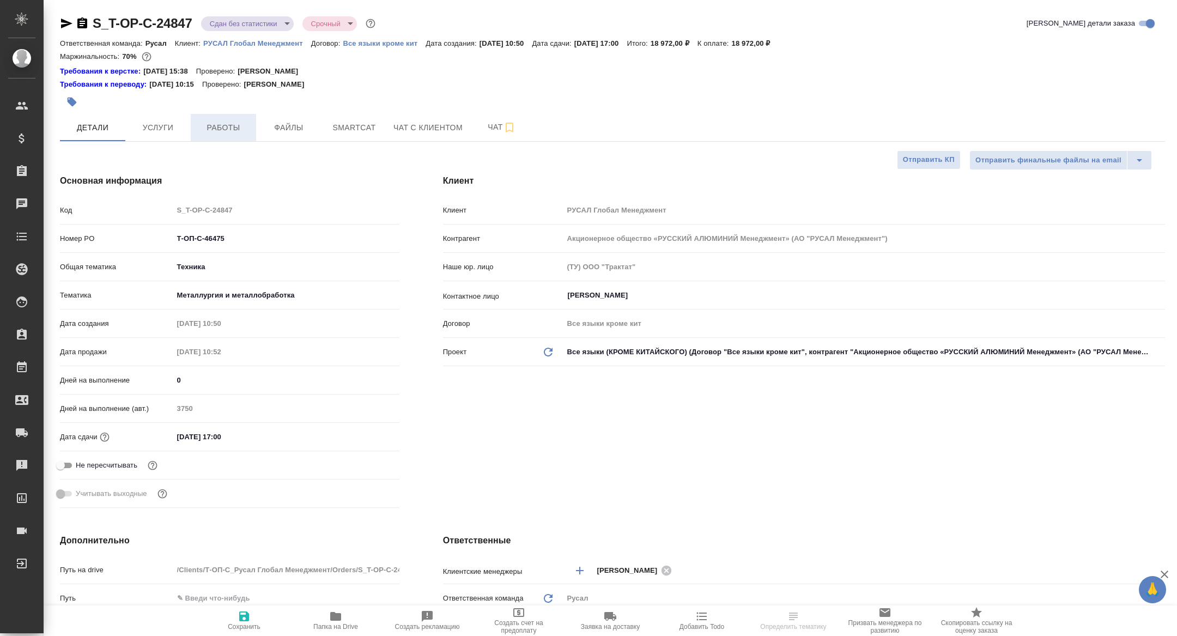
type textarea "x"
click at [215, 132] on span "Работы" at bounding box center [223, 128] width 52 height 14
type textarea "x"
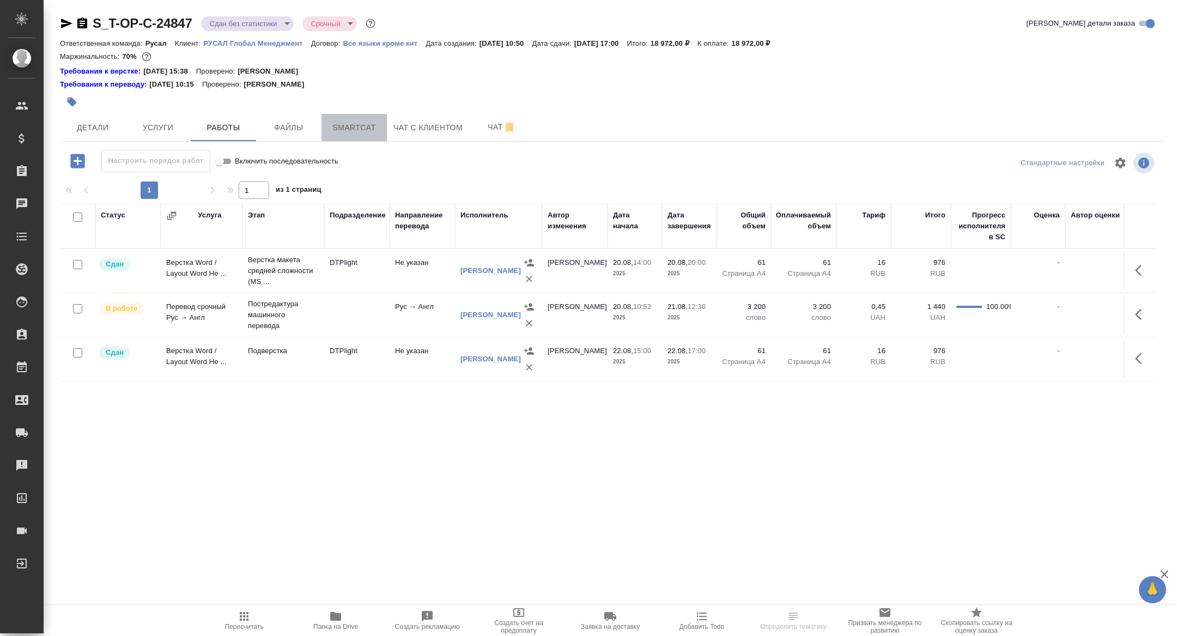
click at [362, 123] on span "Smartcat" at bounding box center [354, 128] width 52 height 14
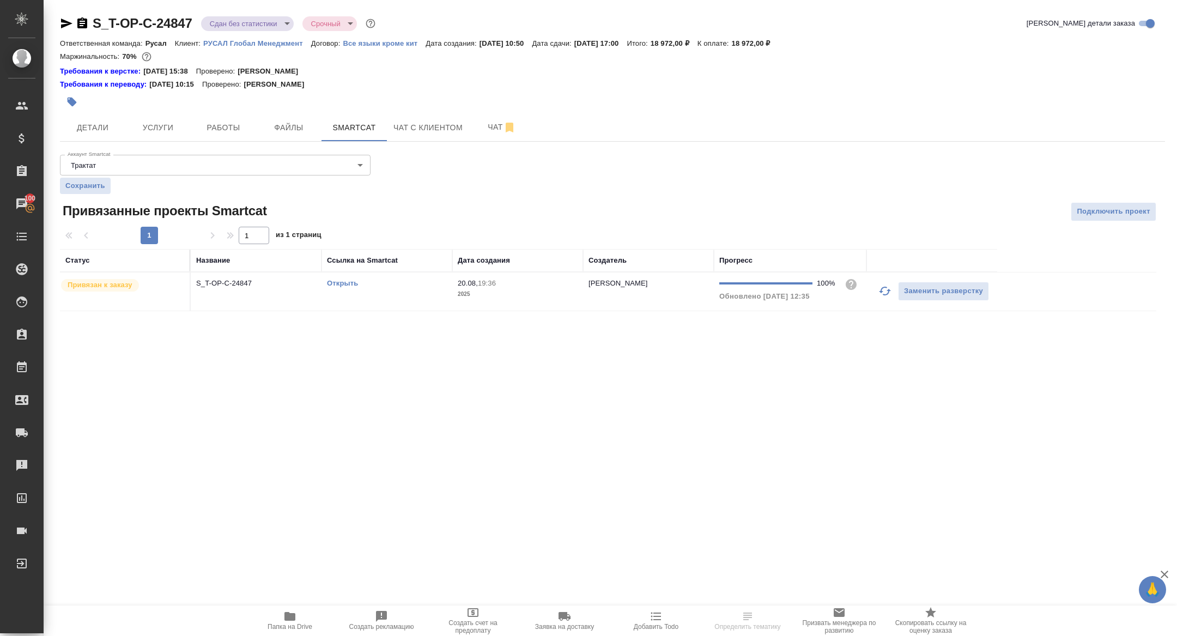
click at [220, 289] on td "S_T-OP-C-24847" at bounding box center [256, 291] width 131 height 38
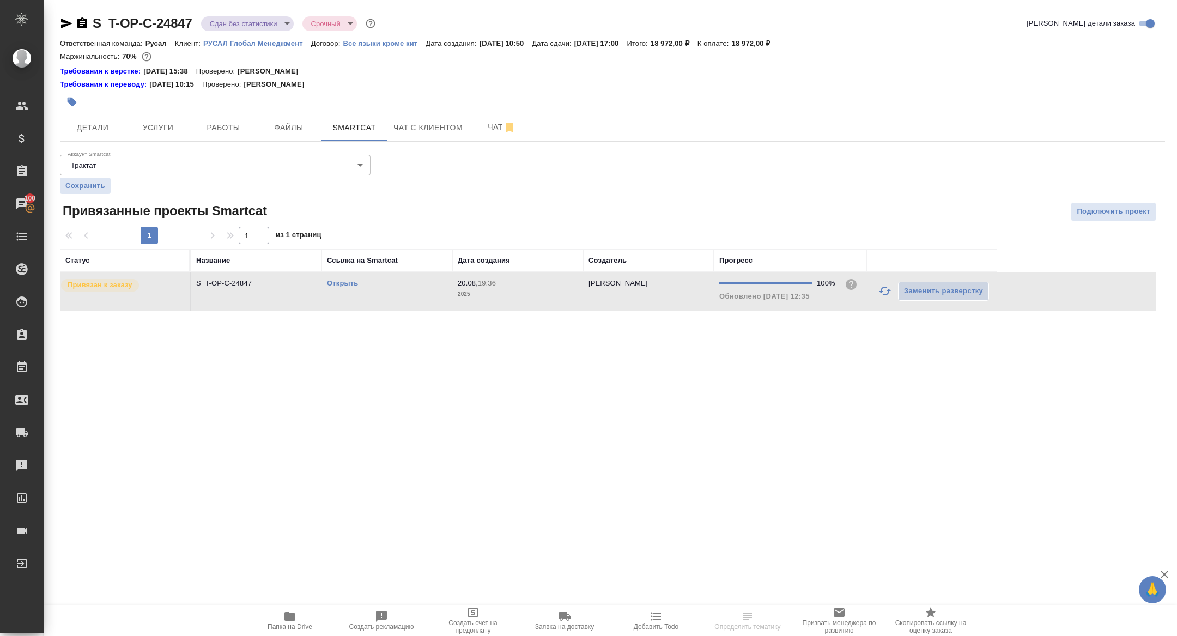
click at [220, 289] on td "S_T-OP-C-24847" at bounding box center [256, 291] width 131 height 38
click at [209, 130] on span "Работы" at bounding box center [223, 128] width 52 height 14
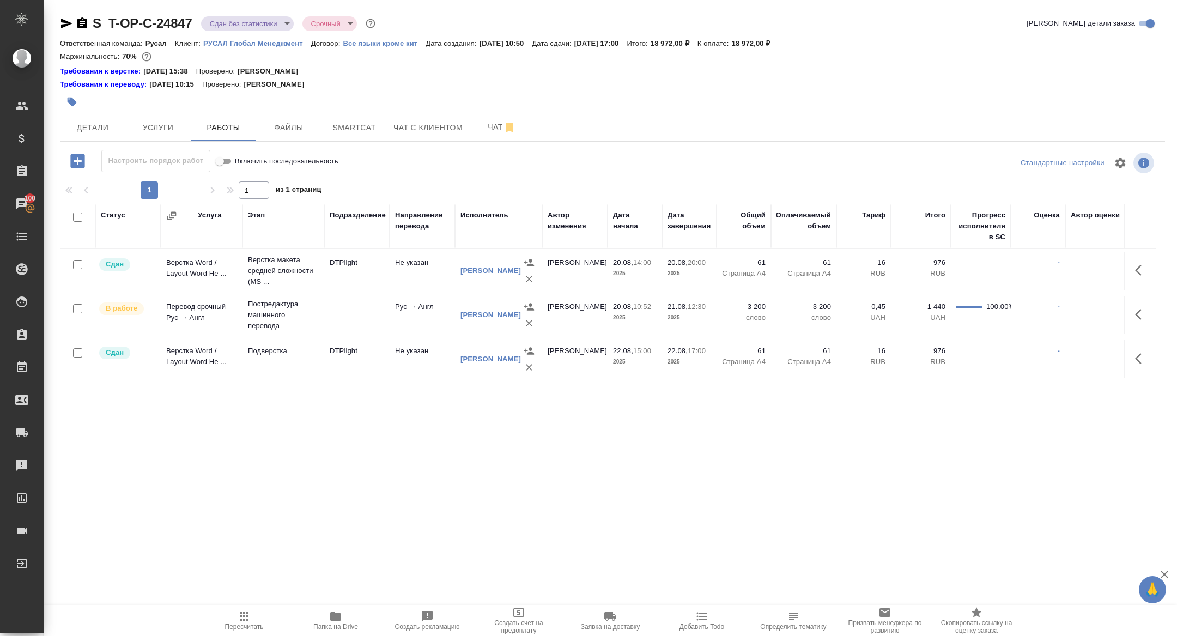
click at [1140, 309] on icon "button" at bounding box center [1138, 314] width 7 height 11
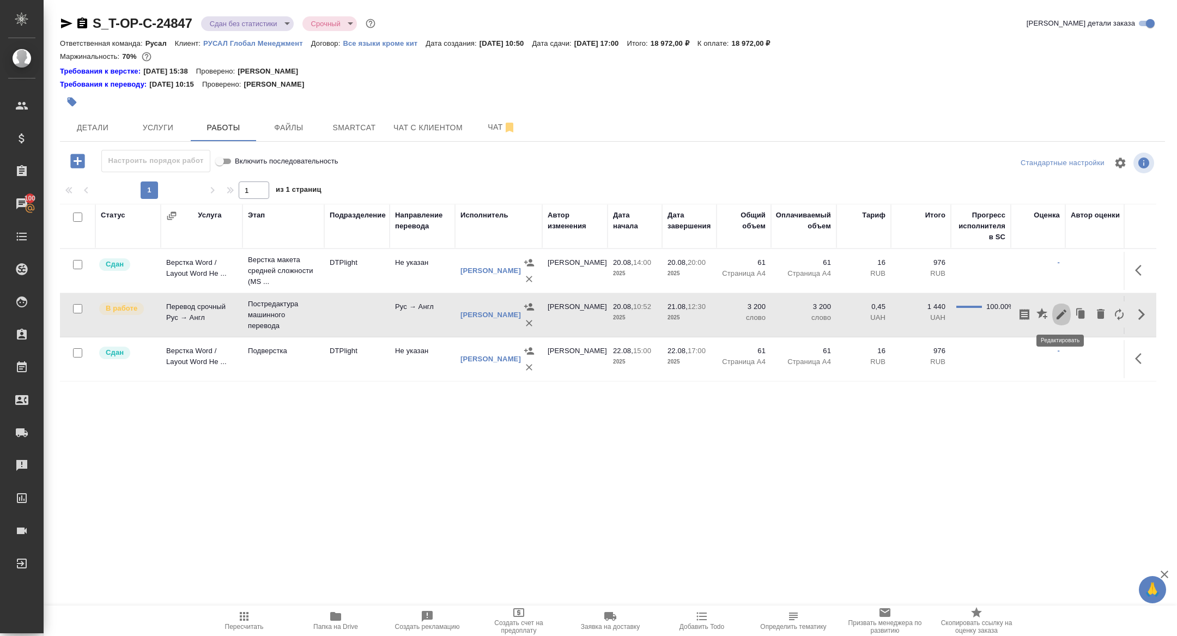
click at [1062, 316] on icon "button" at bounding box center [1061, 314] width 13 height 13
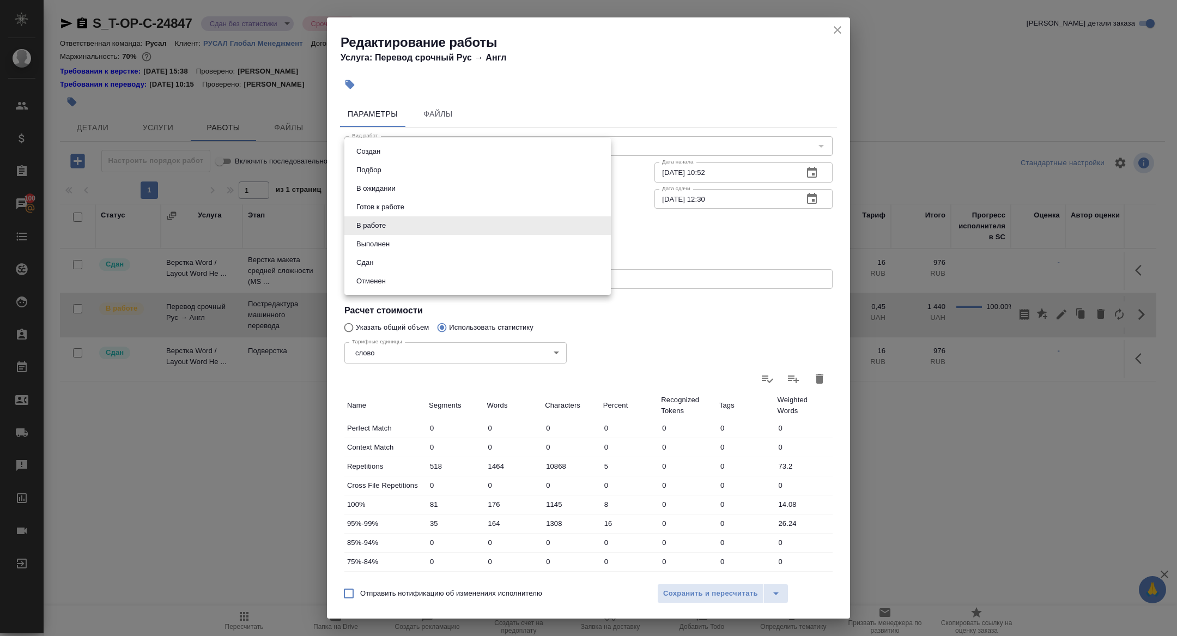
click at [371, 221] on body "🙏 .cls-1 fill:#fff; AWATERA Zhuravleva Alexandra Клиенты Спецификации Заказы 10…" at bounding box center [588, 318] width 1177 height 636
drag, startPoint x: 368, startPoint y: 265, endPoint x: 376, endPoint y: 283, distance: 19.7
click at [368, 265] on button "Сдан" at bounding box center [364, 263] width 23 height 12
type input "closed"
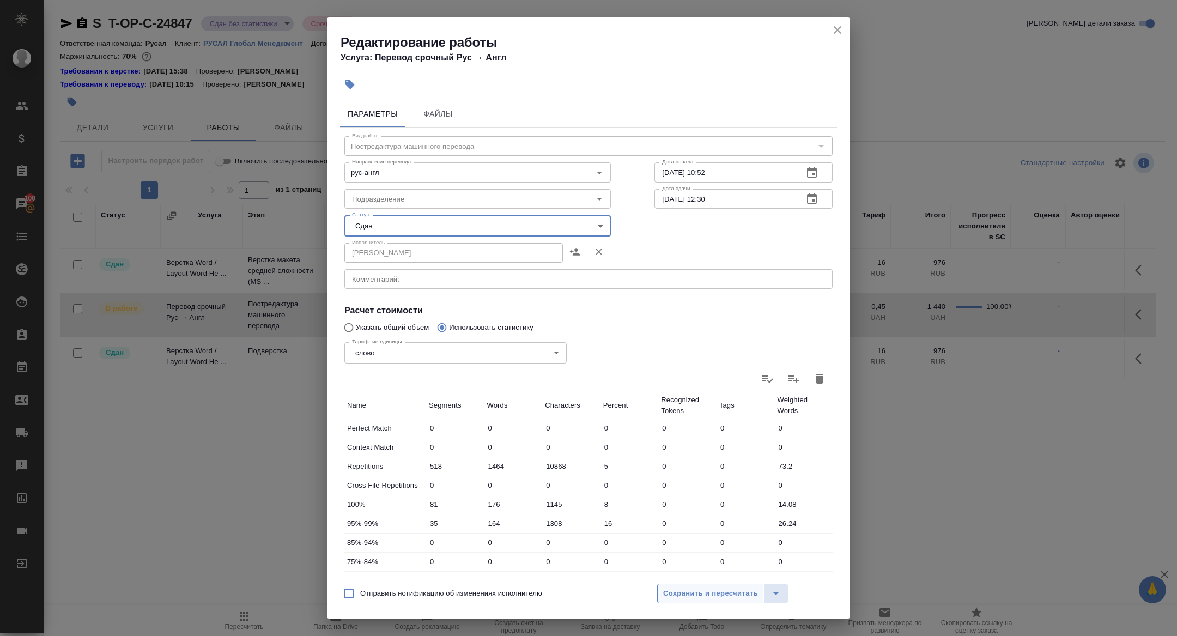
click at [671, 586] on button "Сохранить и пересчитать" at bounding box center [710, 593] width 107 height 20
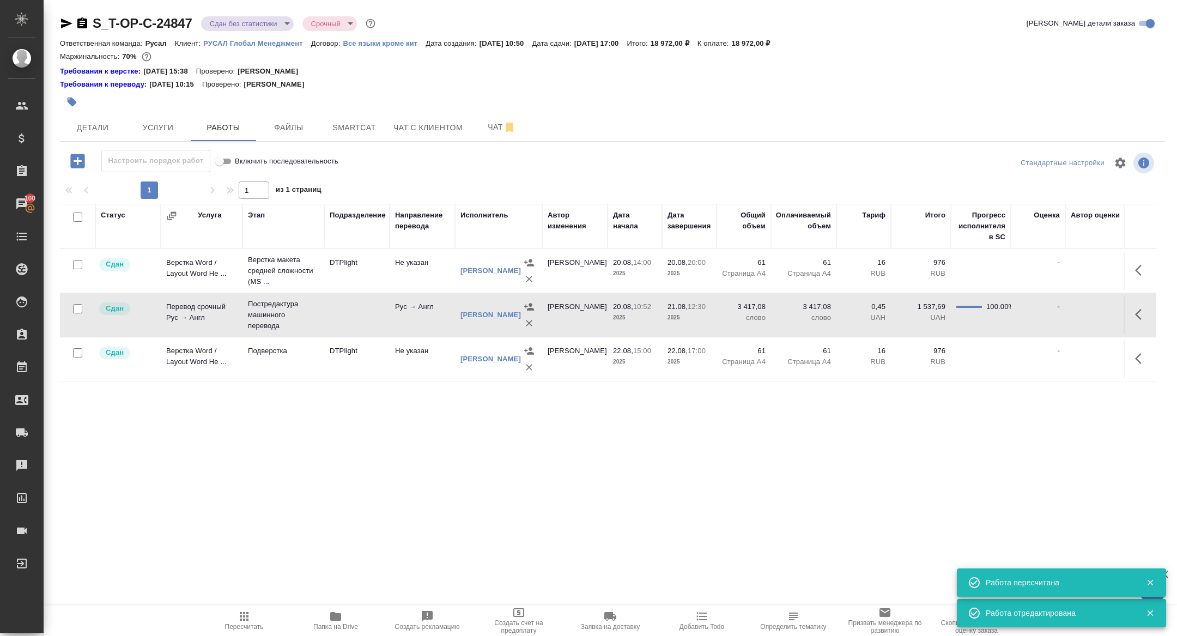
click at [240, 19] on body "🙏 .cls-1 fill:#fff; AWATERA Zhuravleva Alexandra Клиенты Спецификации Заказы 10…" at bounding box center [588, 318] width 1177 height 636
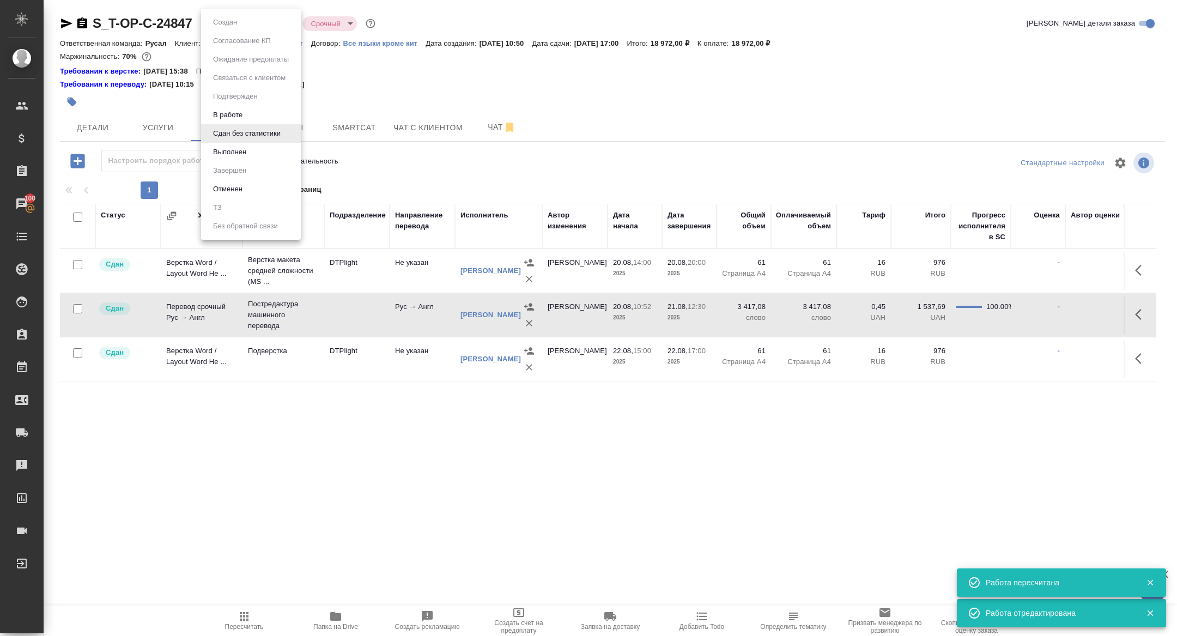
click at [261, 160] on li "Выполнен" at bounding box center [251, 152] width 100 height 19
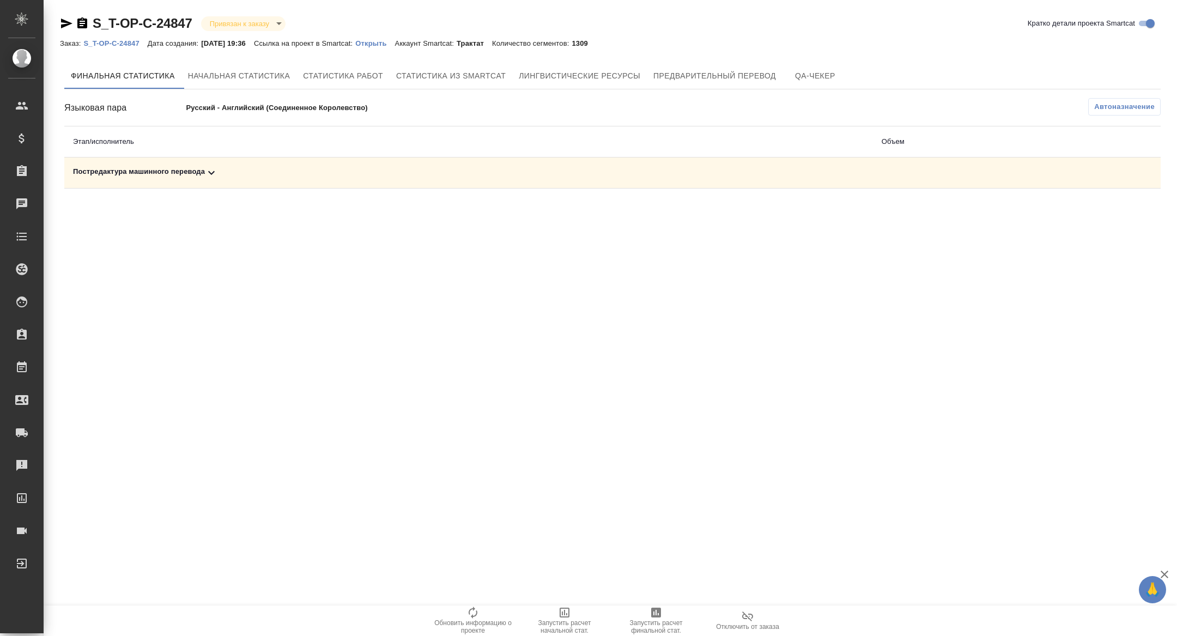
click at [216, 174] on icon at bounding box center [211, 172] width 13 height 13
click at [655, 620] on span "Запустить расчет финальной стат." at bounding box center [656, 626] width 78 height 15
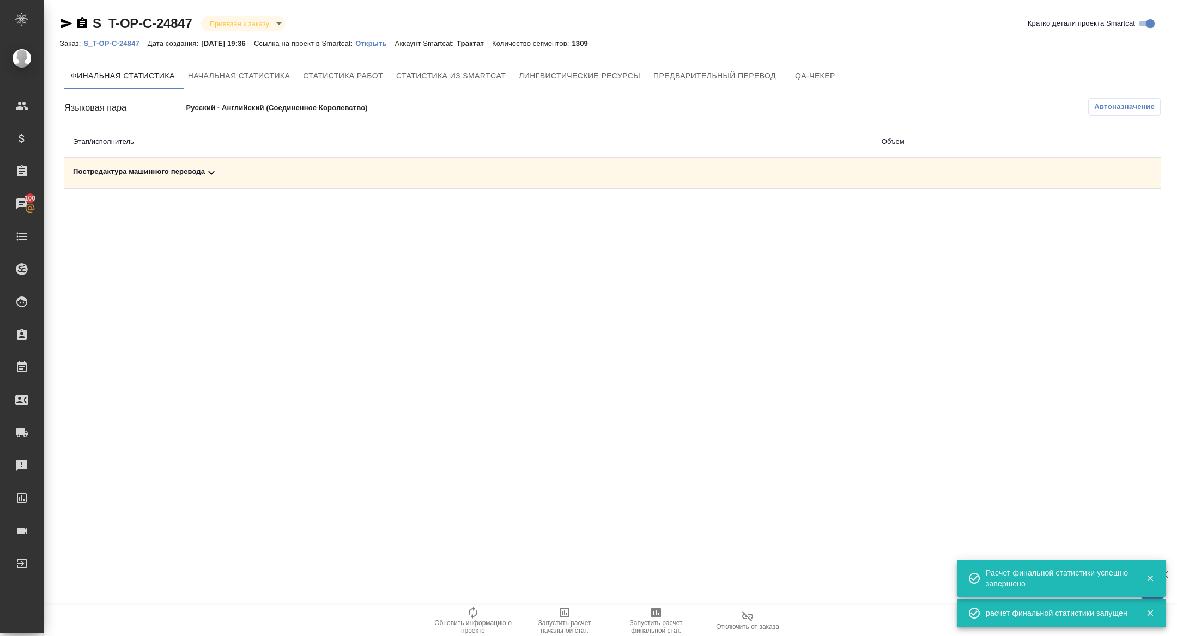
click at [206, 170] on icon at bounding box center [211, 172] width 13 height 13
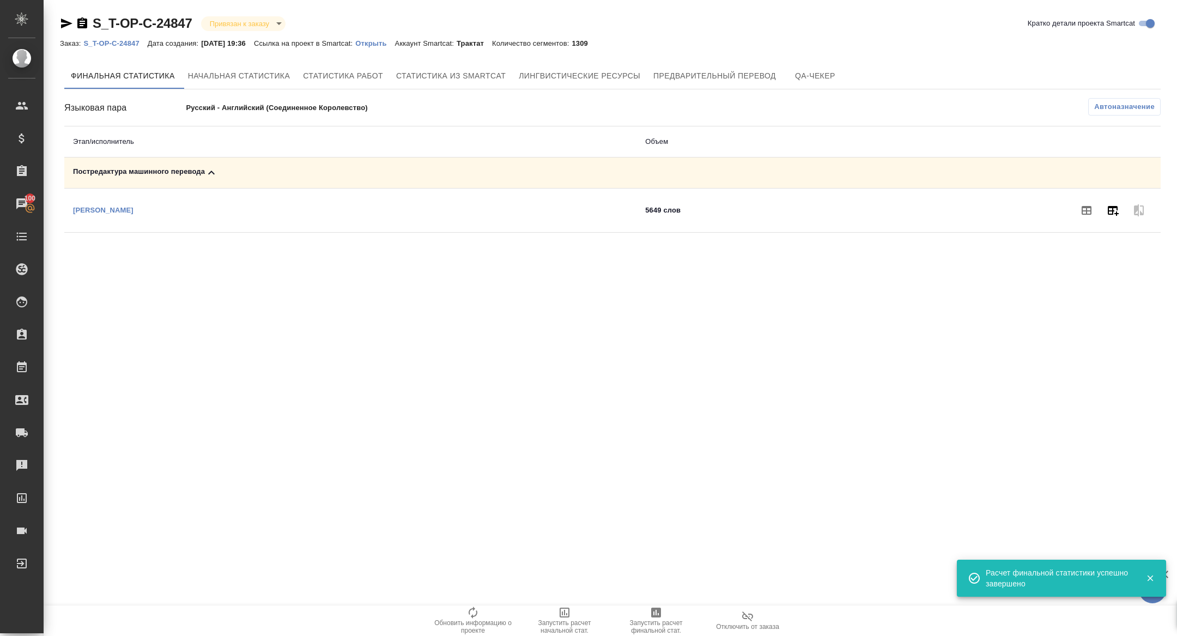
click at [1118, 208] on icon "button" at bounding box center [1112, 210] width 13 height 13
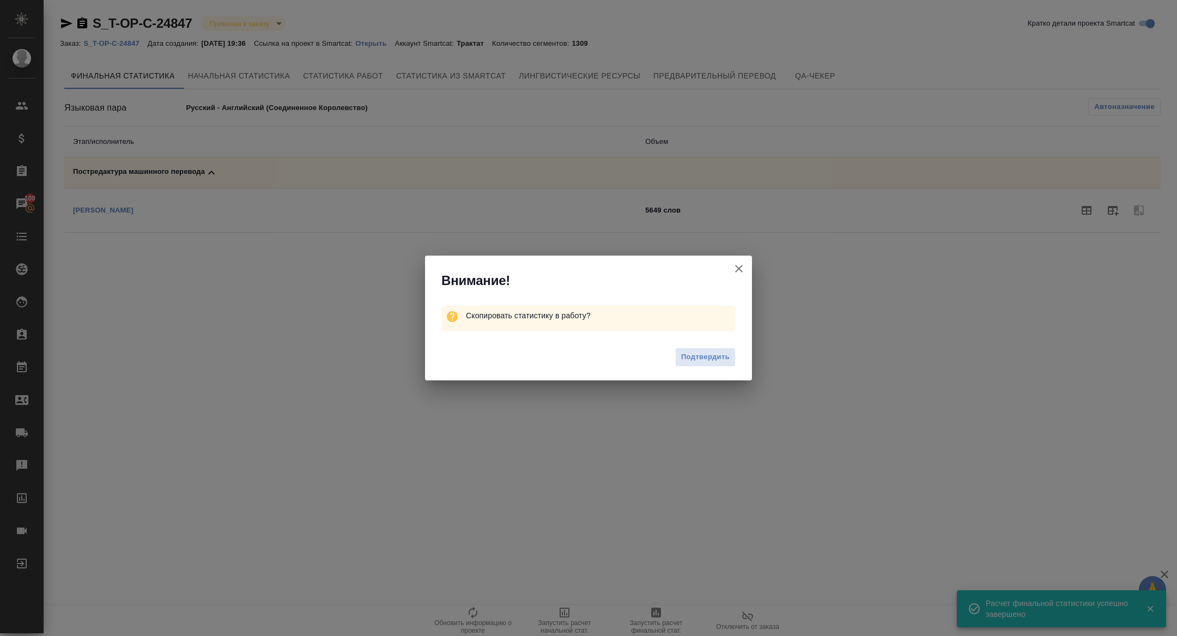
click at [739, 352] on div "Подтвердить" at bounding box center [588, 359] width 327 height 44
click at [713, 352] on span "Подтвердить" at bounding box center [705, 357] width 48 height 13
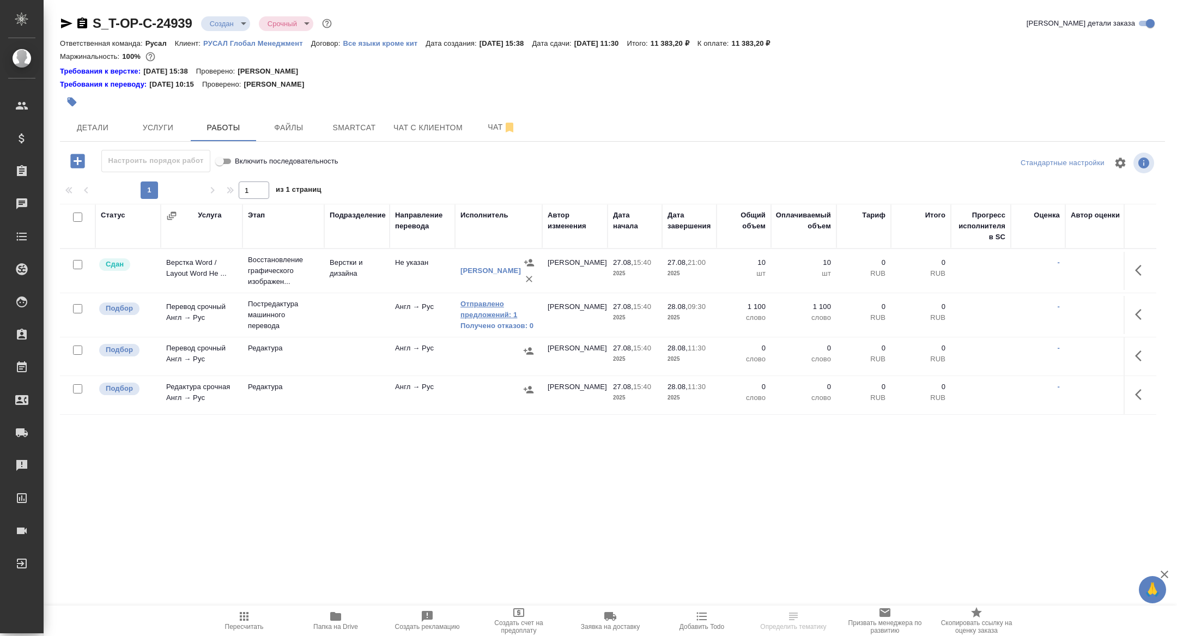
click at [482, 314] on link "Отправлено предложений: 1" at bounding box center [498, 310] width 76 height 22
drag, startPoint x: 82, startPoint y: 27, endPoint x: 82, endPoint y: 8, distance: 18.5
click at [82, 27] on icon "button" at bounding box center [82, 22] width 10 height 11
click at [481, 306] on link "Отправлено предложений: 1" at bounding box center [498, 310] width 76 height 22
click at [492, 316] on link "Отправлено предложений: 1" at bounding box center [498, 310] width 76 height 22
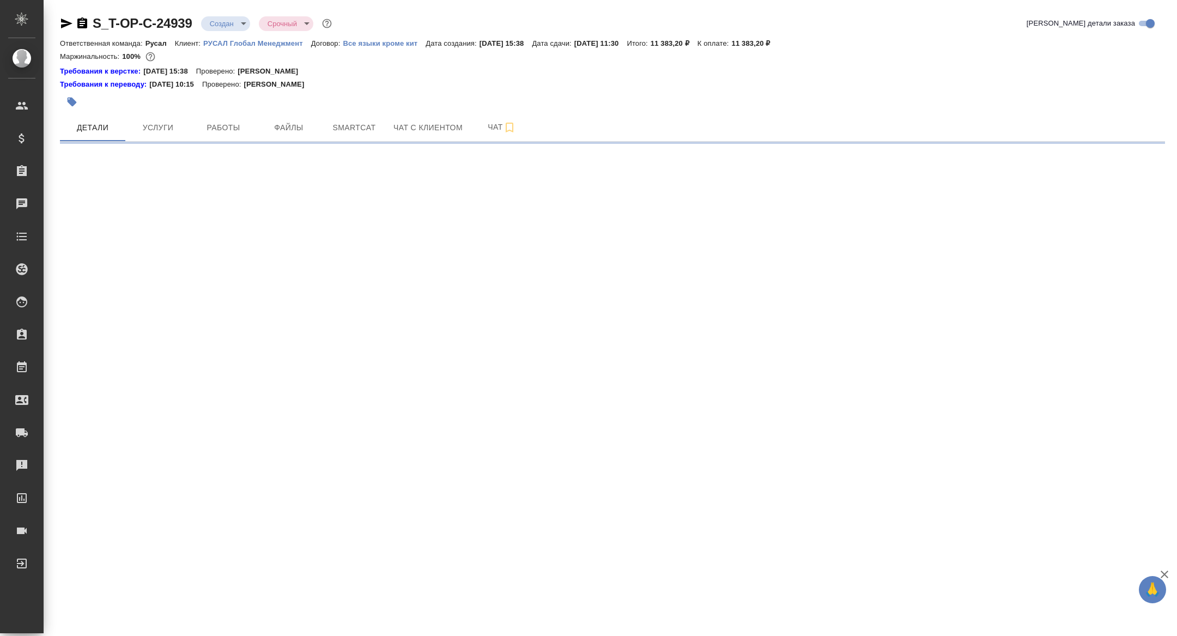
select select "RU"
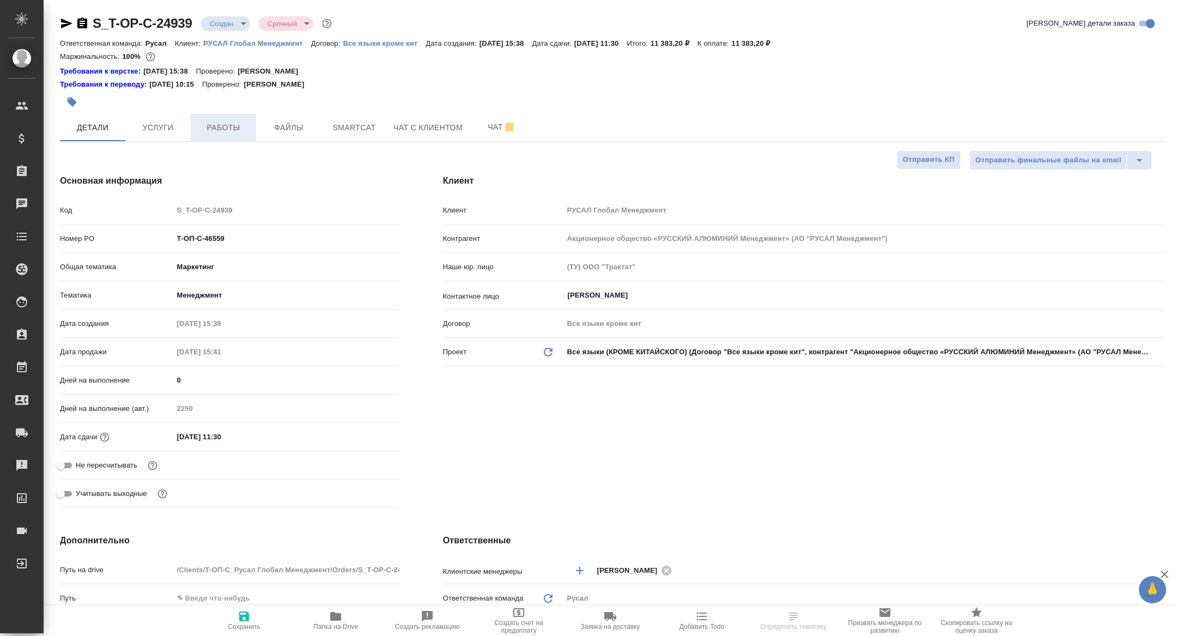
type textarea "x"
click at [223, 121] on span "Работы" at bounding box center [223, 128] width 52 height 14
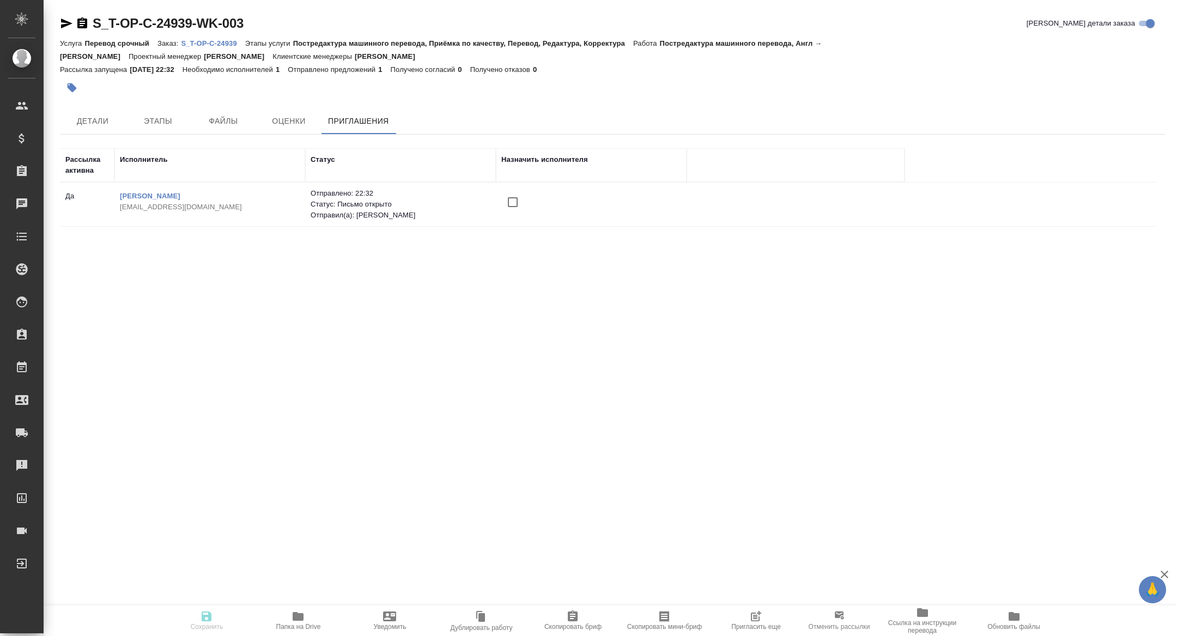
click at [747, 623] on span "Пригласить еще" at bounding box center [756, 627] width 50 height 8
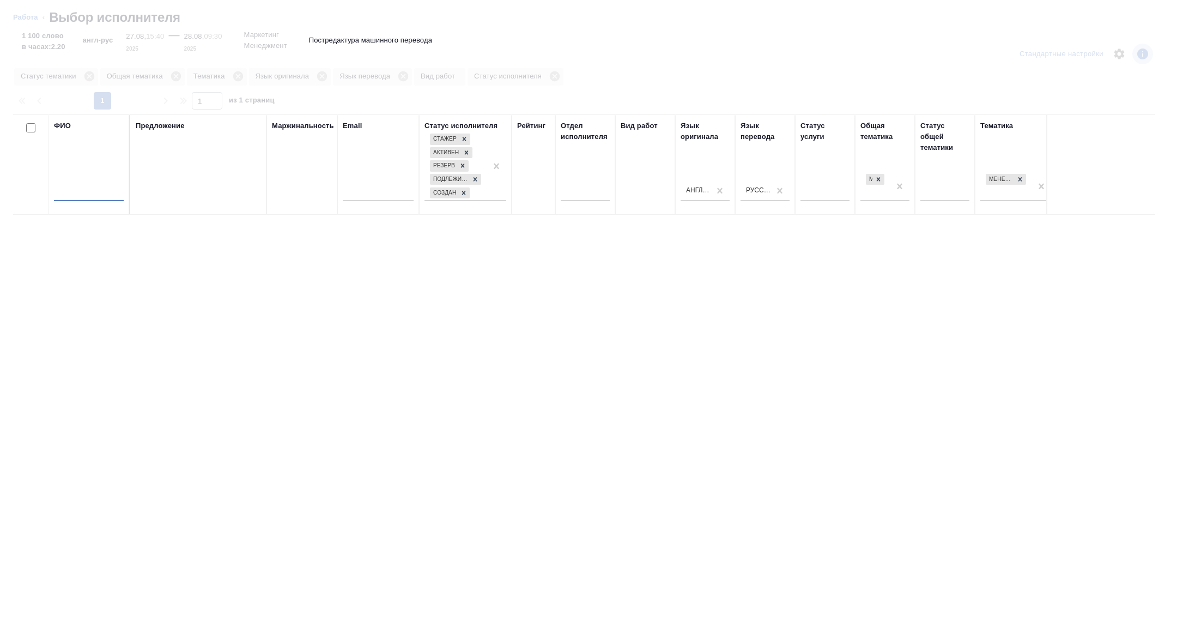
click at [106, 193] on input "text" at bounding box center [89, 194] width 70 height 14
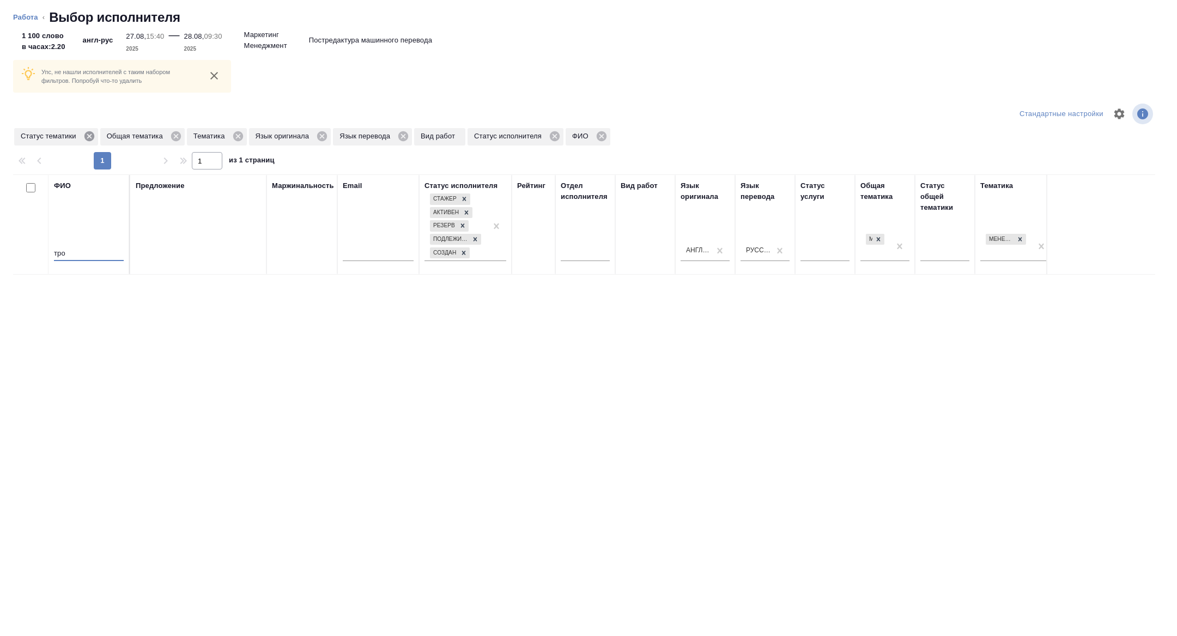
type input "тро"
click at [93, 136] on icon at bounding box center [89, 136] width 10 height 10
click at [154, 133] on icon at bounding box center [152, 136] width 10 height 10
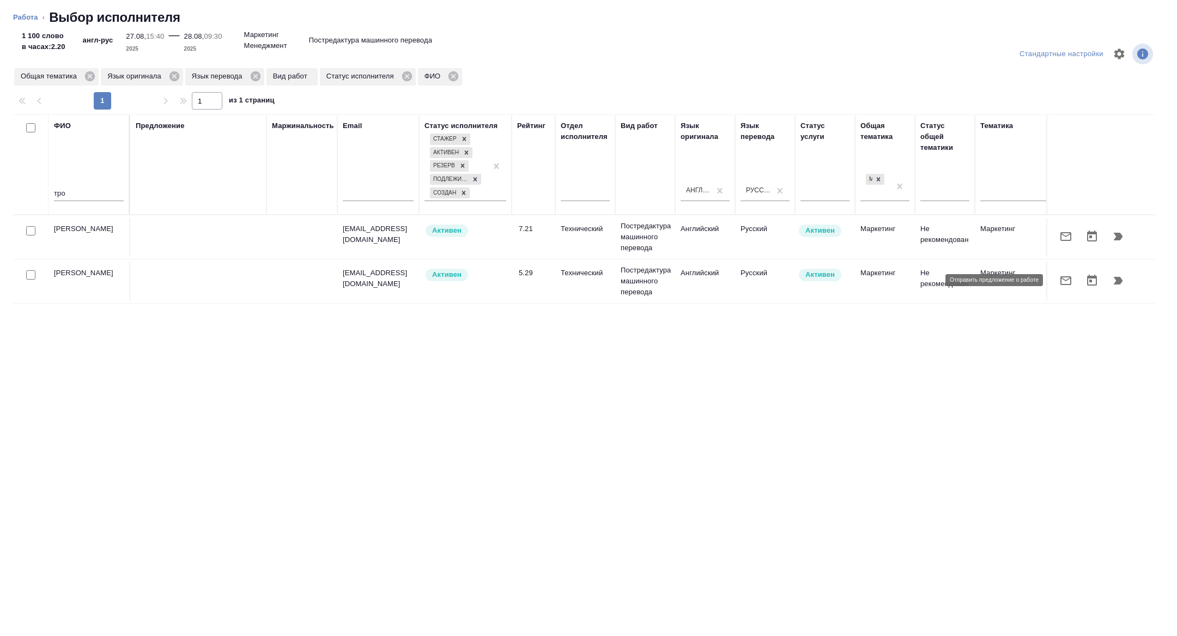
click at [1064, 284] on icon "button" at bounding box center [1065, 280] width 11 height 9
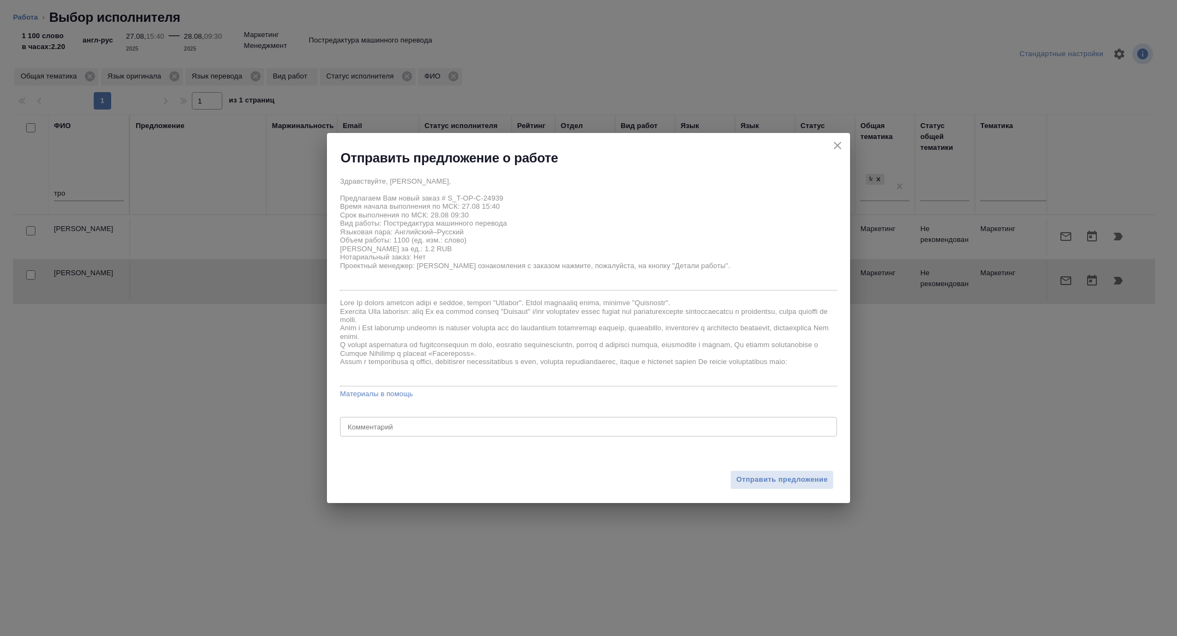
click at [783, 491] on div "Отправить предложение" at bounding box center [588, 473] width 523 height 60
click at [777, 477] on span "Отправить предложение" at bounding box center [782, 479] width 92 height 13
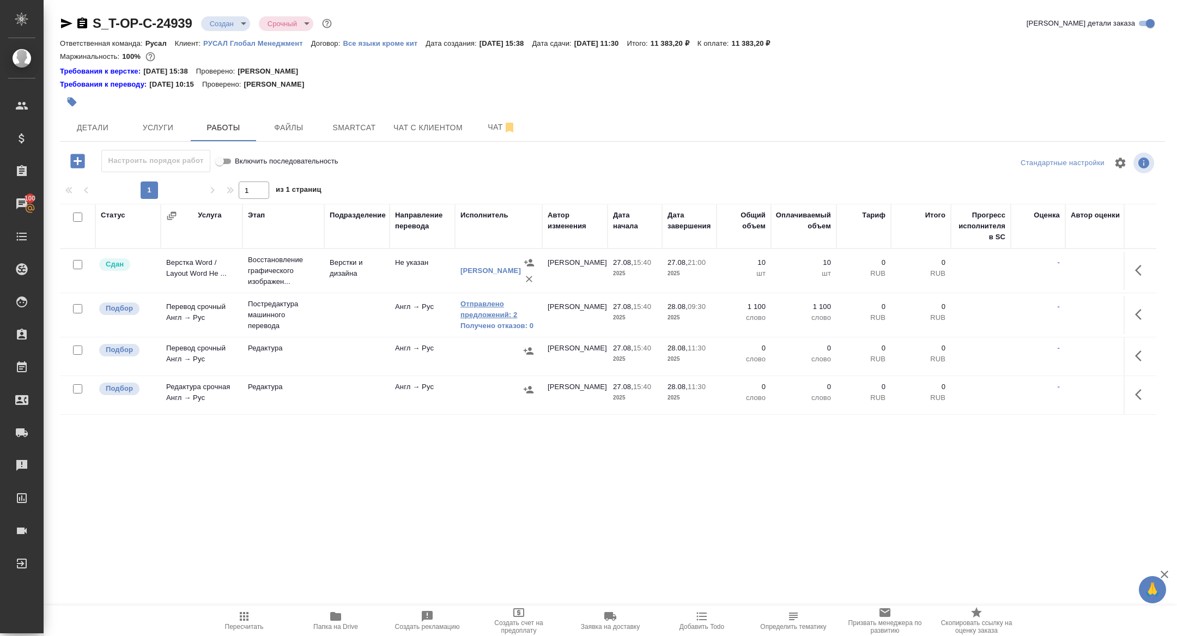
click at [475, 299] on link "Отправлено предложений: 2" at bounding box center [498, 310] width 76 height 22
click at [475, 313] on link "Отправлено предложений: 2" at bounding box center [498, 310] width 76 height 22
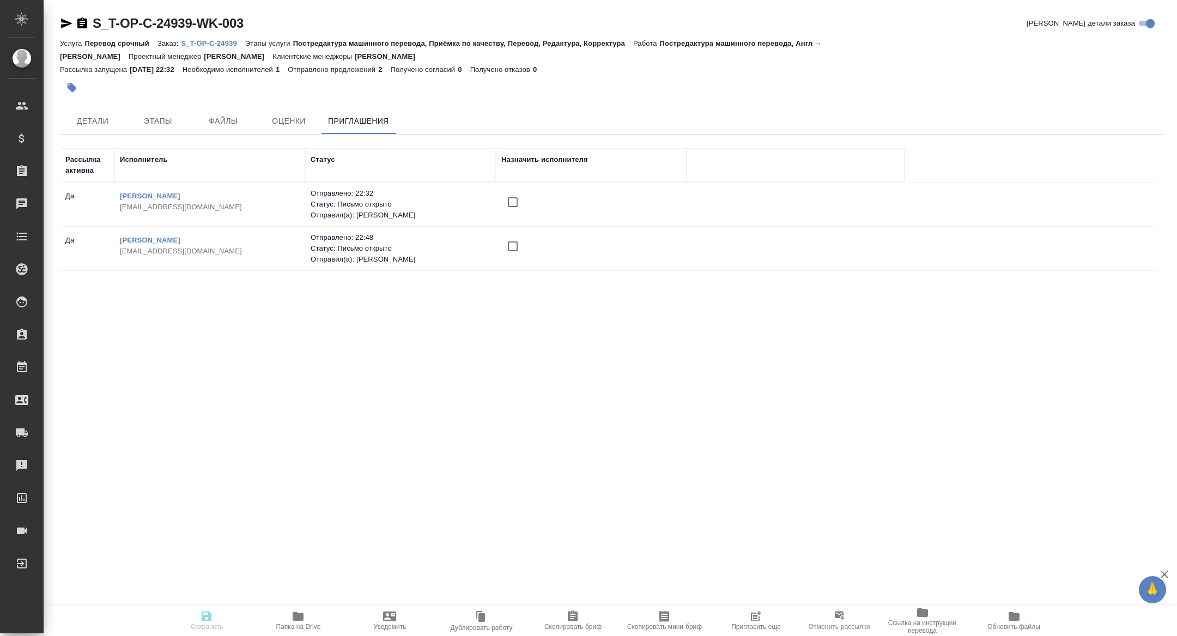
click at [763, 615] on span "Пригласить еще" at bounding box center [755, 620] width 78 height 21
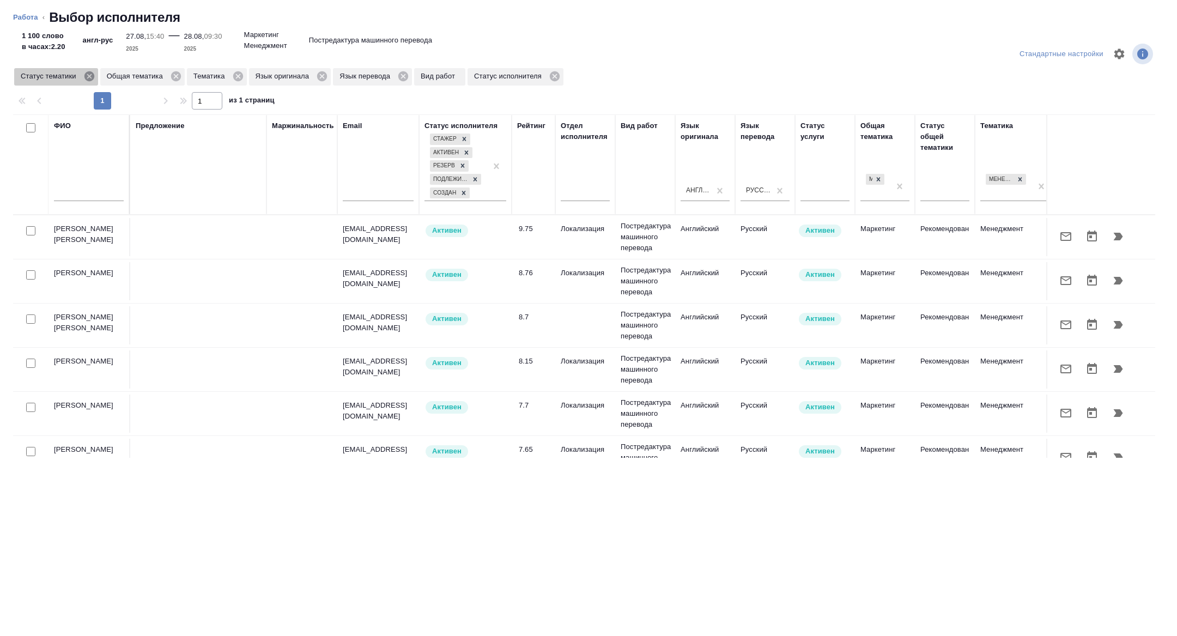
click at [92, 76] on icon at bounding box center [89, 76] width 12 height 12
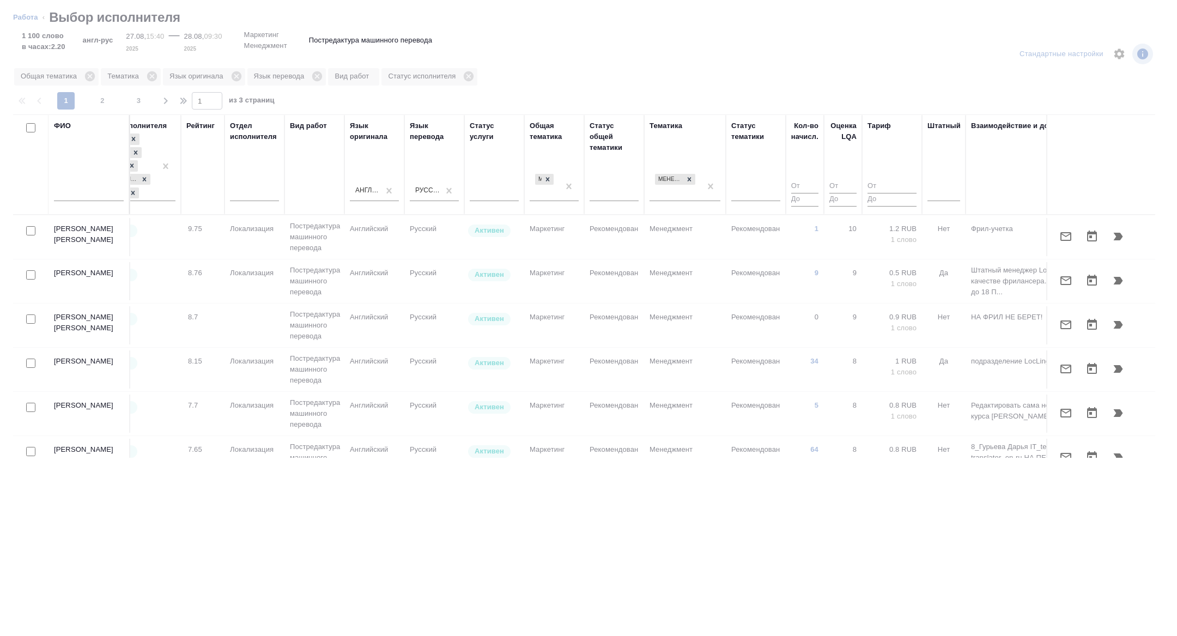
scroll to position [0, 440]
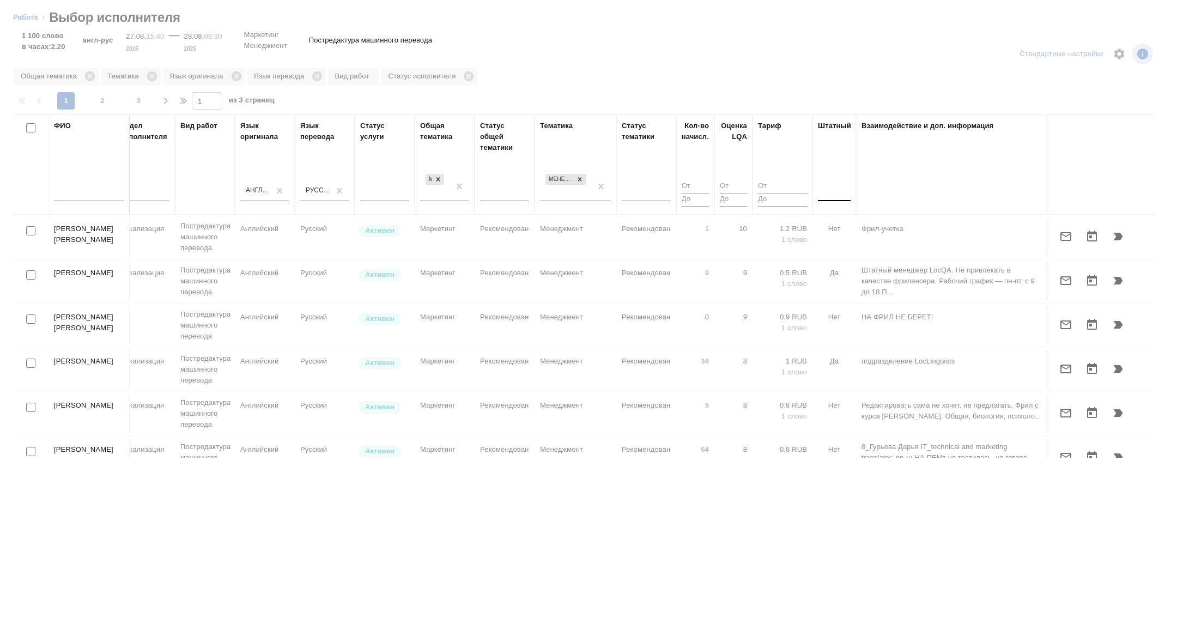
click at [829, 191] on div at bounding box center [834, 190] width 33 height 16
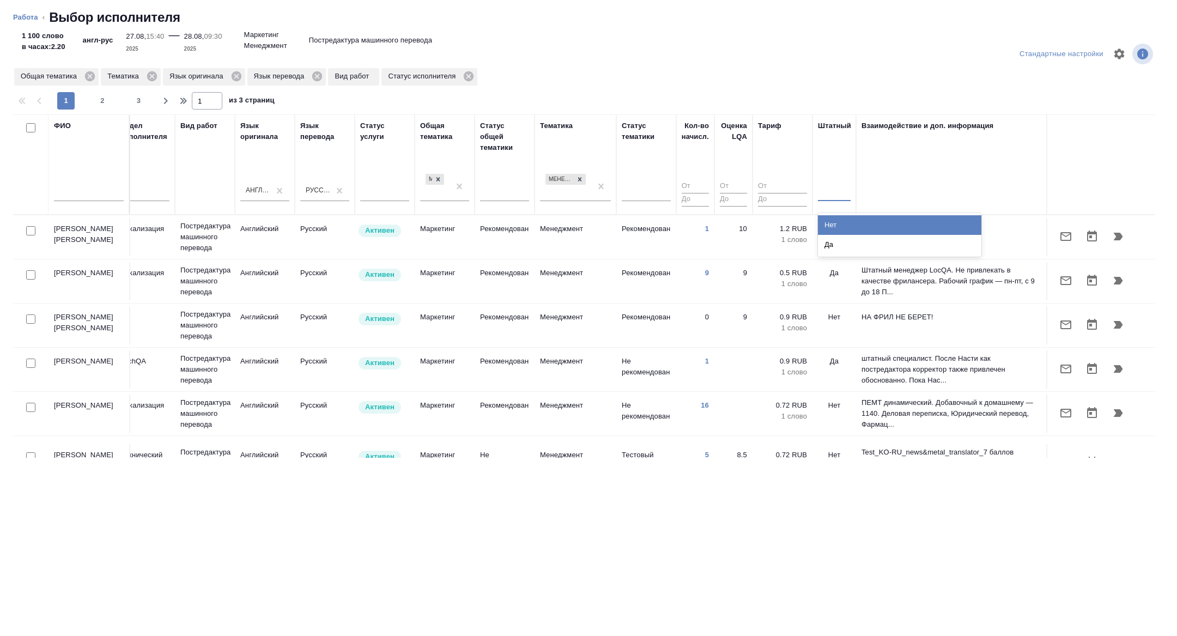
click at [826, 222] on div "Нет" at bounding box center [899, 225] width 163 height 20
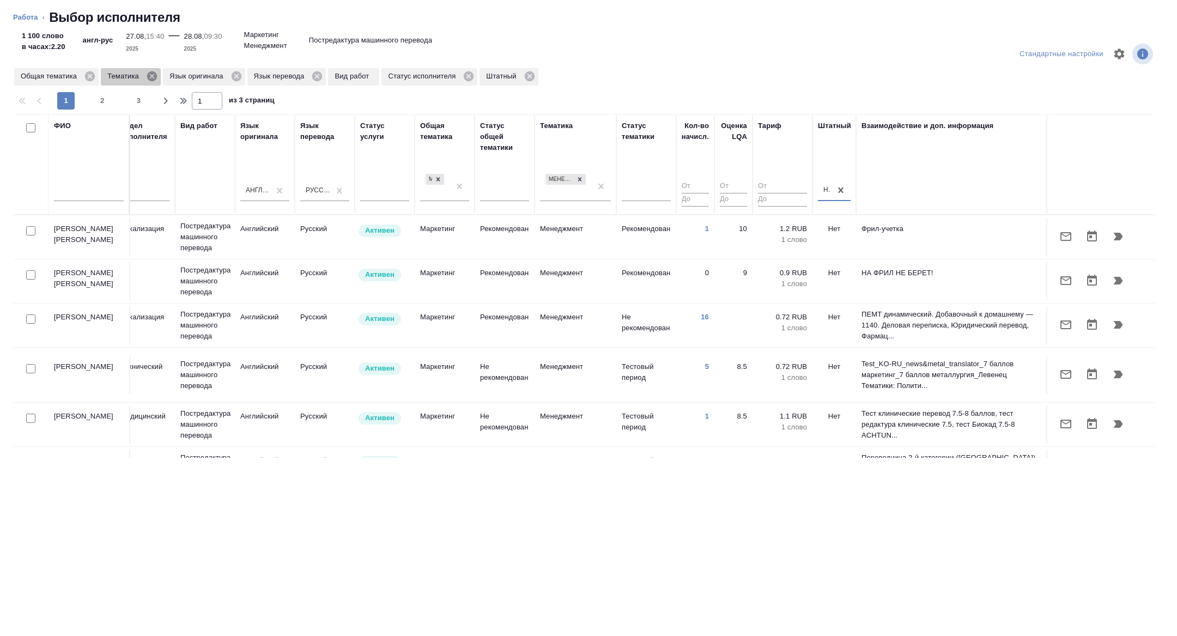
click at [157, 75] on icon at bounding box center [152, 76] width 10 height 10
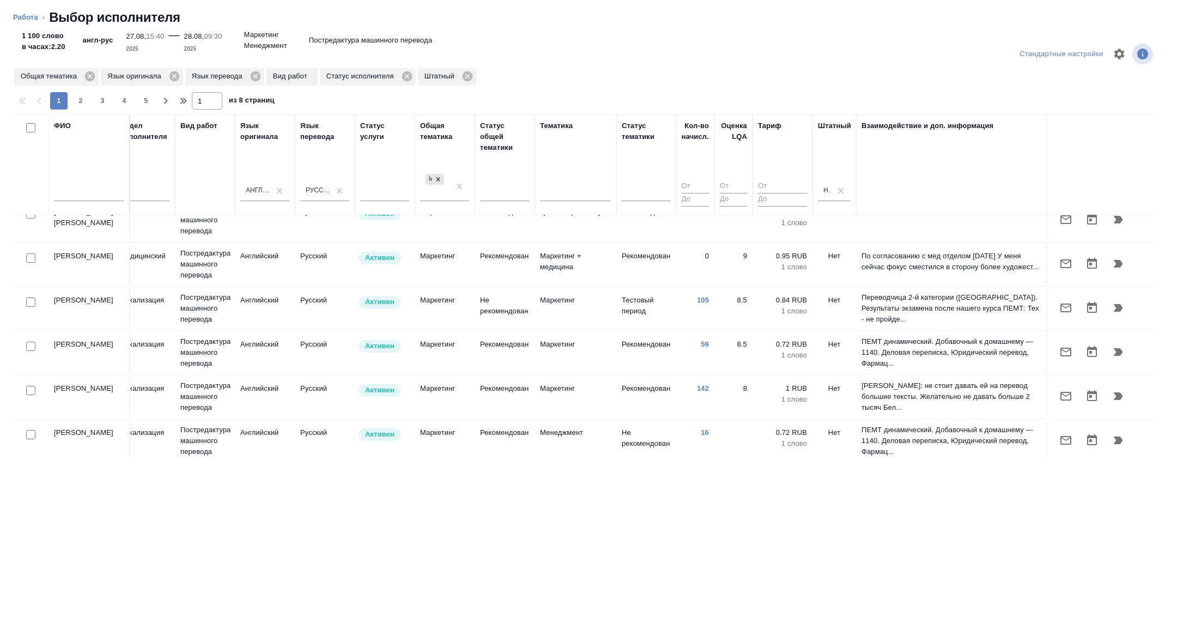
scroll to position [239, 440]
click at [32, 296] on input "checkbox" at bounding box center [30, 300] width 9 height 9
checkbox input "true"
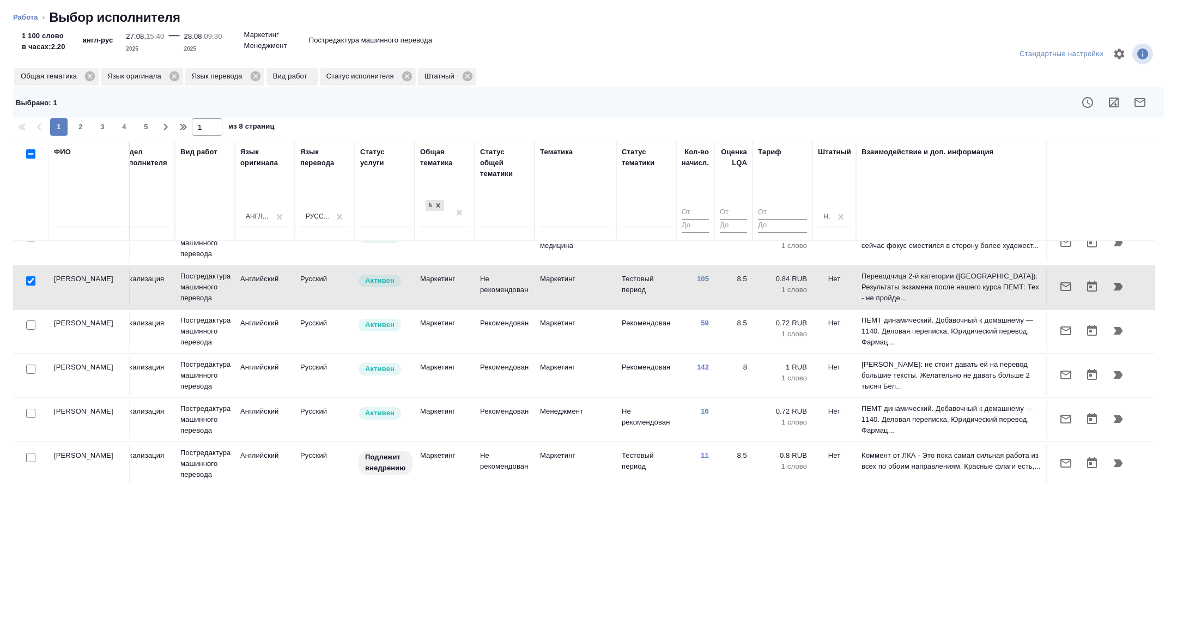
scroll to position [291, 440]
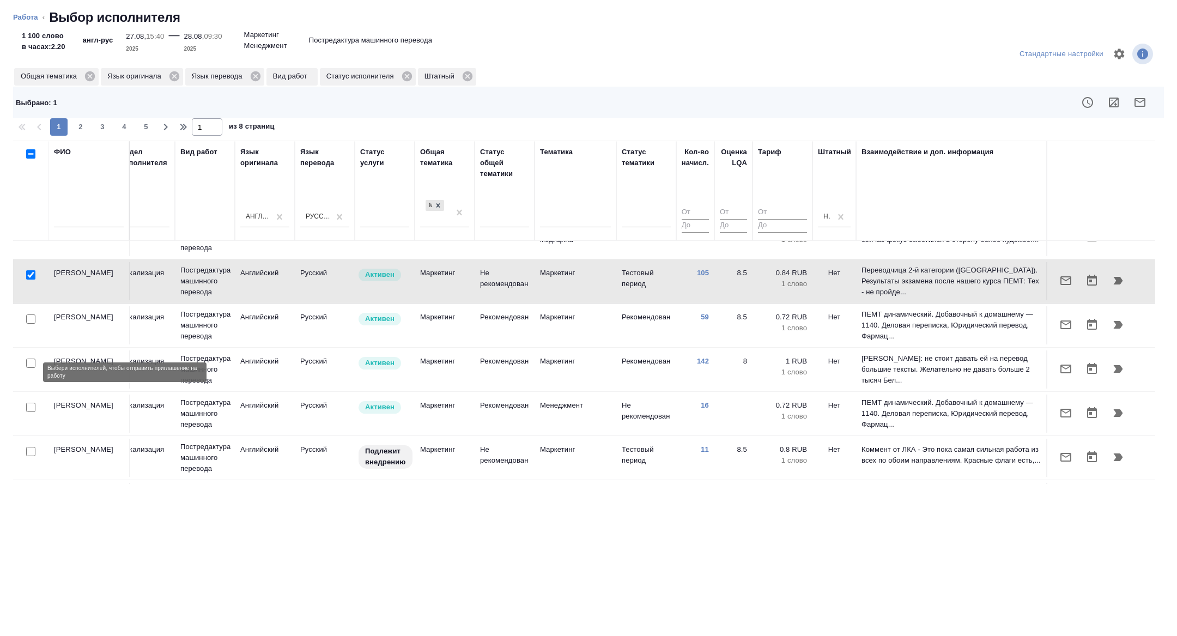
click at [28, 368] on input "checkbox" at bounding box center [30, 362] width 9 height 9
checkbox input "true"
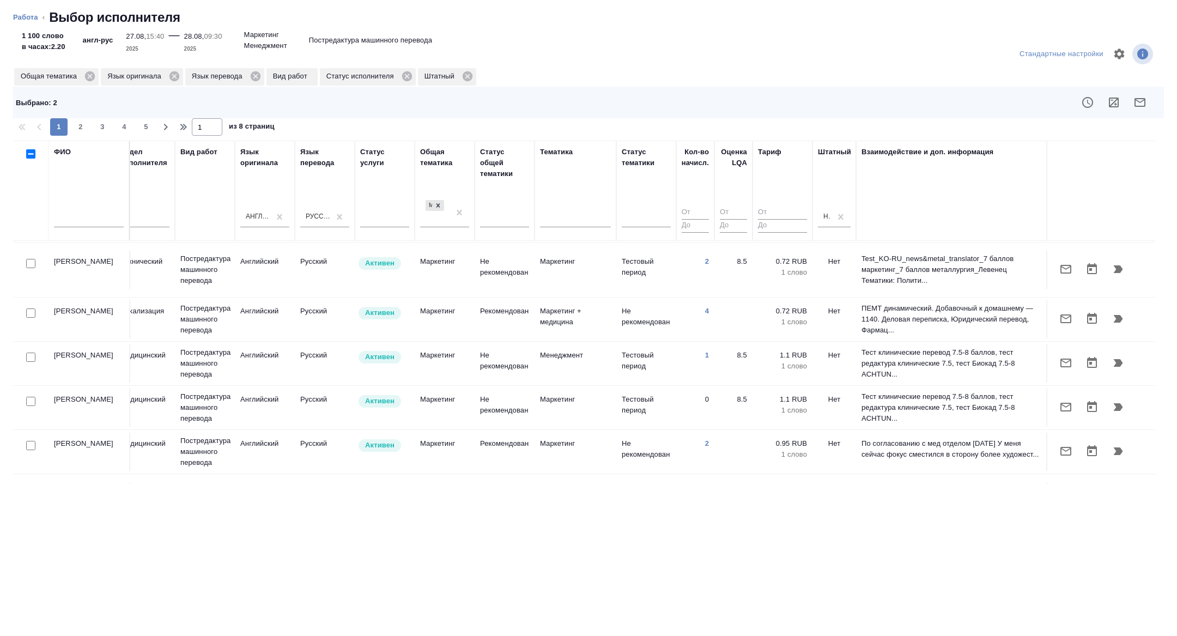
scroll to position [639, 440]
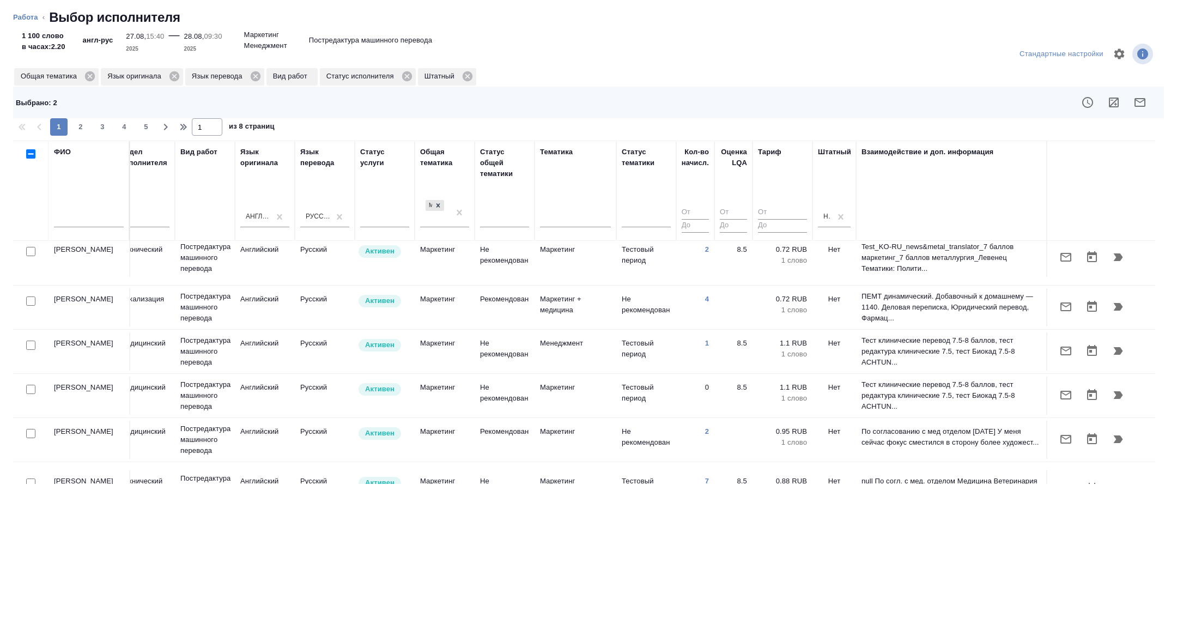
click at [87, 221] on input "text" at bounding box center [89, 221] width 70 height 14
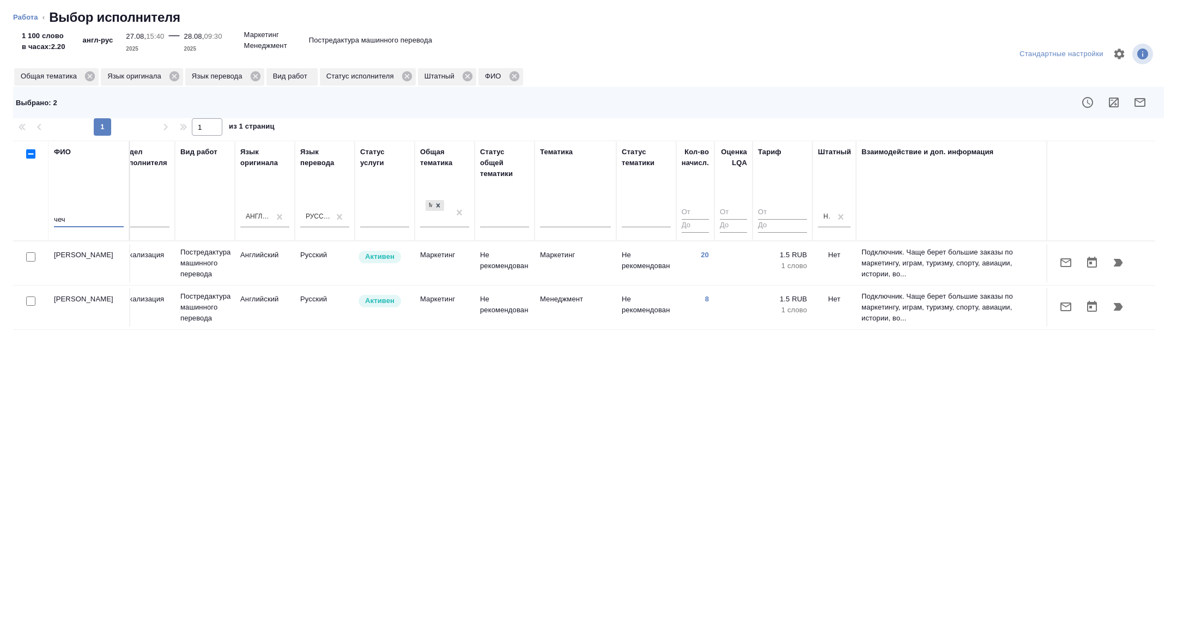
scroll to position [0, 440]
type input "чеч"
click at [33, 255] on input "checkbox" at bounding box center [30, 256] width 9 height 9
checkbox input "true"
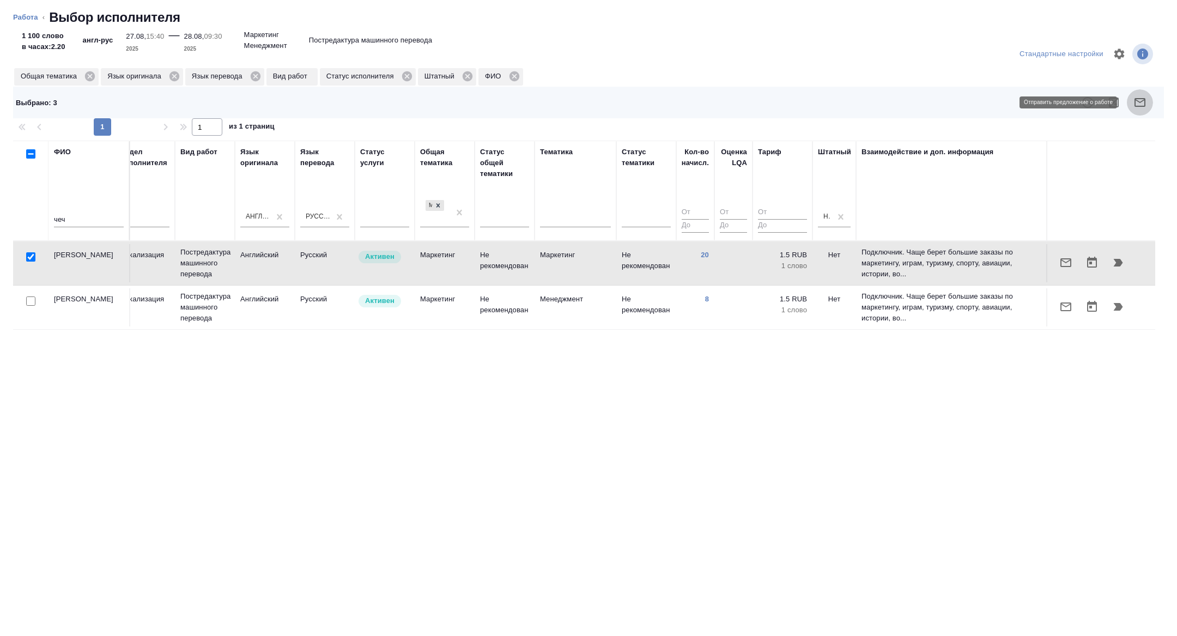
click at [1135, 97] on icon "button" at bounding box center [1139, 102] width 13 height 13
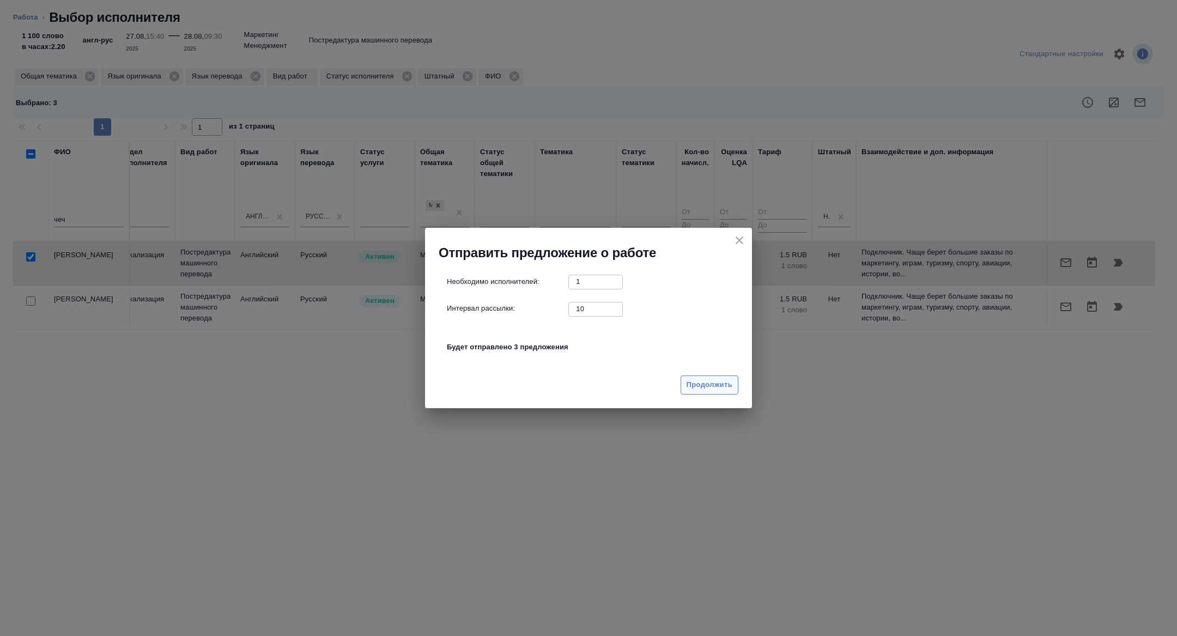
click at [701, 387] on span "Продолжить" at bounding box center [709, 385] width 46 height 13
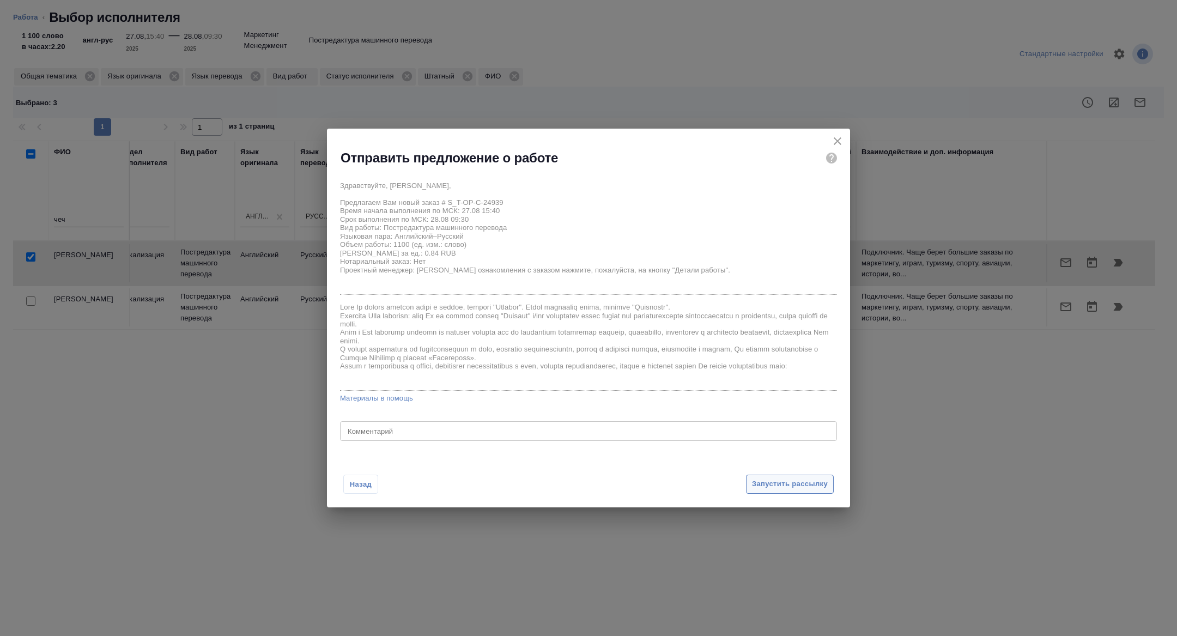
click at [770, 480] on span "Запустить рассылку" at bounding box center [790, 484] width 76 height 13
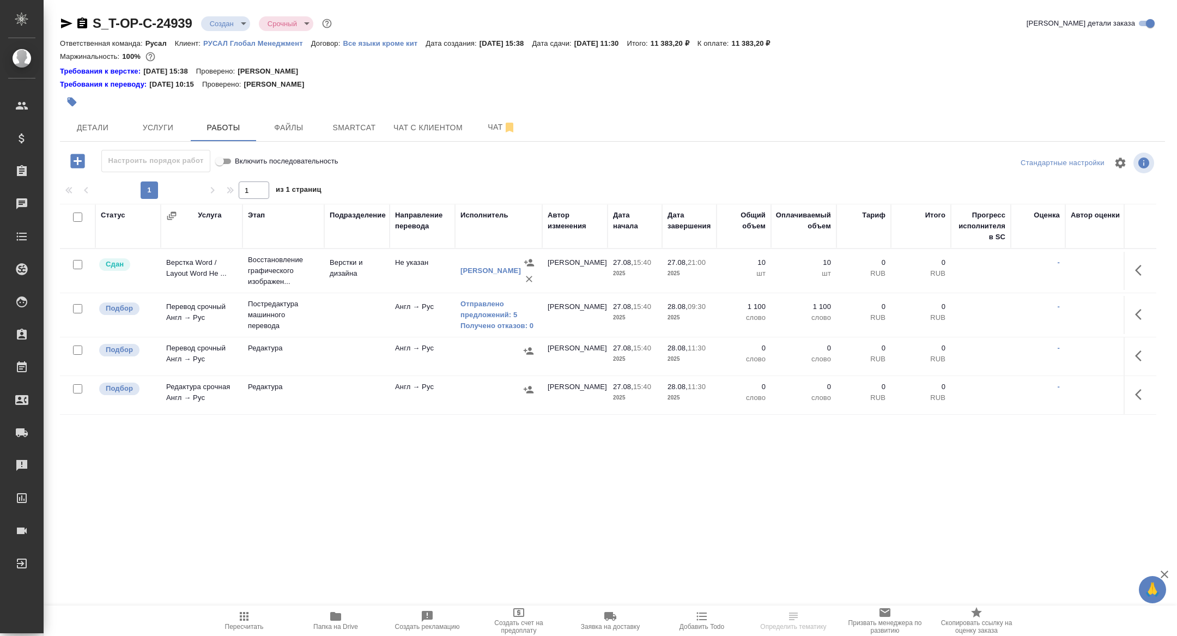
click at [1135, 317] on icon "button" at bounding box center [1141, 314] width 13 height 13
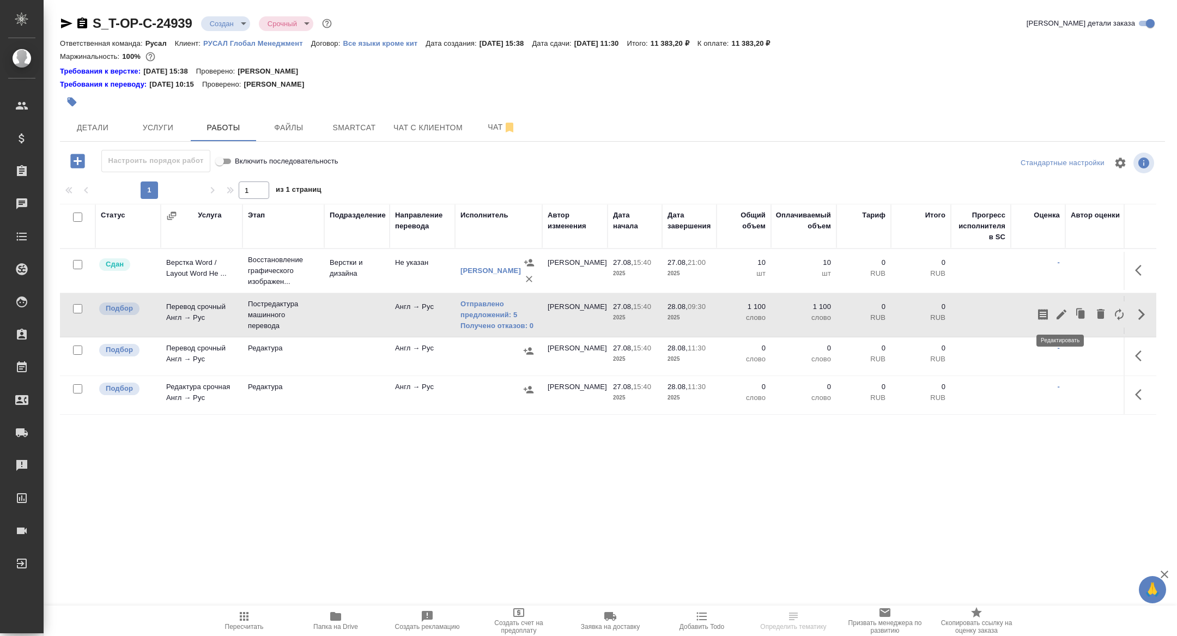
click at [1058, 313] on icon "button" at bounding box center [1061, 314] width 13 height 13
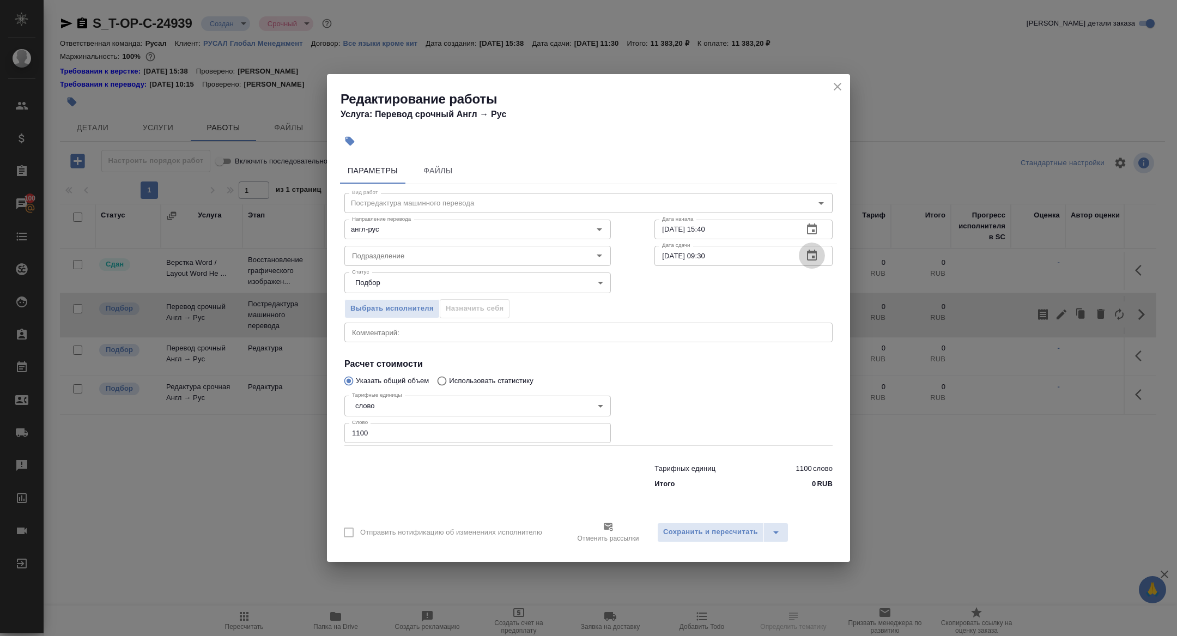
click at [815, 252] on icon "button" at bounding box center [812, 254] width 10 height 11
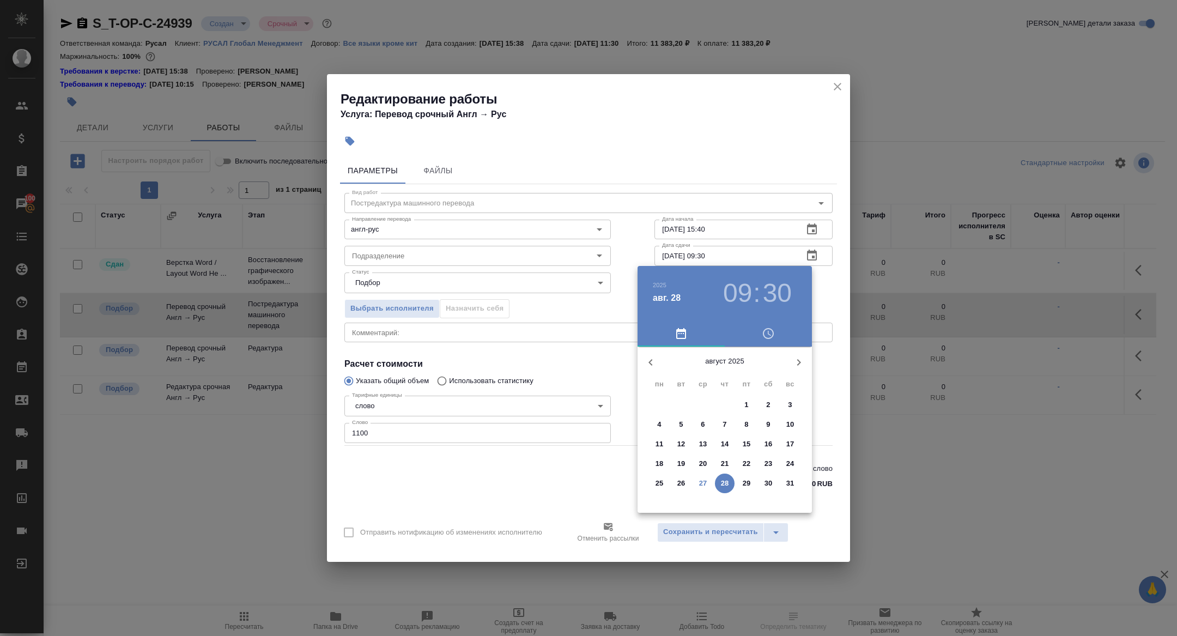
click at [749, 280] on h3 "09" at bounding box center [737, 293] width 29 height 31
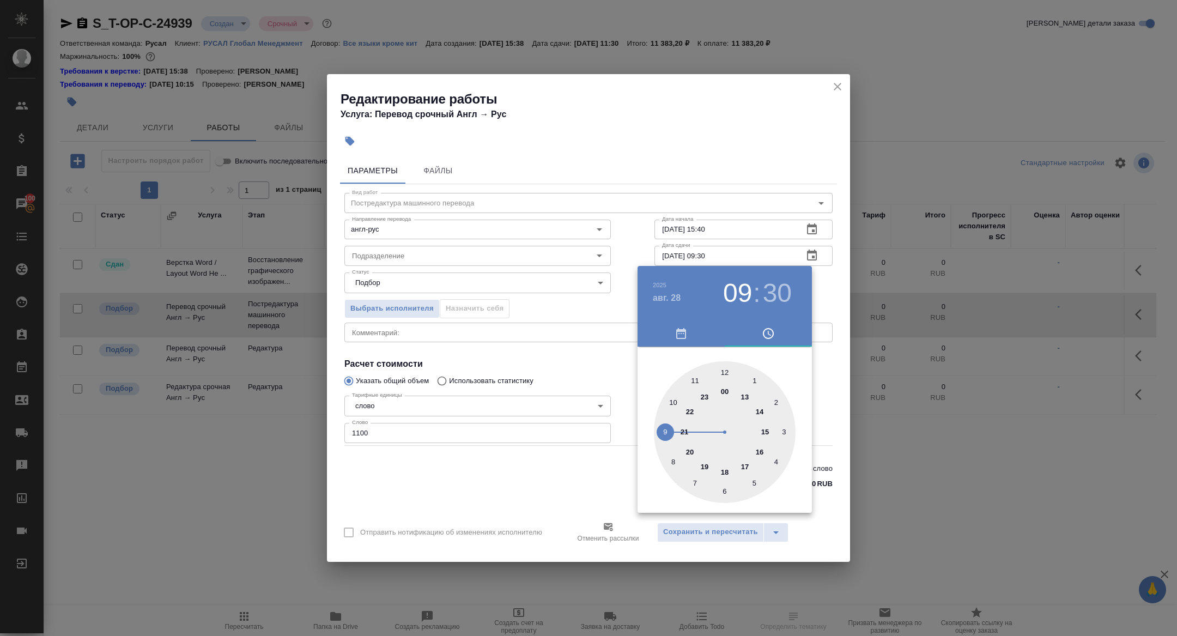
click at [668, 405] on div at bounding box center [725, 432] width 142 height 142
type input "28.08.2025 10:30"
click at [557, 362] on div at bounding box center [588, 318] width 1177 height 636
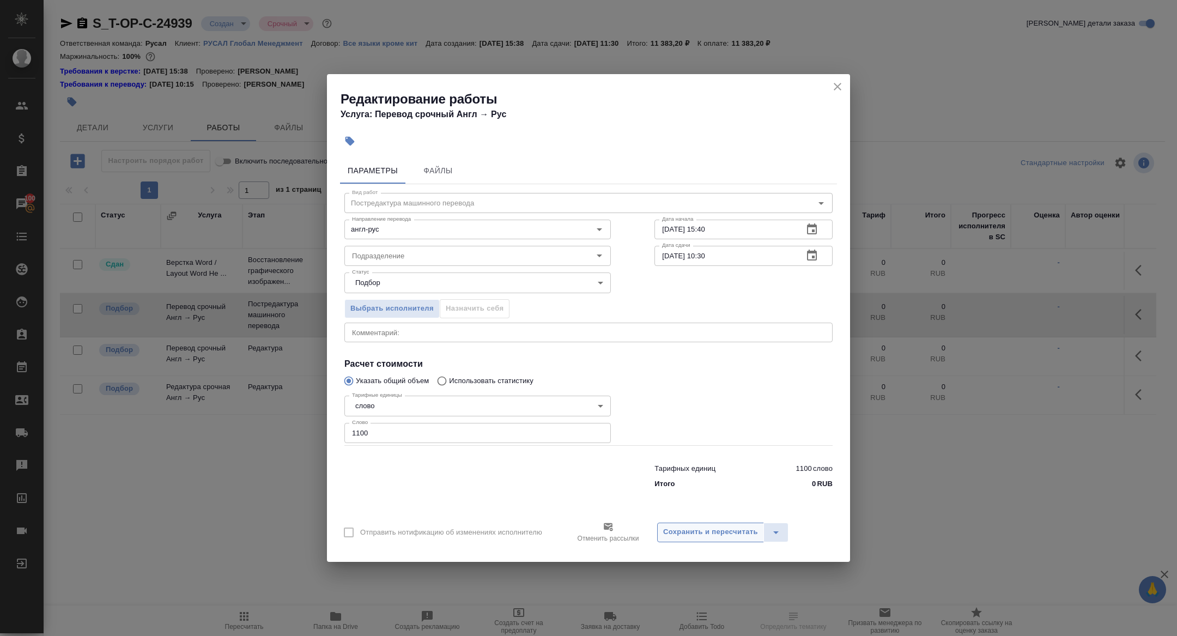
click at [701, 523] on button "Сохранить и пересчитать" at bounding box center [710, 532] width 107 height 20
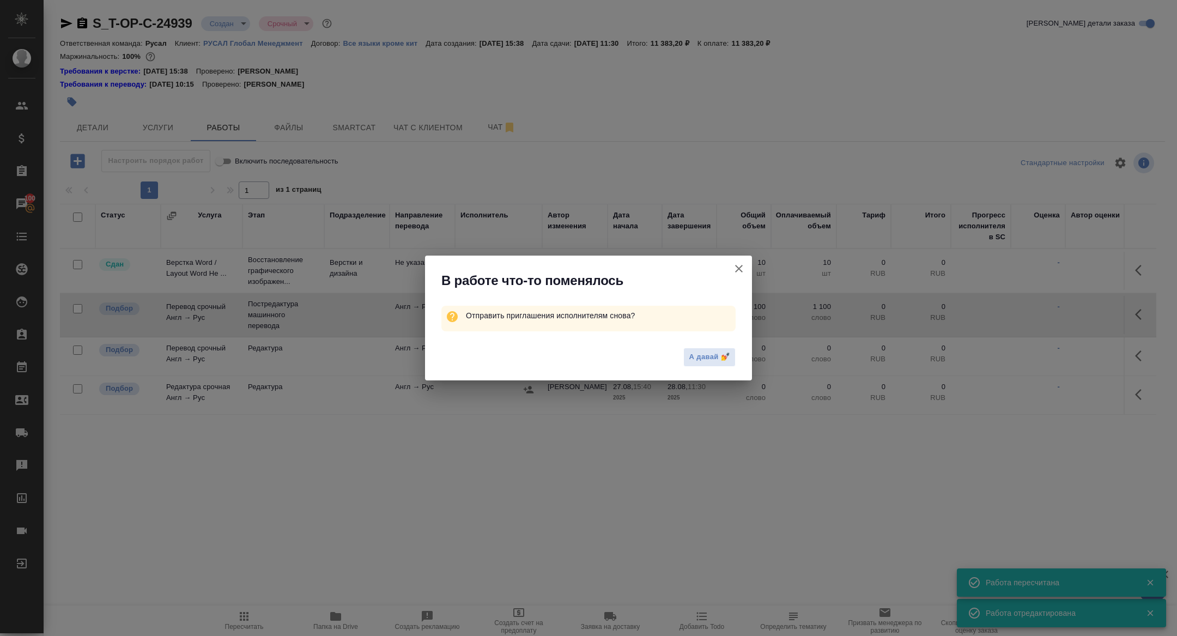
click at [739, 267] on icon "button" at bounding box center [738, 268] width 13 height 13
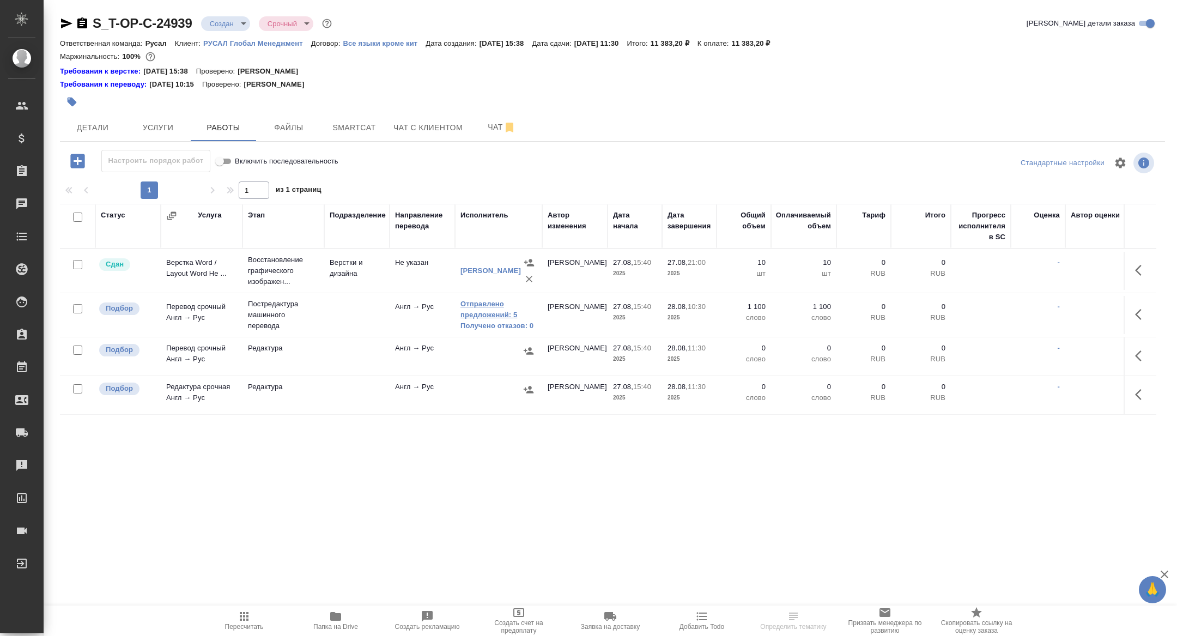
click at [499, 314] on link "Отправлено предложений: 5" at bounding box center [498, 310] width 76 height 22
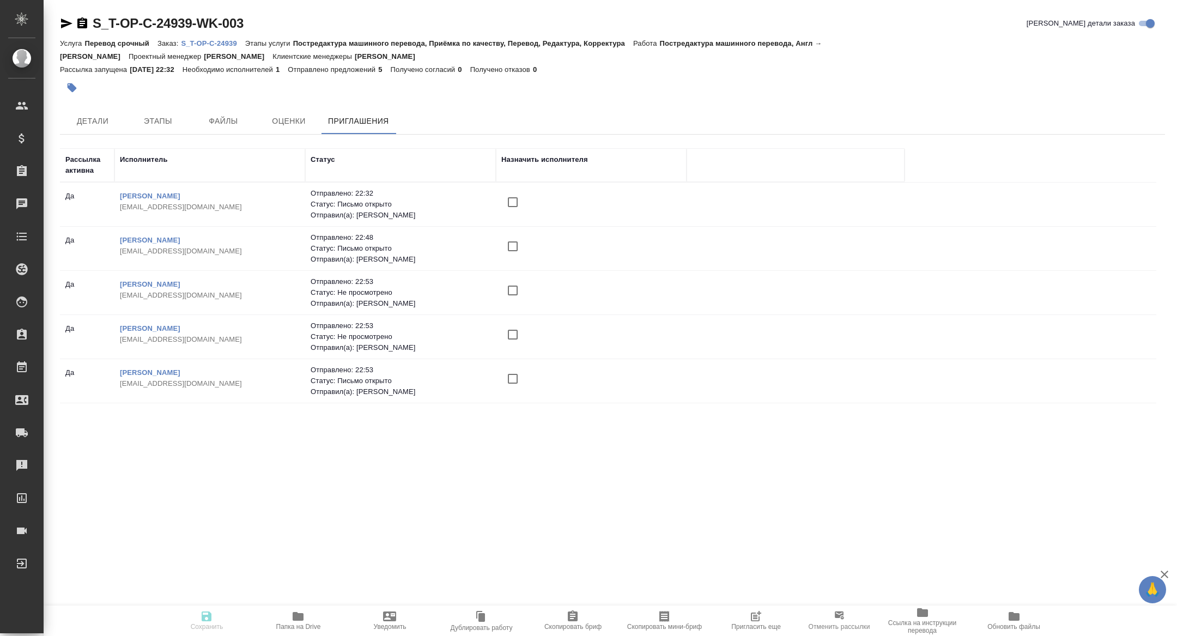
click at [751, 610] on icon "button" at bounding box center [755, 616] width 13 height 13
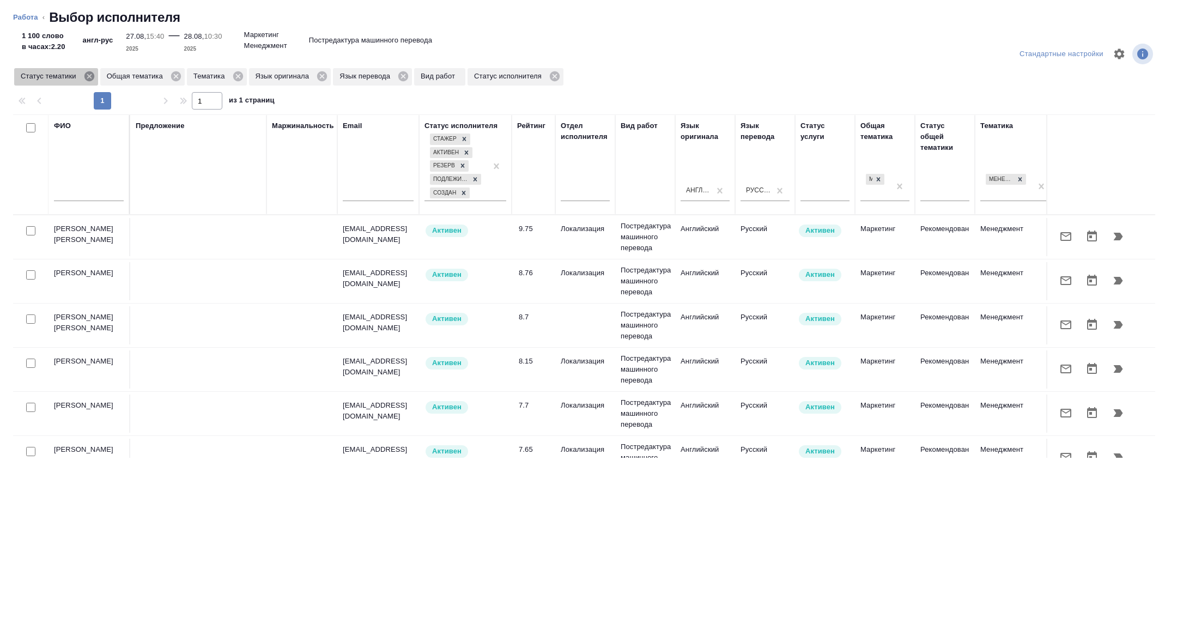
click at [92, 76] on icon at bounding box center [89, 76] width 12 height 12
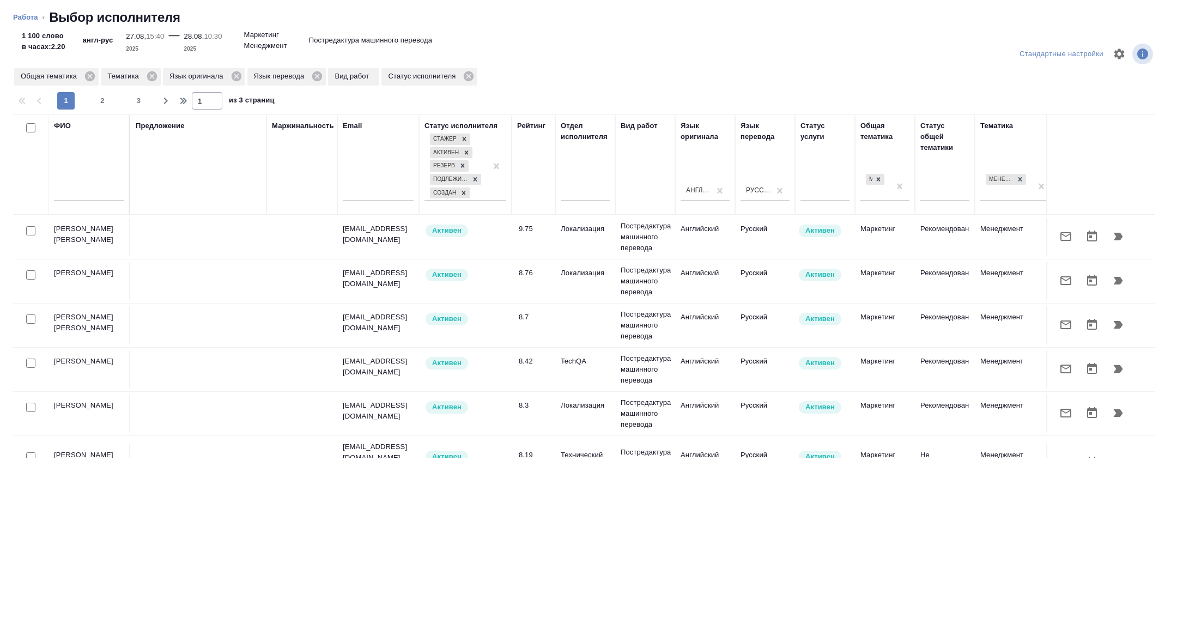
scroll to position [0, 440]
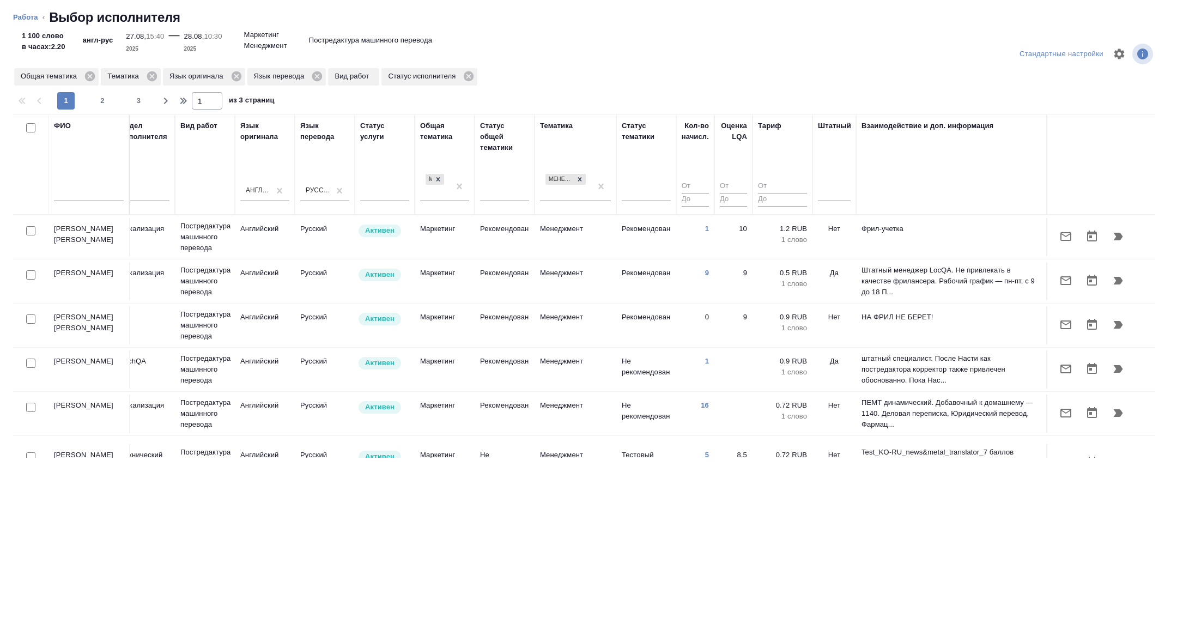
click at [837, 169] on div "Штатный" at bounding box center [834, 164] width 33 height 88
click at [833, 197] on div at bounding box center [834, 190] width 33 height 16
click at [831, 224] on div "Нет" at bounding box center [899, 225] width 163 height 20
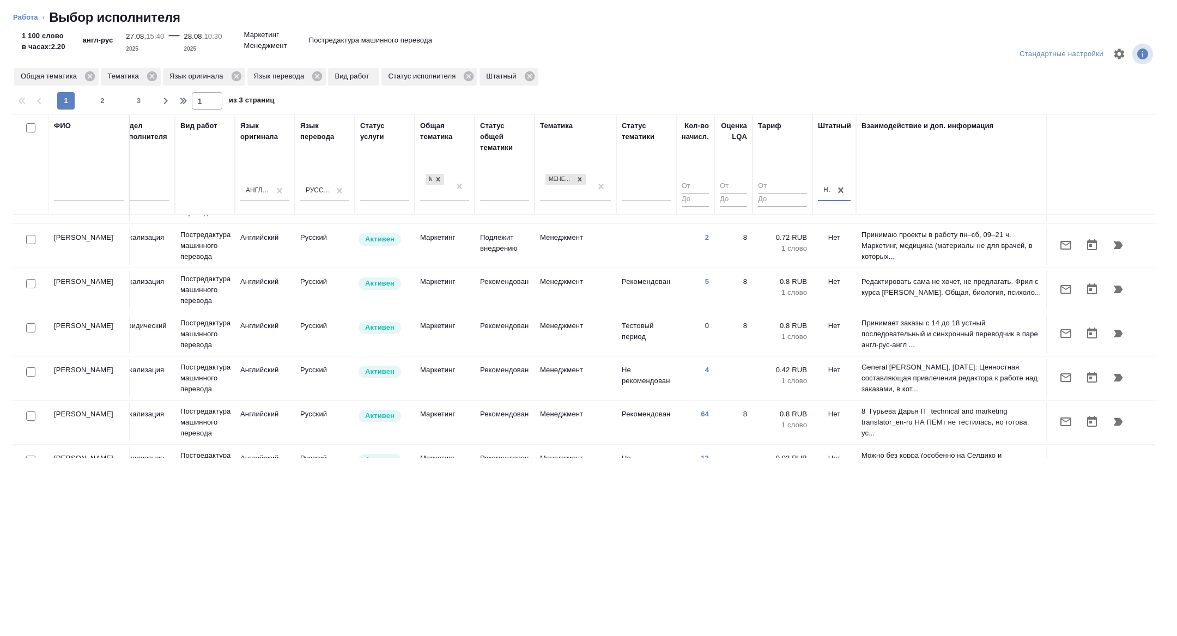
scroll to position [374, 440]
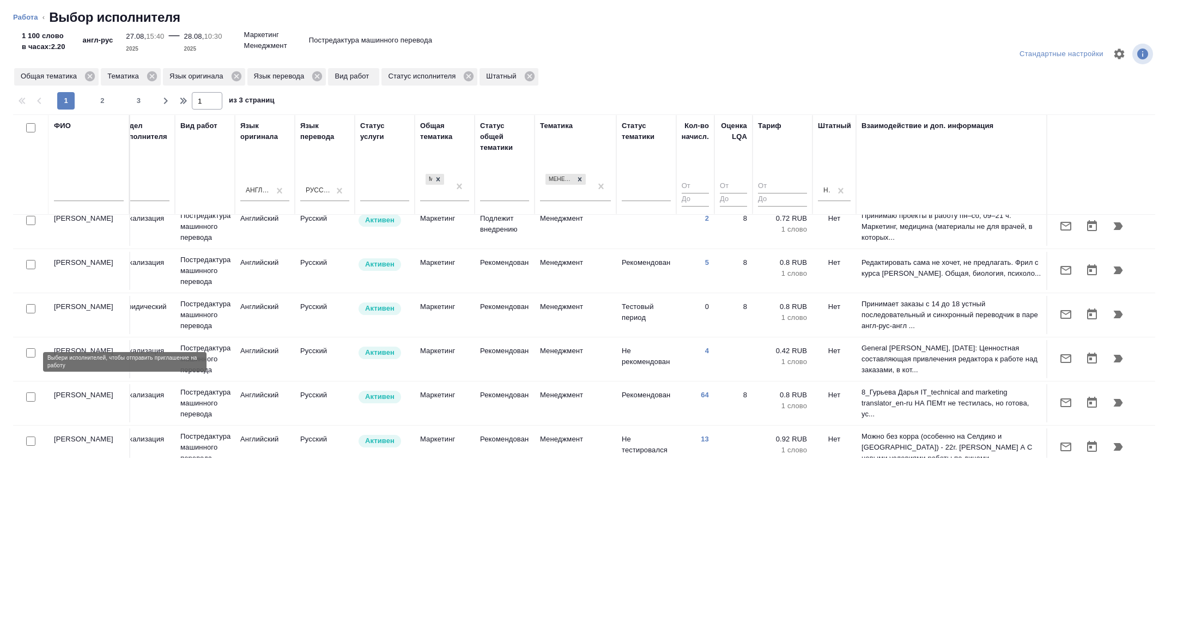
click at [31, 357] on input "checkbox" at bounding box center [30, 352] width 9 height 9
checkbox input "true"
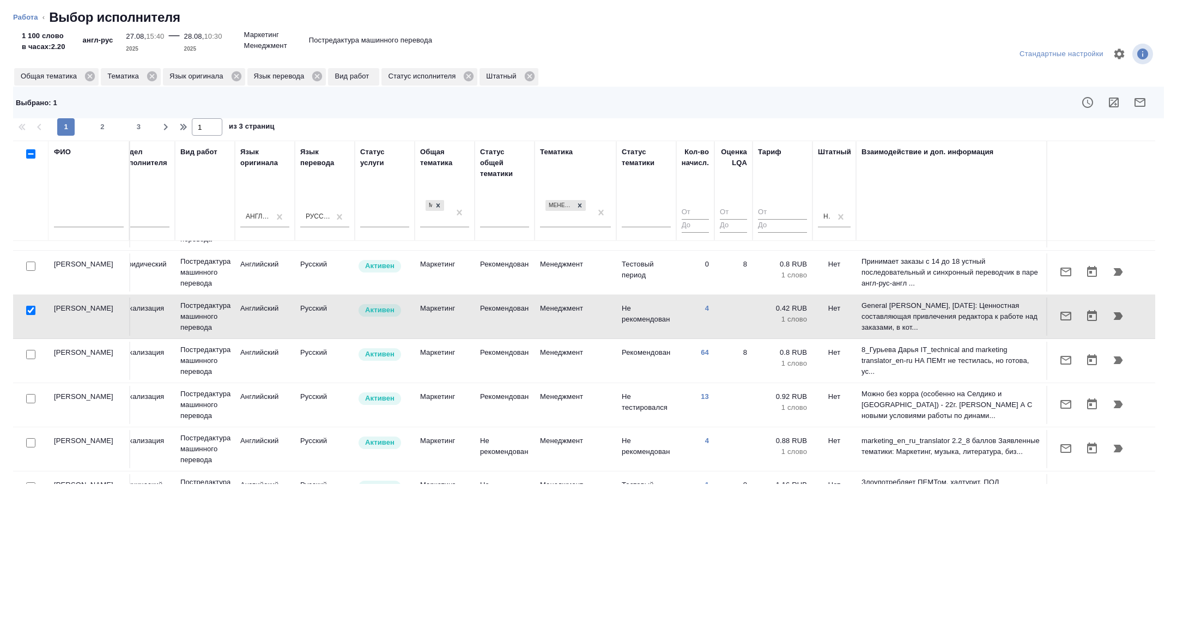
scroll to position [443, 440]
click at [31, 358] on input "checkbox" at bounding box center [30, 353] width 9 height 9
checkbox input "true"
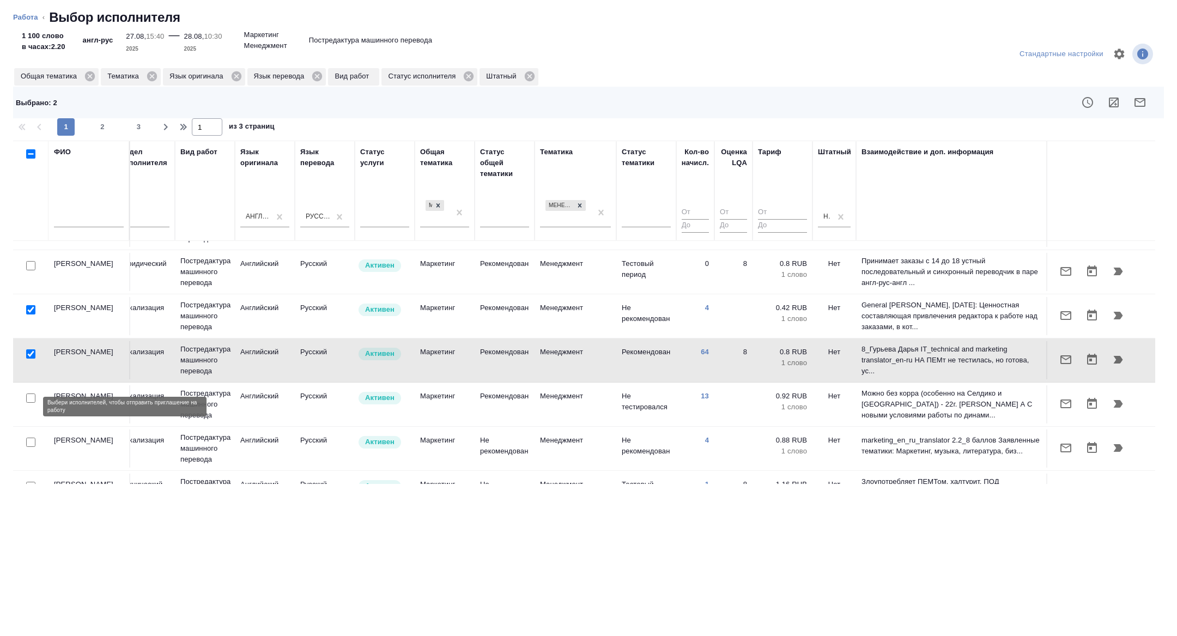
click at [31, 403] on input "checkbox" at bounding box center [30, 397] width 9 height 9
checkbox input "true"
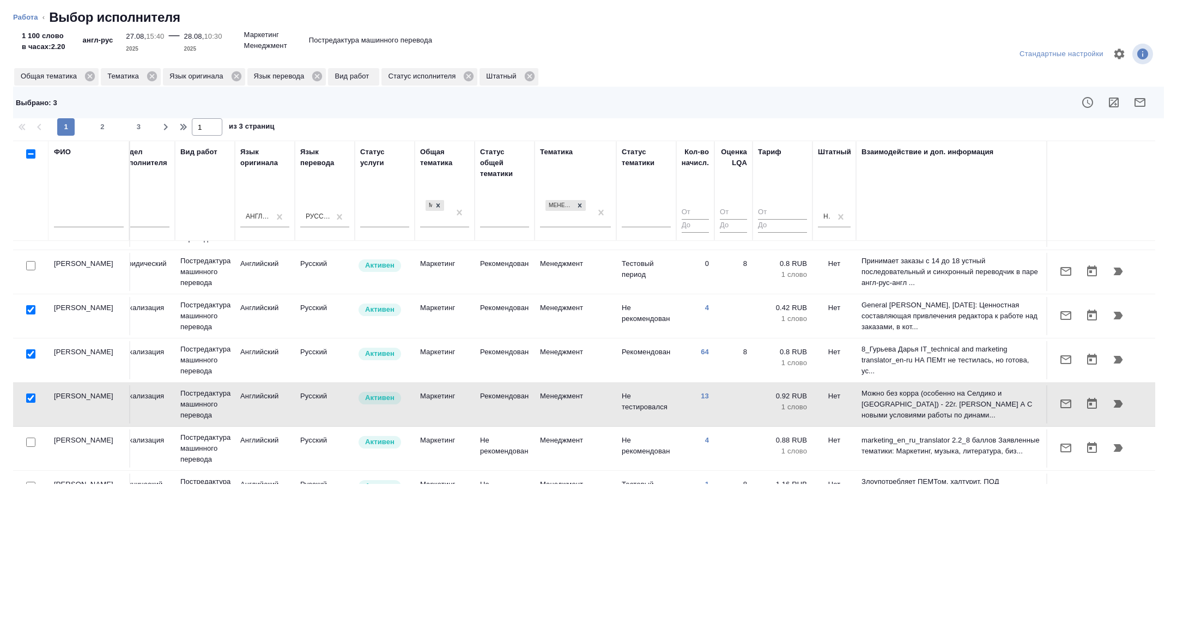
click at [33, 358] on input "checkbox" at bounding box center [30, 353] width 9 height 9
checkbox input "false"
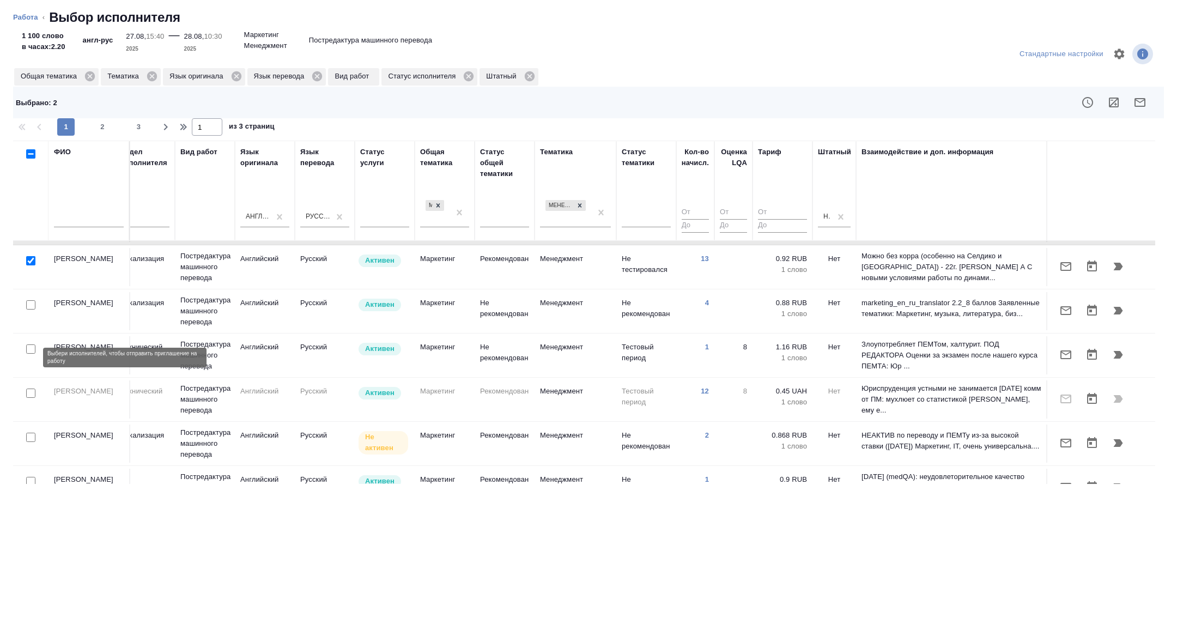
scroll to position [579, 440]
click at [31, 355] on input "checkbox" at bounding box center [30, 350] width 9 height 9
checkbox input "true"
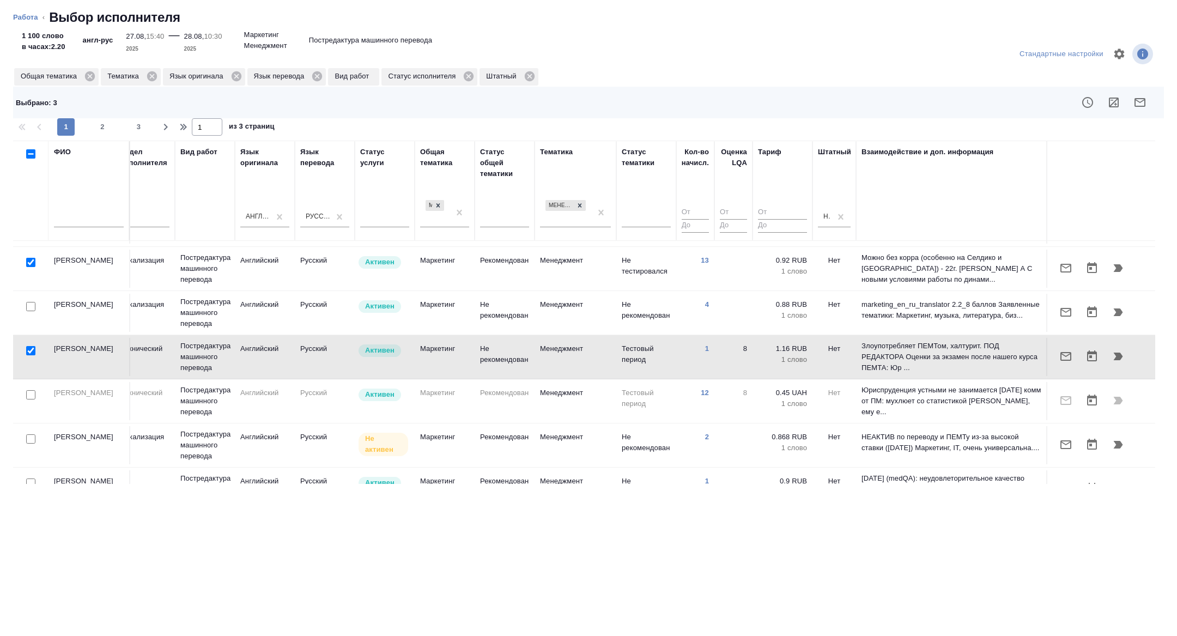
click at [1141, 99] on icon "button" at bounding box center [1139, 102] width 13 height 13
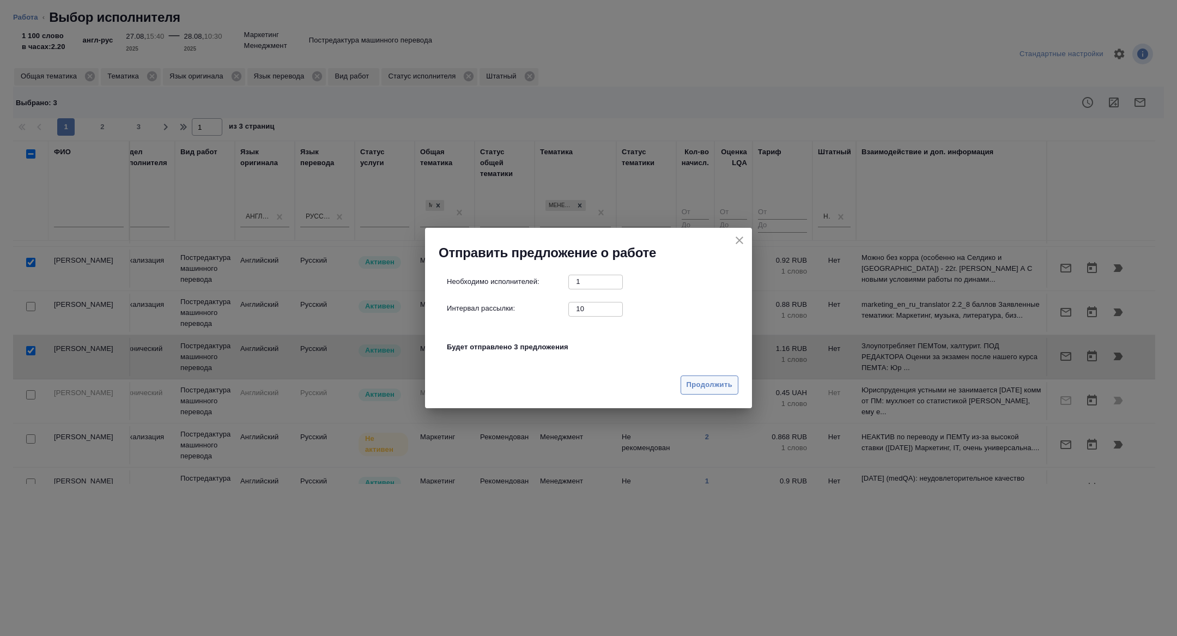
click at [712, 379] on span "Продолжить" at bounding box center [709, 385] width 46 height 13
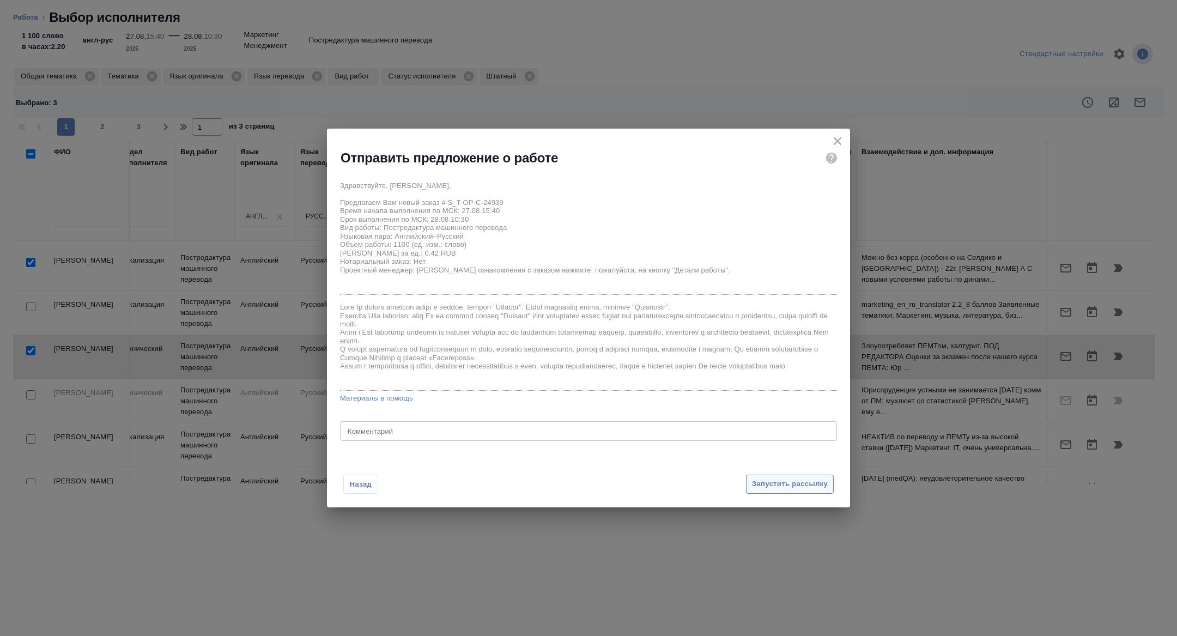
click at [762, 478] on span "Запустить рассылку" at bounding box center [790, 484] width 76 height 13
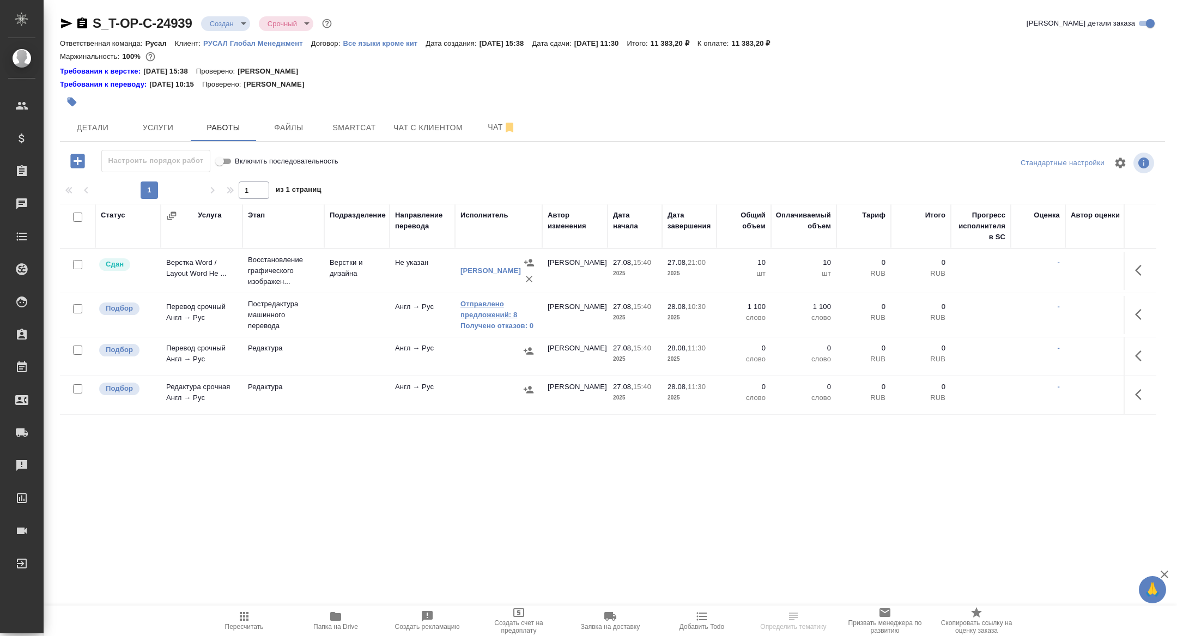
click at [484, 313] on link "Отправлено предложений: 8" at bounding box center [498, 310] width 76 height 22
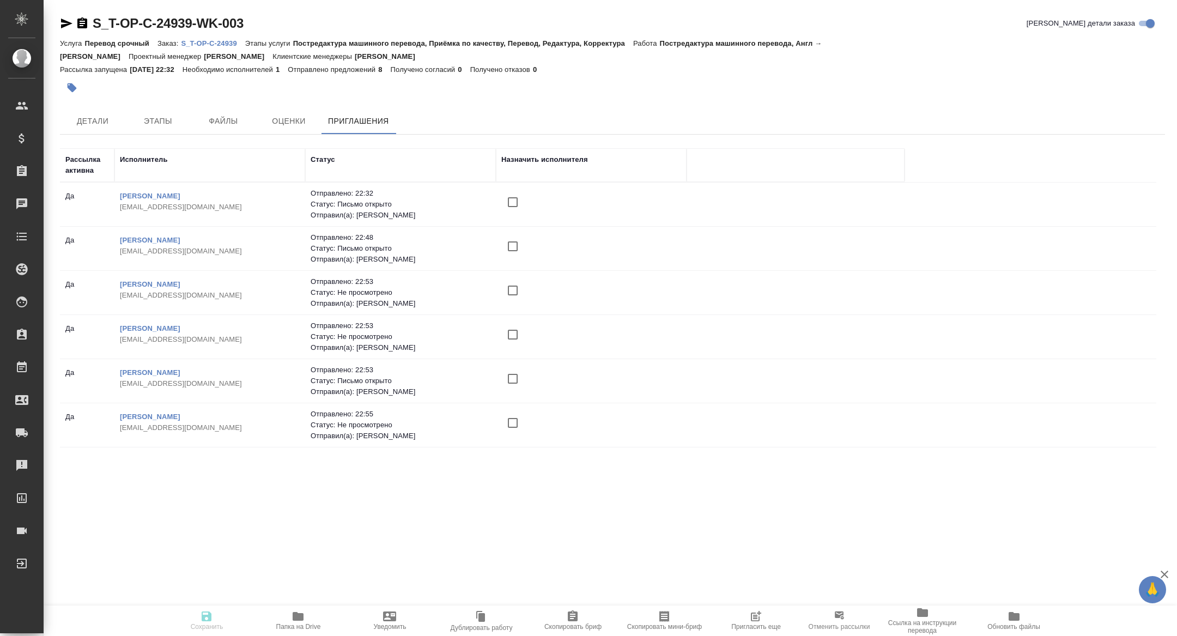
scroll to position [86, 0]
click at [770, 622] on span "Пригласить еще" at bounding box center [755, 620] width 78 height 21
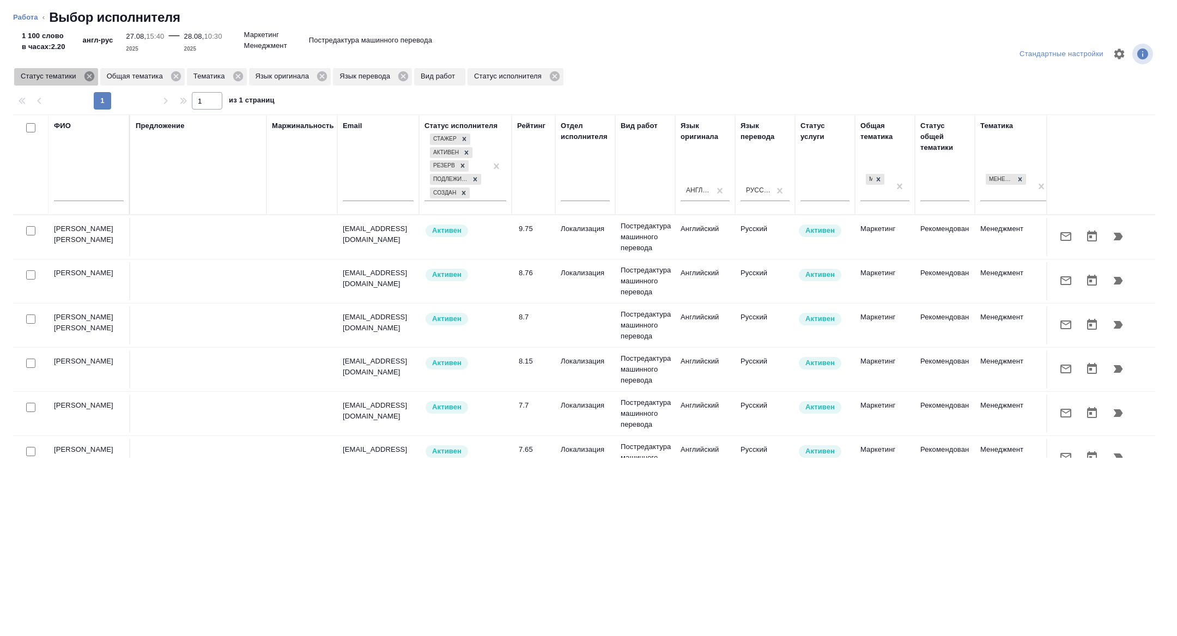
click at [87, 75] on icon at bounding box center [89, 76] width 10 height 10
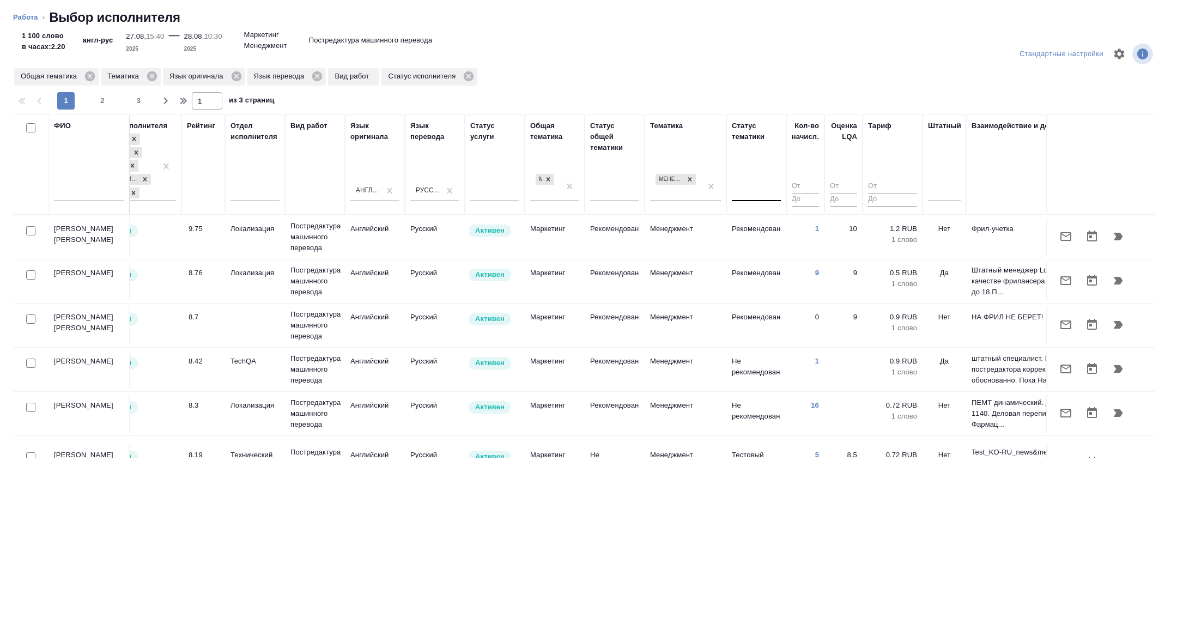
scroll to position [0, 440]
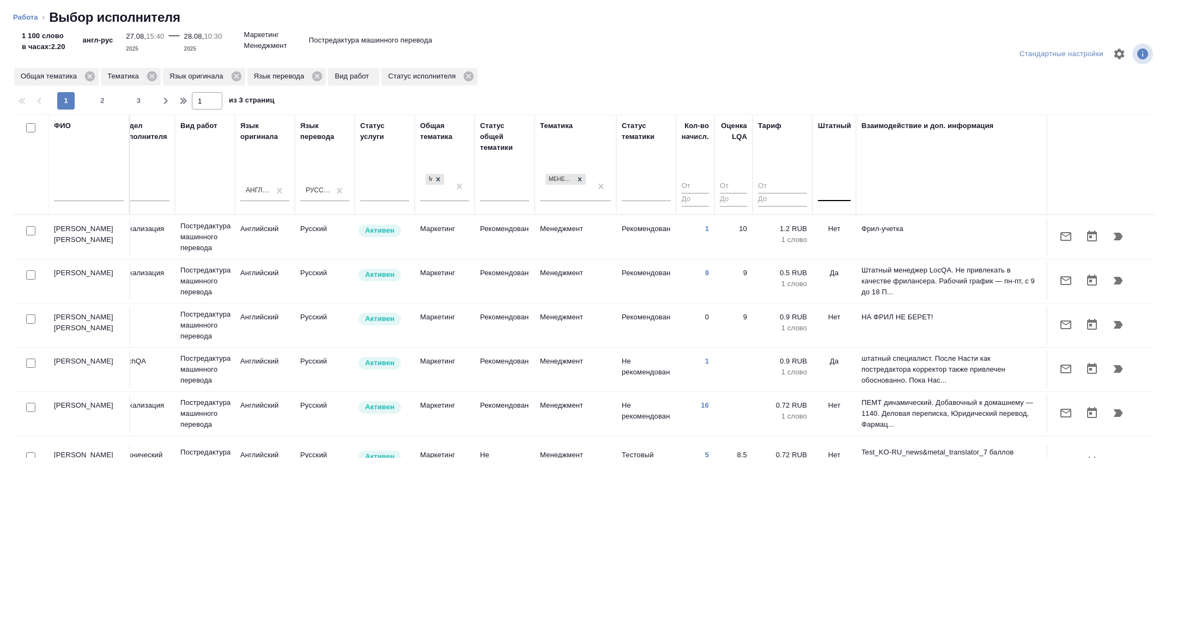
click at [826, 186] on div at bounding box center [834, 190] width 33 height 16
click at [834, 219] on div "Нет" at bounding box center [899, 225] width 163 height 20
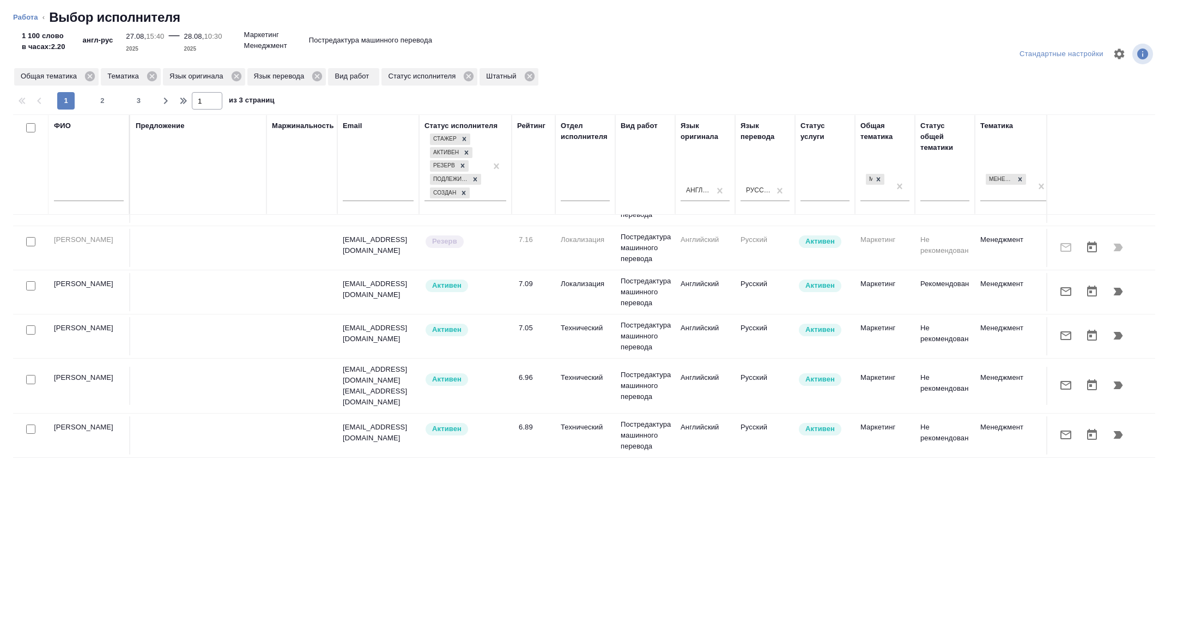
scroll to position [921, 0]
click at [29, 290] on input "checkbox" at bounding box center [30, 285] width 9 height 9
checkbox input "true"
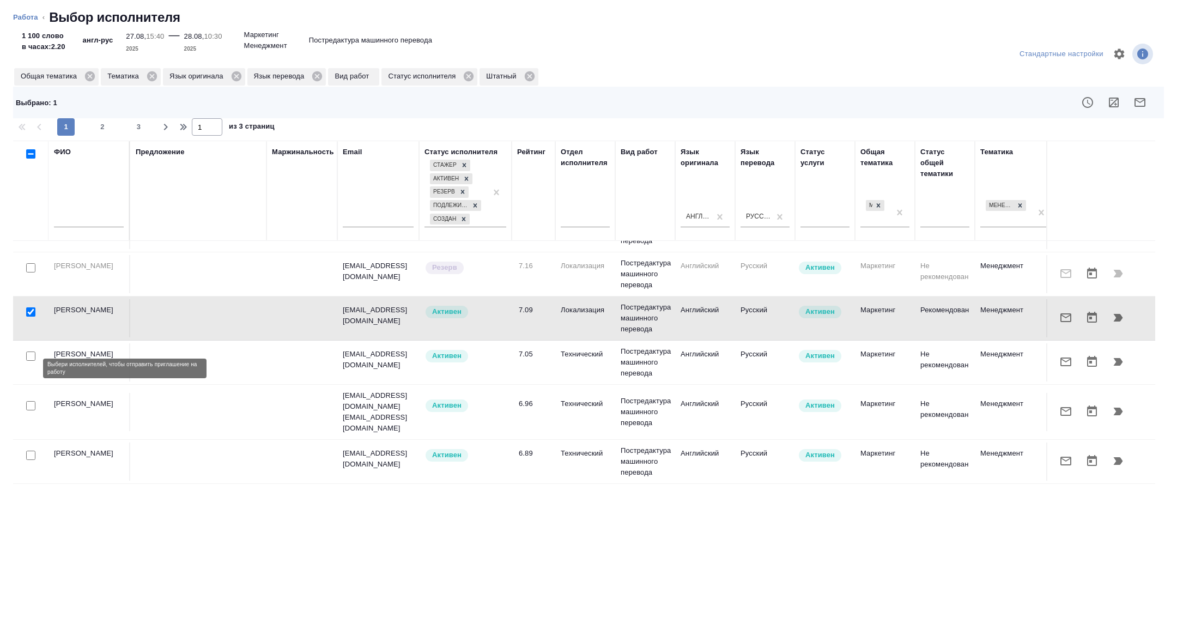
click at [32, 361] on input "checkbox" at bounding box center [30, 355] width 9 height 9
checkbox input "true"
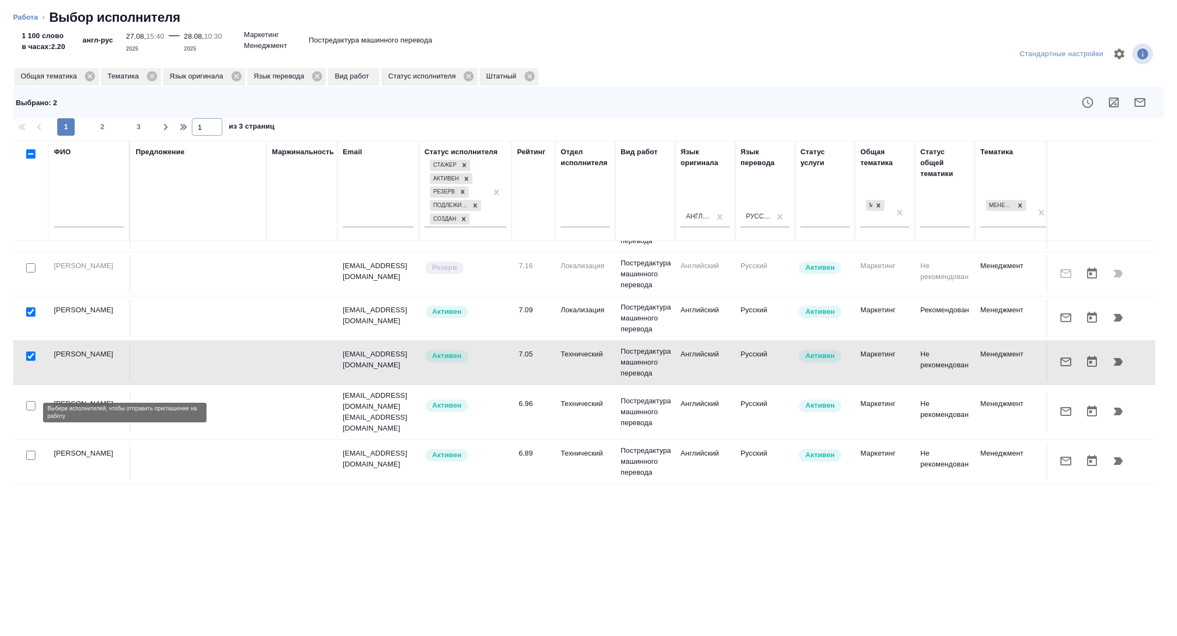
click at [31, 410] on input "checkbox" at bounding box center [30, 405] width 9 height 9
checkbox input "true"
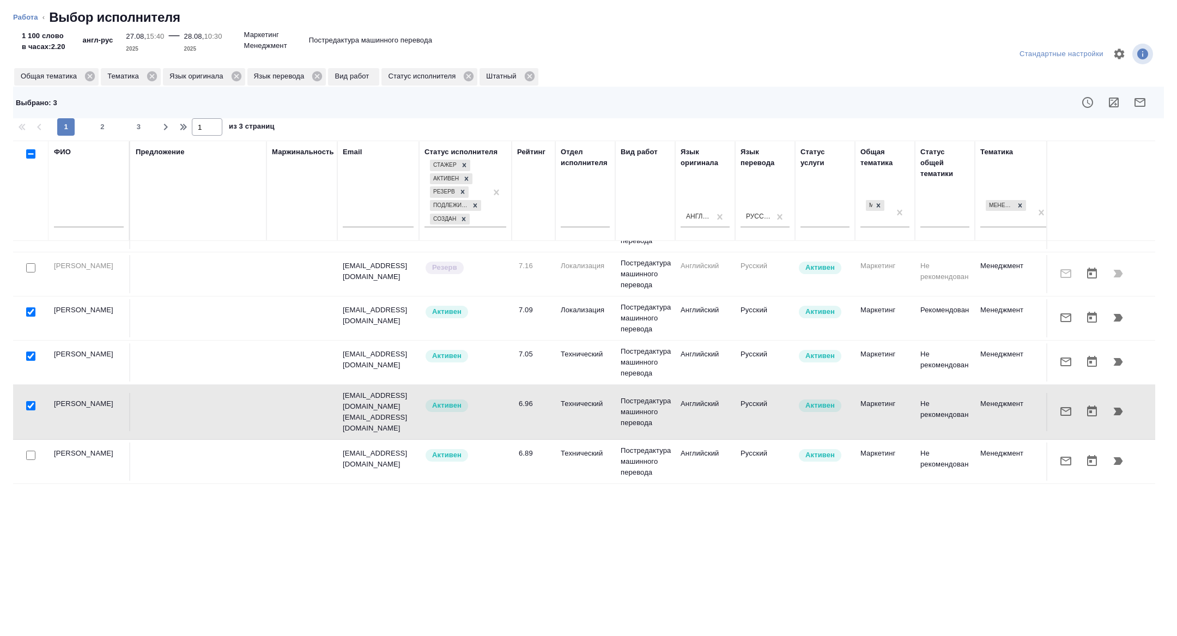
click at [31, 461] on div at bounding box center [31, 455] width 25 height 15
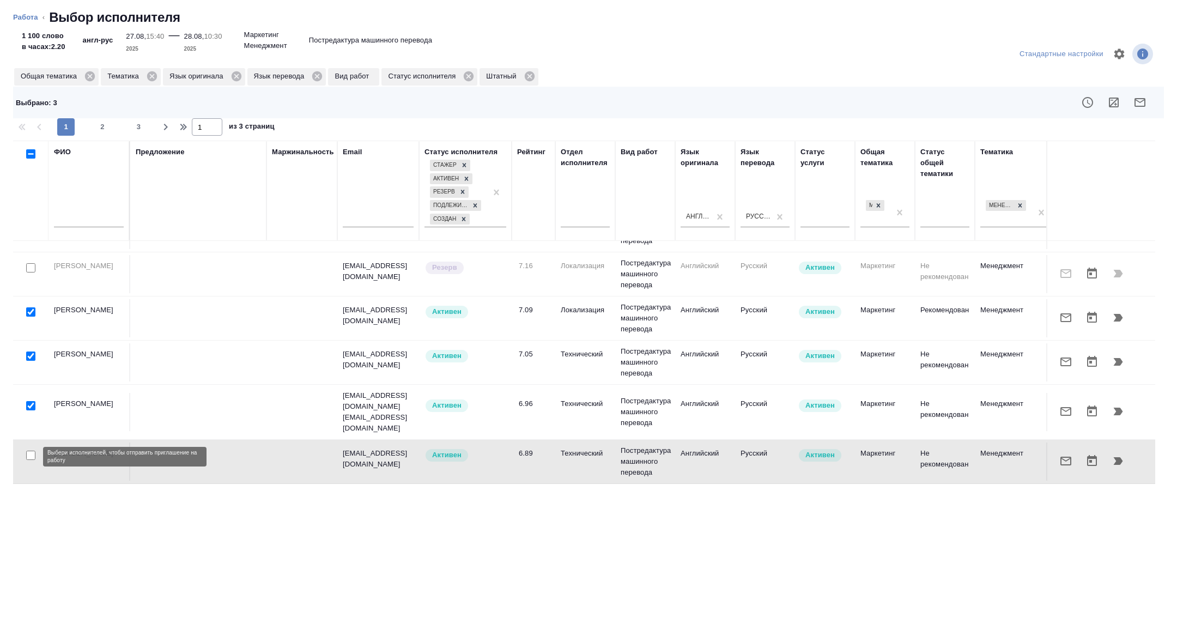
click at [31, 459] on input "checkbox" at bounding box center [30, 454] width 9 height 9
checkbox input "true"
click at [1142, 101] on icon "button" at bounding box center [1139, 102] width 13 height 13
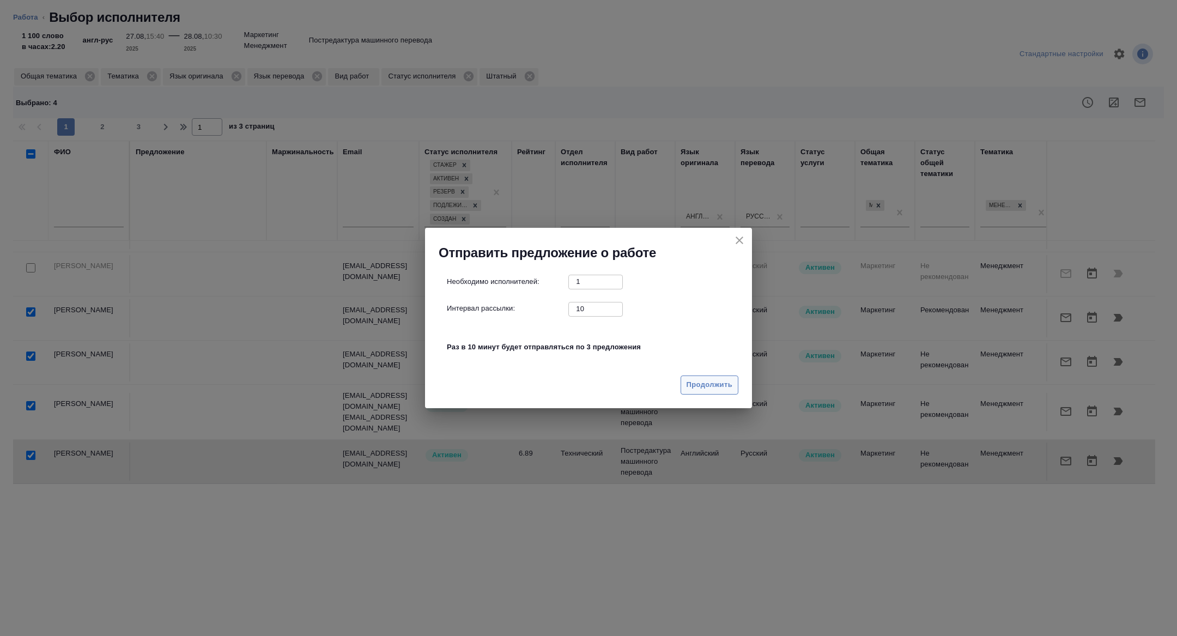
click at [711, 376] on button "Продолжить" at bounding box center [709, 384] width 58 height 19
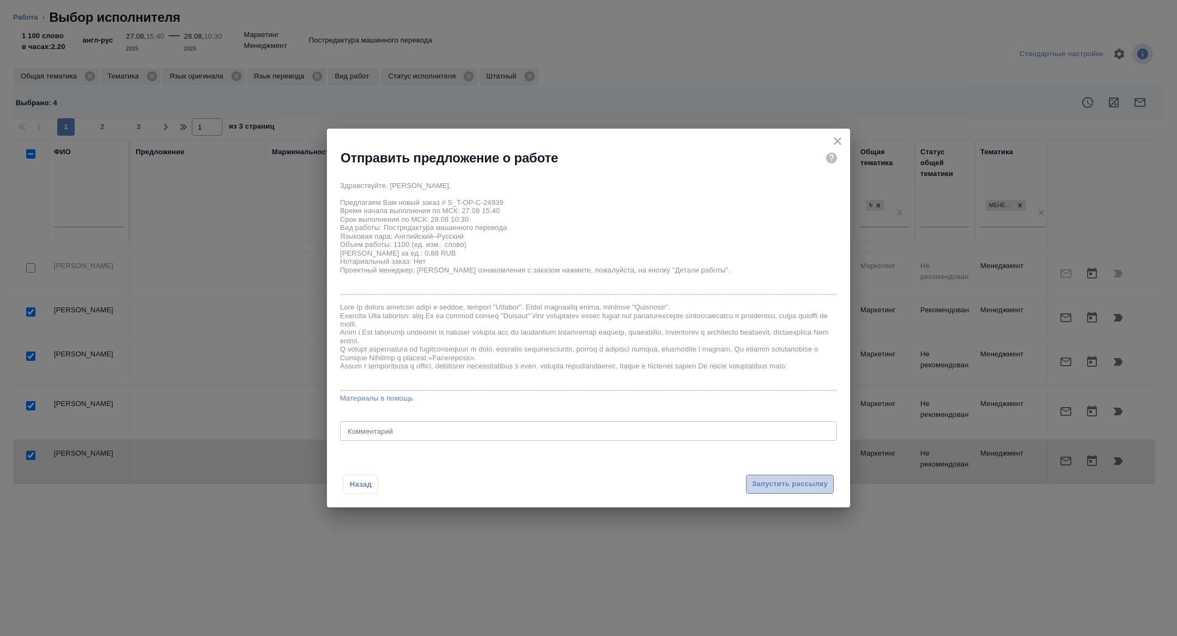
click at [773, 478] on span "Запустить рассылку" at bounding box center [790, 484] width 76 height 13
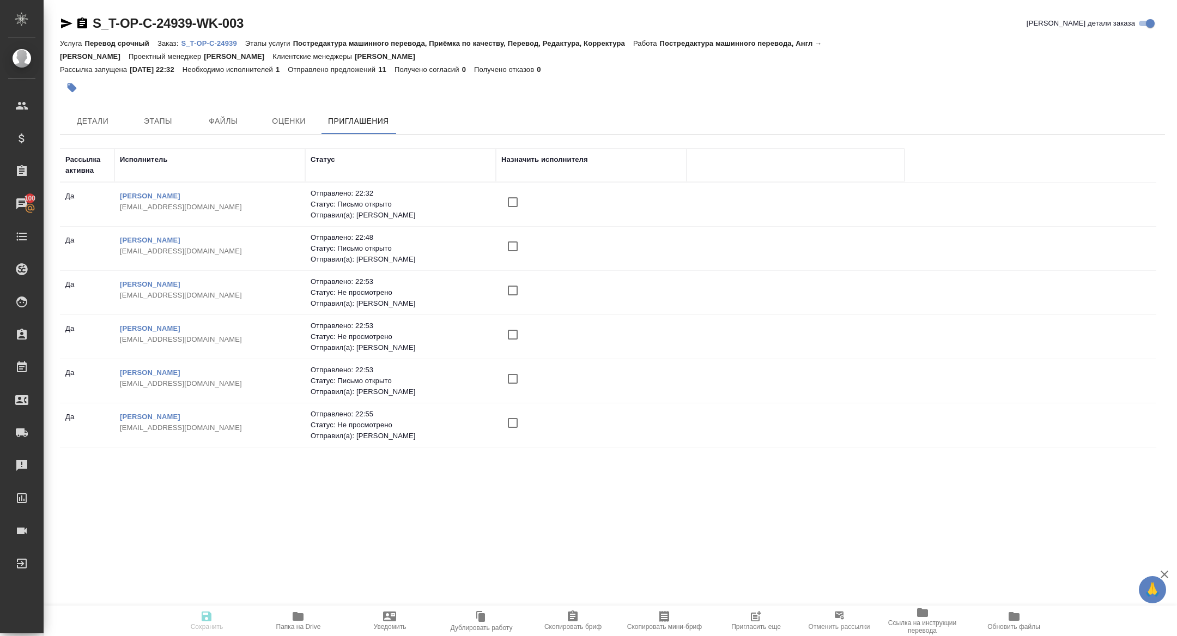
click at [630, 117] on div "Детали Этапы Файлы Оценки Приглашения" at bounding box center [612, 121] width 1105 height 26
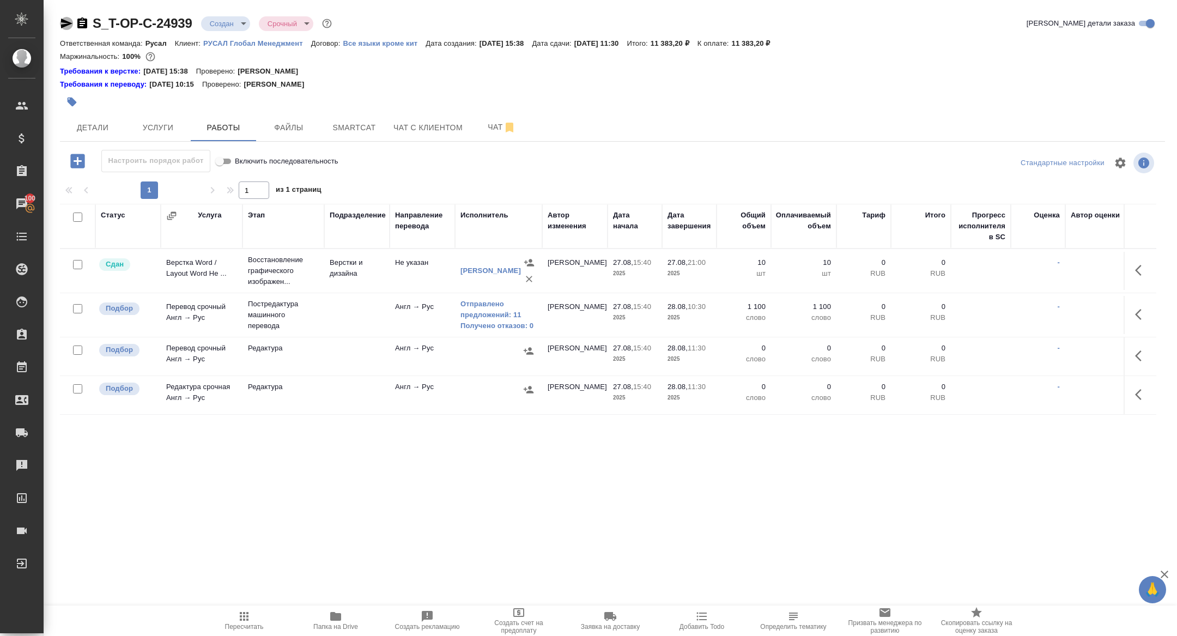
click at [64, 25] on icon "button" at bounding box center [66, 24] width 11 height 10
click at [492, 125] on span "Чат" at bounding box center [502, 127] width 52 height 14
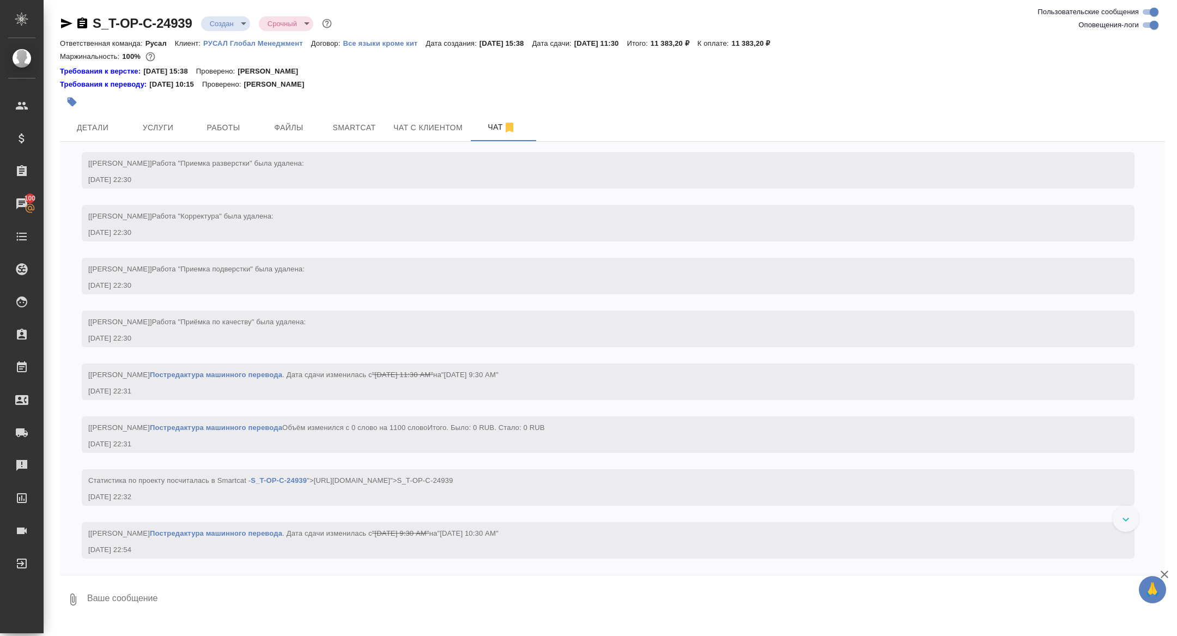
scroll to position [2155, 0]
click at [235, 117] on button "Работы" at bounding box center [223, 127] width 65 height 27
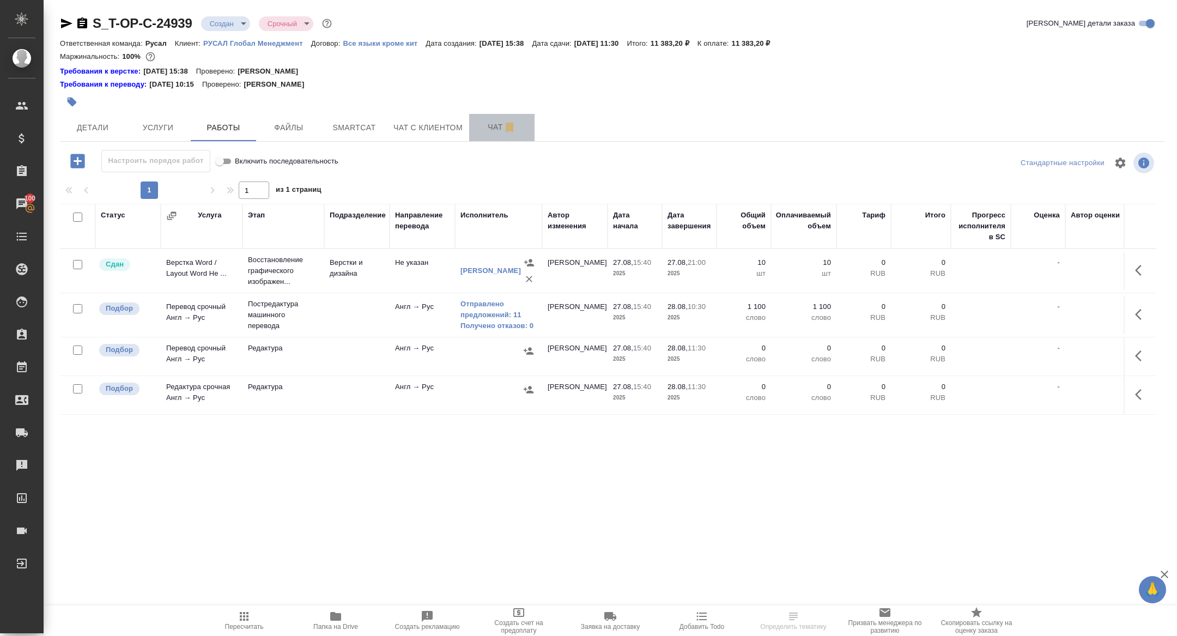
click at [494, 119] on button "Чат" at bounding box center [501, 127] width 65 height 27
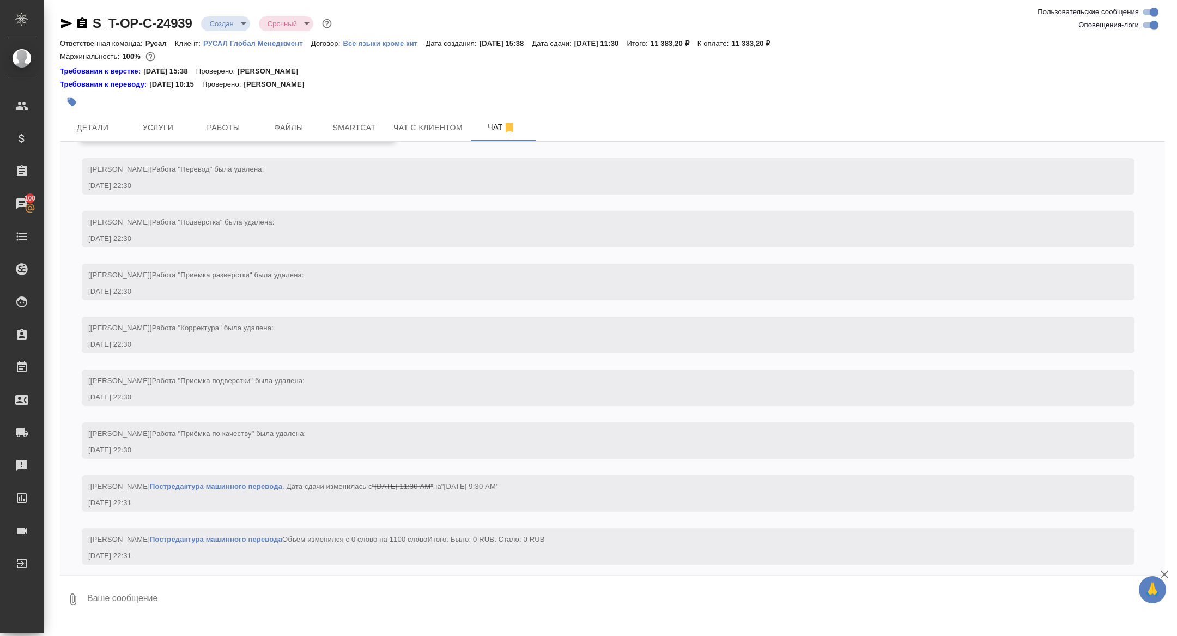
scroll to position [2203, 0]
